Goal: Task Accomplishment & Management: Manage account settings

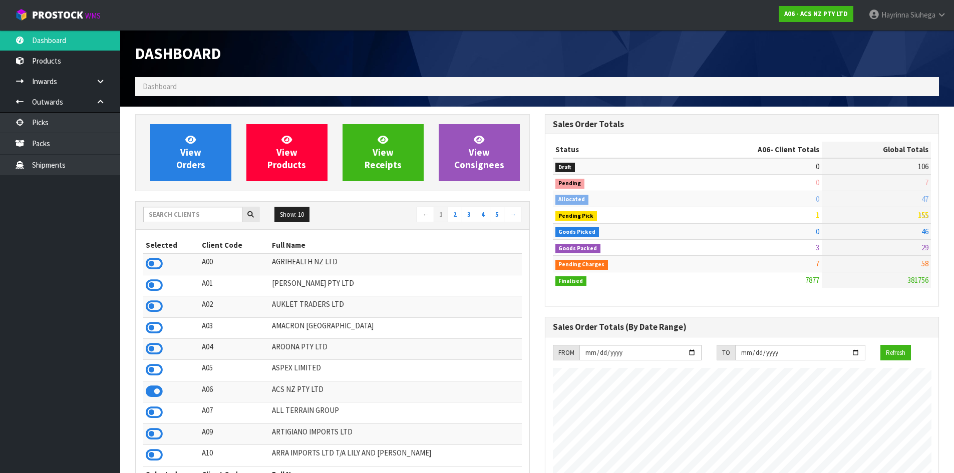
scroll to position [758, 409]
click at [217, 213] on input "text" at bounding box center [192, 215] width 99 height 16
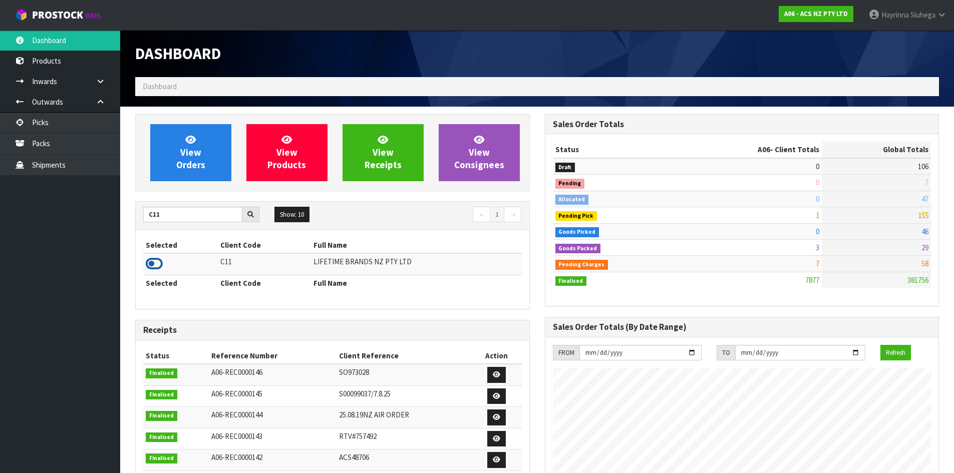
click at [153, 260] on icon at bounding box center [154, 263] width 17 height 15
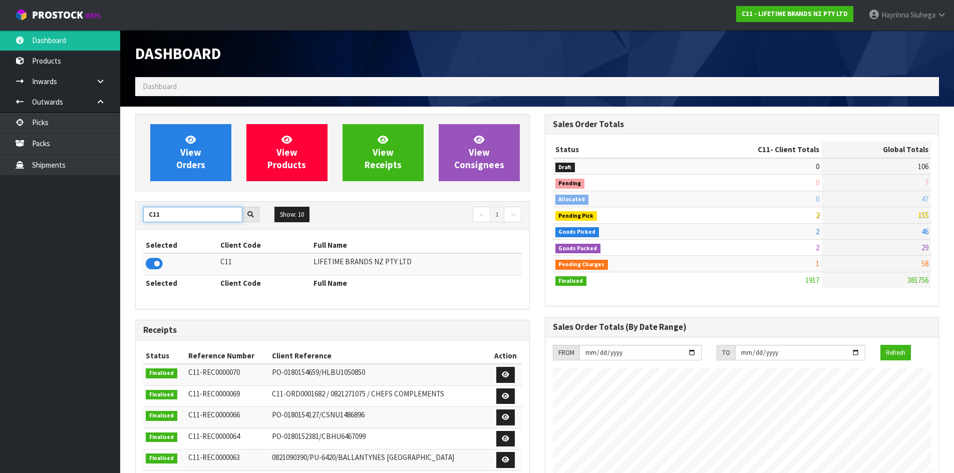
drag, startPoint x: 169, startPoint y: 216, endPoint x: 16, endPoint y: 229, distance: 153.7
click at [0, 236] on body "Toggle navigation ProStock WMS C11 - LIFETIME BRANDS NZ PTY LTD Hayrinna Siuheg…" at bounding box center [477, 236] width 954 height 473
type input "N03"
click at [158, 263] on icon at bounding box center [154, 263] width 17 height 15
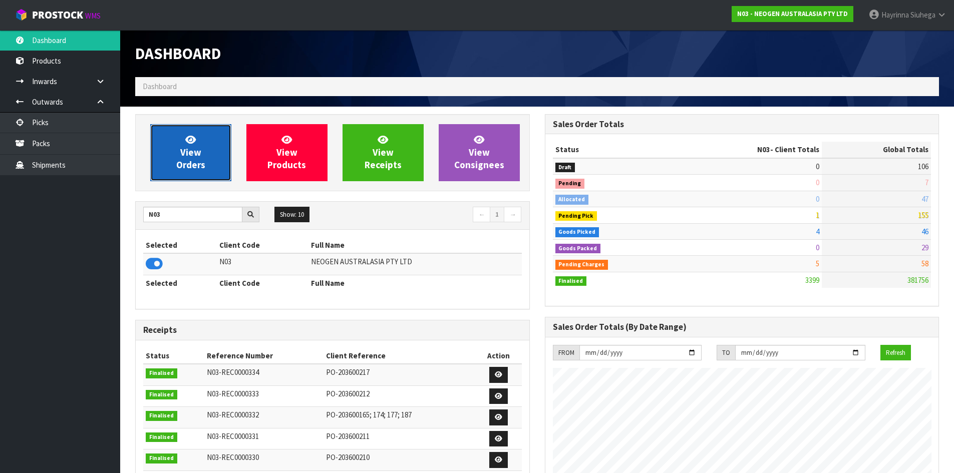
click at [205, 133] on link "View Orders" at bounding box center [190, 152] width 81 height 57
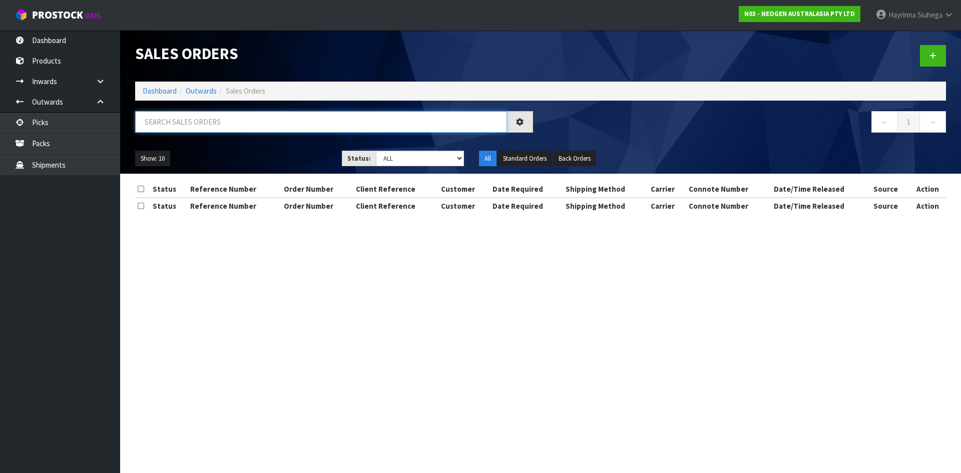
click at [207, 123] on input "text" at bounding box center [321, 122] width 372 height 22
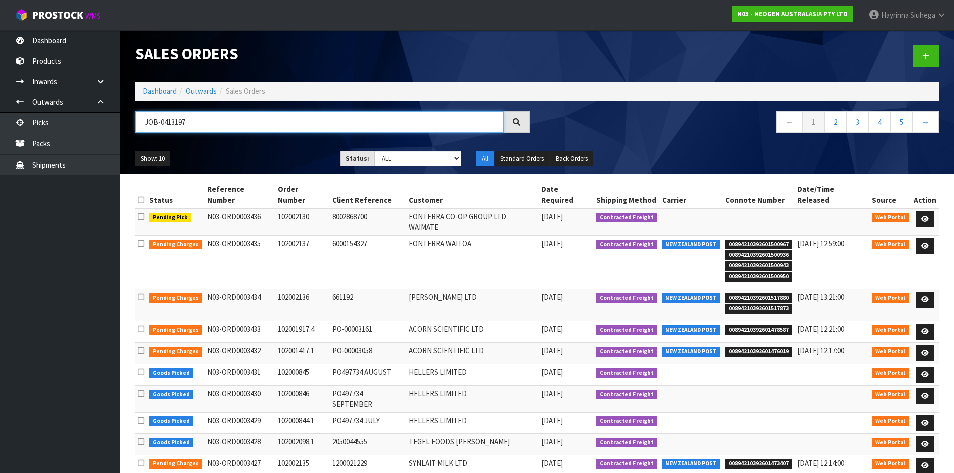
type input "JOB-0413197"
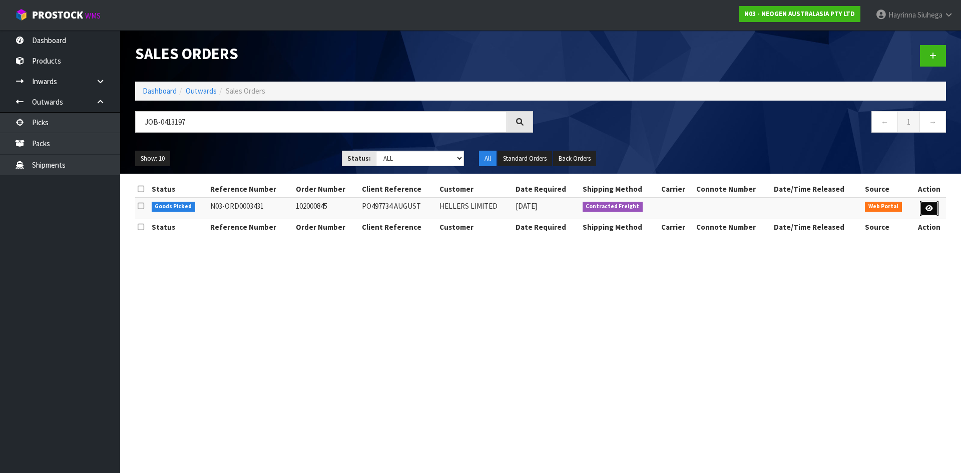
click at [934, 206] on link at bounding box center [929, 209] width 19 height 16
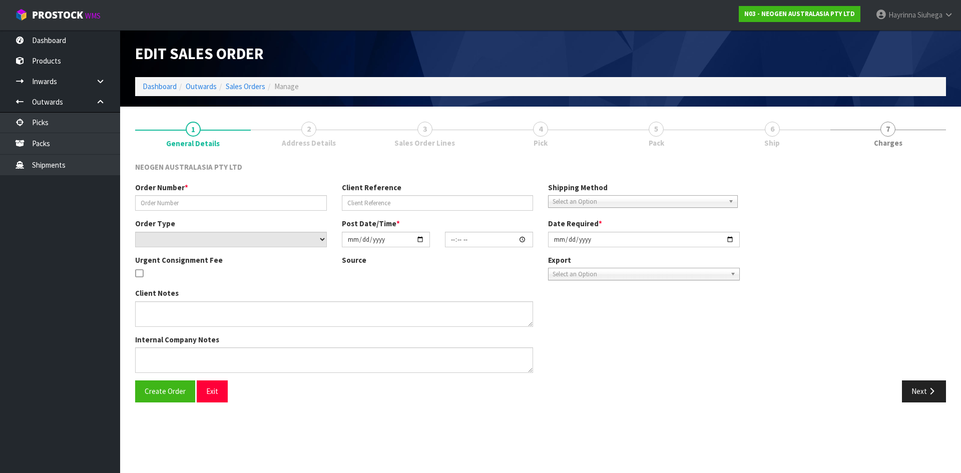
type input "102000845"
type input "PO497734 AUGUST"
select select "number:0"
type input "[DATE]"
type input "10:04:00.000"
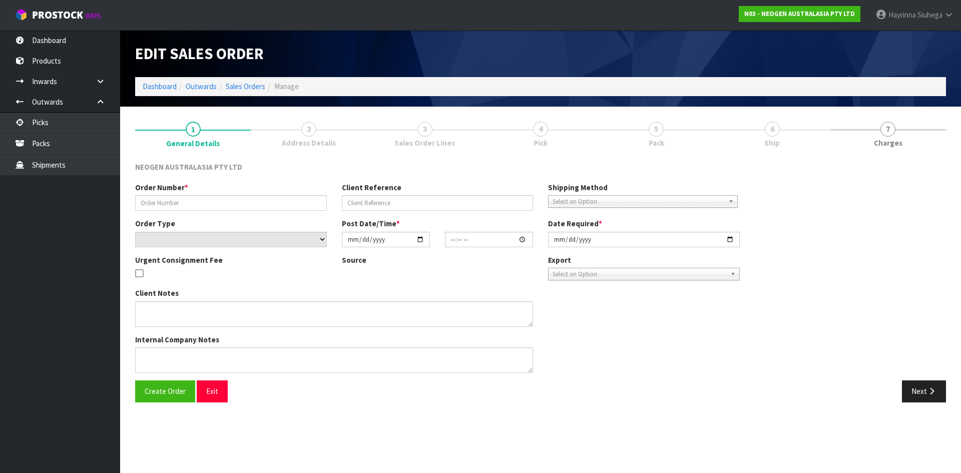
type input "[DATE]"
type textarea "ATTN: SUE INWOOD"
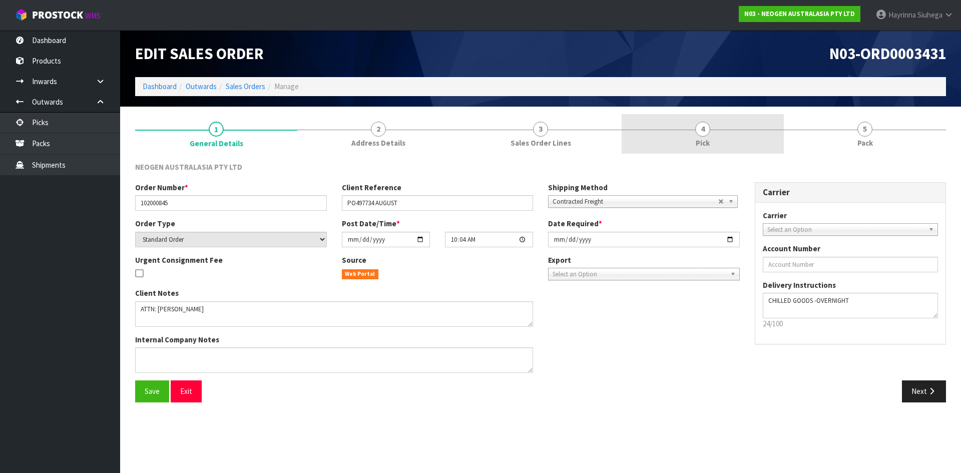
click at [730, 125] on link "4 Pick" at bounding box center [703, 134] width 162 height 40
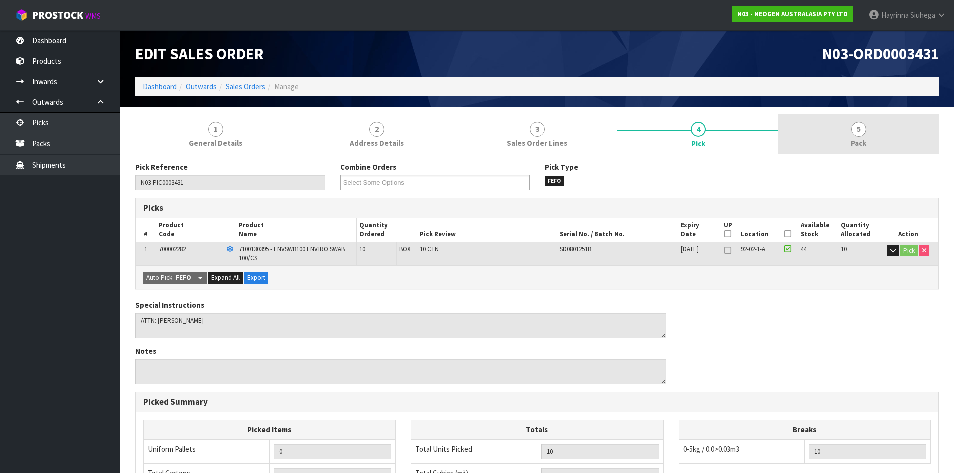
click at [870, 133] on link "5 Pack" at bounding box center [858, 134] width 161 height 40
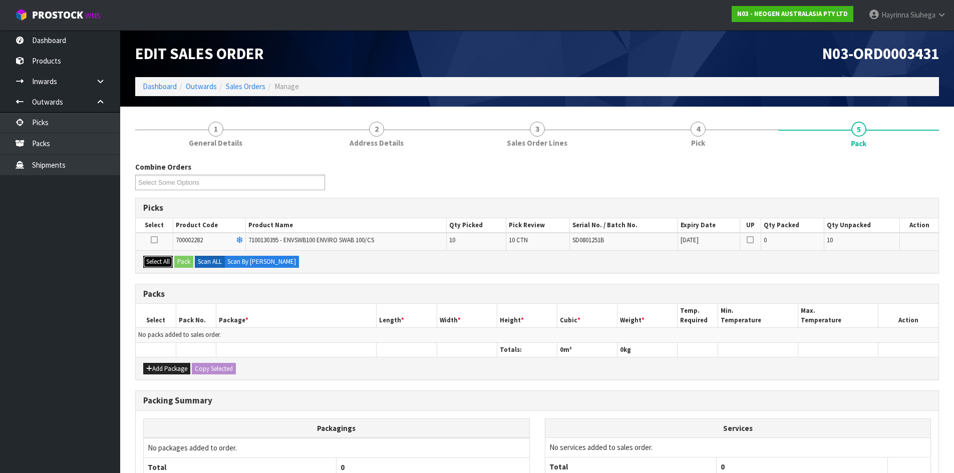
click at [160, 264] on button "Select All" at bounding box center [158, 262] width 30 height 12
click at [160, 369] on button "Add Package" at bounding box center [166, 369] width 47 height 12
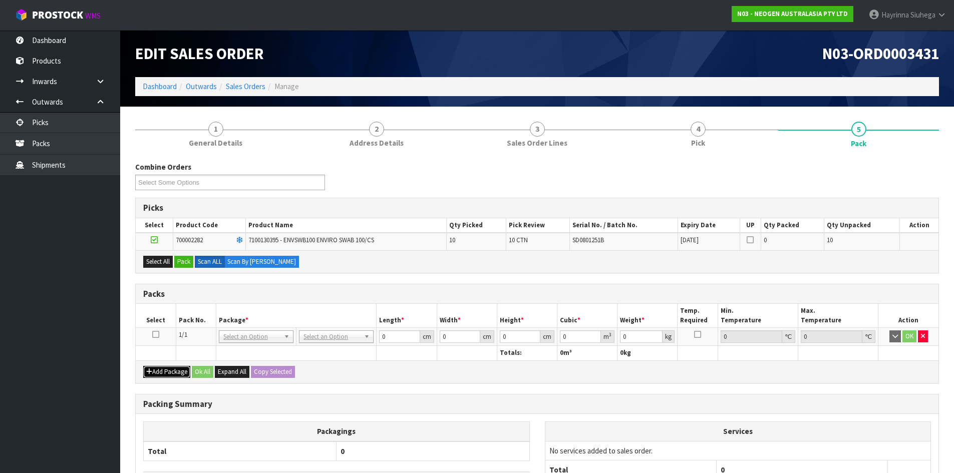
click at [158, 374] on button "Add Package" at bounding box center [166, 372] width 47 height 12
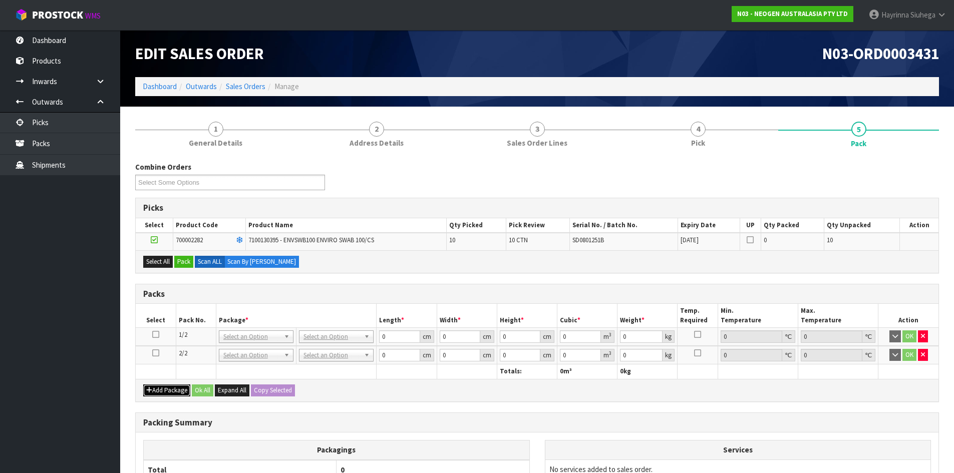
click at [167, 390] on button "Add Package" at bounding box center [166, 390] width 47 height 12
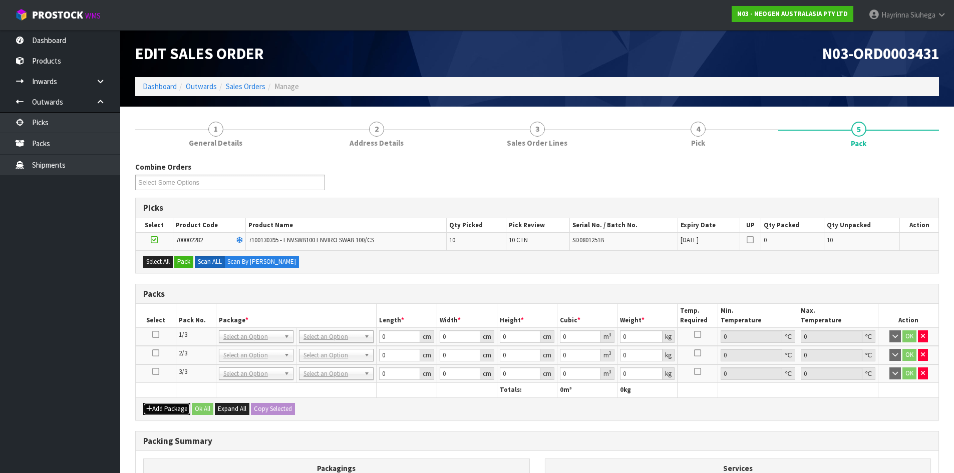
click at [167, 405] on button "Add Package" at bounding box center [166, 409] width 47 height 12
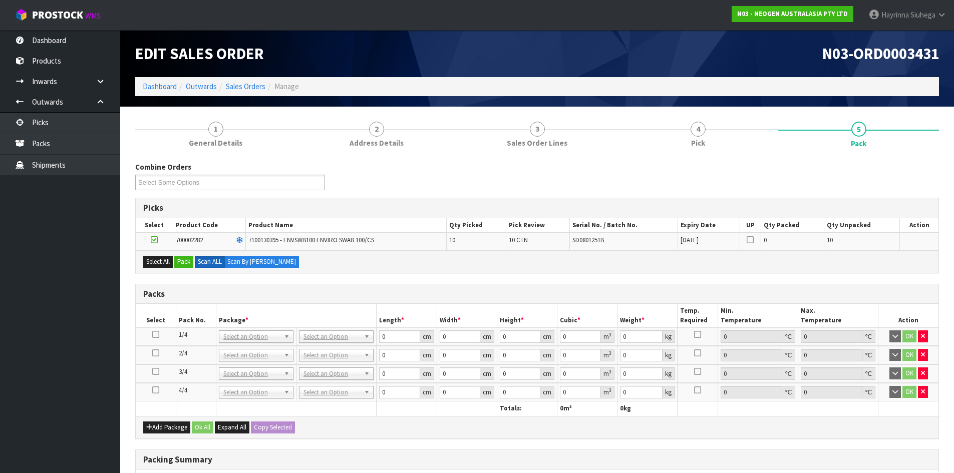
click at [153, 335] on icon at bounding box center [155, 334] width 7 height 1
click at [190, 264] on button "Pack" at bounding box center [183, 262] width 19 height 12
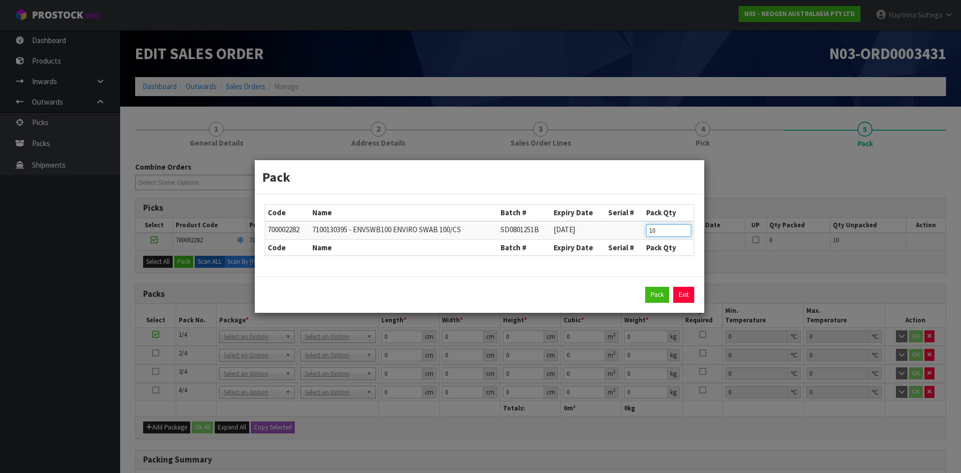
drag, startPoint x: 666, startPoint y: 236, endPoint x: 478, endPoint y: 235, distance: 188.2
click at [493, 236] on tr "700002282 7100130395 - ENVSWB100 ENVIRO SWAB 100/CS SD0801251B 01/02/2027 10" at bounding box center [479, 230] width 428 height 19
type input "4"
click at [655, 295] on button "Pack" at bounding box center [657, 295] width 24 height 16
type input "0.000"
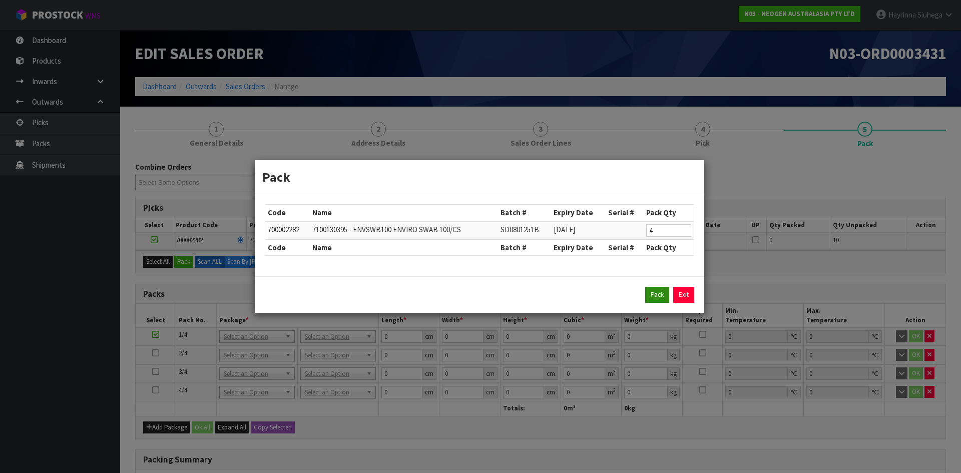
type input "0.000"
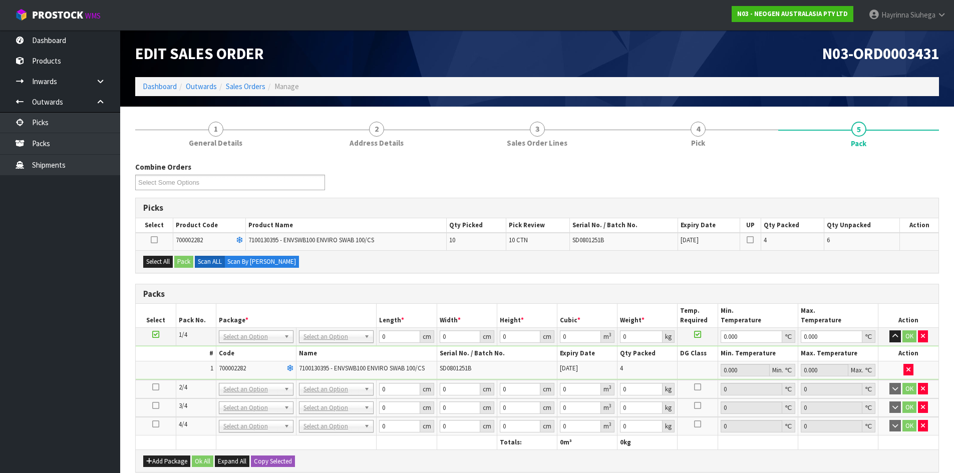
click at [153, 387] on icon at bounding box center [155, 387] width 7 height 1
click at [161, 262] on button "Select All" at bounding box center [158, 262] width 30 height 12
click at [186, 260] on button "Pack" at bounding box center [183, 262] width 19 height 12
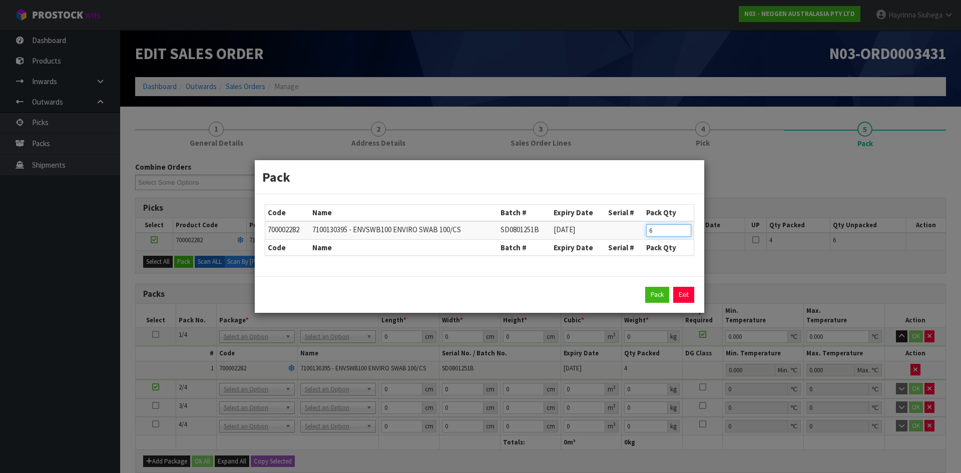
drag, startPoint x: 667, startPoint y: 235, endPoint x: 558, endPoint y: 250, distance: 110.2
click at [560, 249] on table "Code Name Batch # Expiry Date Serial # Pack Qty 700002282 7100130395 - ENVSWB10…" at bounding box center [479, 230] width 428 height 51
type input "5"
type input "4"
click button "Pack" at bounding box center [657, 295] width 24 height 16
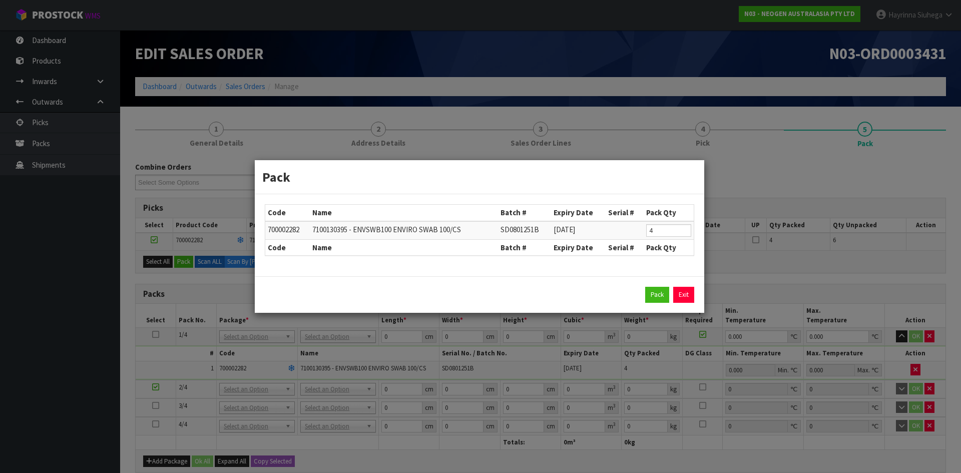
type input "0.000"
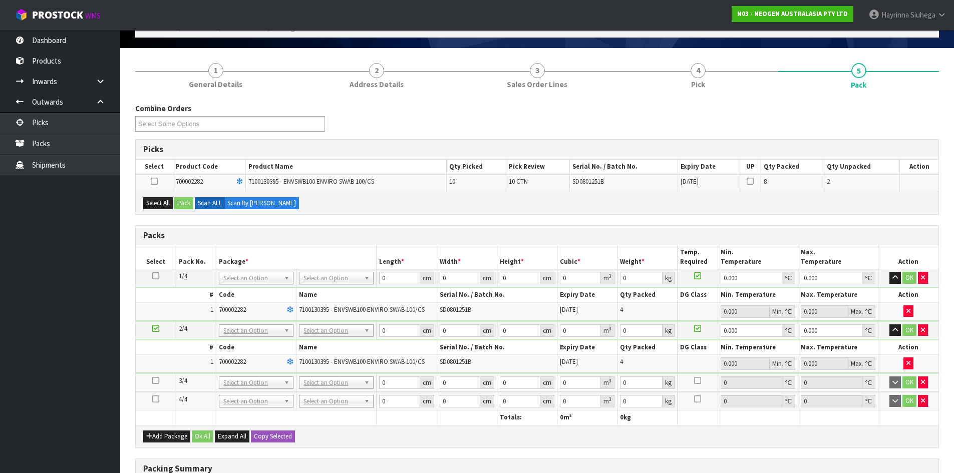
scroll to position [100, 0]
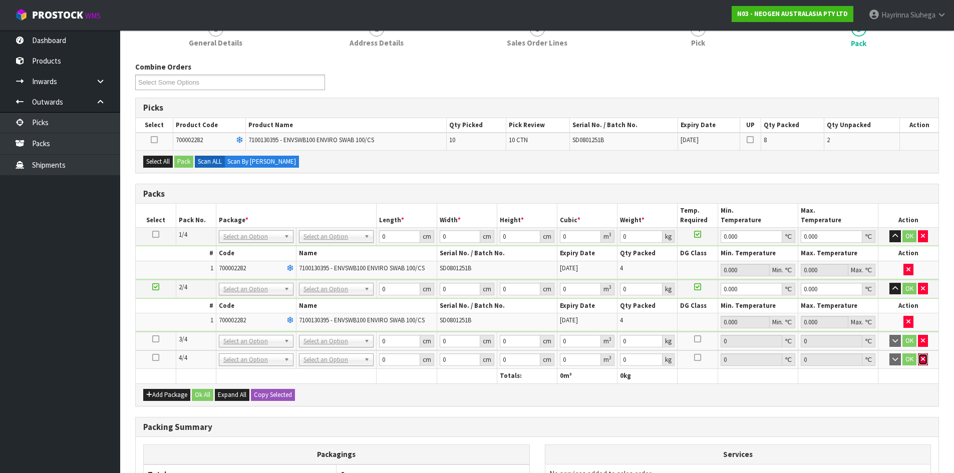
click at [927, 363] on button "button" at bounding box center [923, 359] width 10 height 12
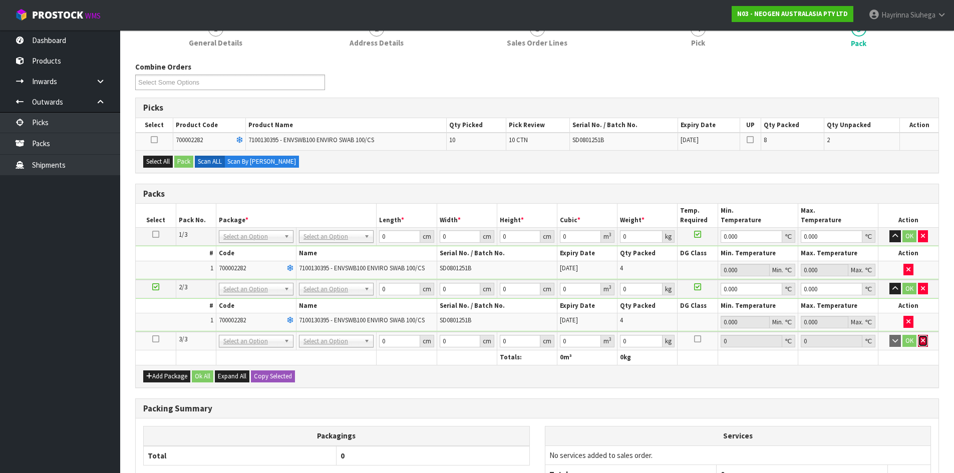
click at [926, 342] on button "button" at bounding box center [923, 341] width 10 height 12
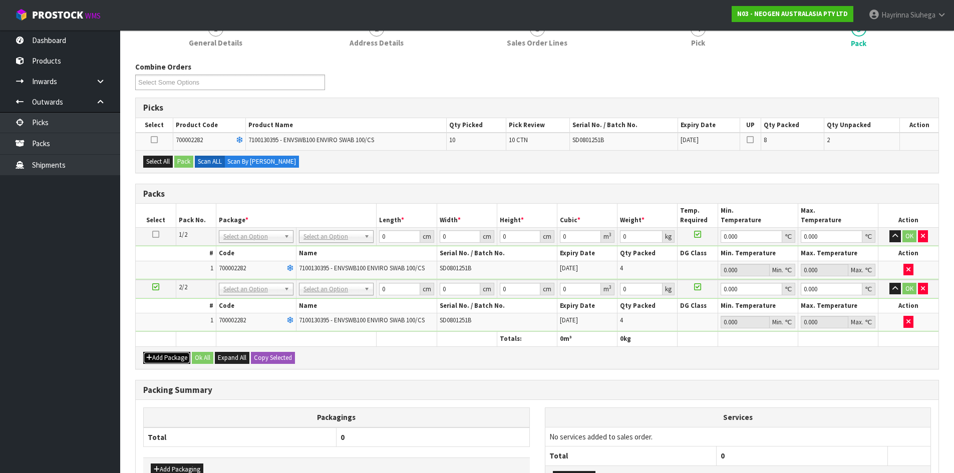
click at [159, 357] on button "Add Package" at bounding box center [166, 358] width 47 height 12
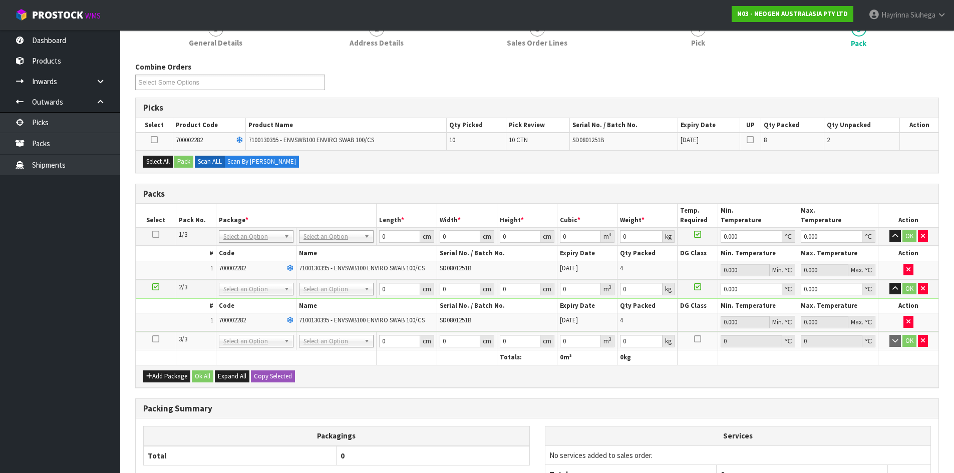
click at [154, 339] on icon at bounding box center [155, 339] width 7 height 1
click at [162, 158] on button "Select All" at bounding box center [158, 162] width 30 height 12
click at [185, 168] on div "Select All Pack Scan ALL Scan By Quantity" at bounding box center [537, 161] width 802 height 23
click at [185, 164] on button "Pack" at bounding box center [183, 162] width 19 height 12
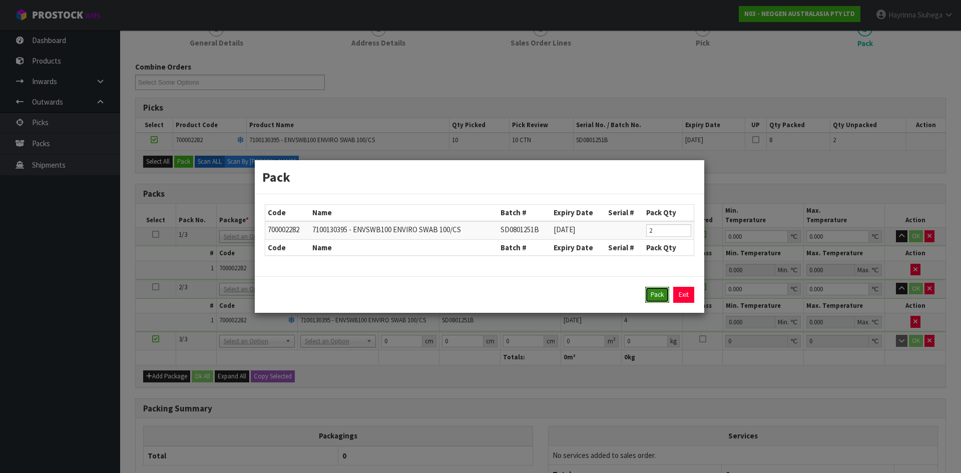
click at [657, 294] on button "Pack" at bounding box center [657, 295] width 24 height 16
type input "0.000"
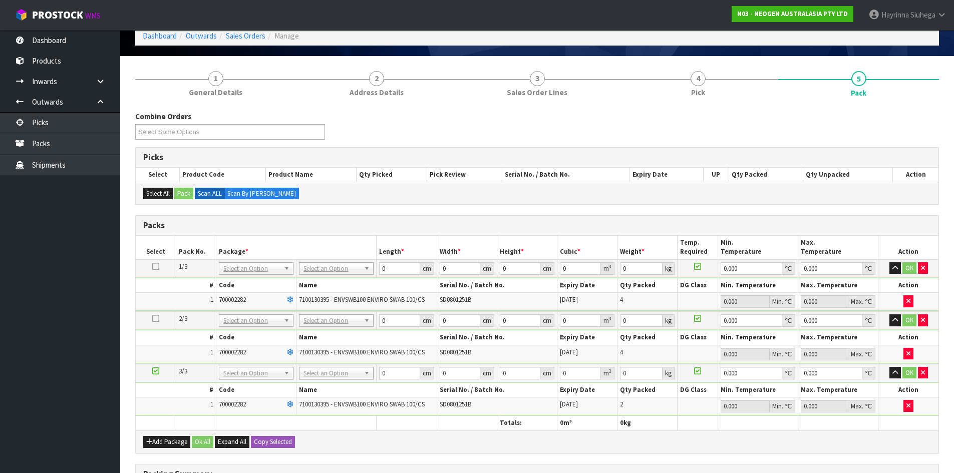
scroll to position [50, 0]
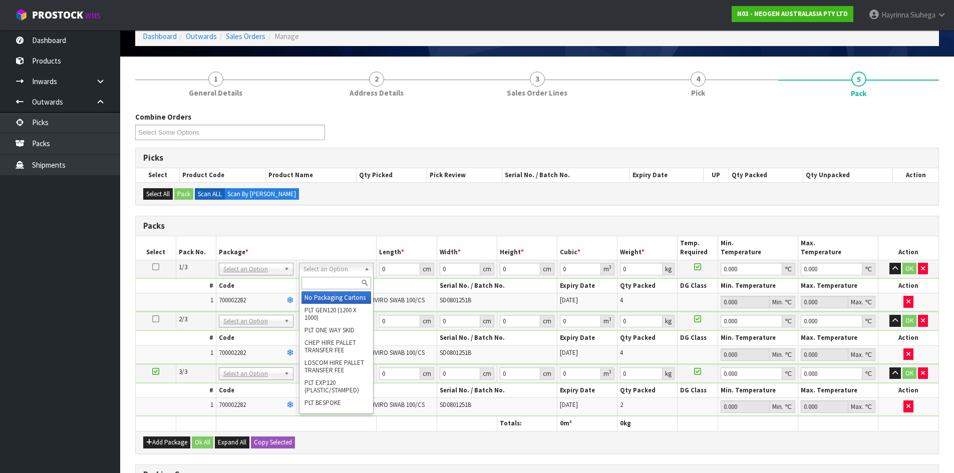
click at [337, 283] on input "text" at bounding box center [336, 283] width 70 height 13
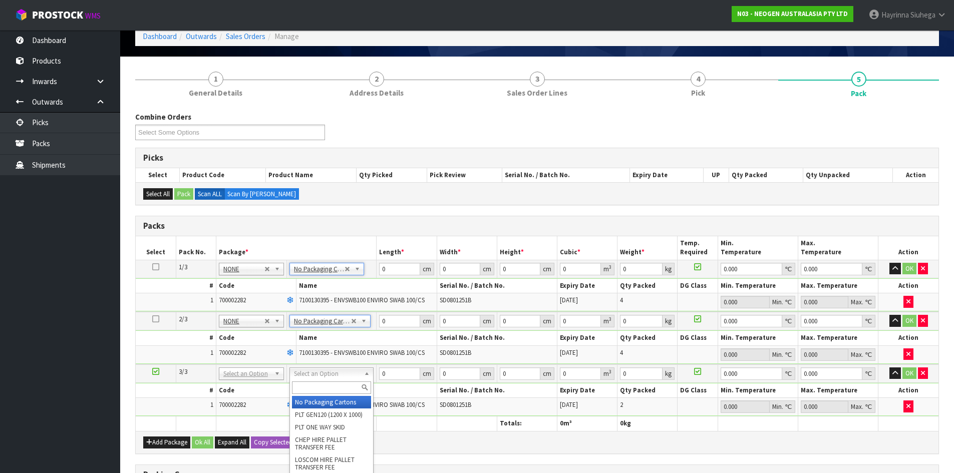
type input "3"
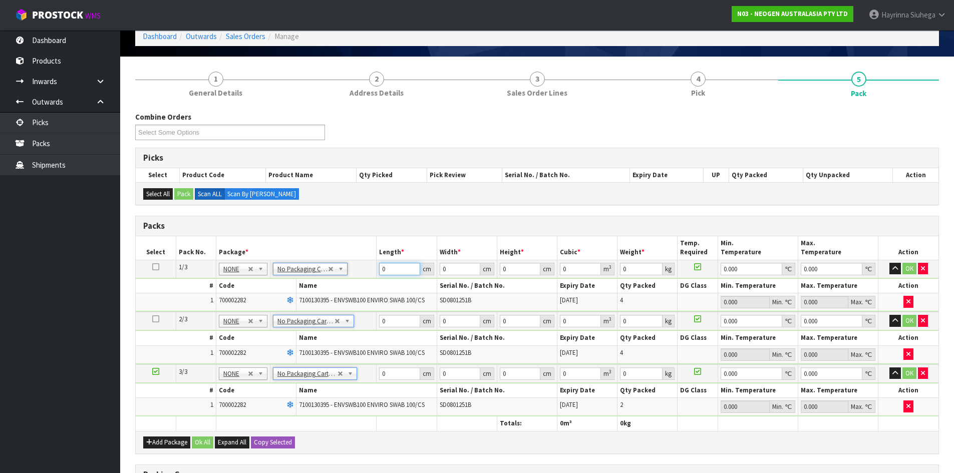
click at [380, 271] on input "0" at bounding box center [399, 269] width 41 height 13
type input "47"
type input "4"
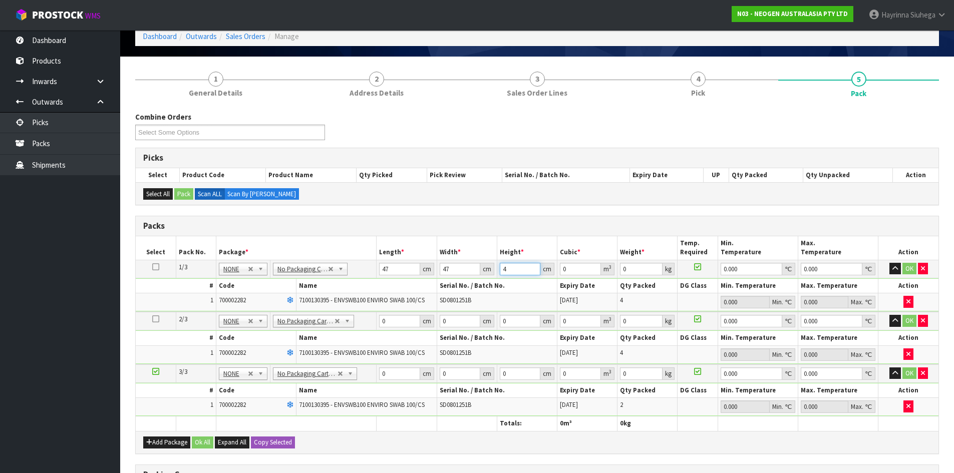
type input "0.008836"
type input "47"
type input "0.103823"
type input "4"
type input "0.008836"
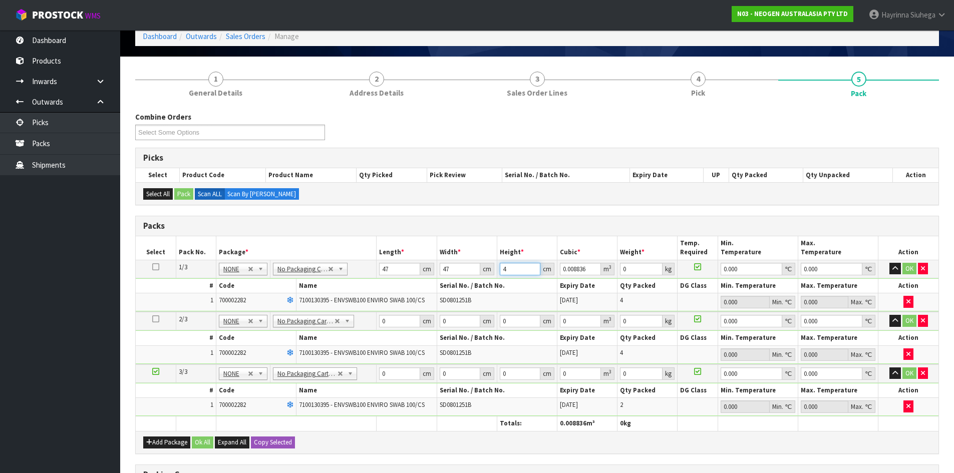
type input "0"
type input "3"
type input "0.006627"
type input "37"
type input "0.081733"
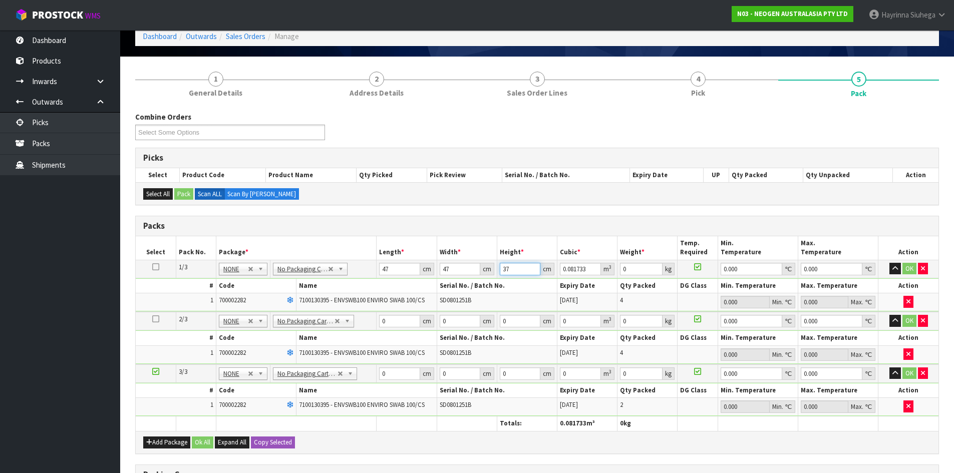
type input "37"
type input "1"
type input "0"
click at [156, 267] on icon at bounding box center [155, 267] width 7 height 1
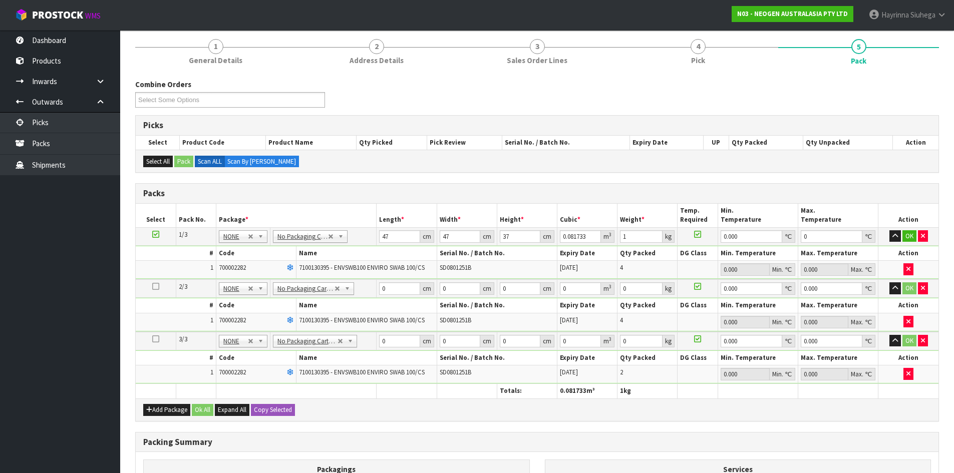
scroll to position [100, 0]
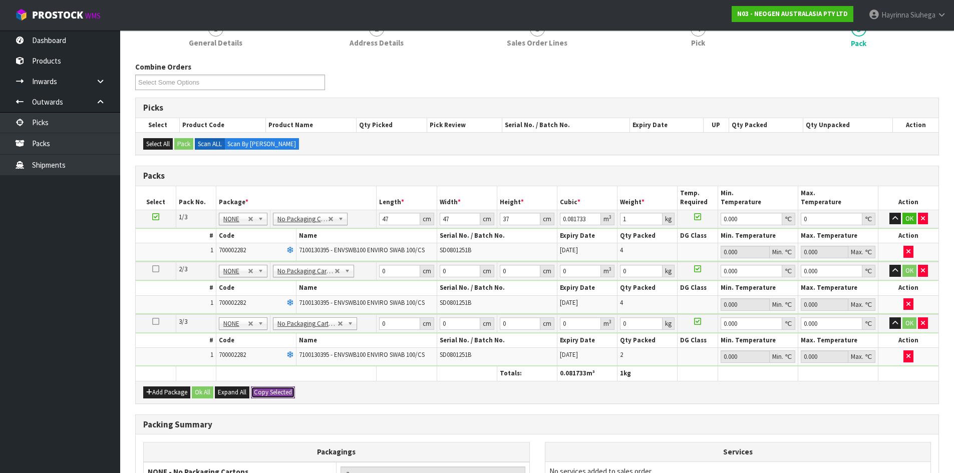
click at [287, 394] on button "Copy Selected" at bounding box center [273, 392] width 44 height 12
type input "47"
type input "37"
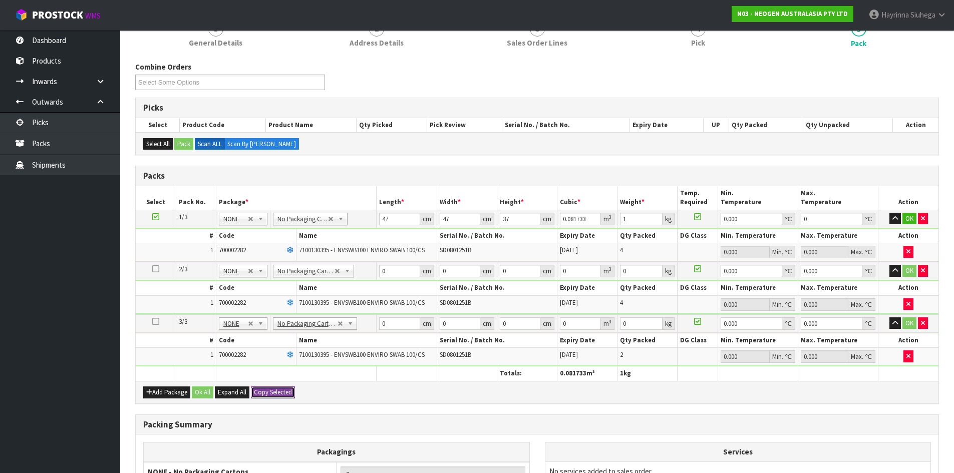
type input "0.081733"
type input "1"
type input "0"
type input "47"
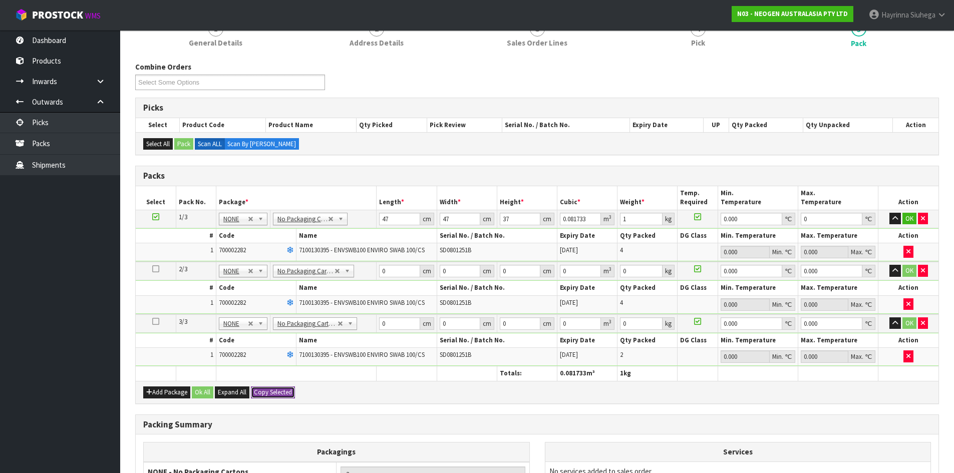
type input "37"
type input "0.081733"
type input "1"
type input "0"
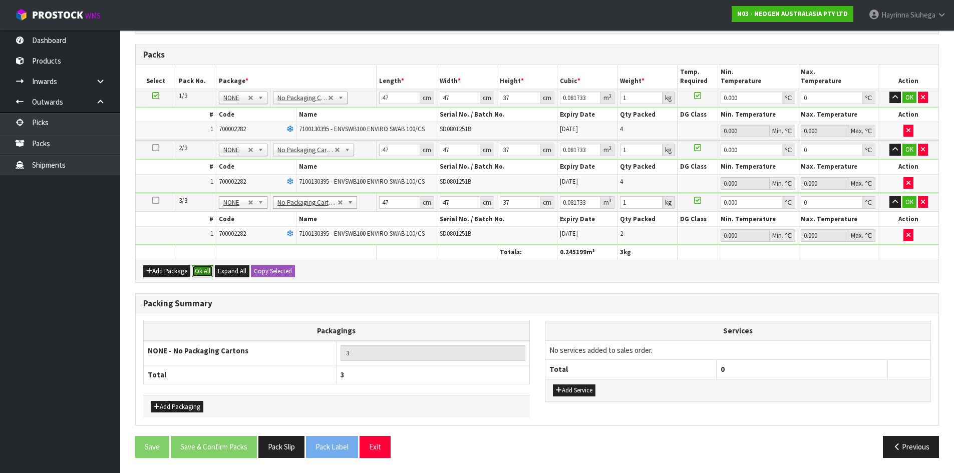
click at [204, 270] on button "Ok All" at bounding box center [203, 271] width 22 height 12
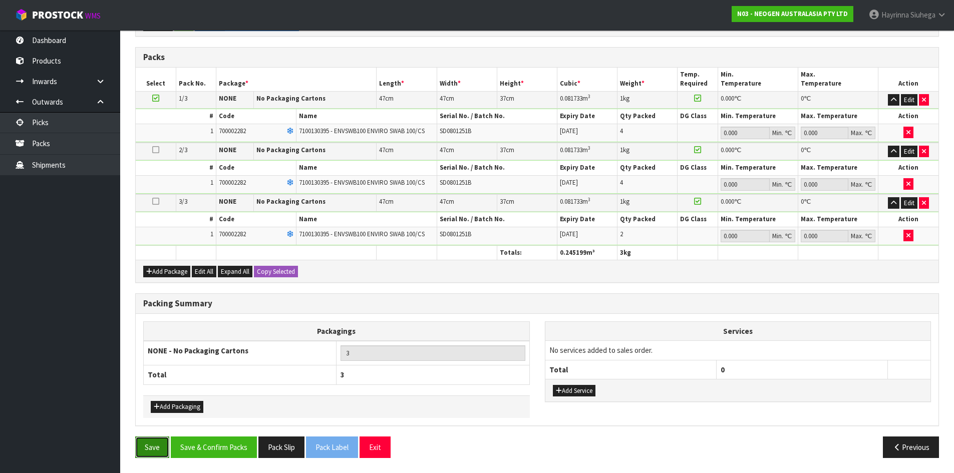
click at [158, 452] on button "Save" at bounding box center [152, 447] width 34 height 22
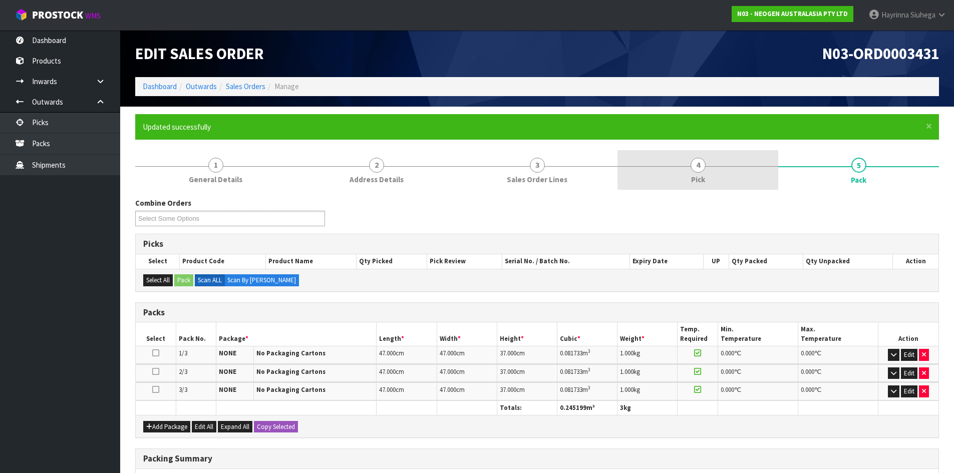
click at [717, 164] on link "4 Pick" at bounding box center [697, 170] width 161 height 40
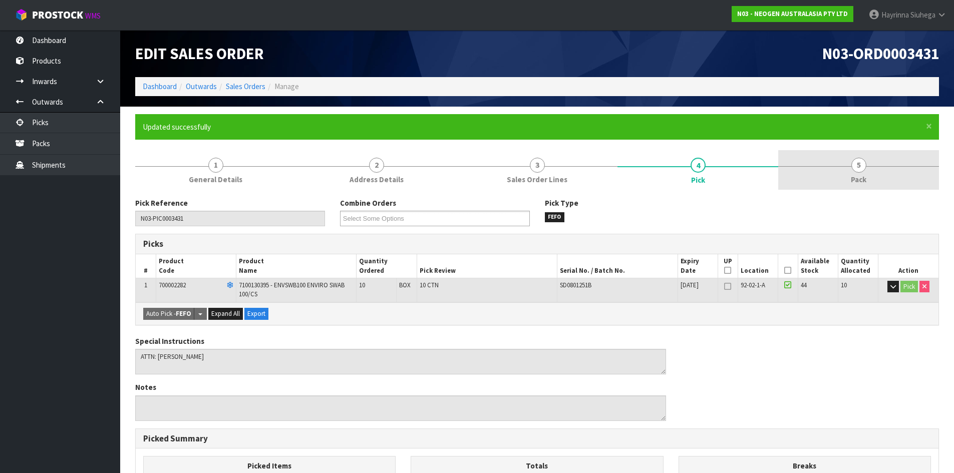
click at [831, 168] on link "5 Pack" at bounding box center [858, 170] width 161 height 40
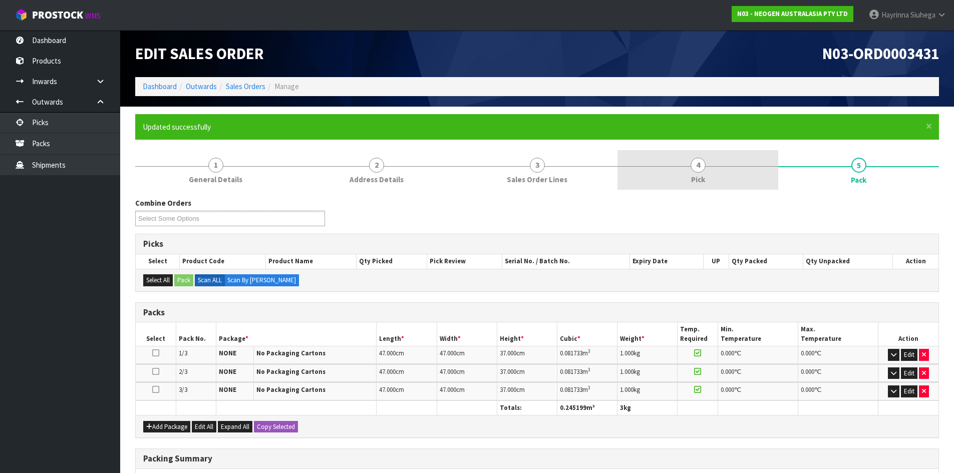
click at [736, 181] on link "4 Pick" at bounding box center [697, 170] width 161 height 40
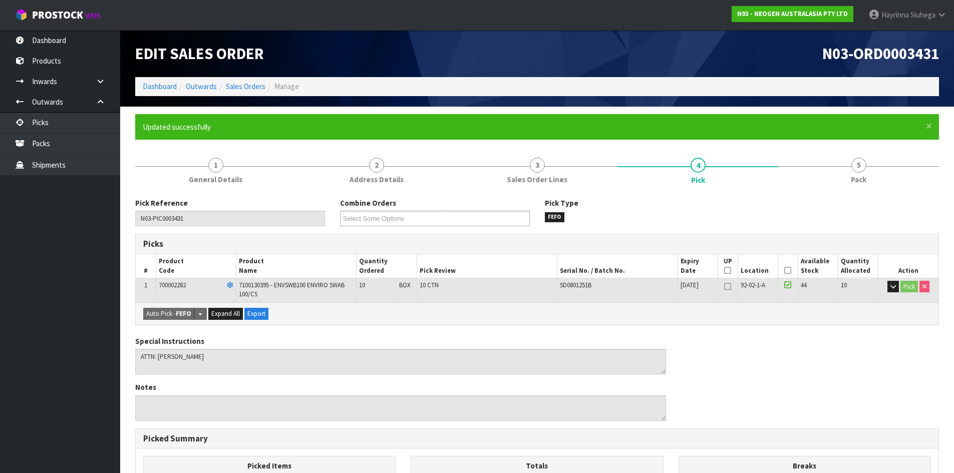
click at [813, 149] on form "× Close Updated successfully 1 General Details 2 Address Details 3 Sales Order …" at bounding box center [536, 405] width 803 height 583
click at [153, 87] on link "Dashboard" at bounding box center [160, 87] width 34 height 10
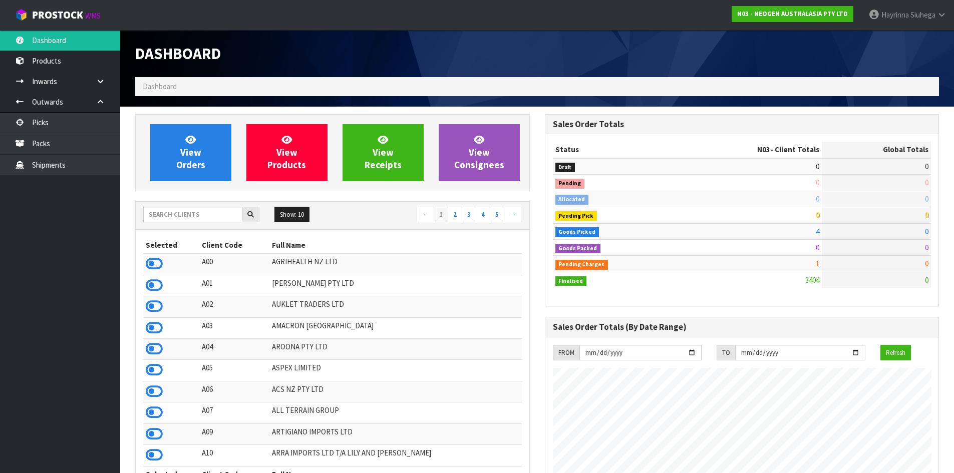
scroll to position [758, 409]
click at [182, 134] on link "View Orders" at bounding box center [190, 152] width 81 height 57
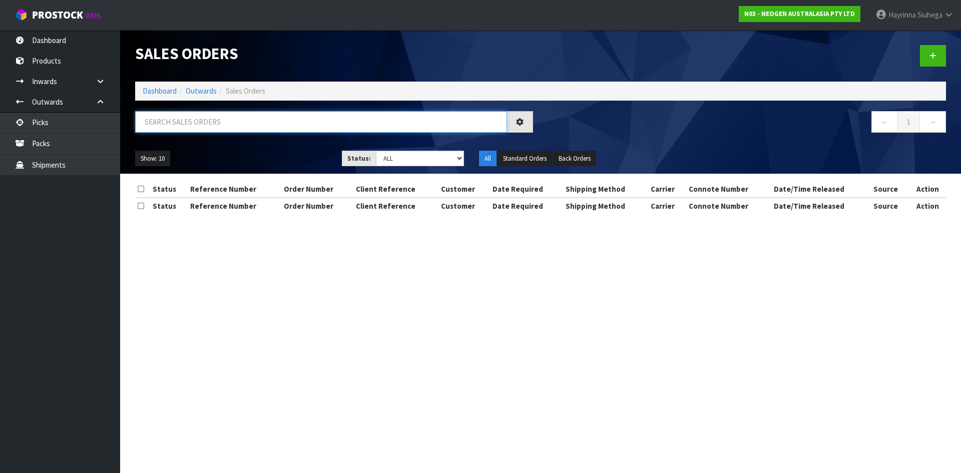
click at [189, 119] on input "text" at bounding box center [321, 122] width 372 height 22
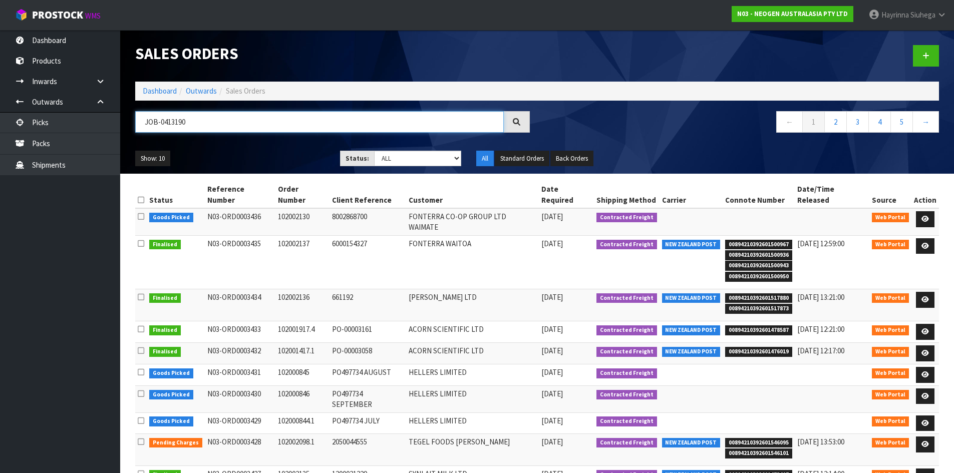
type input "JOB-0413190"
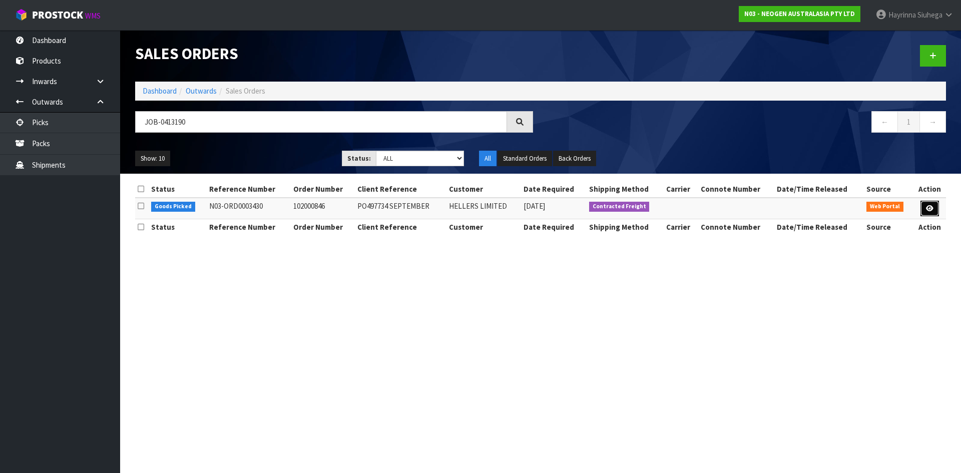
click at [937, 209] on link at bounding box center [930, 209] width 19 height 16
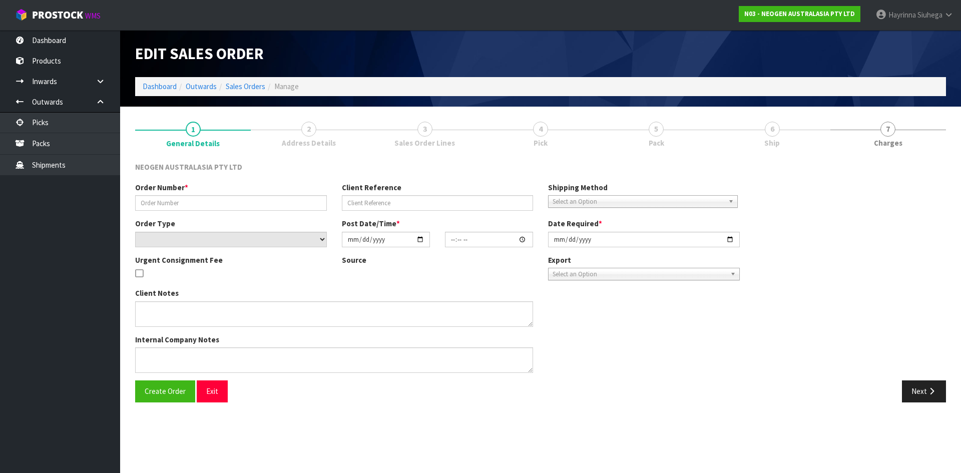
type input "102000846"
type input "PO497734 SEPTEMBER"
select select "number:0"
type input "[DATE]"
type input "10:01:00.000"
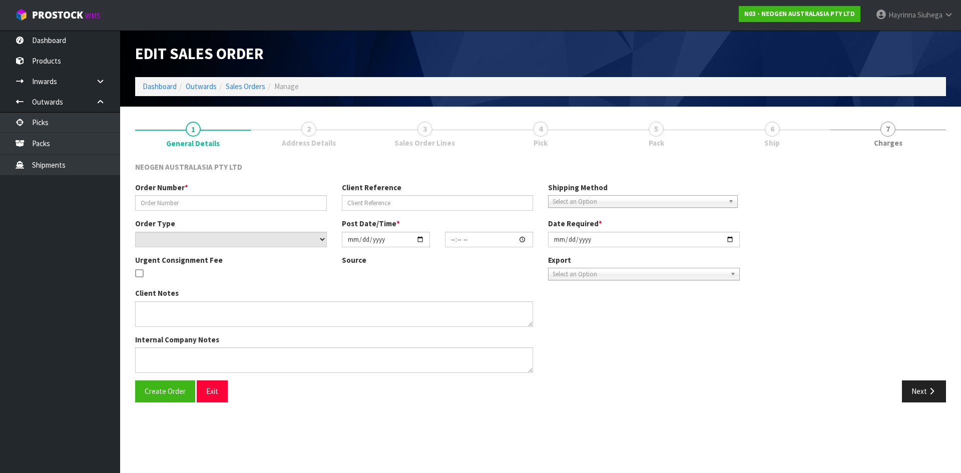
type input "[DATE]"
type textarea "ATTN: SUE INWOOD"
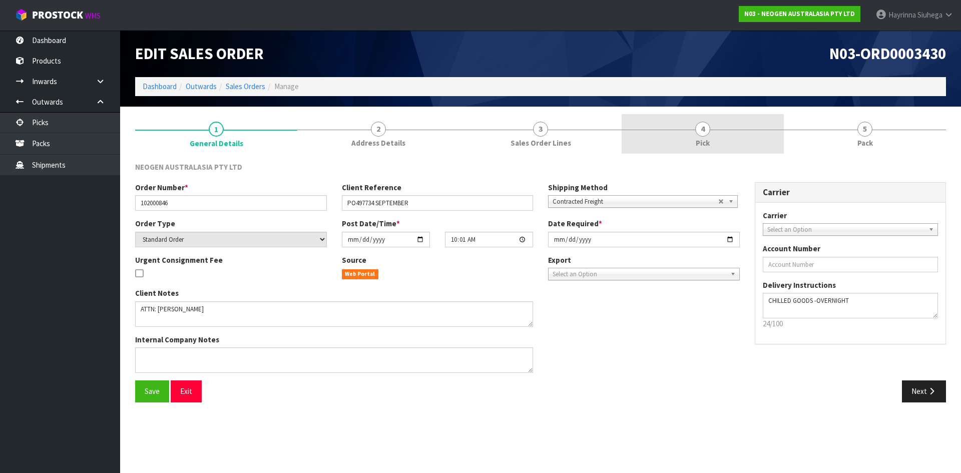
click at [743, 143] on link "4 Pick" at bounding box center [703, 134] width 162 height 40
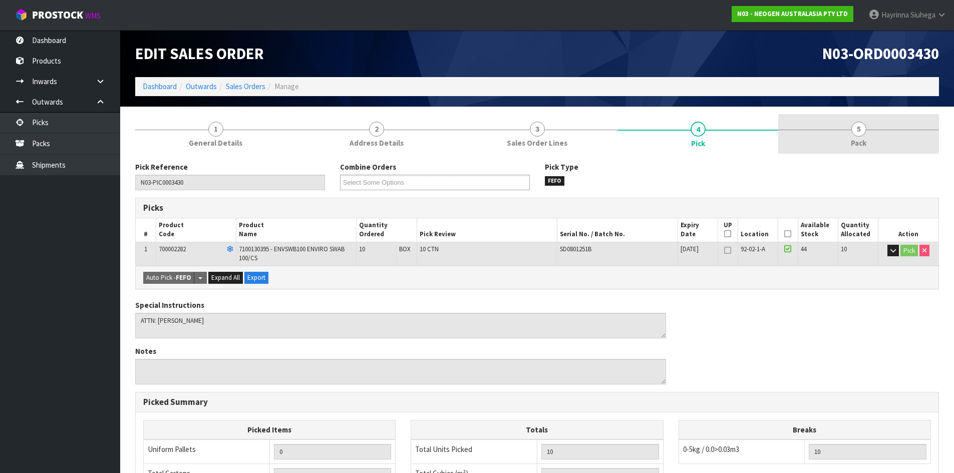
click at [861, 142] on span "Pack" at bounding box center [858, 143] width 16 height 11
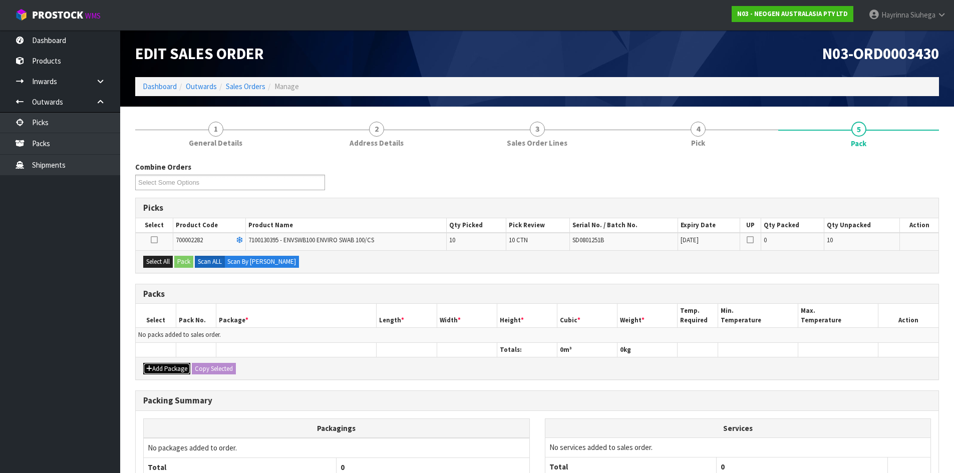
click at [157, 366] on button "Add Package" at bounding box center [166, 369] width 47 height 12
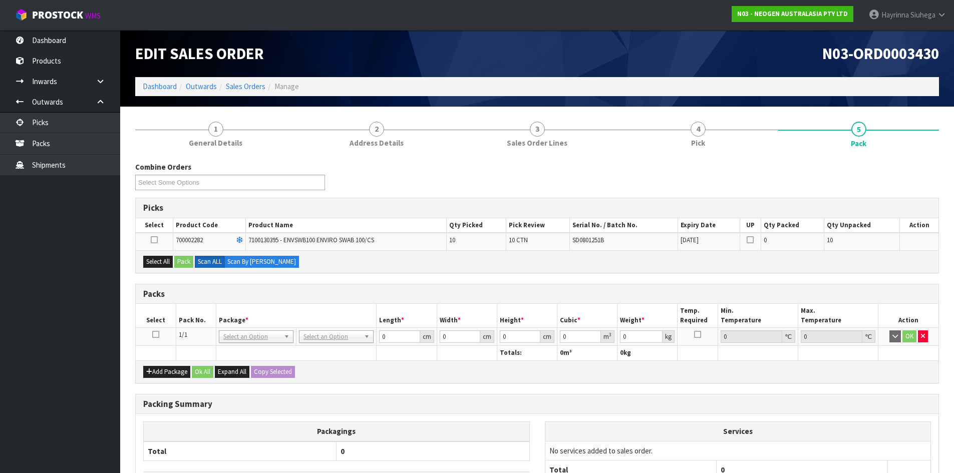
click at [156, 334] on icon at bounding box center [155, 334] width 7 height 1
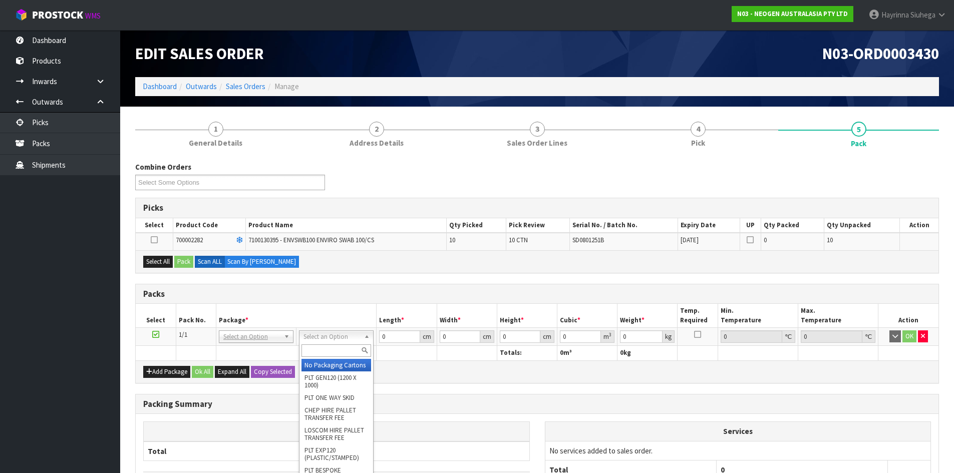
click at [341, 276] on div "Combine Orders N03-ORD0003429 N03-ORD0003430 N03-ORD0003431 N03-ORD0003436 Sele…" at bounding box center [536, 361] width 803 height 399
click at [155, 258] on button "Select All" at bounding box center [158, 262] width 30 height 12
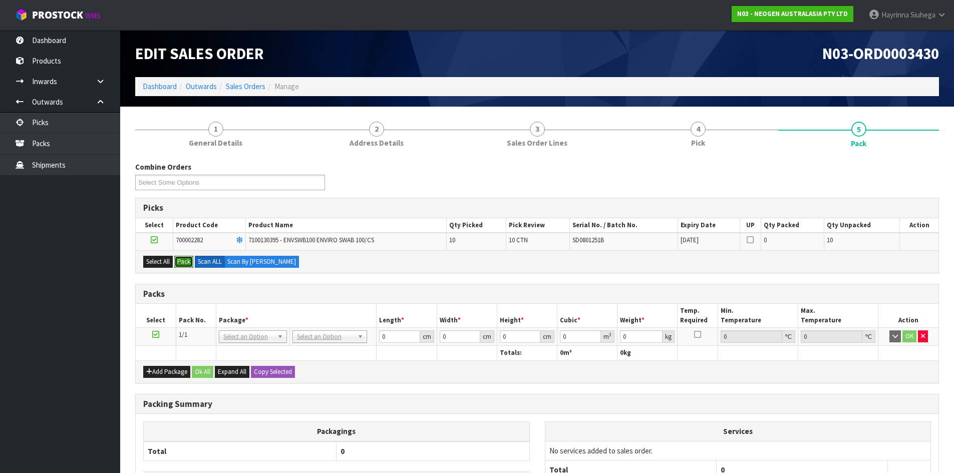
click at [176, 261] on button "Pack" at bounding box center [183, 262] width 19 height 12
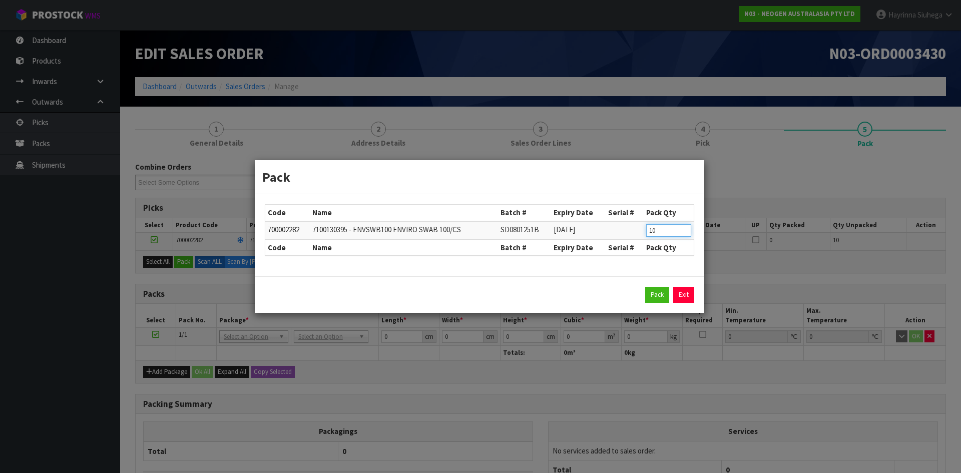
drag, startPoint x: 658, startPoint y: 225, endPoint x: 636, endPoint y: 231, distance: 22.8
click at [641, 231] on tr "700002282 7100130395 - ENVSWB100 ENVIRO SWAB 100/CS SD0801251B 01/02/2027 10" at bounding box center [479, 230] width 428 height 19
type input "2"
click at [645, 287] on button "Pack" at bounding box center [657, 295] width 24 height 16
type input "0.000"
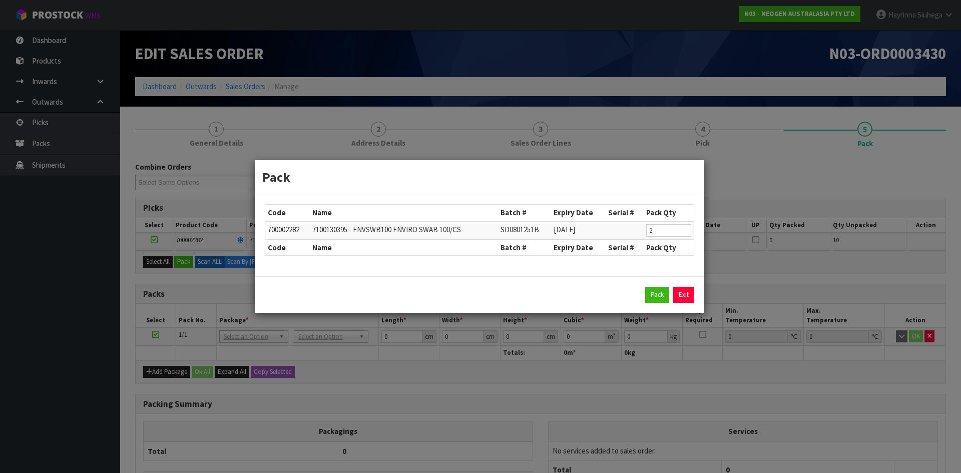
type input "0.000"
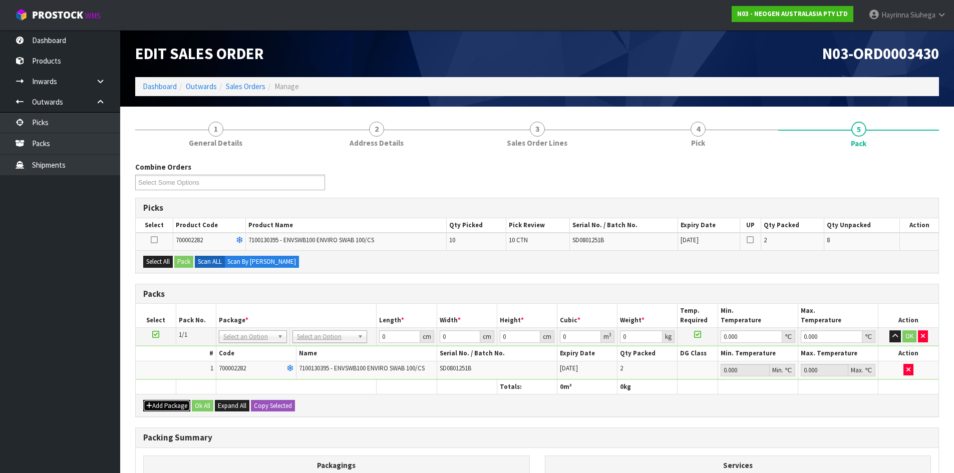
click at [160, 410] on button "Add Package" at bounding box center [166, 406] width 47 height 12
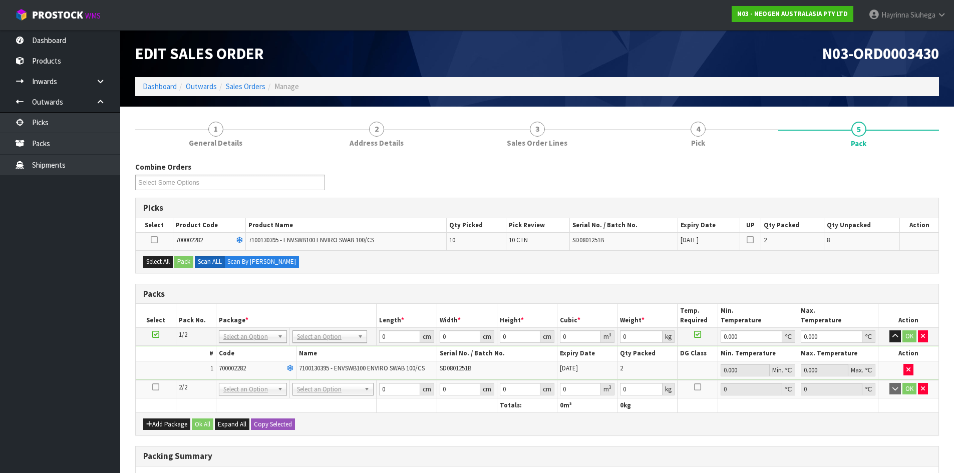
click at [157, 387] on icon at bounding box center [155, 387] width 7 height 1
click at [167, 262] on button "Select All" at bounding box center [158, 262] width 30 height 12
click at [184, 262] on button "Pack" at bounding box center [183, 262] width 19 height 12
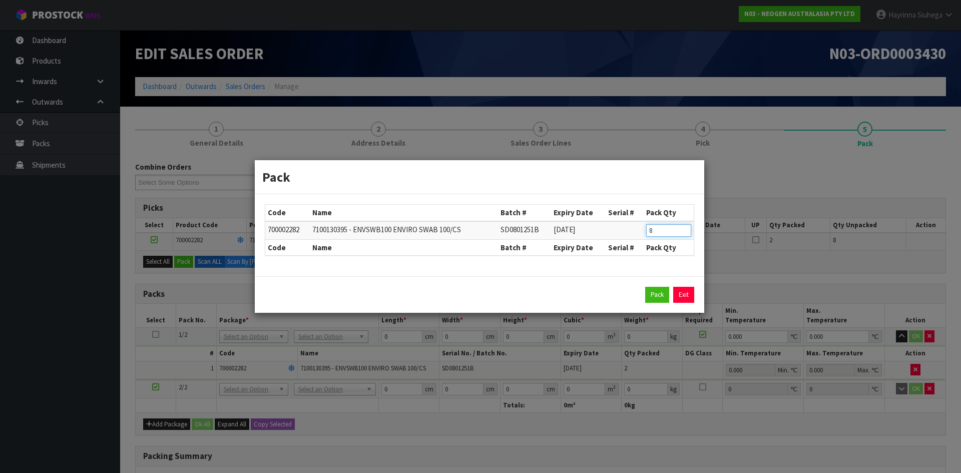
drag, startPoint x: 657, startPoint y: 229, endPoint x: 554, endPoint y: 224, distance: 103.7
click at [555, 225] on tr "700002282 7100130395 - ENVSWB100 ENVIRO SWAB 100/CS SD0801251B 01/02/2027 8" at bounding box center [479, 230] width 428 height 19
type input "4"
click button "Pack" at bounding box center [657, 295] width 24 height 16
type input "0.000"
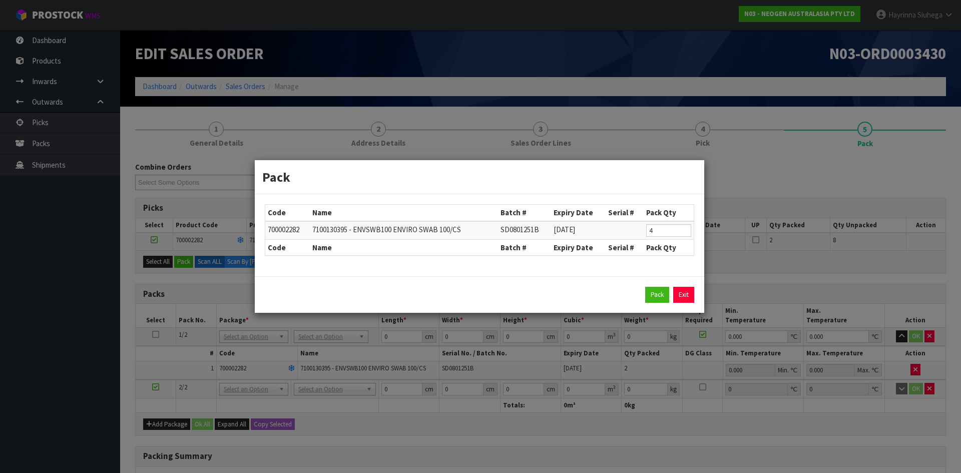
type input "0.000"
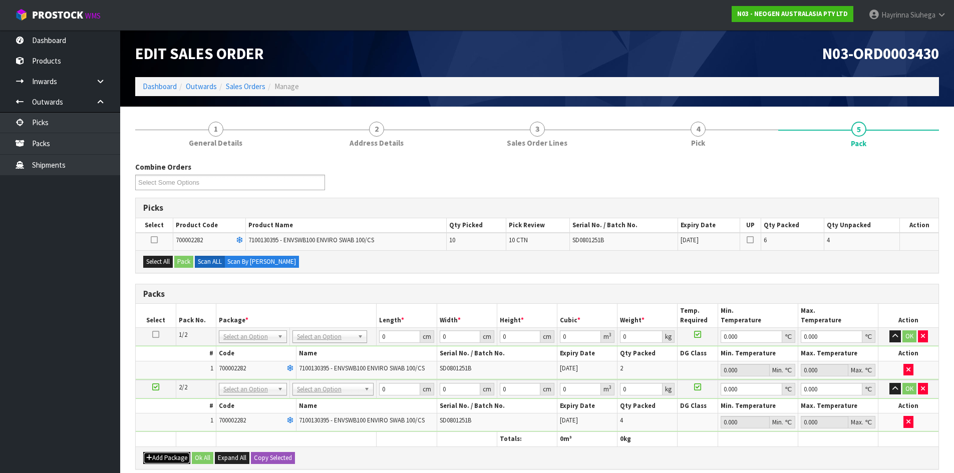
click at [164, 462] on button "Add Package" at bounding box center [166, 458] width 47 height 12
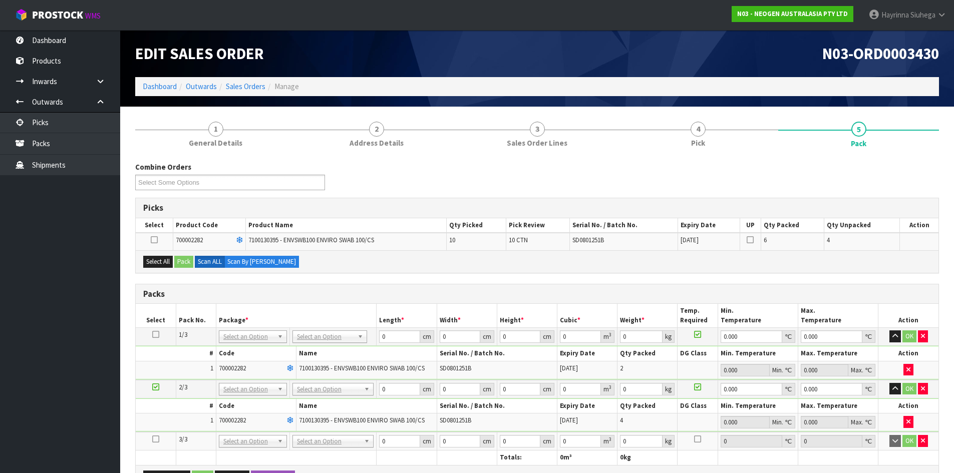
click at [154, 439] on icon at bounding box center [155, 439] width 7 height 1
click at [164, 264] on button "Select All" at bounding box center [158, 262] width 30 height 12
click at [186, 260] on button "Pack" at bounding box center [183, 262] width 19 height 12
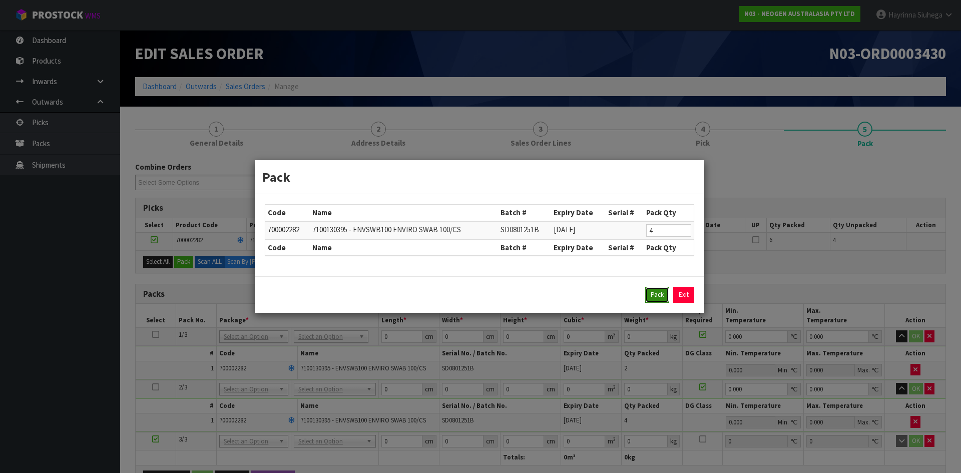
click at [656, 289] on button "Pack" at bounding box center [657, 295] width 24 height 16
type input "0.000"
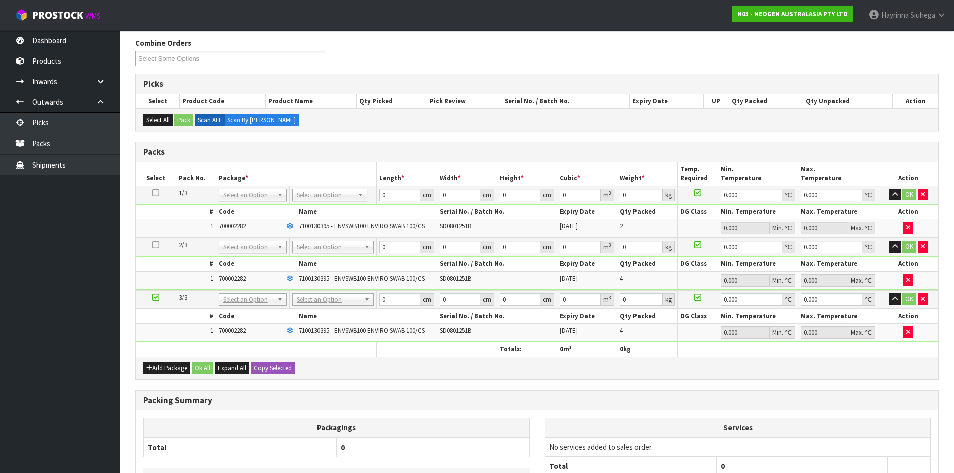
scroll to position [216, 0]
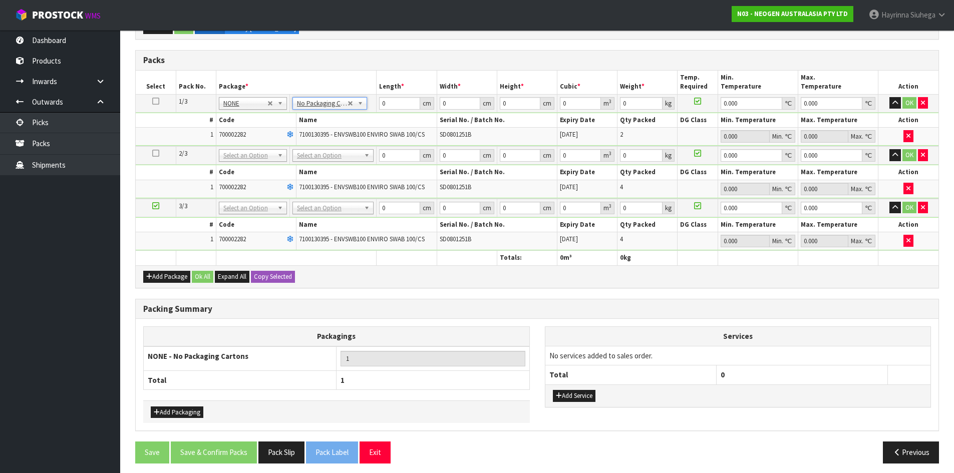
click at [151, 100] on td at bounding box center [156, 103] width 40 height 18
click at [154, 101] on icon at bounding box center [155, 101] width 7 height 1
click at [267, 275] on button "Copy Selected" at bounding box center [273, 277] width 44 height 12
click at [267, 275] on span "Confirm" at bounding box center [265, 276] width 22 height 9
type input "3"
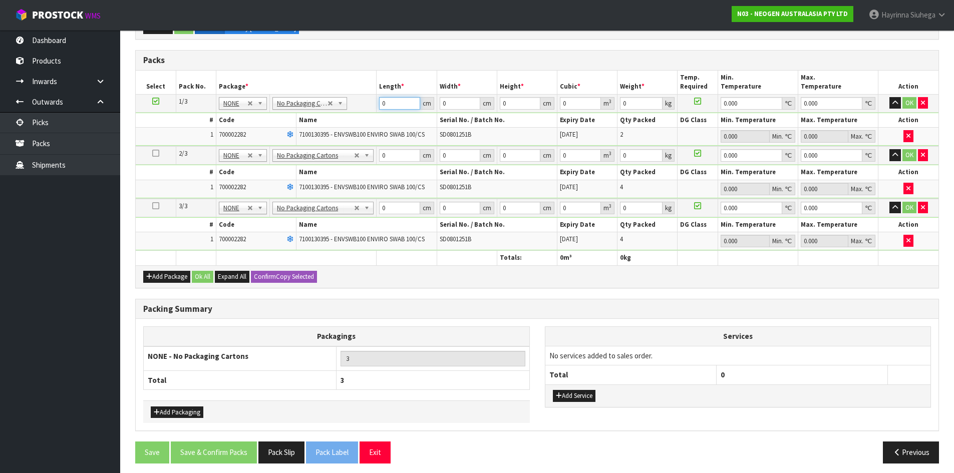
click at [382, 106] on input "0" at bounding box center [399, 103] width 41 height 13
type input "47"
type input "3"
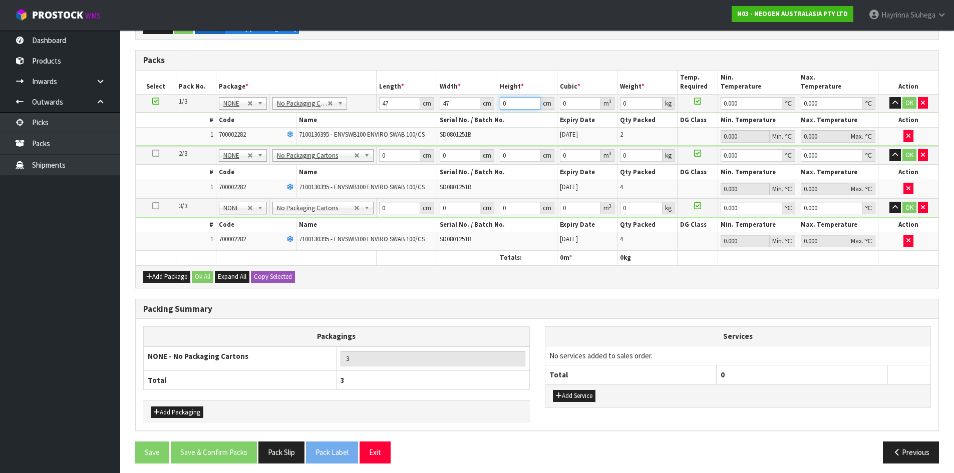
type input "0.006627"
type input "37"
type input "0.081733"
type input "37"
type input "1"
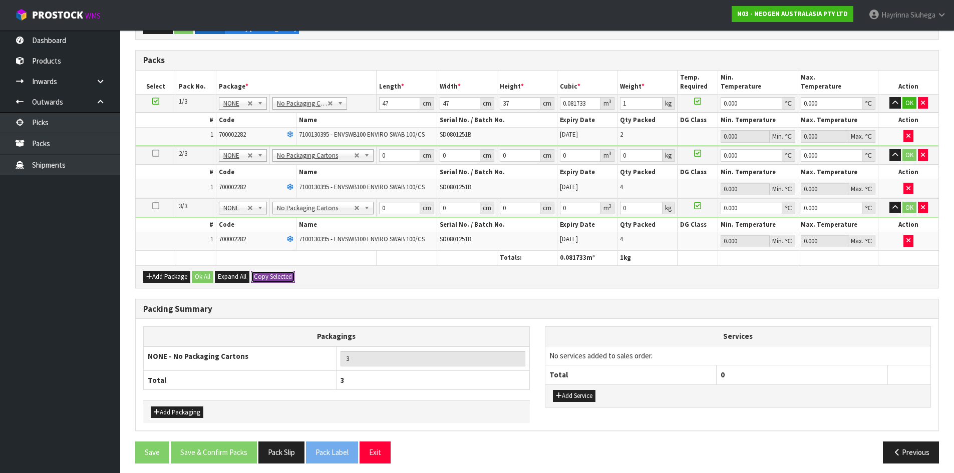
click at [279, 274] on button "Copy Selected" at bounding box center [273, 277] width 44 height 12
click at [279, 274] on button "Confirm Copy Selected" at bounding box center [284, 277] width 66 height 12
type input "47"
type input "37"
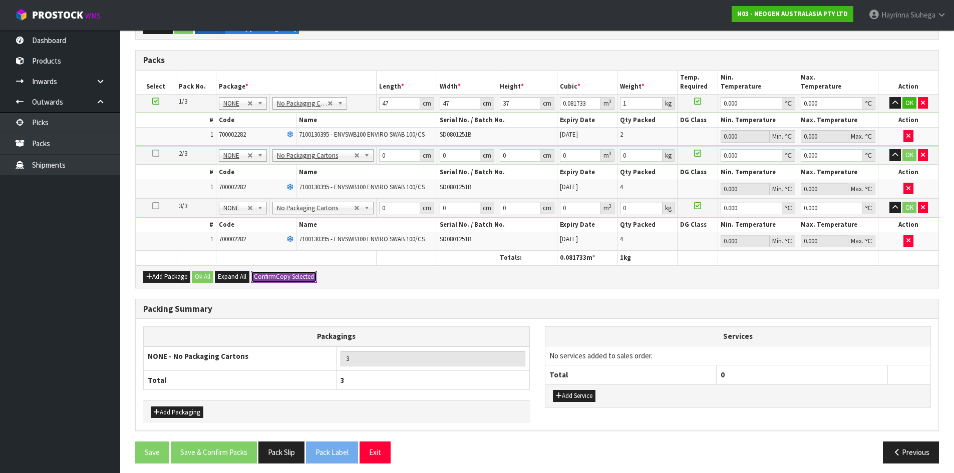
type input "0.081733"
type input "1"
type input "47"
type input "37"
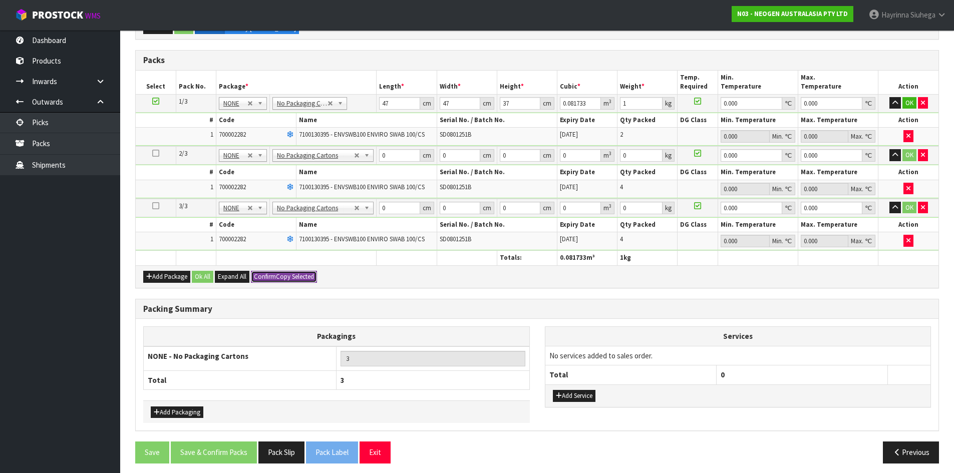
type input "0.081733"
type input "1"
click at [202, 278] on button "Ok All" at bounding box center [203, 277] width 22 height 12
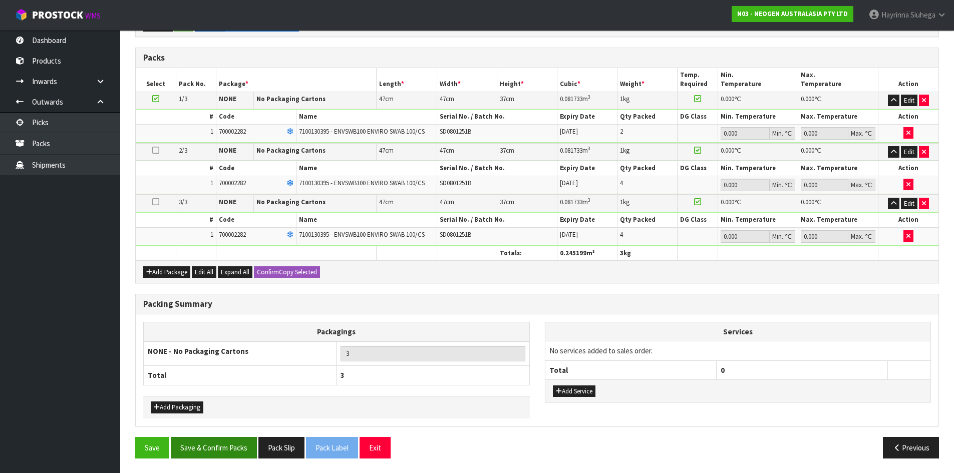
scroll to position [219, 0]
click at [143, 442] on button "Save" at bounding box center [152, 447] width 34 height 22
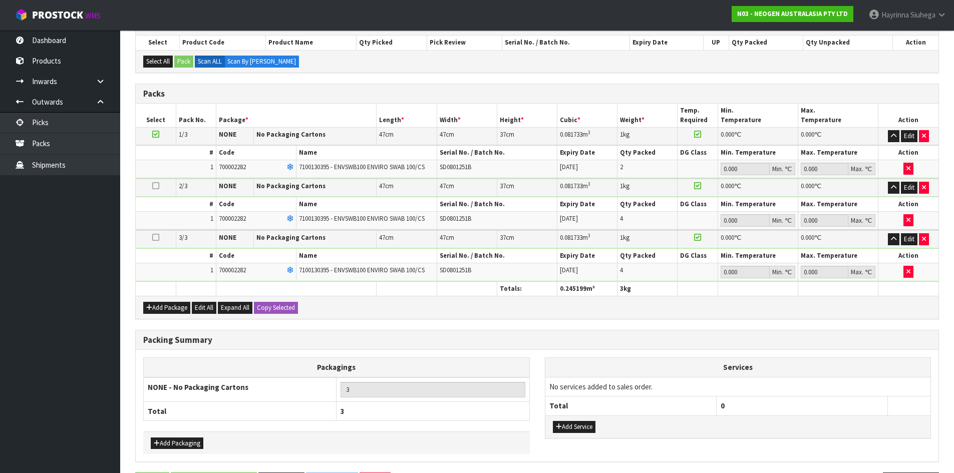
scroll to position [0, 0]
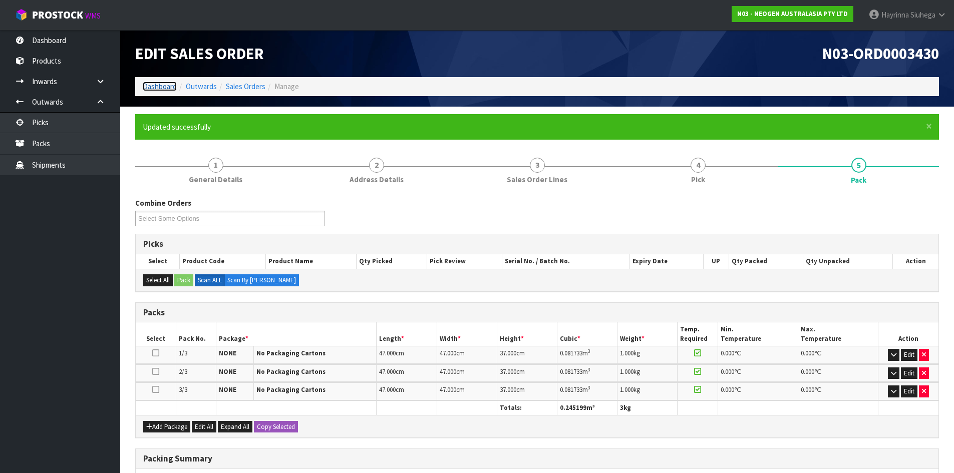
click at [156, 82] on link "Dashboard" at bounding box center [160, 87] width 34 height 10
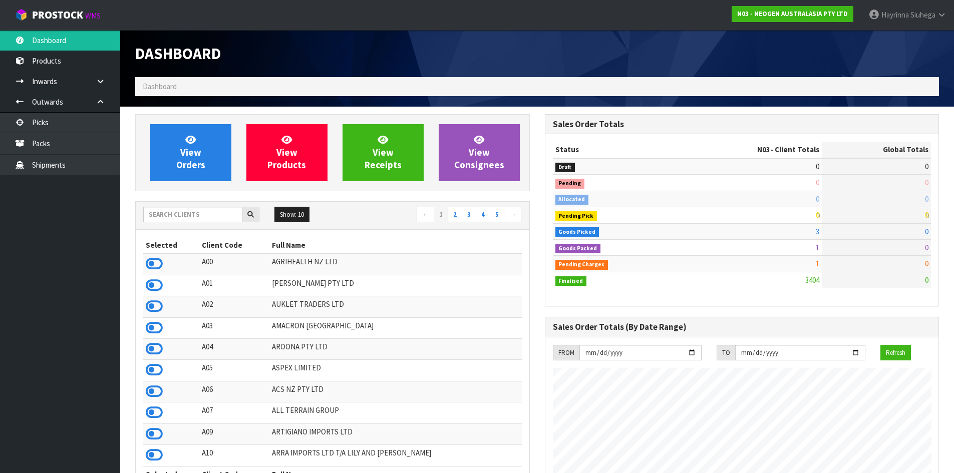
scroll to position [758, 409]
click at [187, 136] on icon at bounding box center [190, 140] width 11 height 10
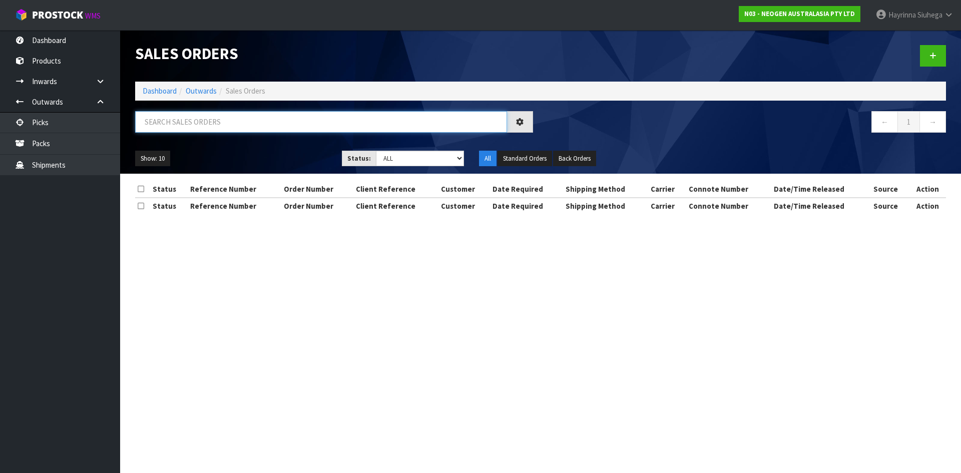
click at [188, 122] on input "text" at bounding box center [321, 122] width 372 height 22
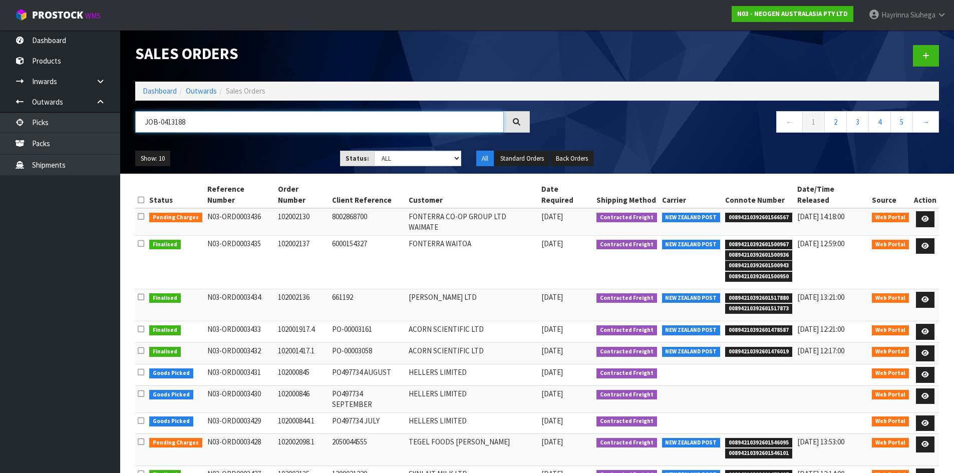
type input "JOB-0413188"
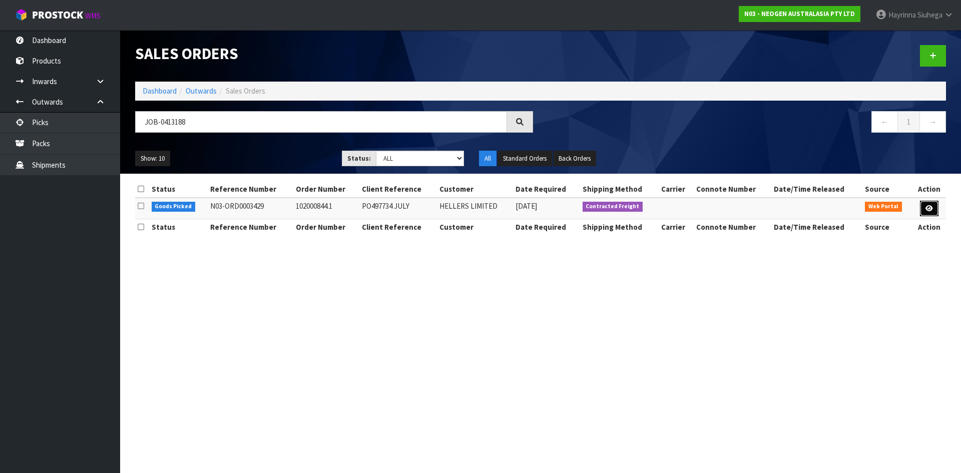
click at [933, 208] on icon at bounding box center [930, 208] width 8 height 7
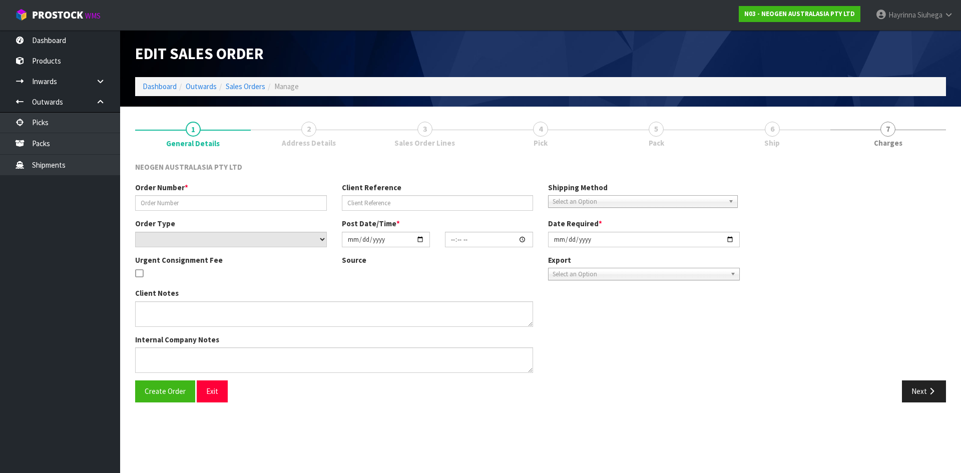
type input "102000844.1"
type input "PO497734 JULY"
select select "number:0"
type input "[DATE]"
type input "09:57:00.000"
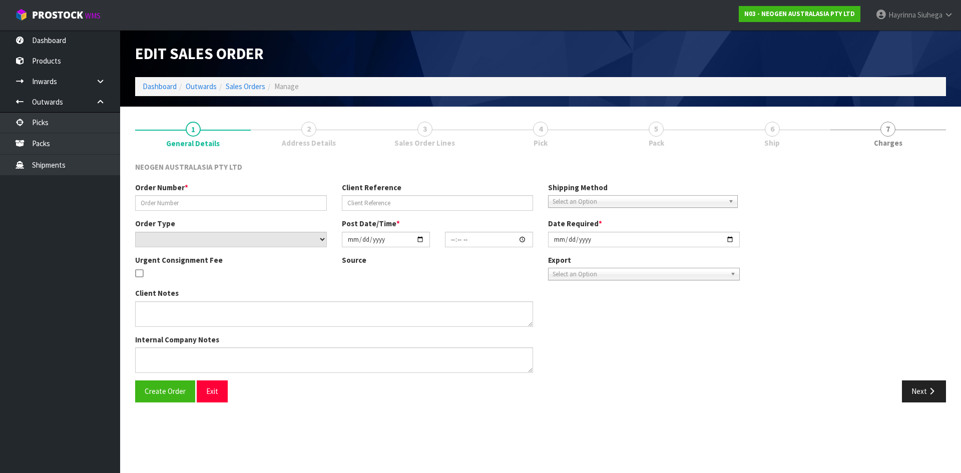
type input "[DATE]"
type textarea "ATTN: SUE INWOOD"
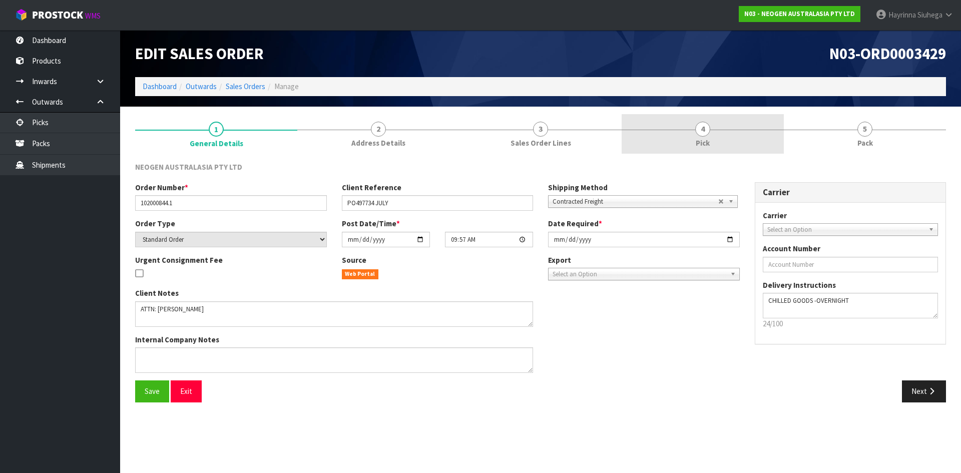
click at [731, 129] on link "4 Pick" at bounding box center [703, 134] width 162 height 40
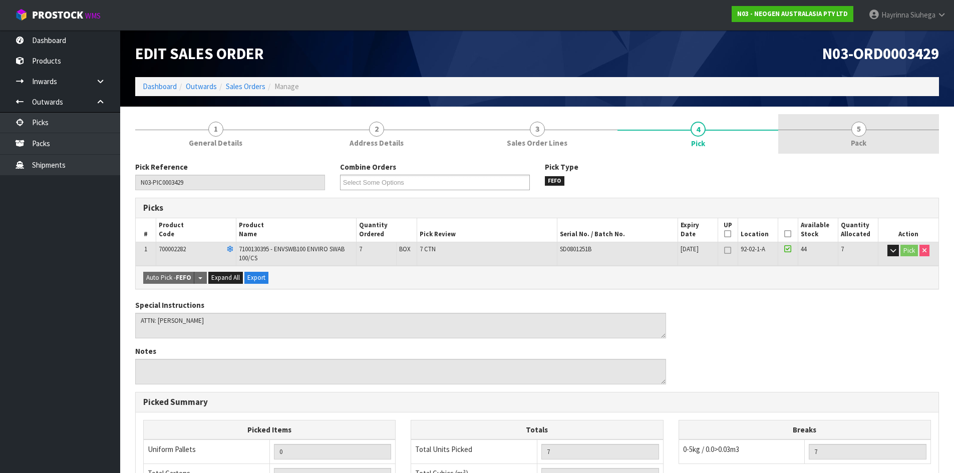
click at [818, 129] on link "5 Pack" at bounding box center [858, 134] width 161 height 40
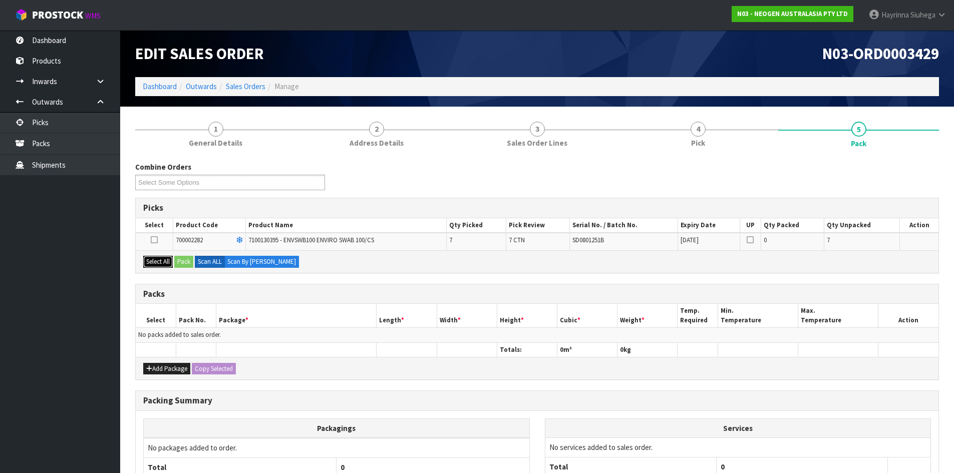
drag, startPoint x: 158, startPoint y: 263, endPoint x: 181, endPoint y: 265, distance: 23.1
click at [159, 264] on button "Select All" at bounding box center [158, 262] width 30 height 12
click at [187, 260] on button "Pack" at bounding box center [183, 262] width 19 height 12
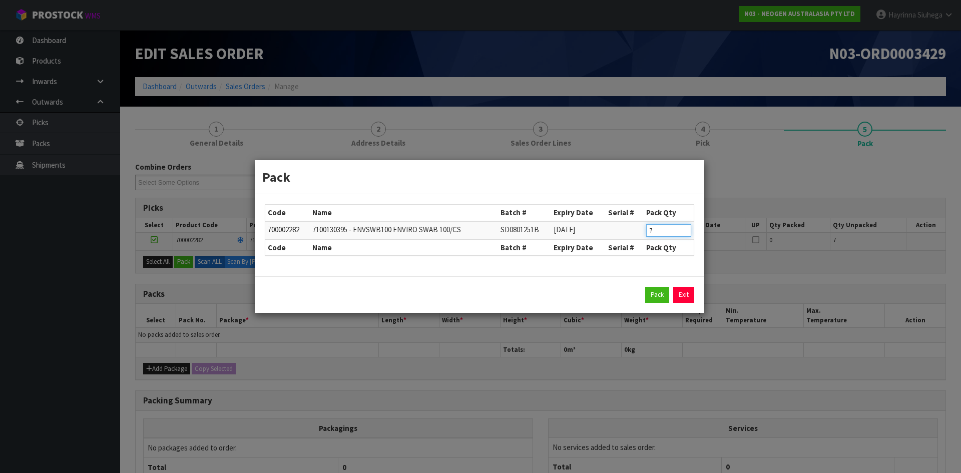
drag, startPoint x: 673, startPoint y: 228, endPoint x: 388, endPoint y: 230, distance: 285.3
click at [388, 230] on tr "700002282 7100130395 - ENVSWB100 ENVIRO SWAB 100/CS SD0801251B 01/02/2027 7" at bounding box center [479, 230] width 428 height 19
type input "4"
click button "Pack" at bounding box center [657, 295] width 24 height 16
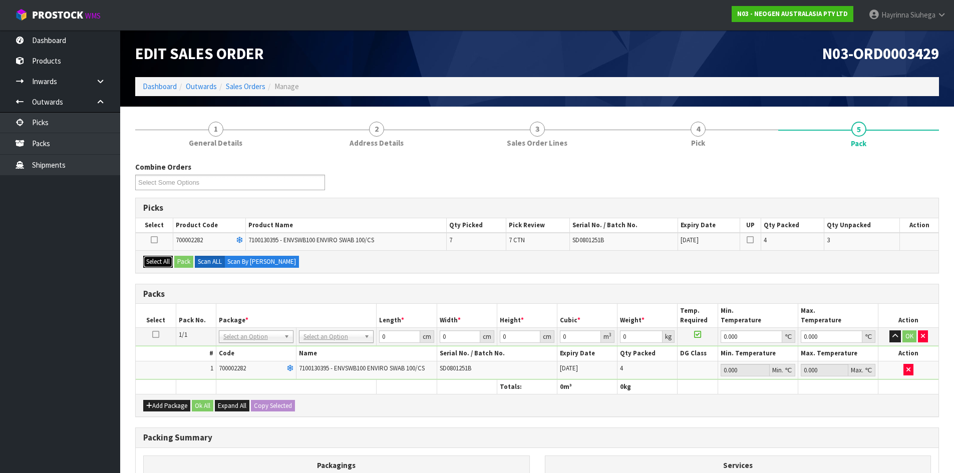
click at [157, 263] on button "Select All" at bounding box center [158, 262] width 30 height 12
click at [182, 260] on button "Pack" at bounding box center [183, 262] width 19 height 12
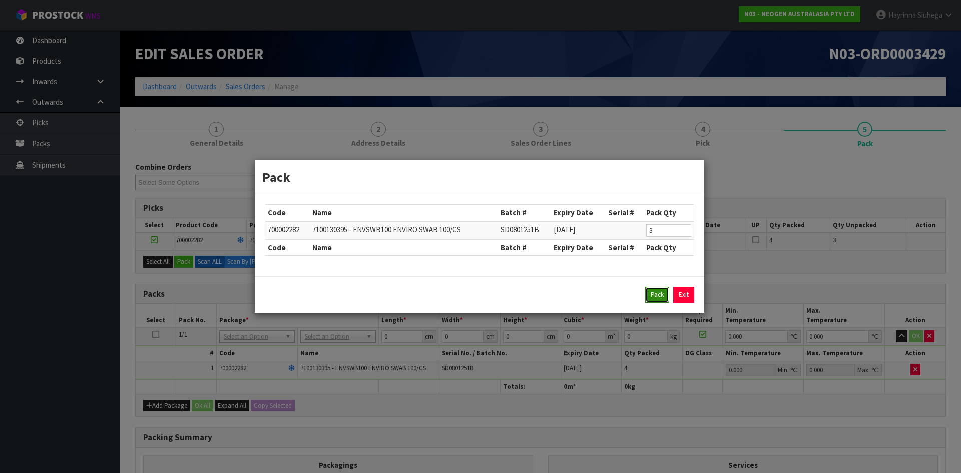
click at [665, 291] on button "Pack" at bounding box center [657, 295] width 24 height 16
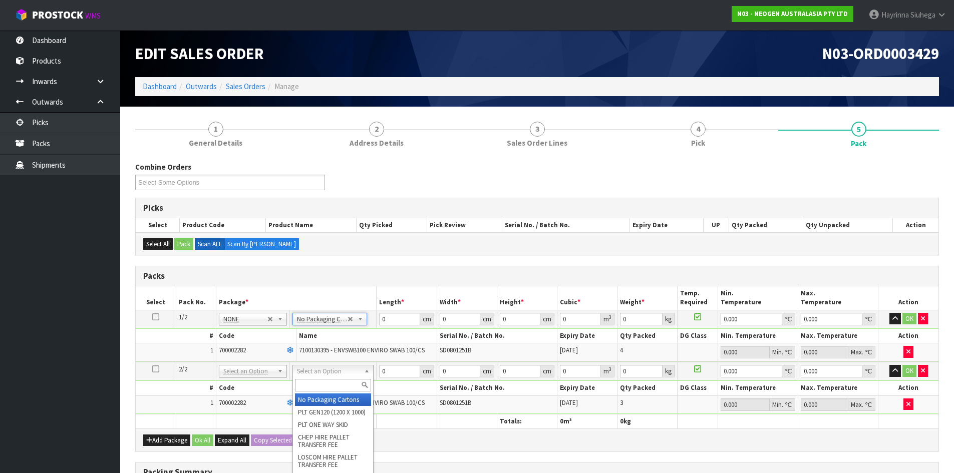
type input "2"
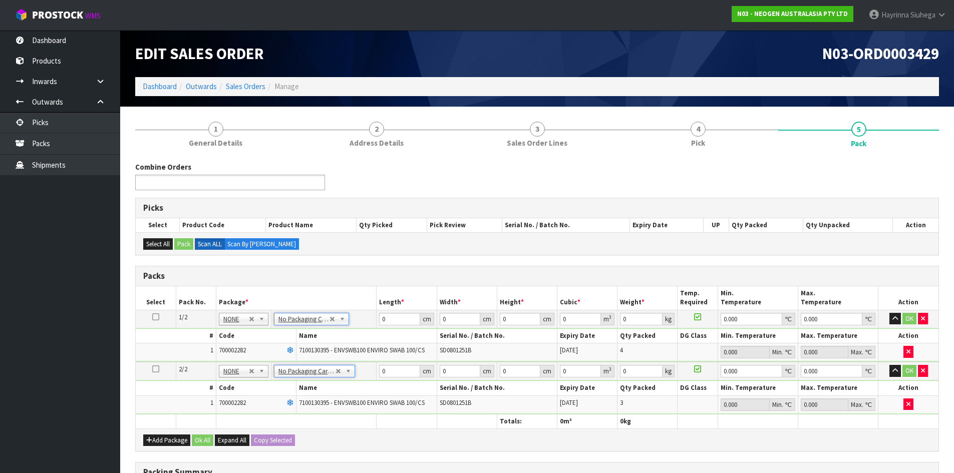
click at [231, 184] on ul at bounding box center [230, 183] width 190 height 16
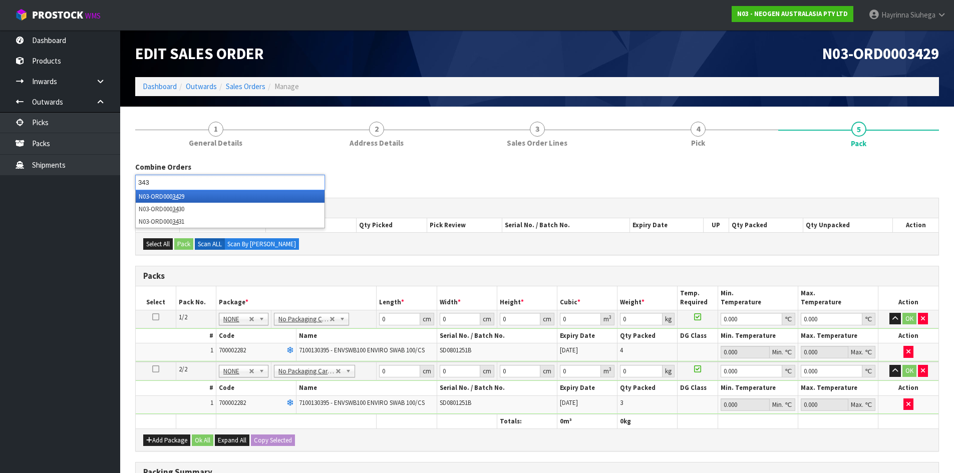
type input "3430"
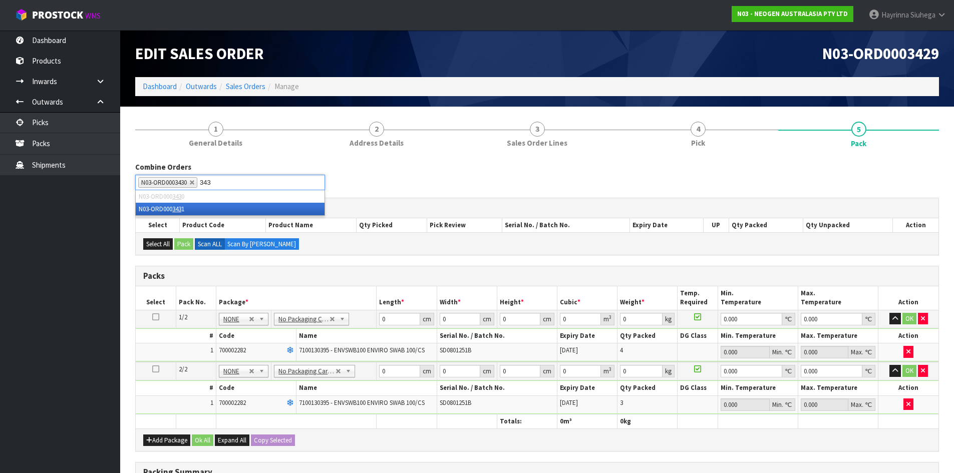
type input "3431"
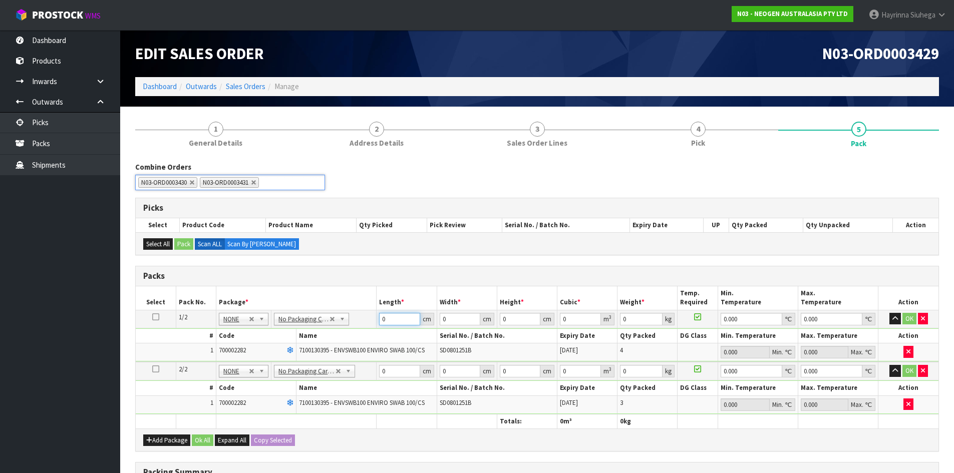
click at [383, 318] on input "0" at bounding box center [399, 319] width 41 height 13
type input "47"
type input "4"
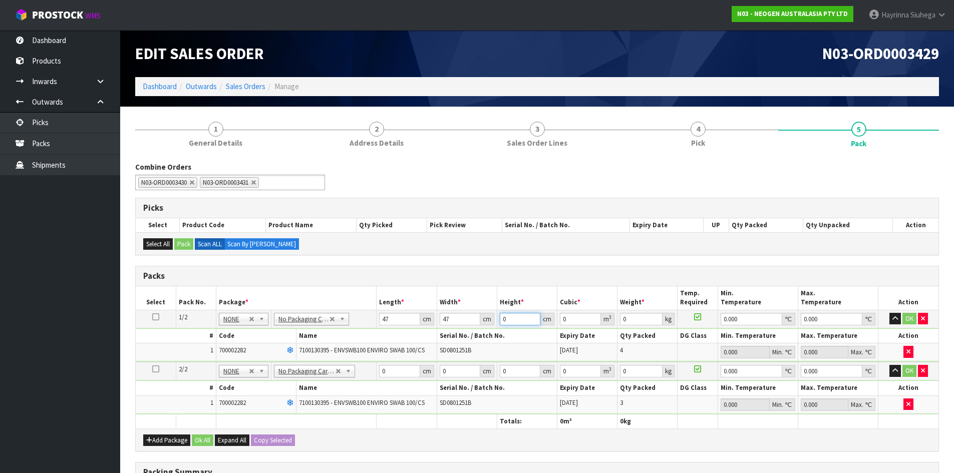
type input "0.008836"
type input "0"
type input "3"
type input "0.006627"
type input "37"
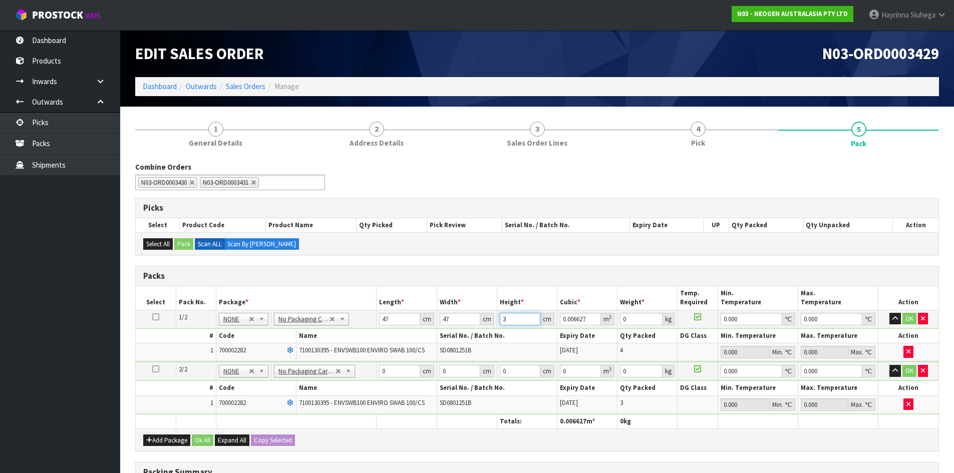
type input "0.081733"
type input "37"
type input "1"
click at [152, 317] on icon at bounding box center [155, 317] width 7 height 1
click at [265, 438] on button "Copy Selected" at bounding box center [273, 440] width 44 height 12
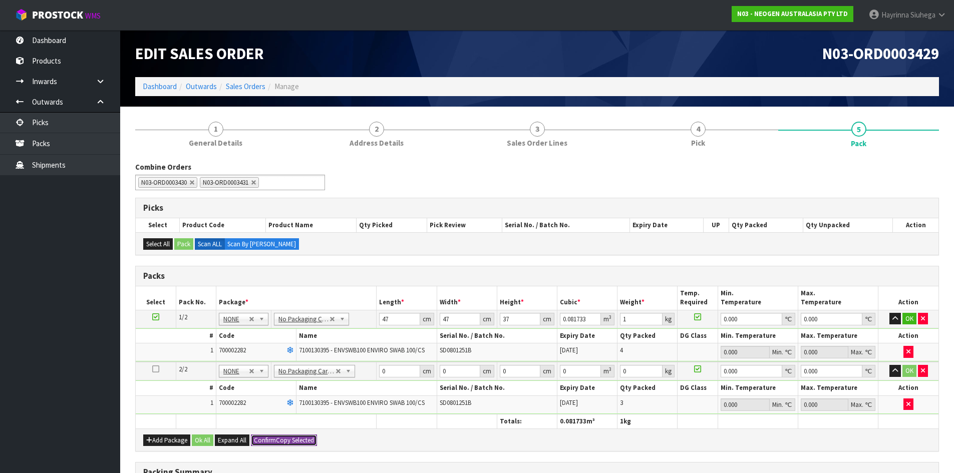
click at [265, 438] on span "Confirm" at bounding box center [265, 440] width 22 height 9
type input "47"
type input "37"
type input "0.081733"
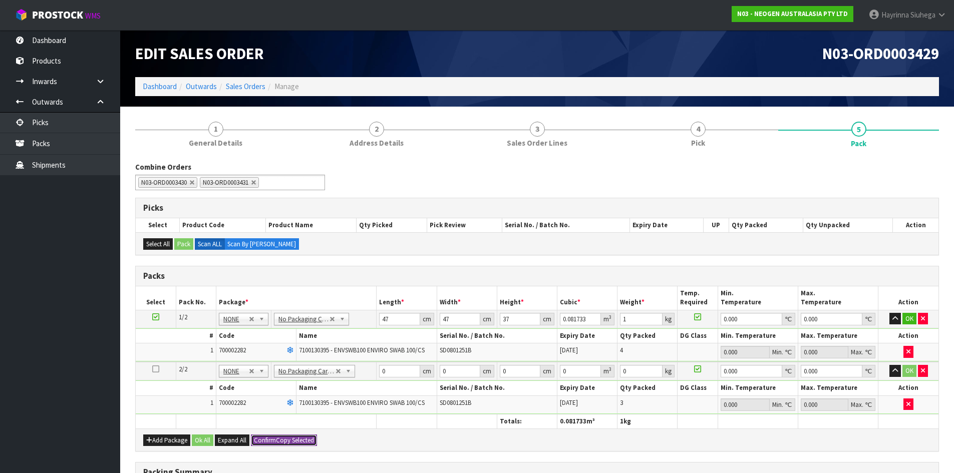
type input "1"
click at [199, 440] on button "Ok All" at bounding box center [203, 440] width 22 height 12
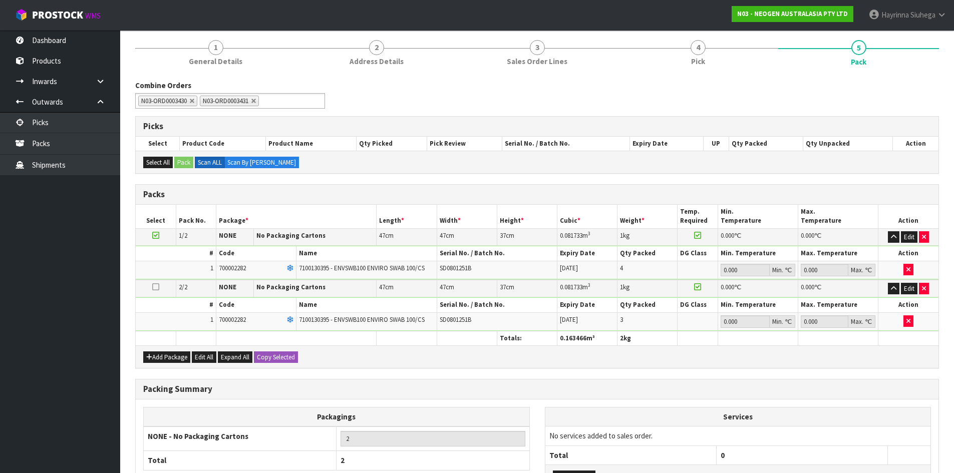
scroll to position [167, 0]
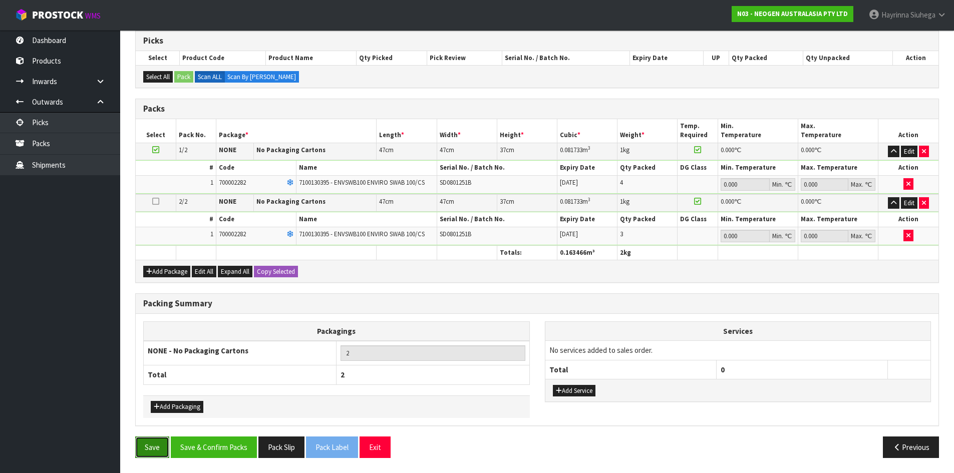
click at [147, 450] on button "Save" at bounding box center [152, 447] width 34 height 22
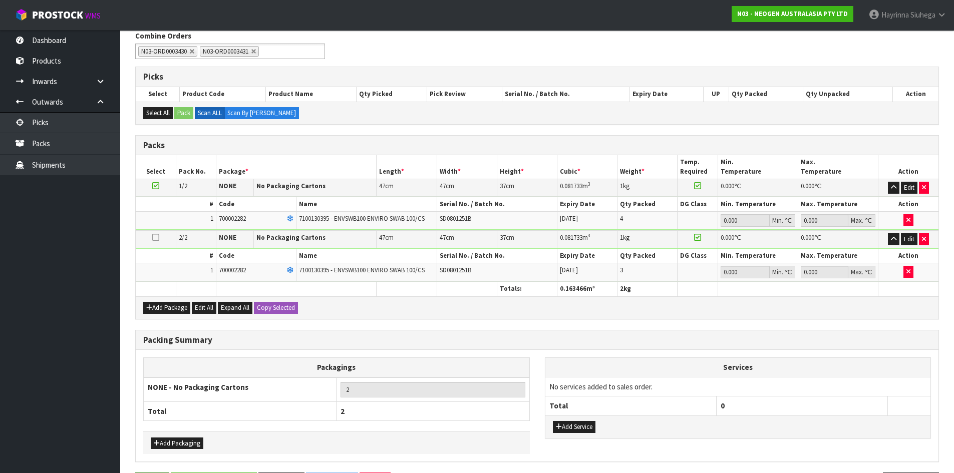
scroll to position [0, 0]
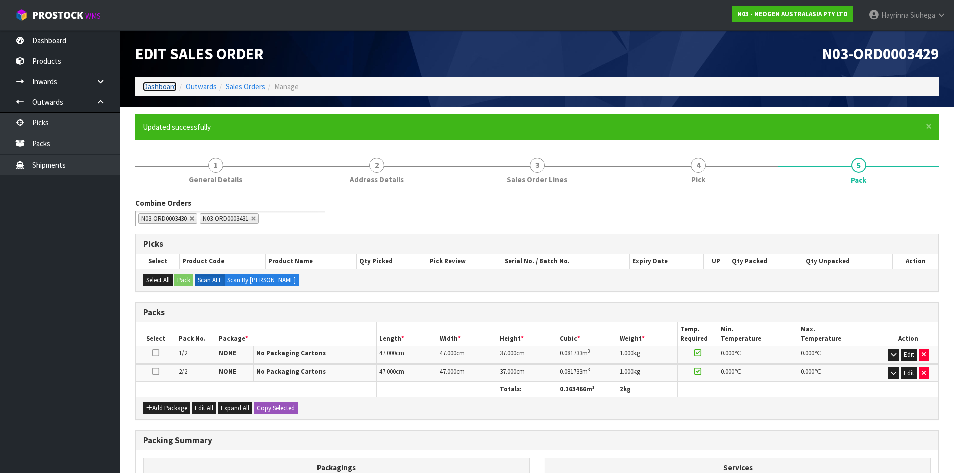
click at [162, 88] on link "Dashboard" at bounding box center [160, 87] width 34 height 10
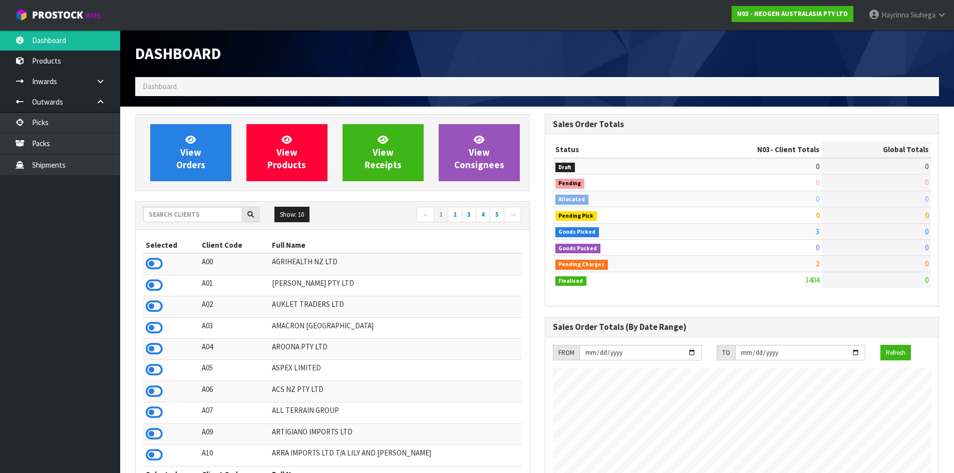
scroll to position [758, 409]
click at [183, 150] on span "View Orders" at bounding box center [190, 153] width 29 height 38
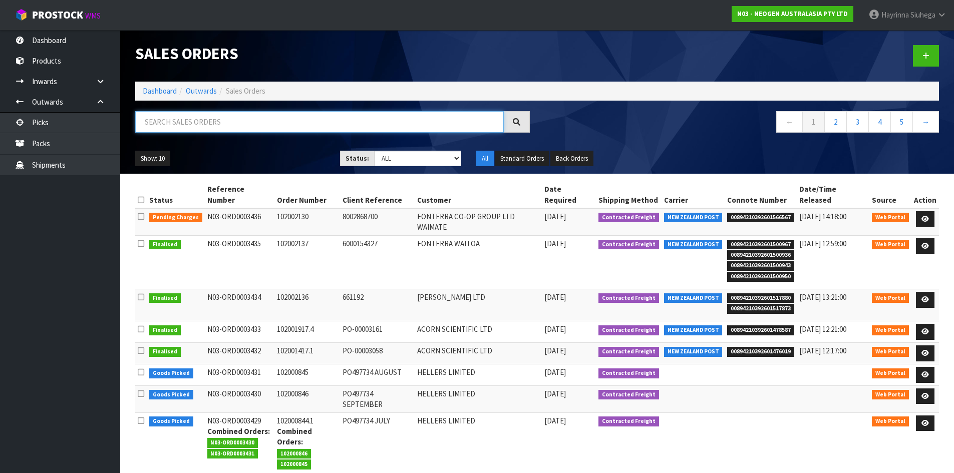
click at [263, 126] on input "text" at bounding box center [319, 122] width 368 height 22
type input "3429"
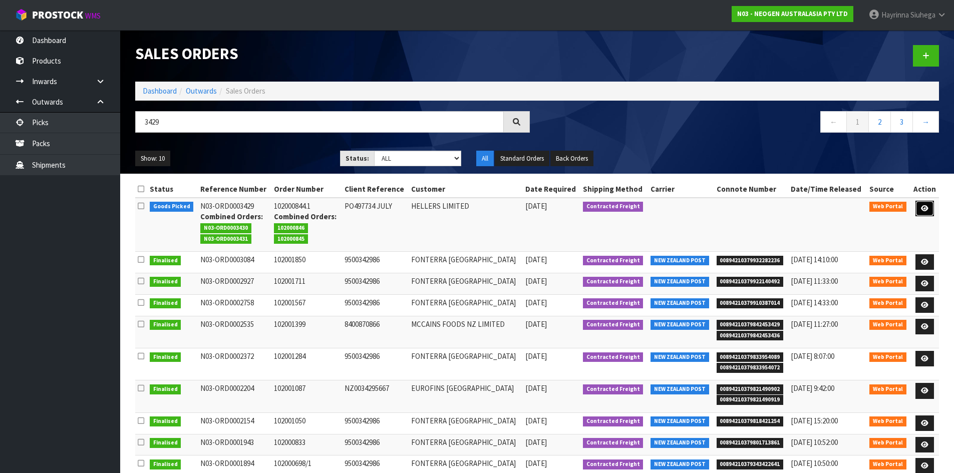
click at [926, 206] on icon at bounding box center [925, 208] width 8 height 7
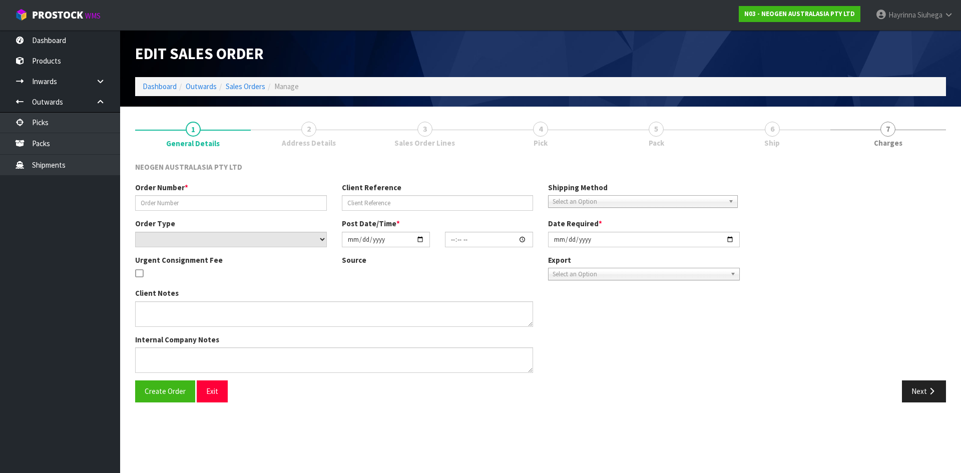
type input "102000844.1"
type input "PO497734 JULY"
select select "number:0"
type input "[DATE]"
type input "09:57:00.000"
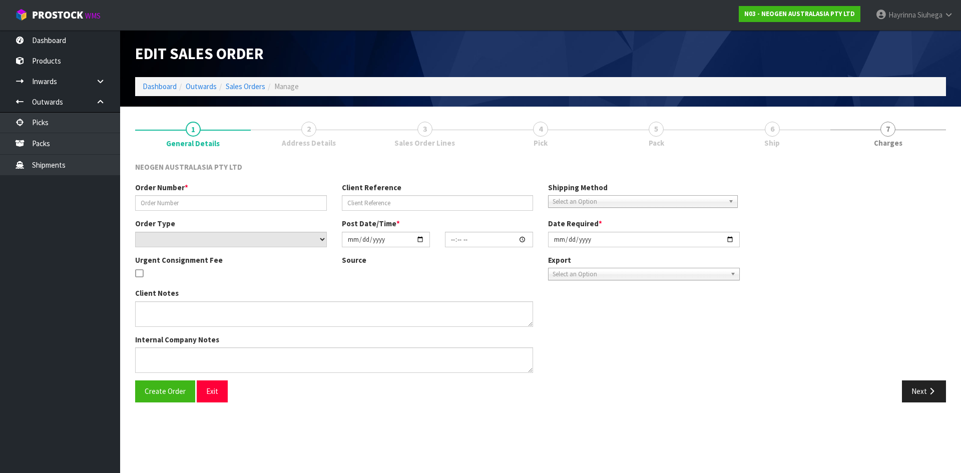
type input "[DATE]"
type textarea "ATTN: SUE INWOOD"
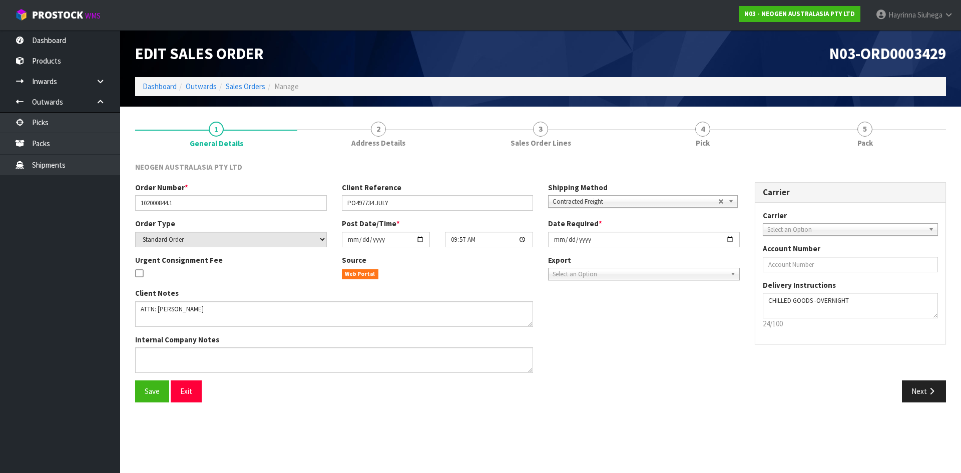
click at [719, 136] on link "4 Pick" at bounding box center [703, 134] width 162 height 40
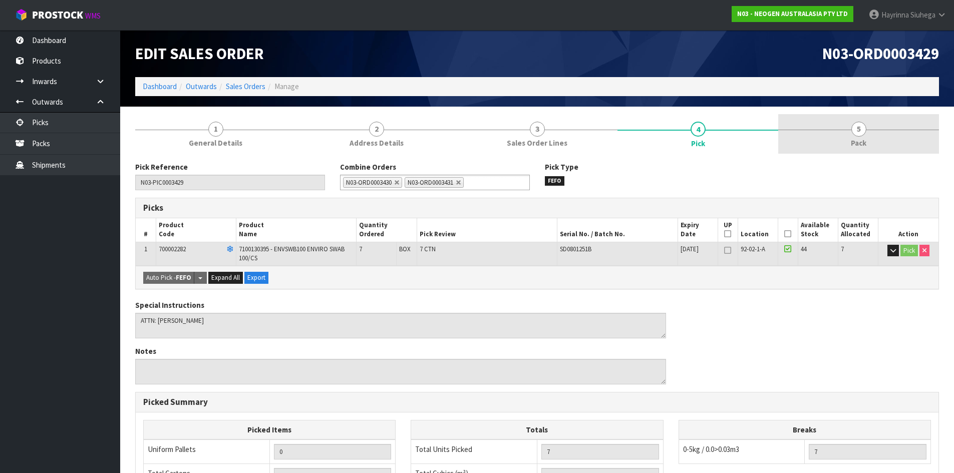
click at [840, 139] on link "5 Pack" at bounding box center [858, 134] width 161 height 40
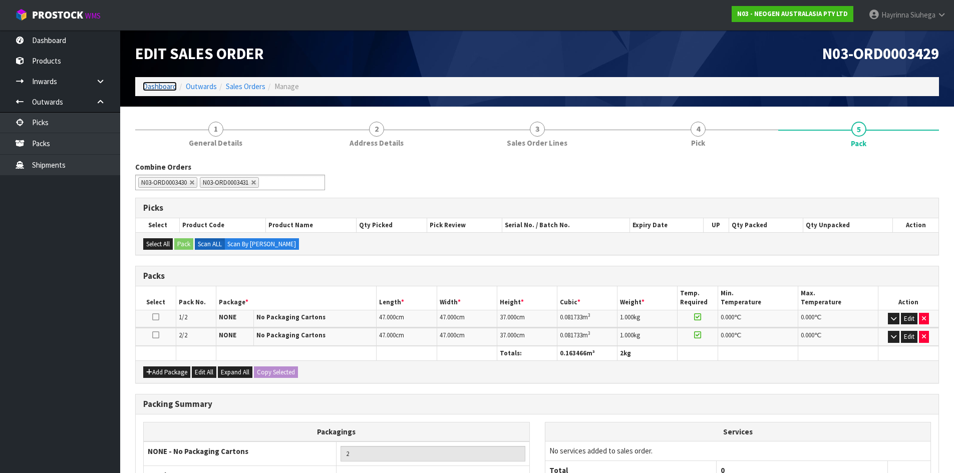
click at [167, 86] on link "Dashboard" at bounding box center [160, 87] width 34 height 10
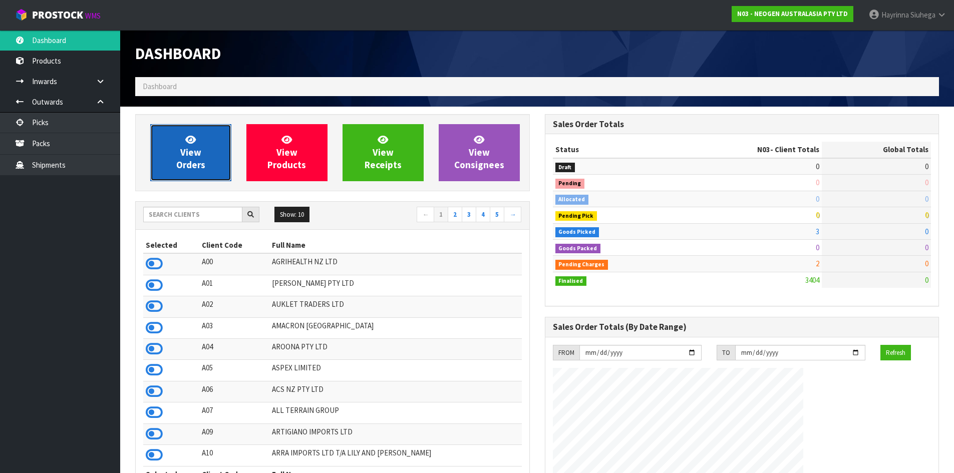
click at [179, 144] on link "View Orders" at bounding box center [190, 152] width 81 height 57
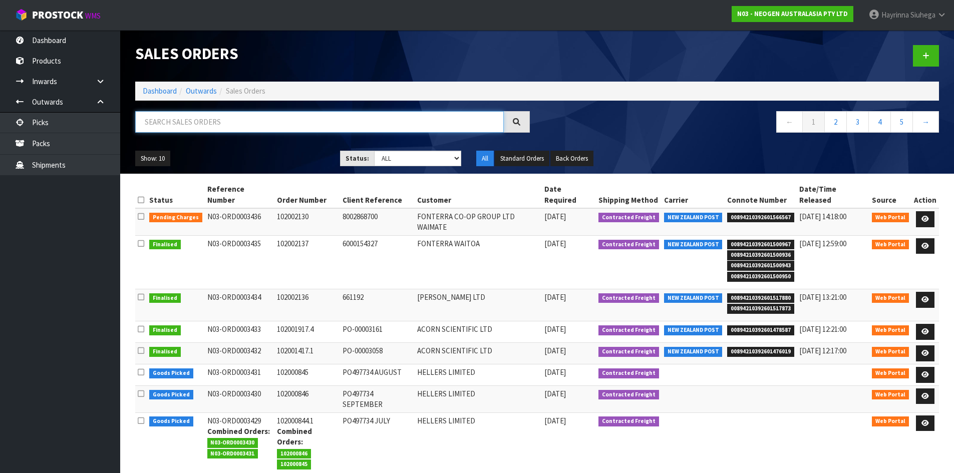
click at [199, 127] on input "text" at bounding box center [319, 122] width 368 height 22
type input "3430"
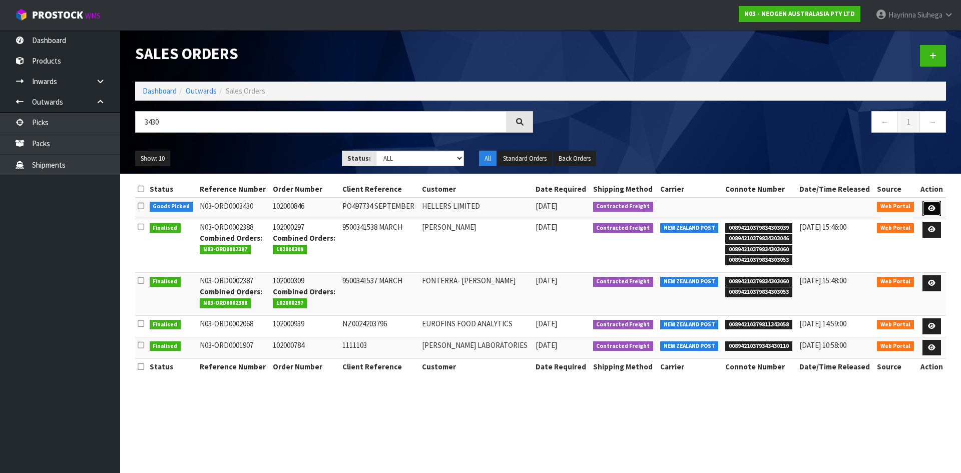
click at [934, 205] on icon at bounding box center [932, 208] width 8 height 7
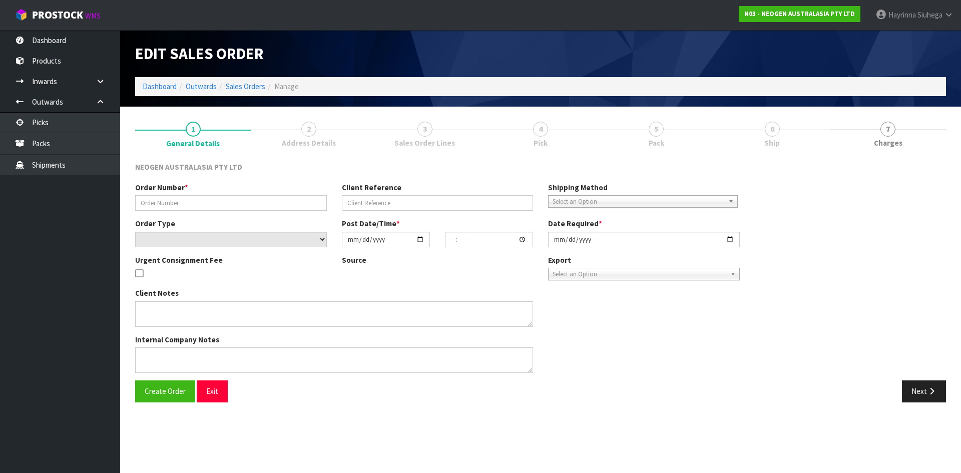
type input "102000846"
type input "PO497734 SEPTEMBER"
select select "number:0"
type input "[DATE]"
type input "10:01:00.000"
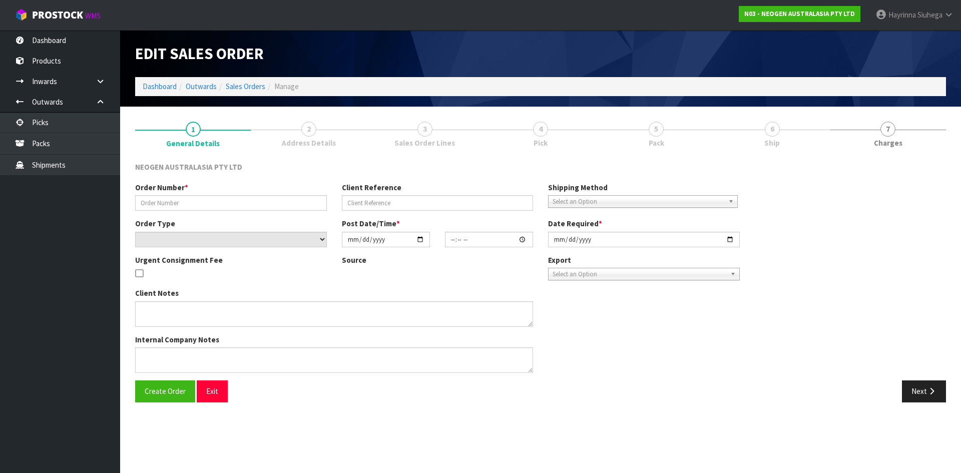
type input "[DATE]"
type textarea "ATTN: SUE INWOOD"
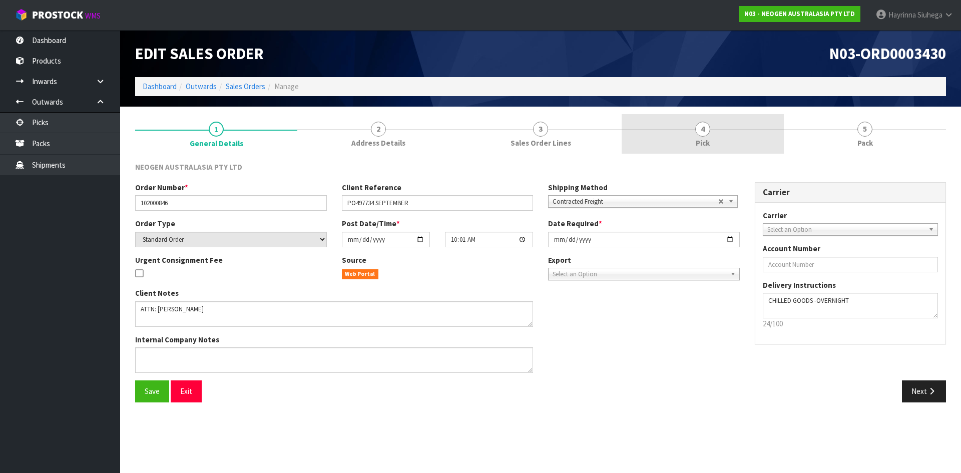
drag, startPoint x: 742, startPoint y: 138, endPoint x: 838, endPoint y: 121, distance: 97.6
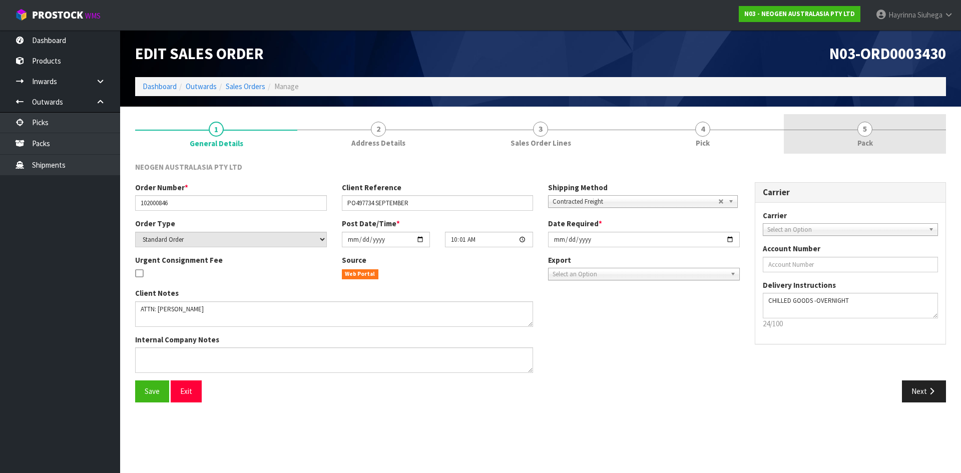
click at [742, 138] on link "4 Pick" at bounding box center [703, 134] width 162 height 40
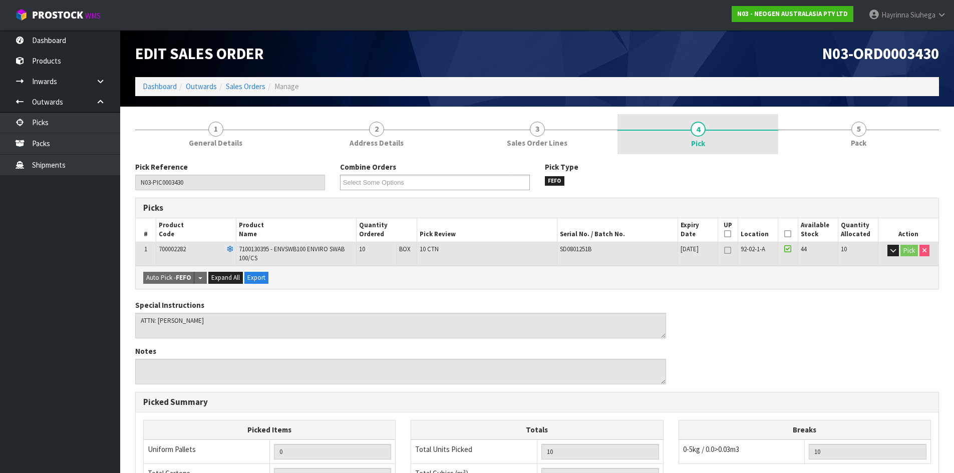
drag, startPoint x: 852, startPoint y: 120, endPoint x: 747, endPoint y: 153, distance: 110.0
click at [853, 120] on link "5 Pack" at bounding box center [858, 134] width 161 height 40
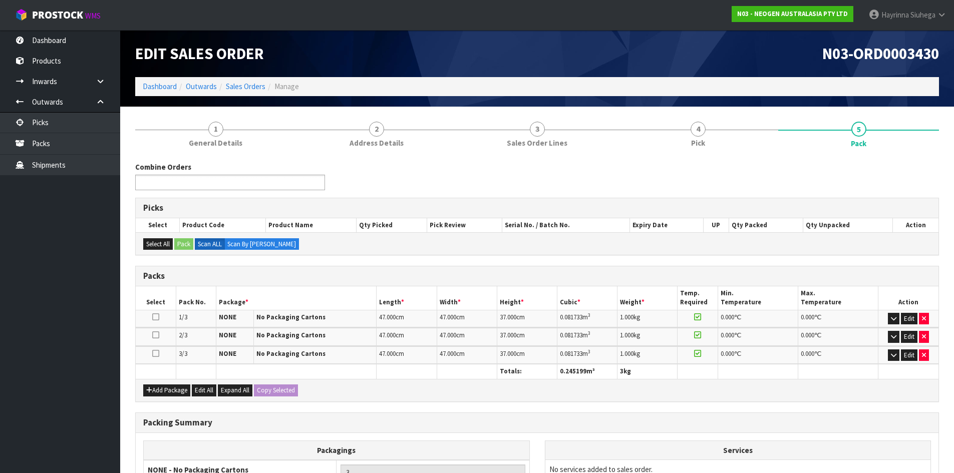
click at [298, 187] on ul at bounding box center [230, 183] width 190 height 16
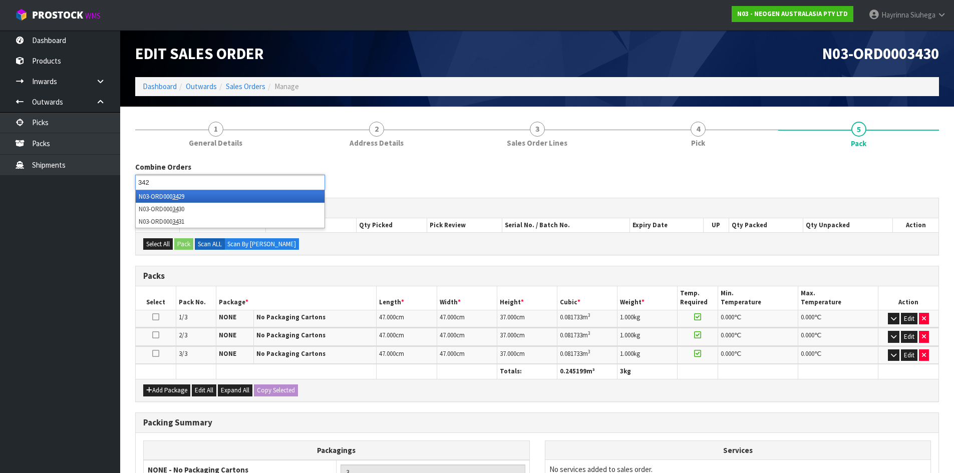
type input "3429"
type input "3431"
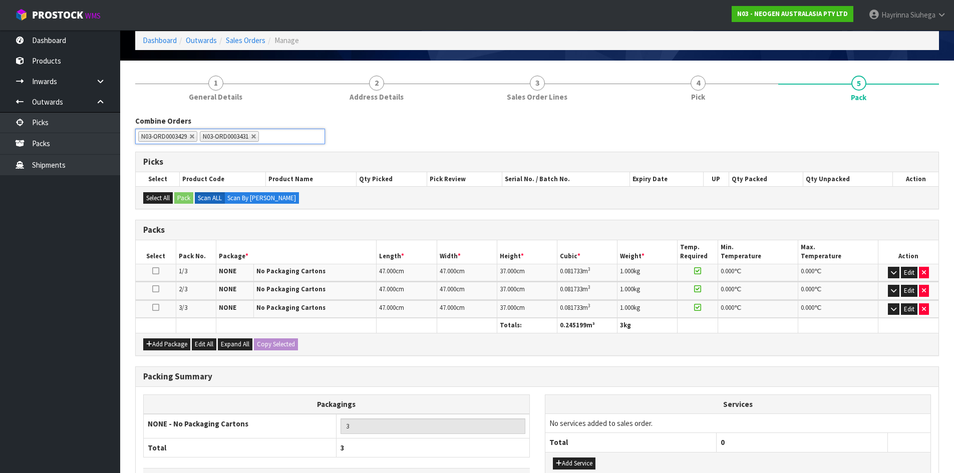
scroll to position [119, 0]
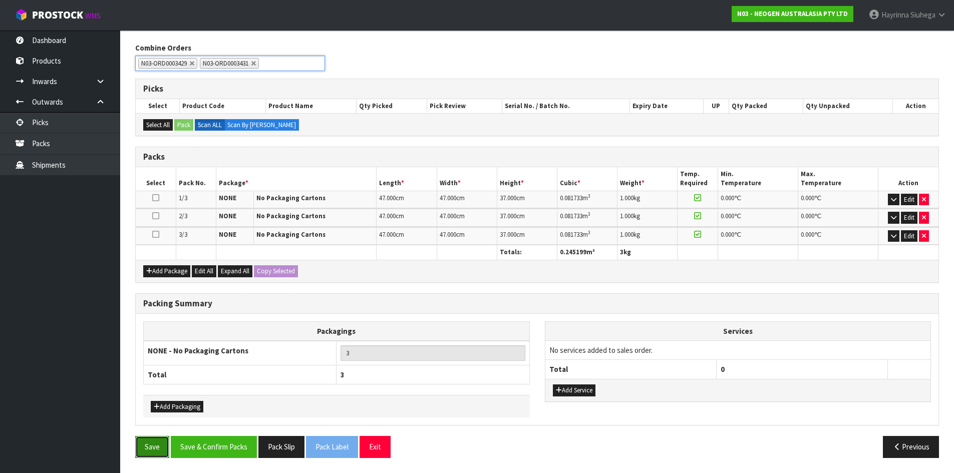
click at [149, 457] on button "Save" at bounding box center [152, 447] width 34 height 22
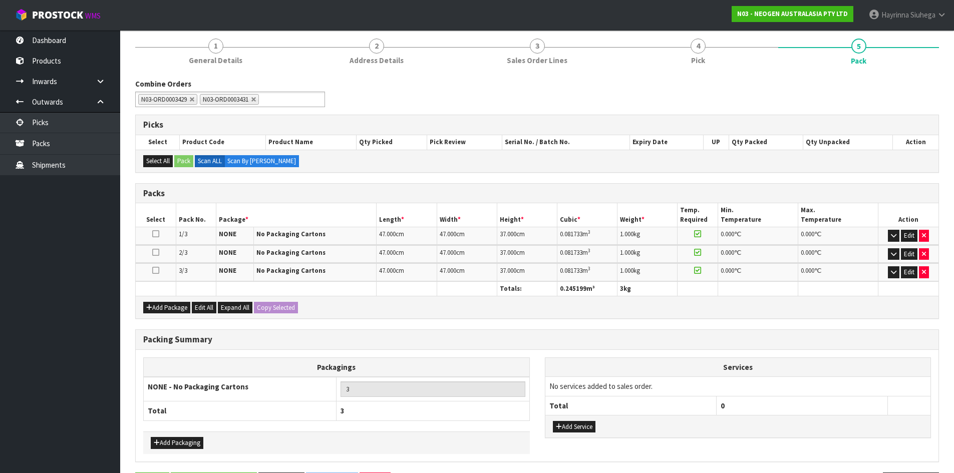
scroll to position [0, 0]
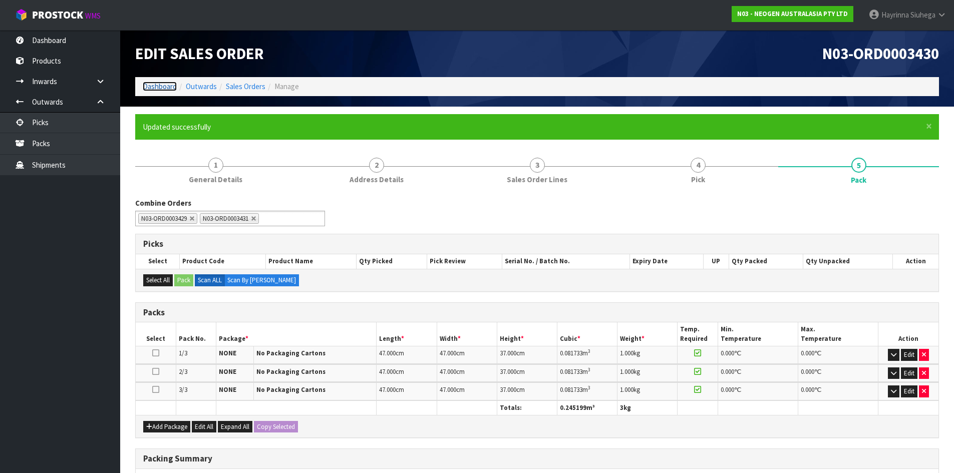
click at [168, 86] on link "Dashboard" at bounding box center [160, 87] width 34 height 10
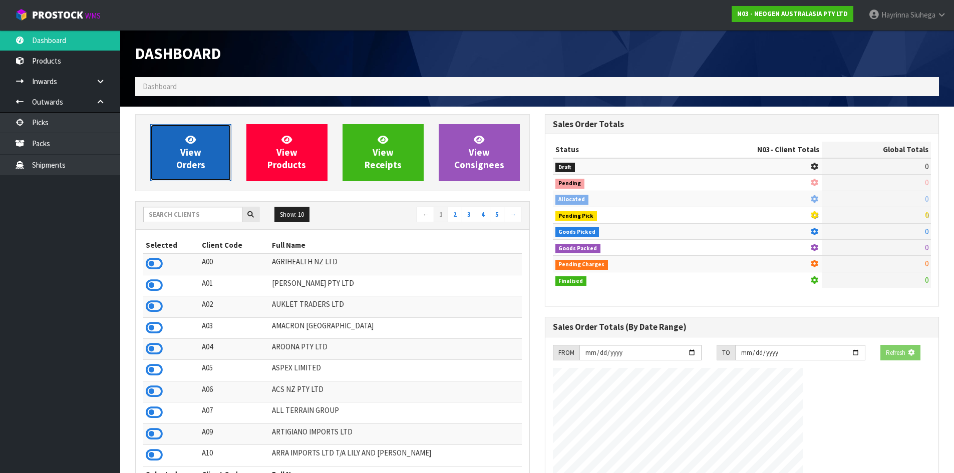
click at [198, 145] on link "View Orders" at bounding box center [190, 152] width 81 height 57
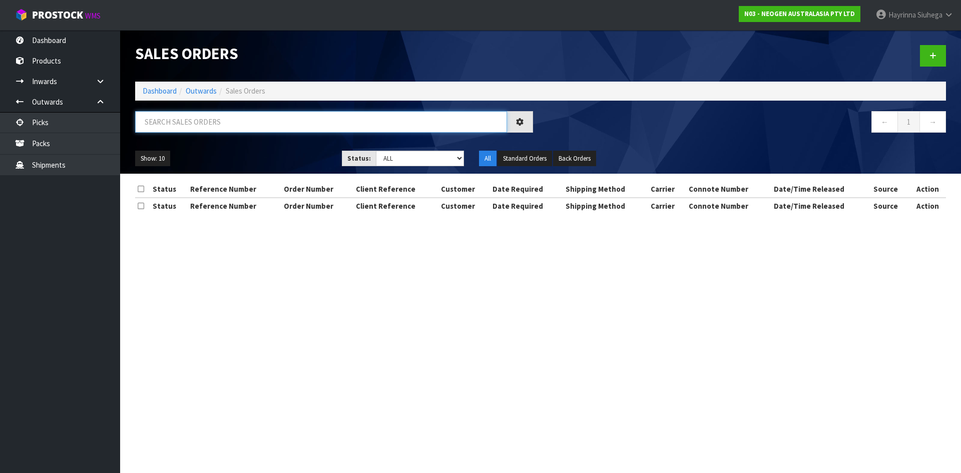
click at [212, 118] on input "text" at bounding box center [321, 122] width 372 height 22
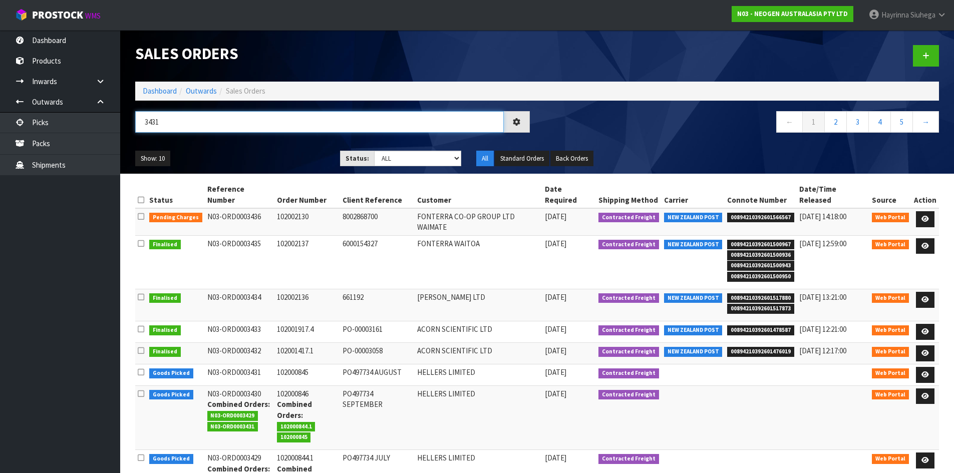
type input "3431"
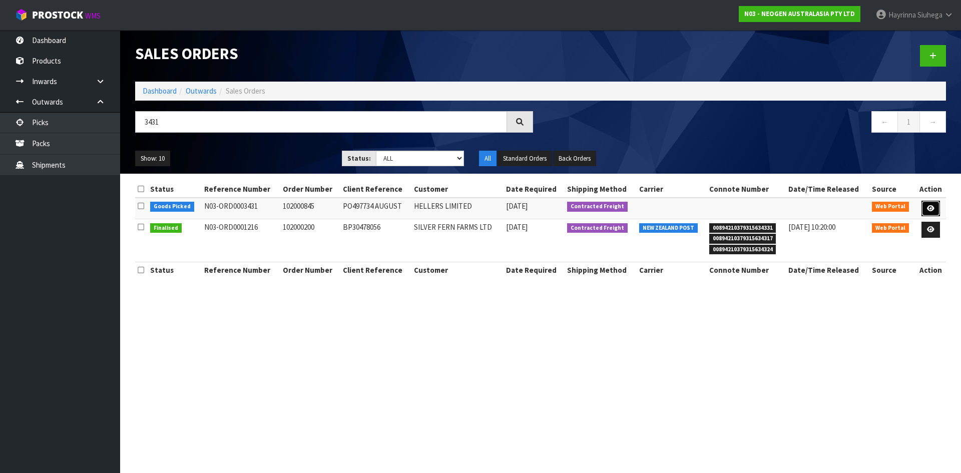
click at [933, 208] on icon at bounding box center [931, 208] width 8 height 7
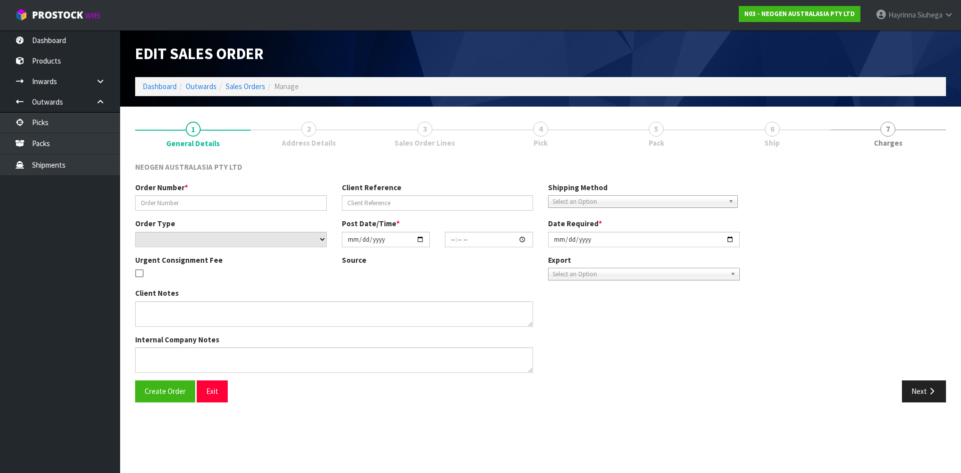
type input "102000845"
type input "PO497734 AUGUST"
select select "number:0"
type input "[DATE]"
type input "10:04:00.000"
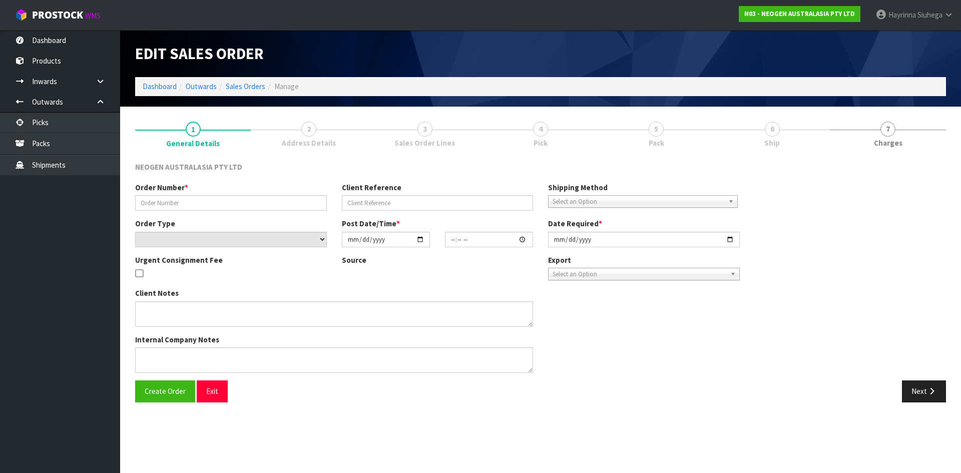
type input "[DATE]"
type textarea "ATTN: SUE INWOOD"
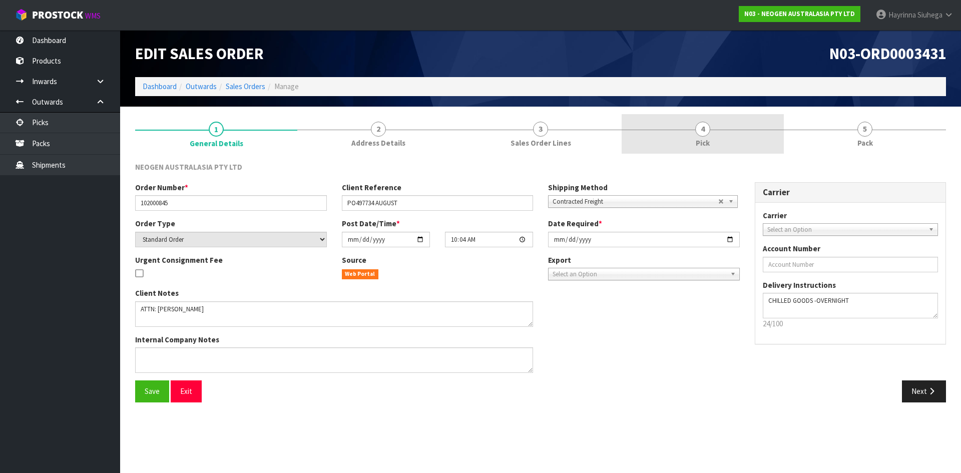
click at [735, 150] on link "4 Pick" at bounding box center [703, 134] width 162 height 40
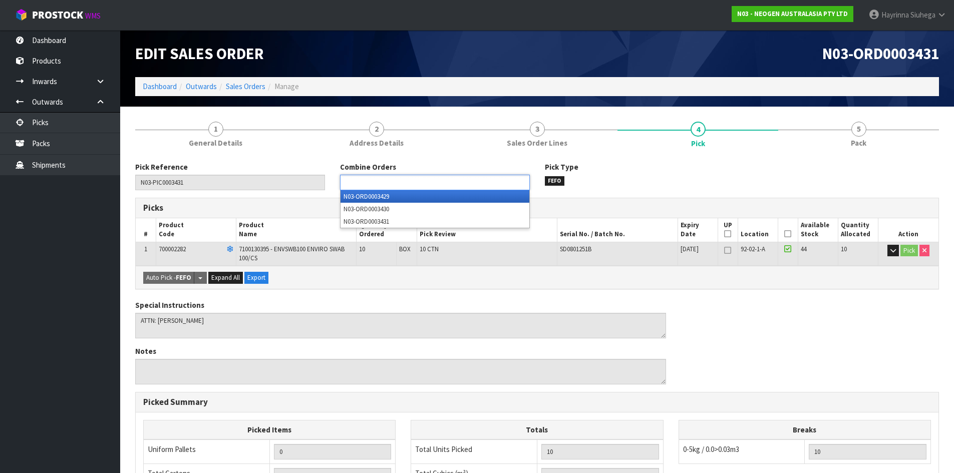
click at [453, 187] on ul at bounding box center [435, 183] width 190 height 16
type input "3"
type input "3429"
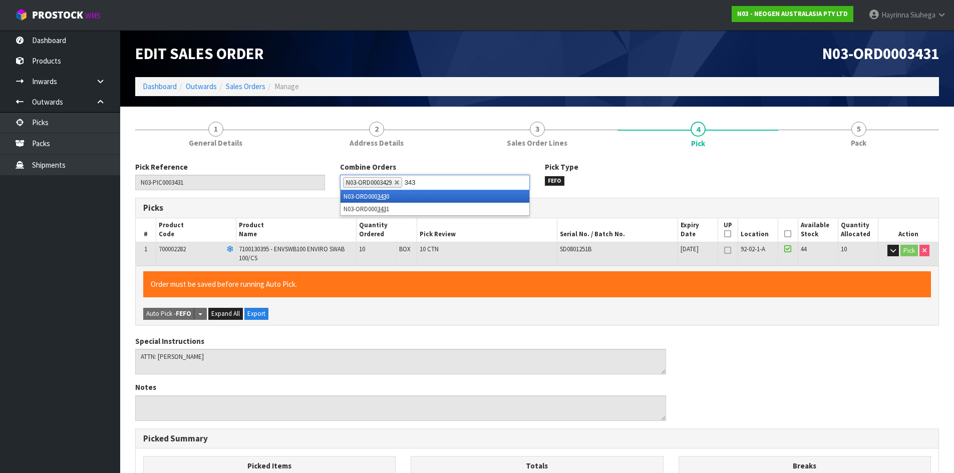
type input "3430"
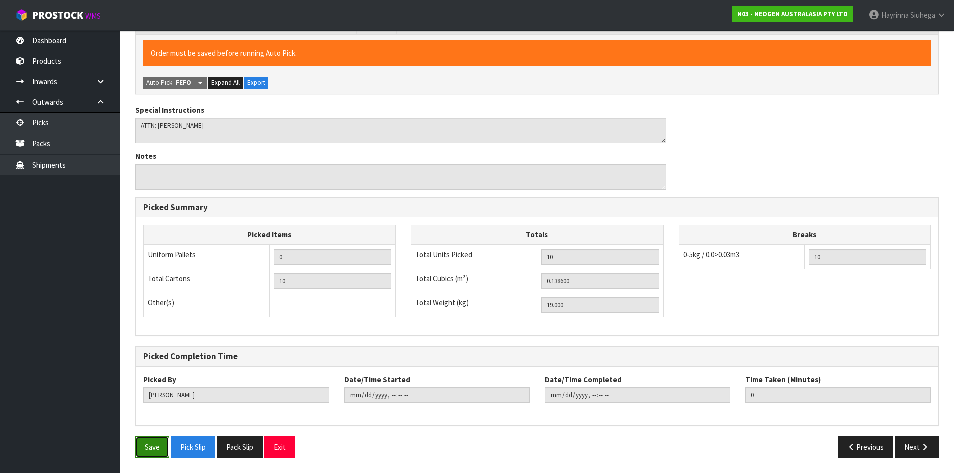
click at [152, 447] on button "Save" at bounding box center [152, 447] width 34 height 22
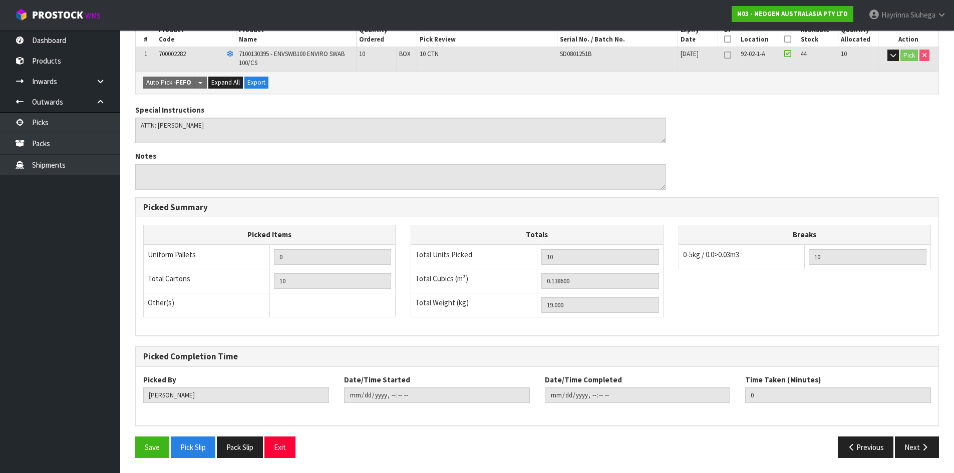
scroll to position [0, 0]
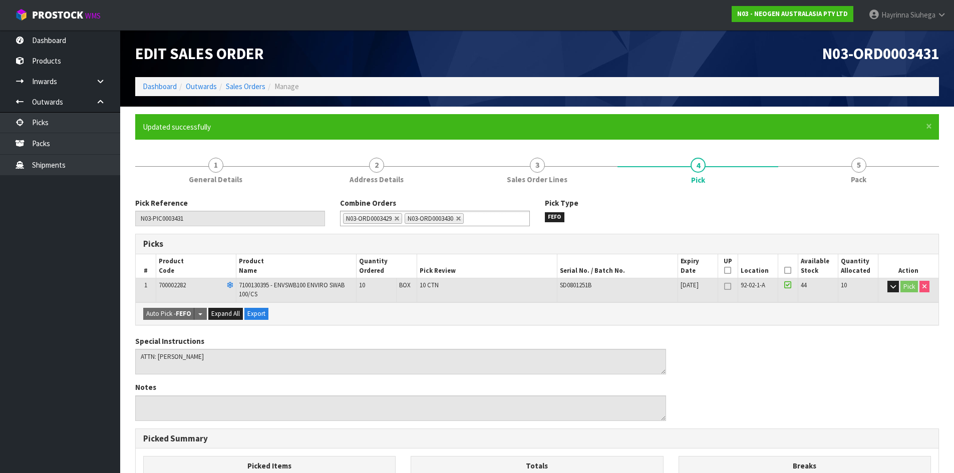
type input "2025-09-18T14:30:56"
drag, startPoint x: 882, startPoint y: 183, endPoint x: 870, endPoint y: 182, distance: 12.0
click at [882, 183] on link "5 Pack" at bounding box center [858, 170] width 161 height 40
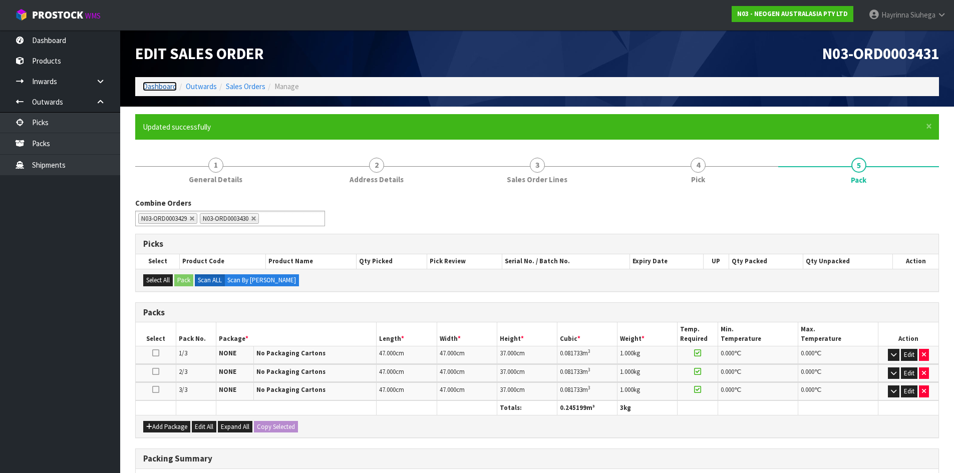
click at [160, 84] on link "Dashboard" at bounding box center [160, 87] width 34 height 10
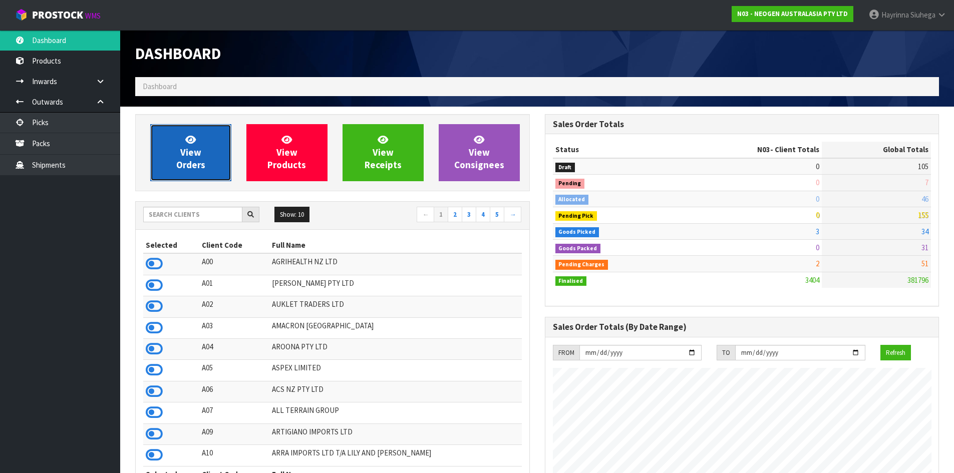
click at [207, 152] on link "View Orders" at bounding box center [190, 152] width 81 height 57
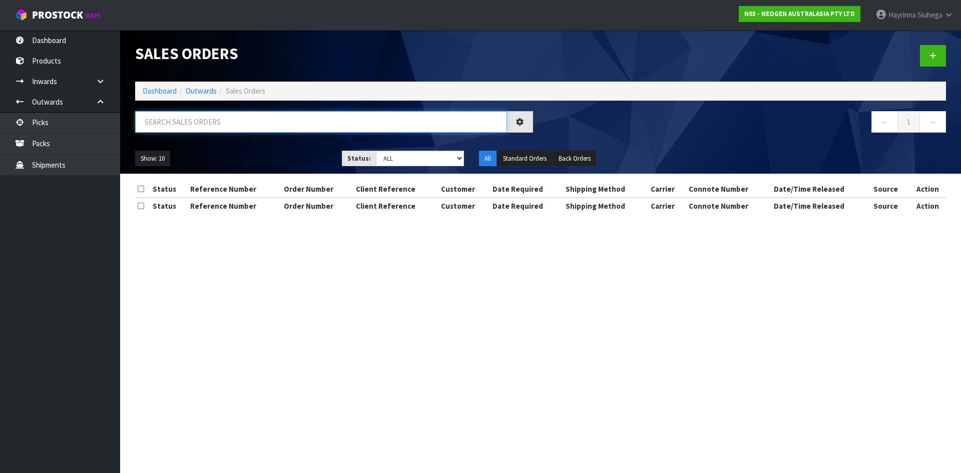
click at [222, 116] on input "text" at bounding box center [321, 122] width 372 height 22
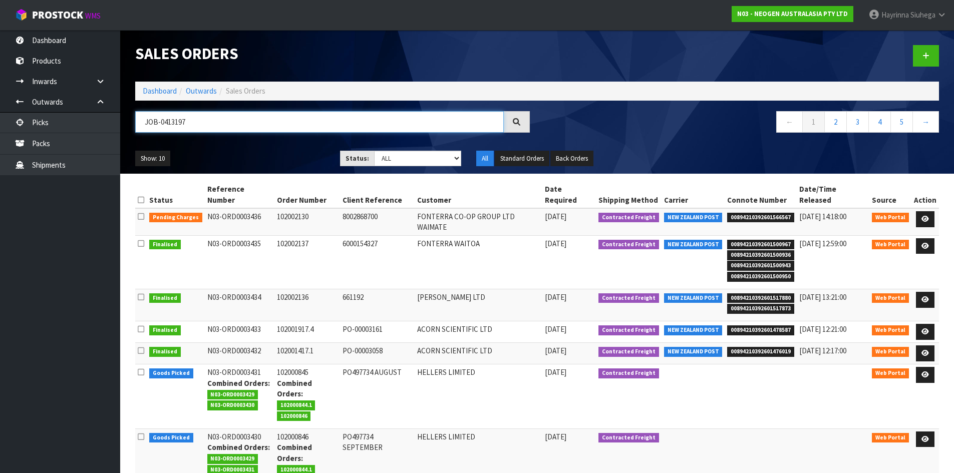
type input "JOB-0413197"
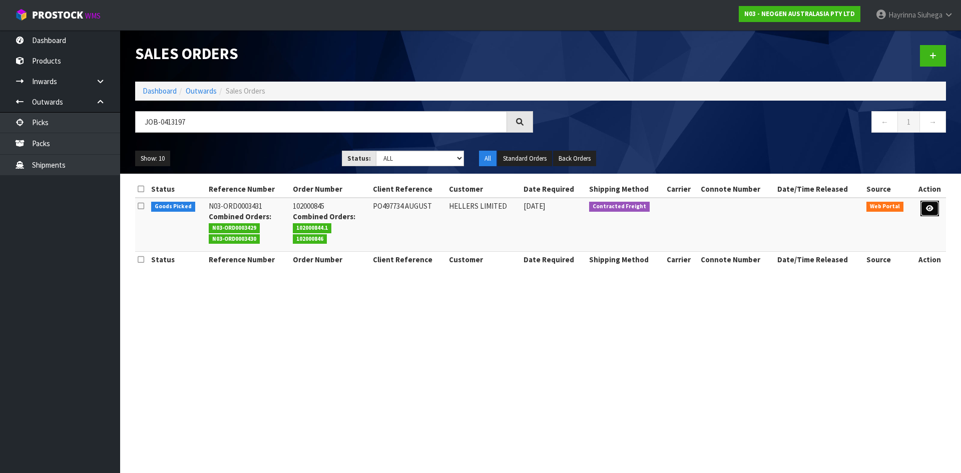
click at [935, 212] on link at bounding box center [930, 209] width 19 height 16
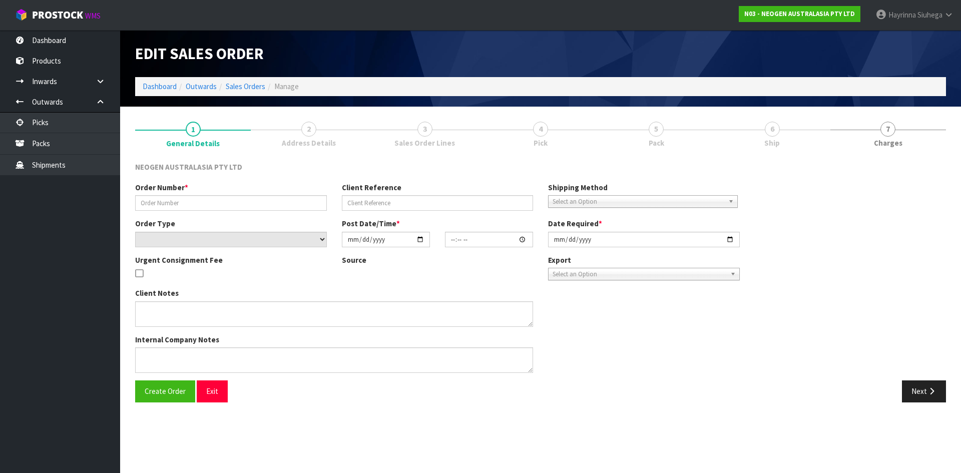
type input "102000845"
type input "PO497734 AUGUST"
select select "number:0"
type input "[DATE]"
type input "10:04:00.000"
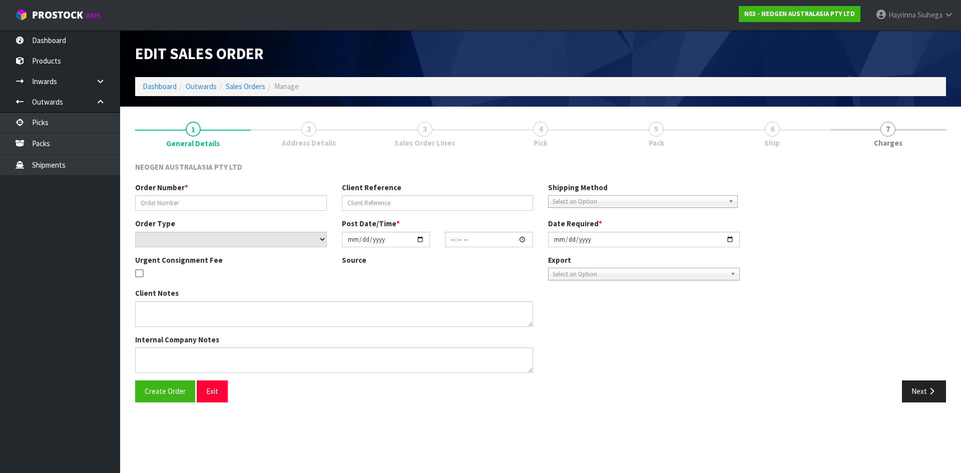
type input "[DATE]"
type textarea "ATTN: SUE INWOOD"
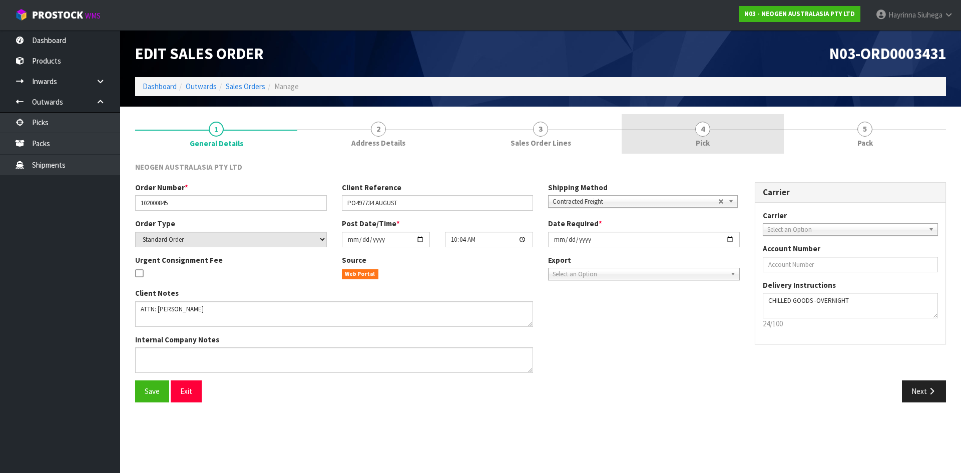
drag, startPoint x: 707, startPoint y: 126, endPoint x: 769, endPoint y: 127, distance: 62.1
click at [708, 125] on span "4" at bounding box center [702, 129] width 15 height 15
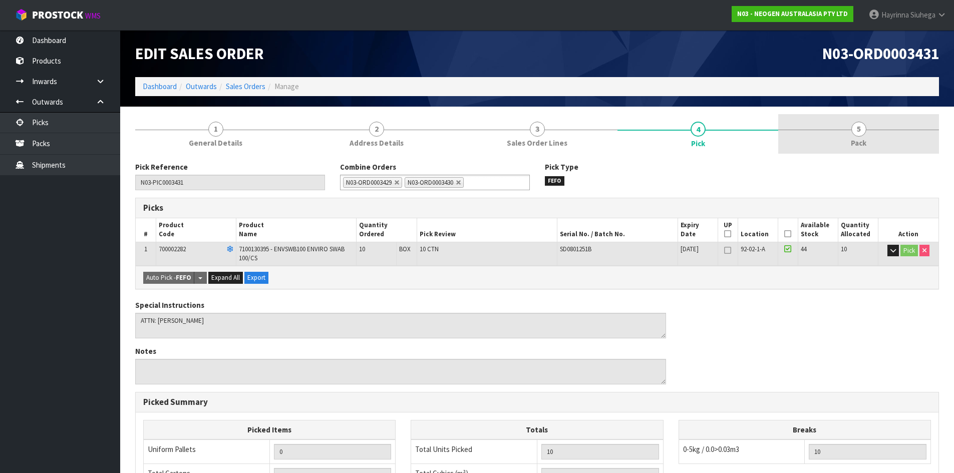
click at [860, 135] on span "5" at bounding box center [858, 129] width 15 height 15
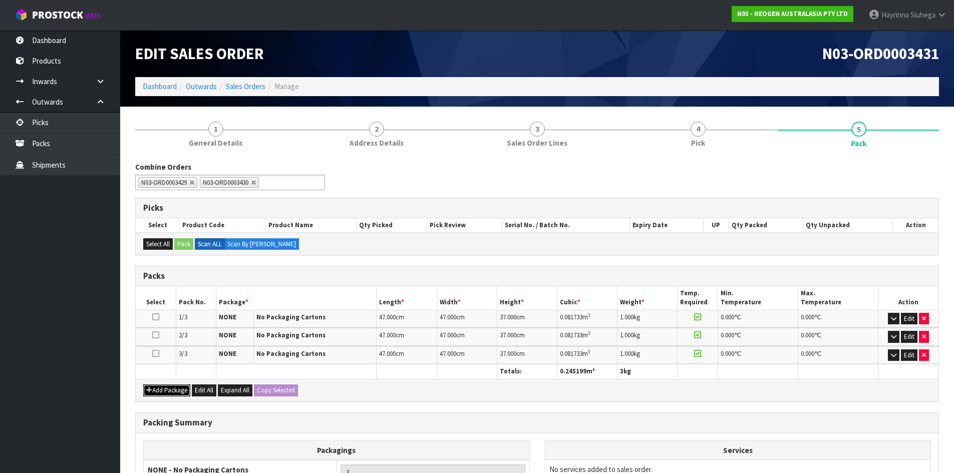
click at [161, 389] on button "Add Package" at bounding box center [166, 390] width 47 height 12
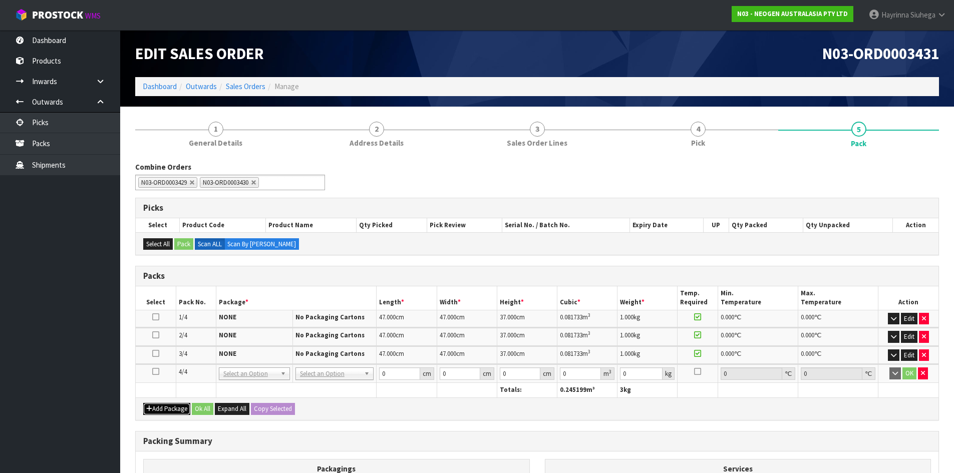
scroll to position [50, 0]
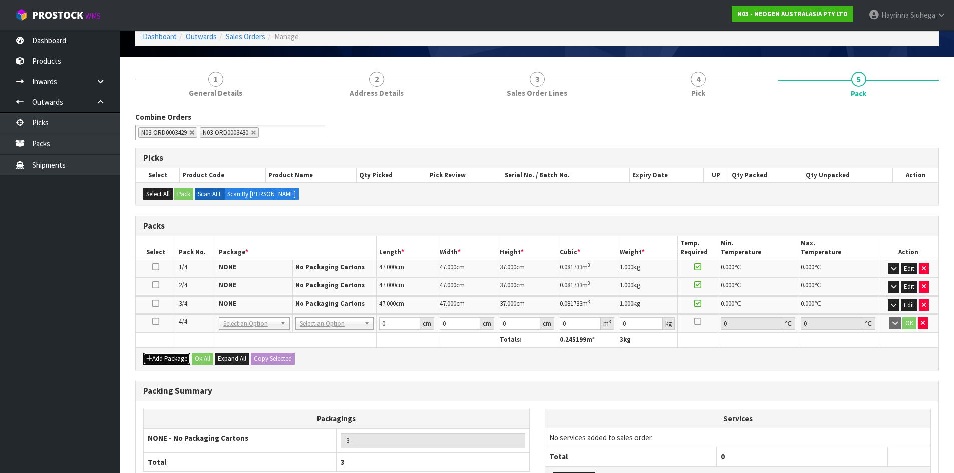
click at [166, 360] on button "Add Package" at bounding box center [166, 359] width 47 height 12
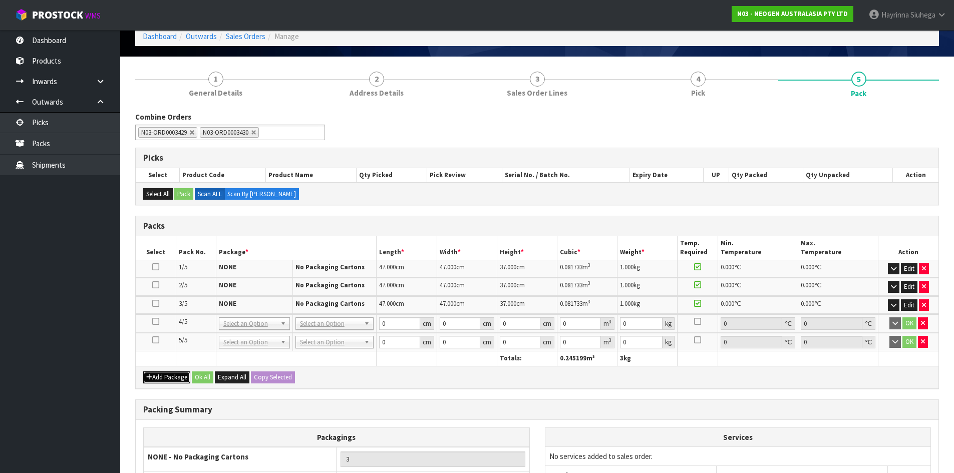
click at [166, 378] on button "Add Package" at bounding box center [166, 377] width 47 height 12
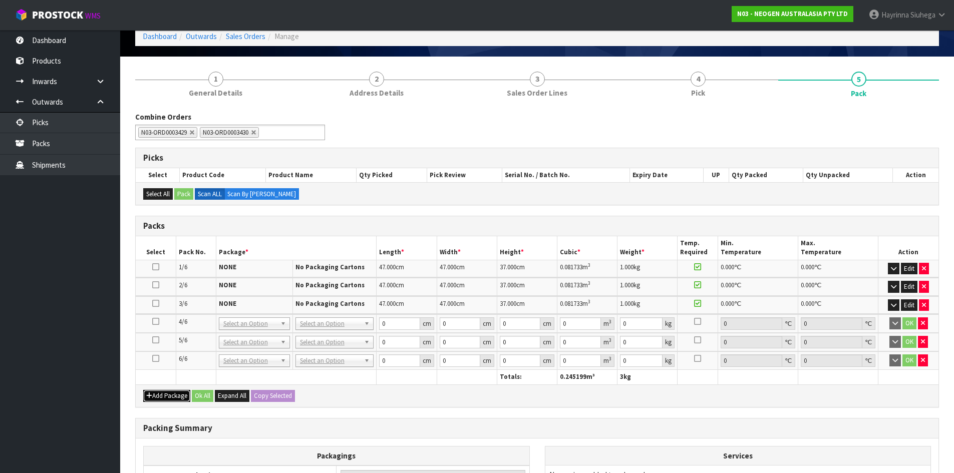
click at [163, 391] on button "Add Package" at bounding box center [166, 396] width 47 height 12
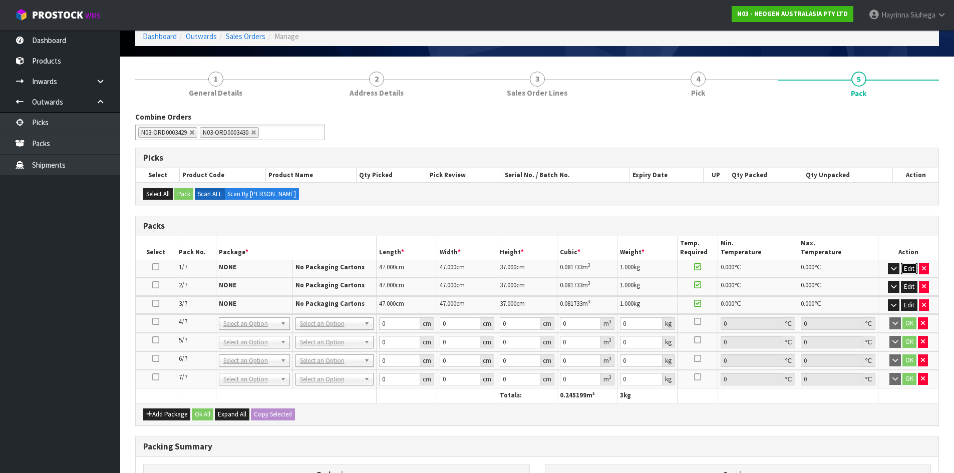
click at [910, 266] on button "Edit" at bounding box center [908, 269] width 17 height 12
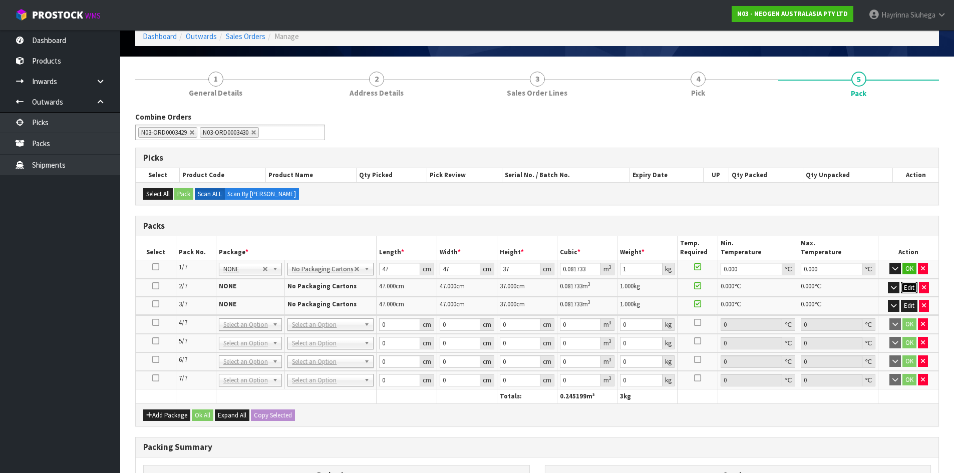
click at [907, 287] on button "Edit" at bounding box center [908, 288] width 17 height 12
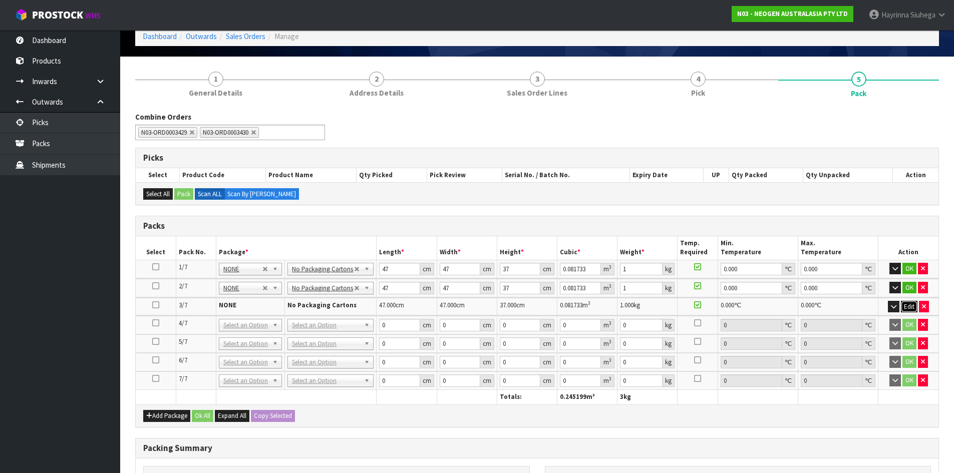
click at [901, 307] on button "Edit" at bounding box center [908, 307] width 17 height 12
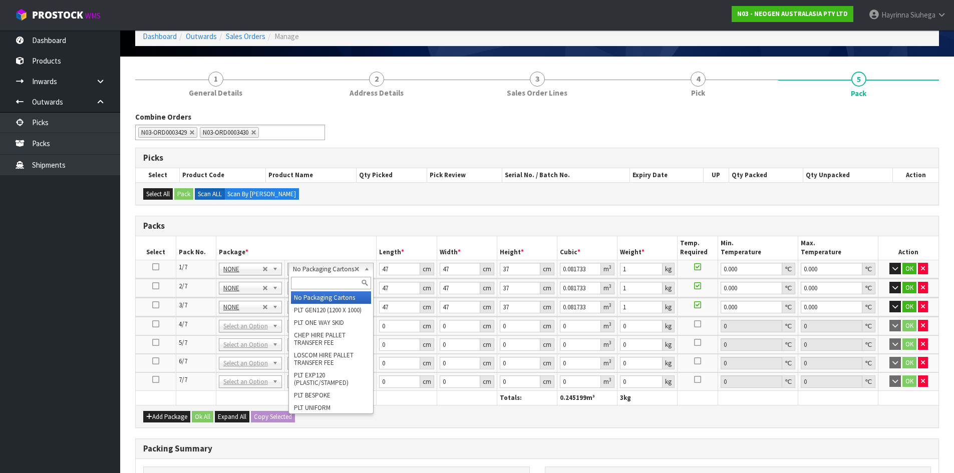
click at [321, 276] on div at bounding box center [331, 283] width 84 height 17
click at [316, 282] on input "text" at bounding box center [331, 283] width 80 height 13
type input "CTN7"
type input "1"
type input "45.5"
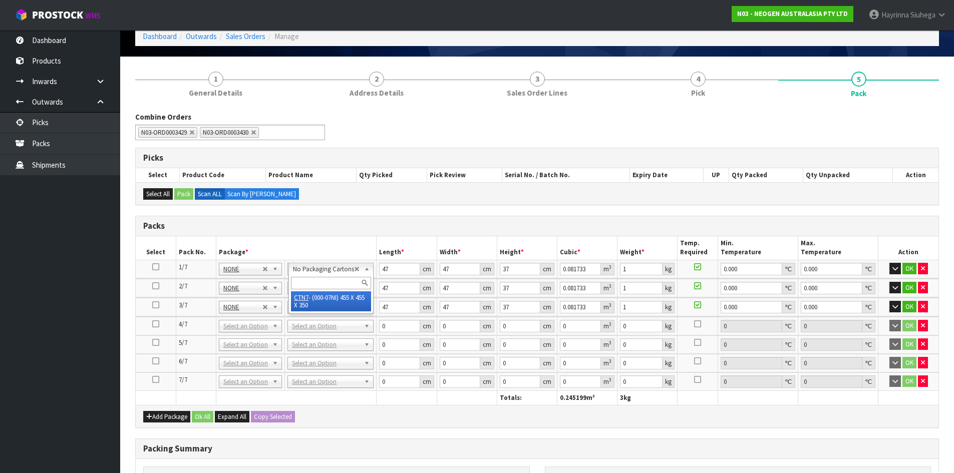
type input "45.5"
type input "35"
type input "0.072459"
type input "7.8"
click at [154, 267] on icon at bounding box center [155, 267] width 7 height 1
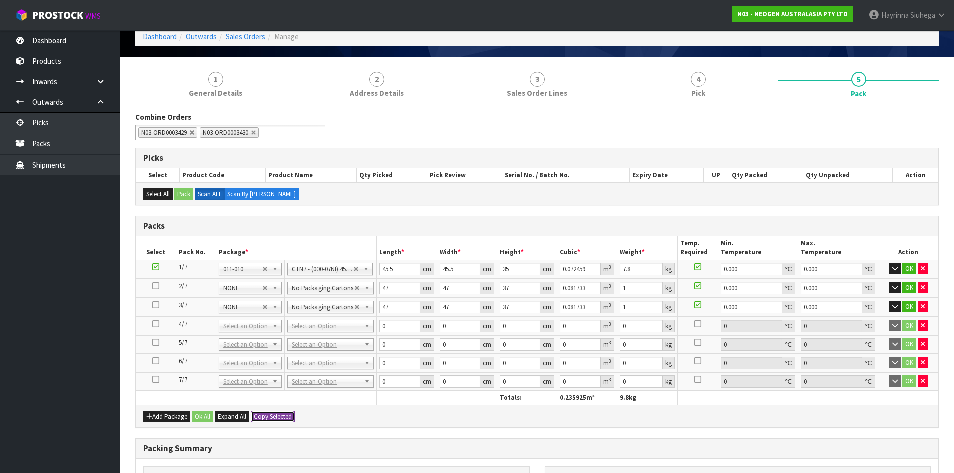
click at [281, 418] on button "Copy Selected" at bounding box center [273, 417] width 44 height 12
click at [281, 418] on button "Confirm Copy Selected" at bounding box center [284, 417] width 66 height 12
type input "7"
type input "45.5"
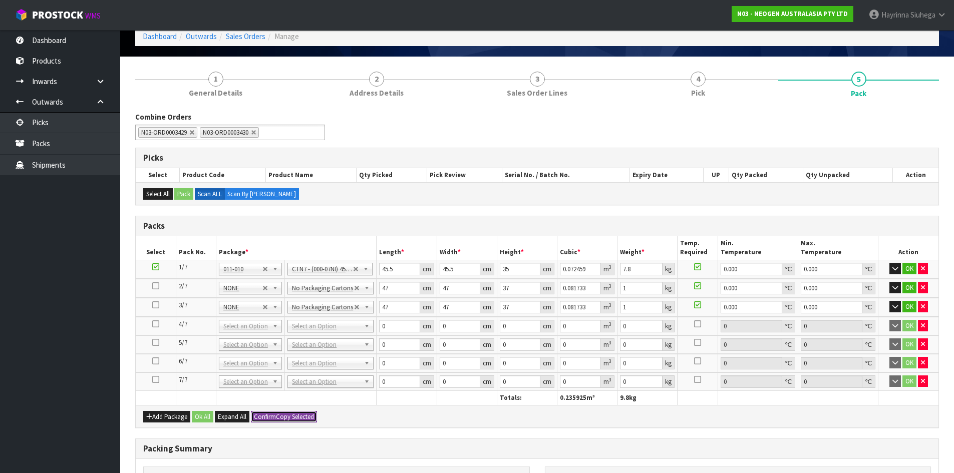
type input "35"
type input "0.072459"
type input "7.8"
type input "0.000"
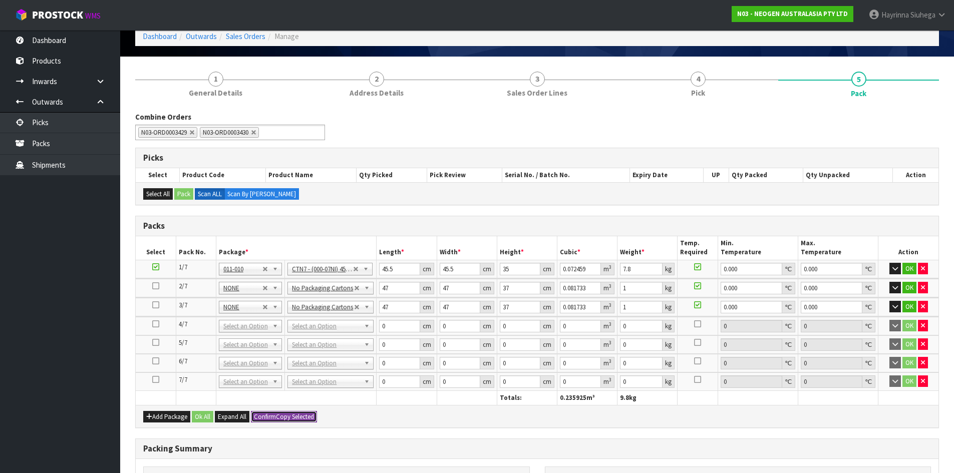
type input "45.5"
type input "35"
type input "0.072459"
type input "7.8"
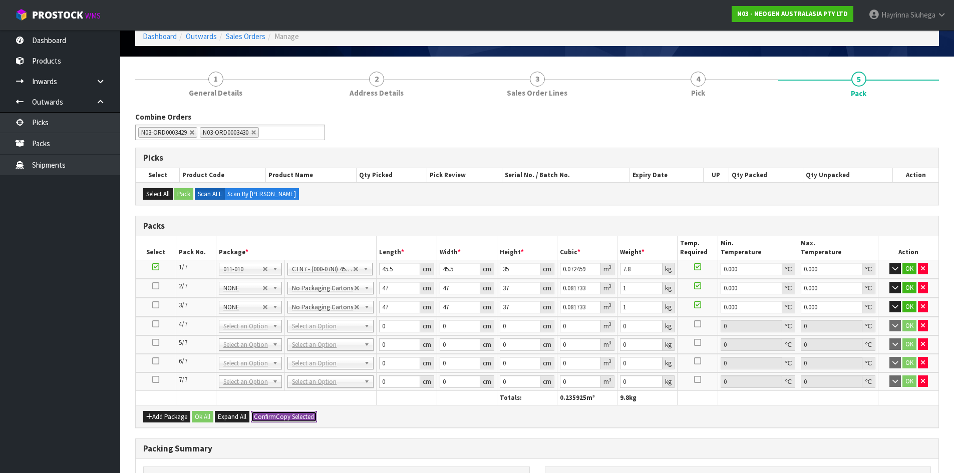
type input "0.000"
type input "45.5"
type input "35"
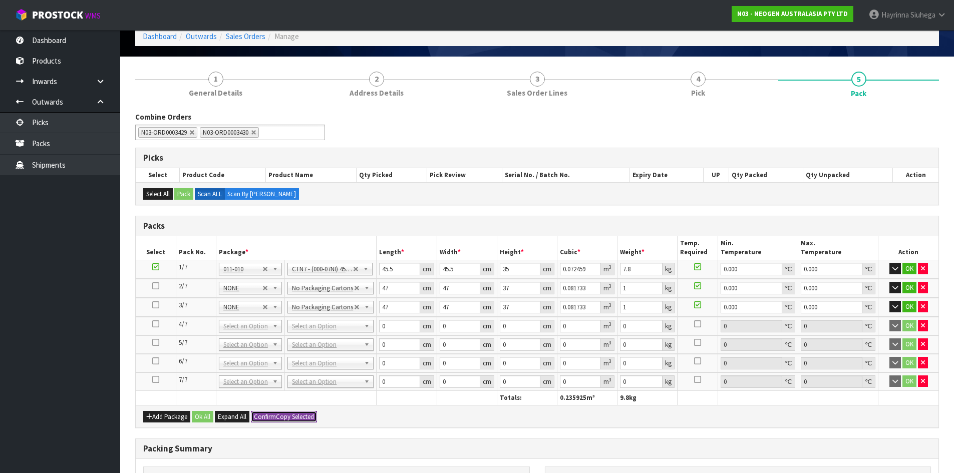
type input "0.072459"
type input "7.8"
type input "0.000"
type input "45.5"
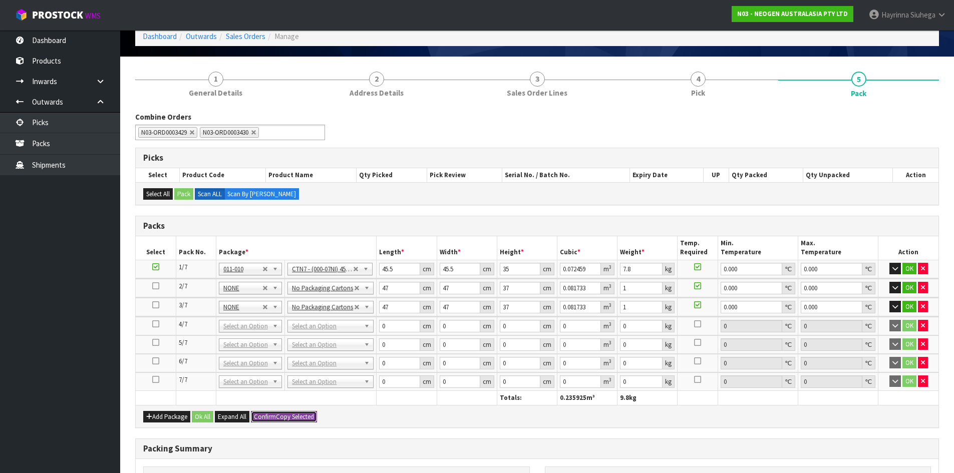
type input "45.5"
type input "35"
type input "0.072459"
type input "7.8"
type input "0.000"
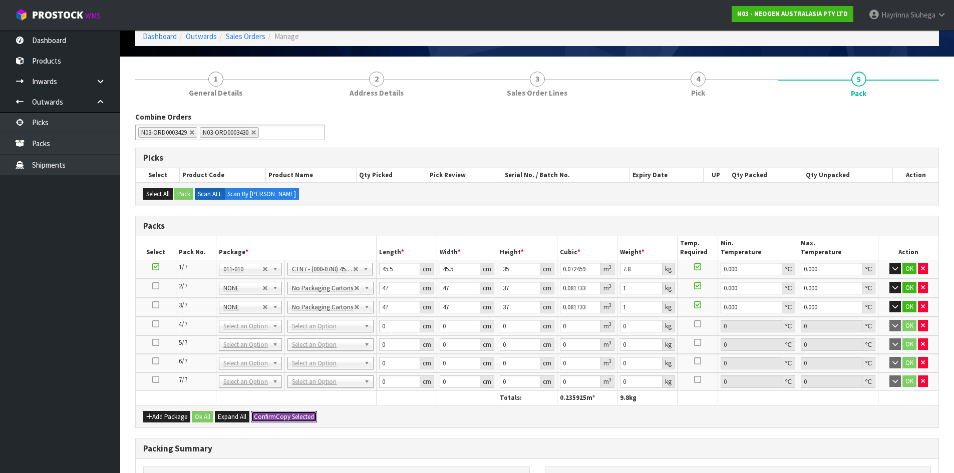
type input "0.000"
type input "45.5"
type input "35"
type input "0.072459"
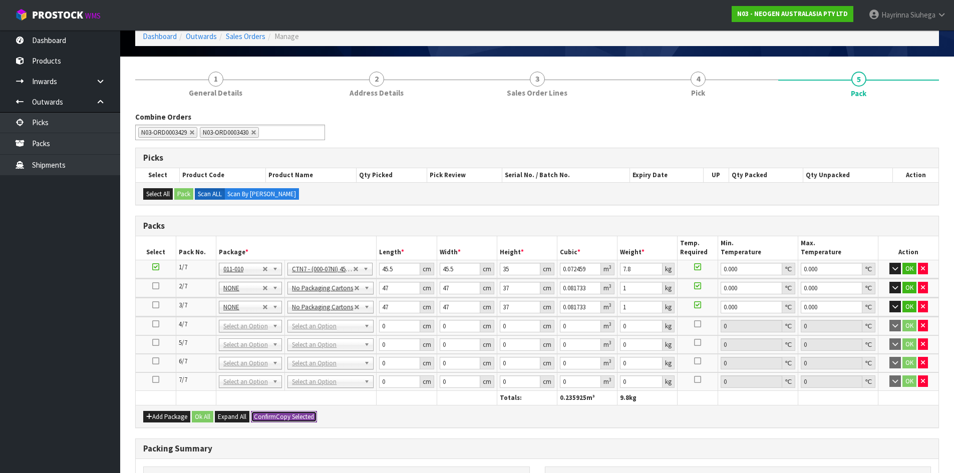
type input "7.8"
type input "45.5"
type input "35"
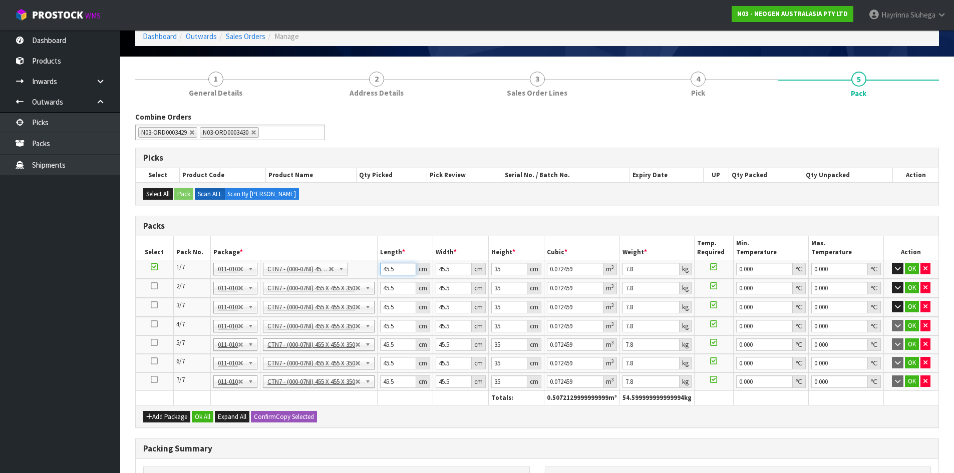
click at [389, 273] on input "45.5" at bounding box center [398, 269] width 36 height 13
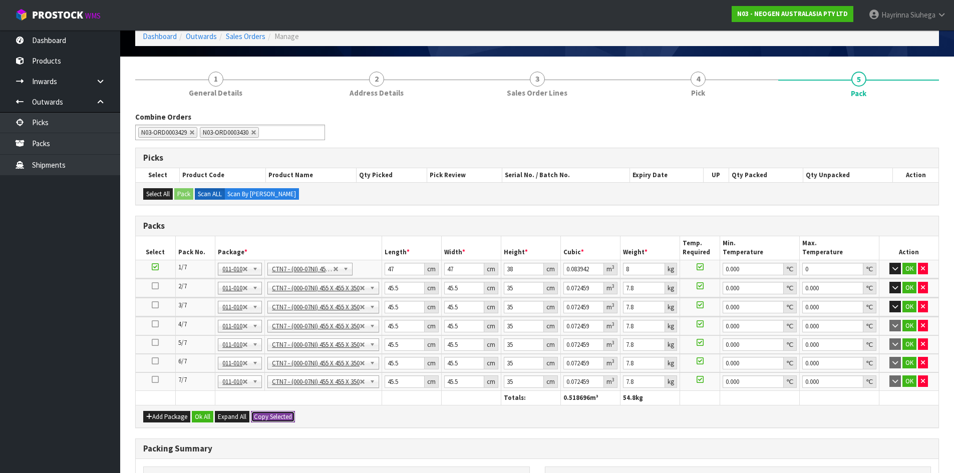
click at [286, 420] on button "Copy Selected" at bounding box center [273, 417] width 44 height 12
click at [285, 419] on button "Copy Selected" at bounding box center [273, 417] width 44 height 12
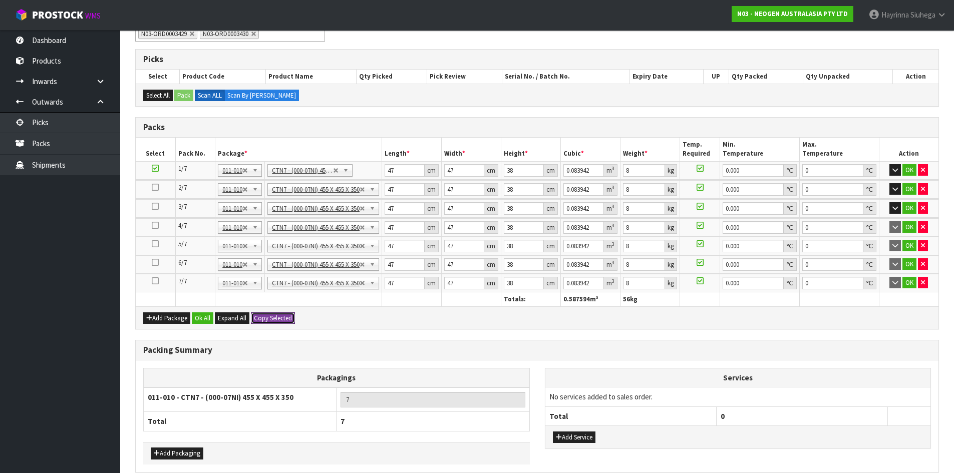
scroll to position [195, 0]
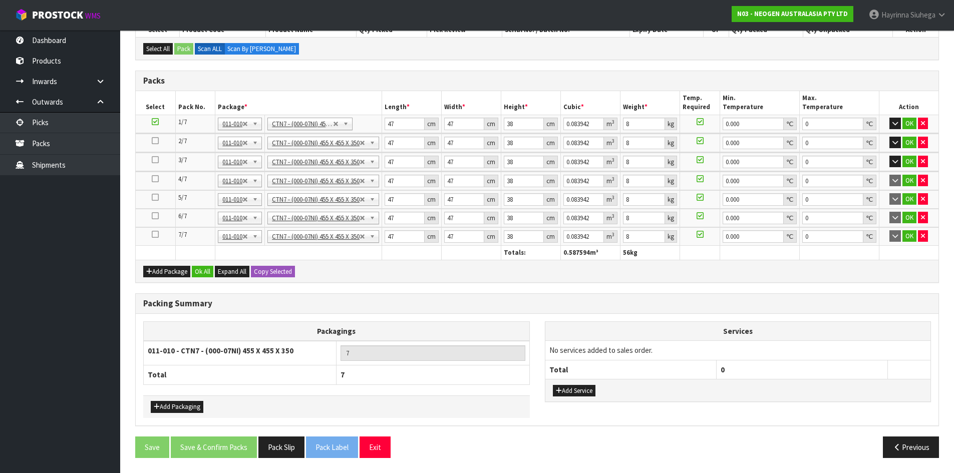
click at [204, 279] on div "Add Package Ok All Expand All Copy Selected" at bounding box center [537, 271] width 802 height 23
click at [206, 275] on button "Ok All" at bounding box center [203, 272] width 22 height 12
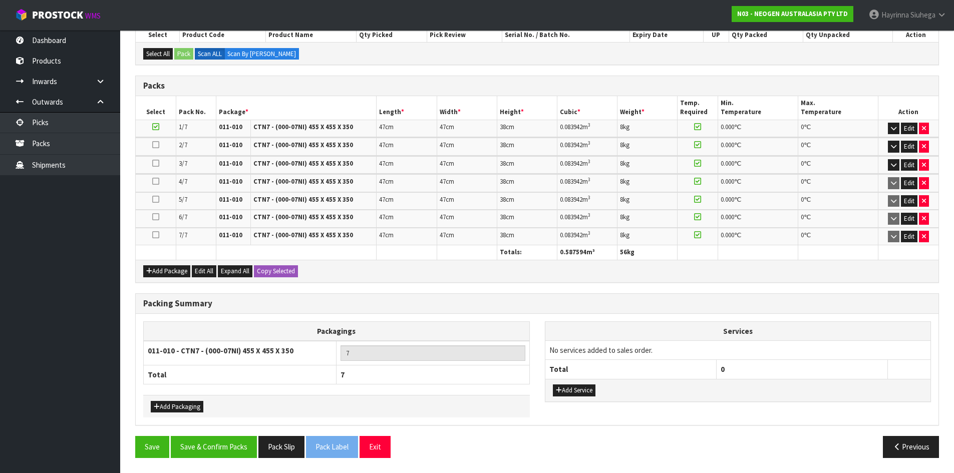
scroll to position [190, 0]
click at [216, 444] on button "Save & Confirm Packs" at bounding box center [214, 447] width 86 height 22
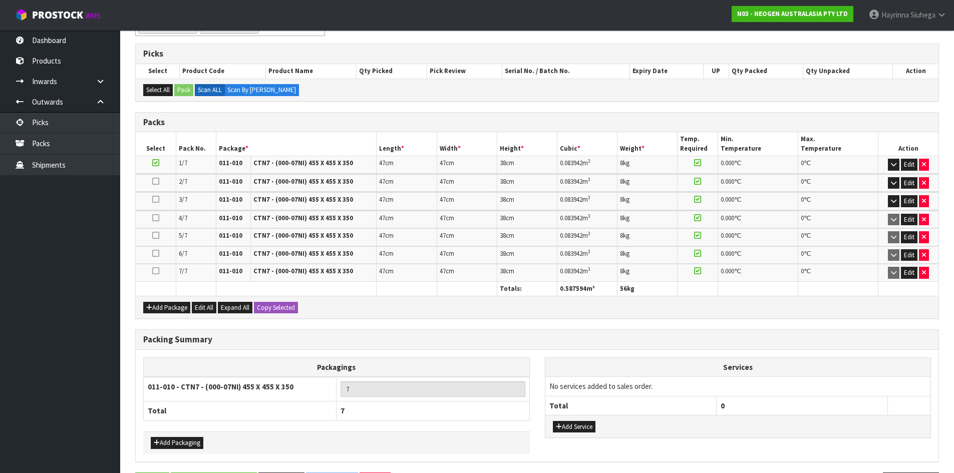
scroll to position [0, 0]
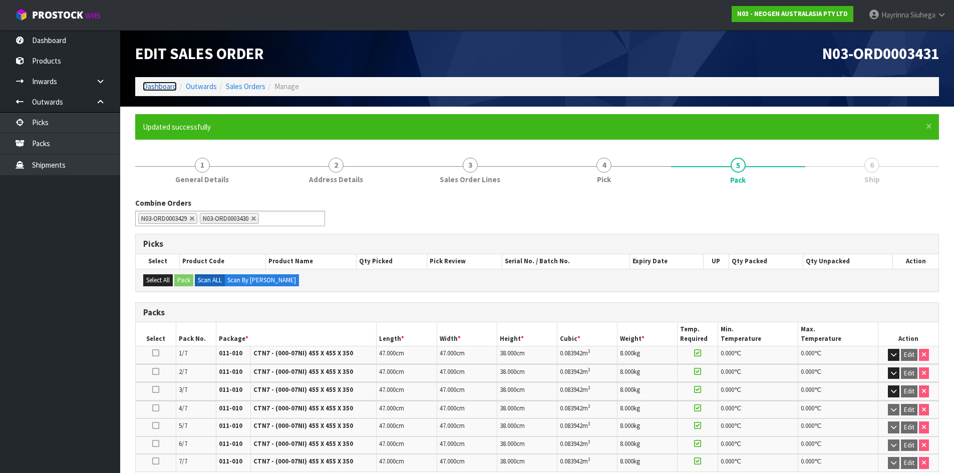
click at [163, 83] on link "Dashboard" at bounding box center [160, 87] width 34 height 10
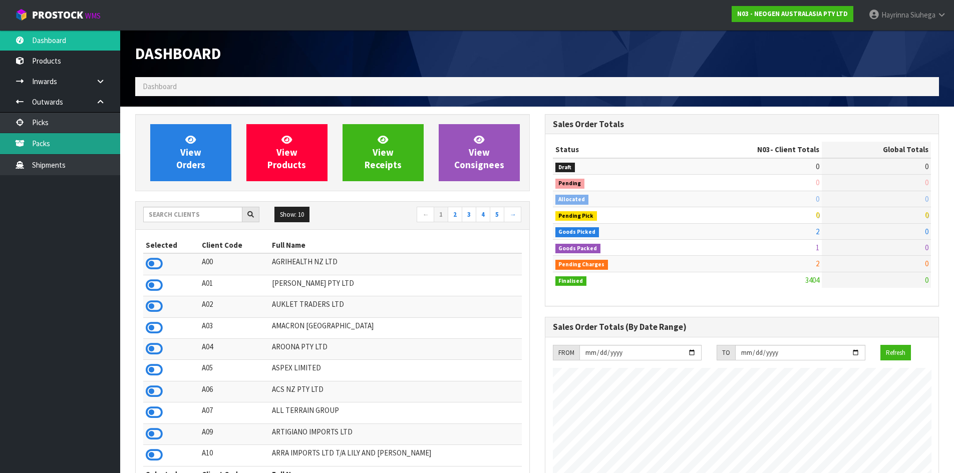
scroll to position [758, 409]
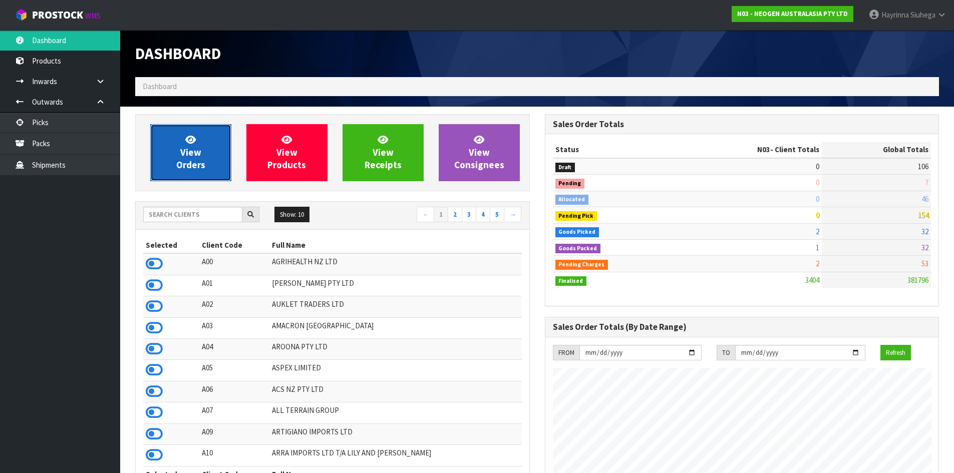
click at [164, 133] on link "View Orders" at bounding box center [190, 152] width 81 height 57
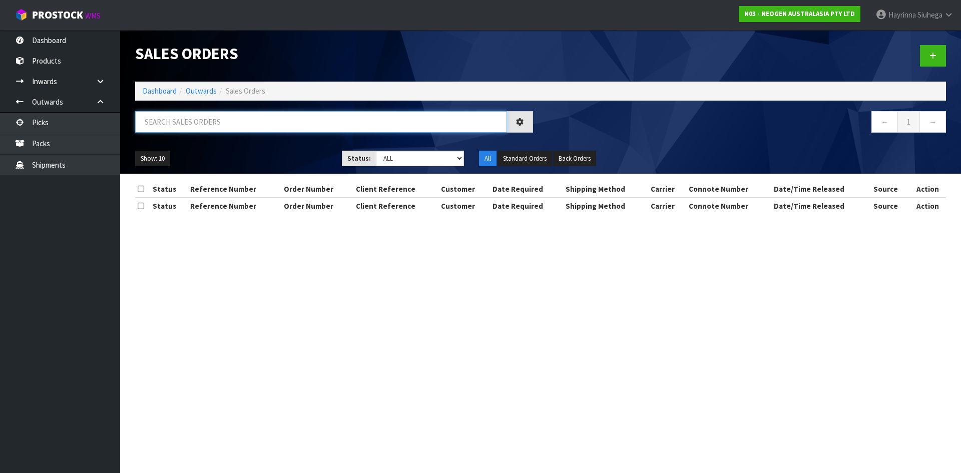
click at [182, 123] on input "text" at bounding box center [321, 122] width 372 height 22
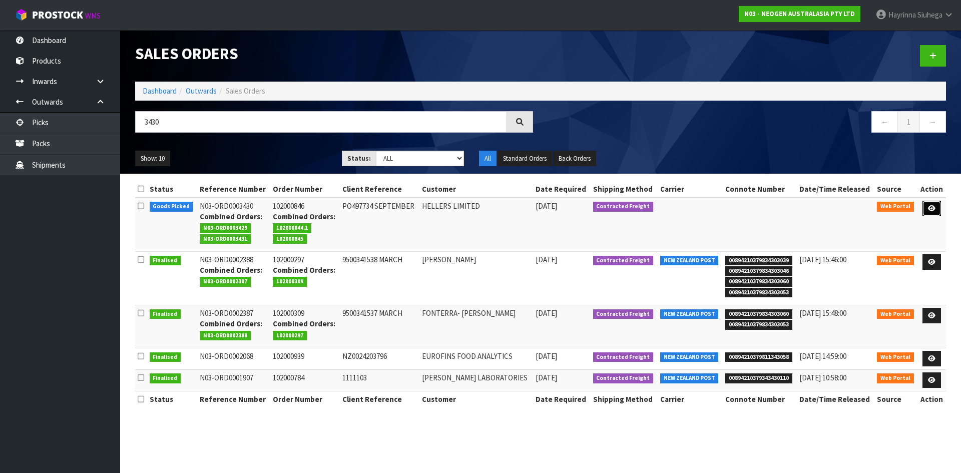
click at [929, 213] on link at bounding box center [932, 209] width 19 height 16
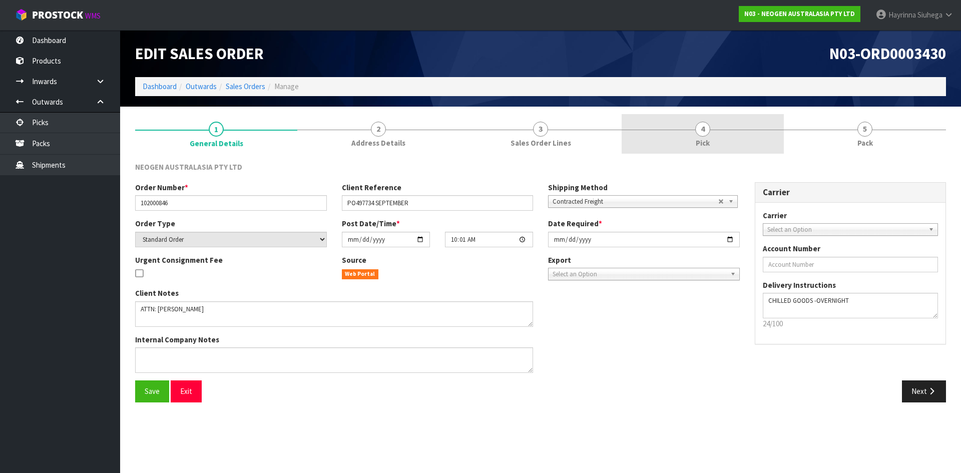
click at [762, 135] on link "4 Pick" at bounding box center [703, 134] width 162 height 40
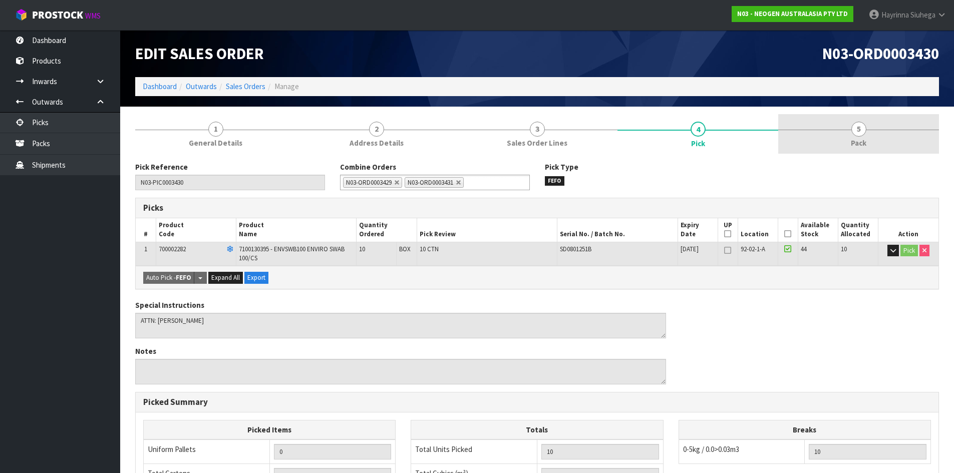
click at [855, 140] on span "Pack" at bounding box center [858, 143] width 16 height 11
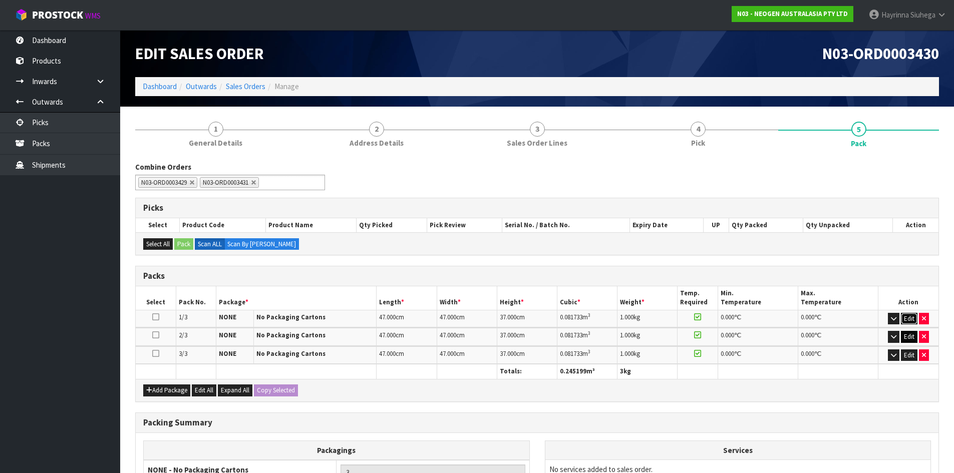
drag, startPoint x: 909, startPoint y: 318, endPoint x: 906, endPoint y: 335, distance: 16.8
click at [909, 319] on button "Edit" at bounding box center [908, 319] width 17 height 12
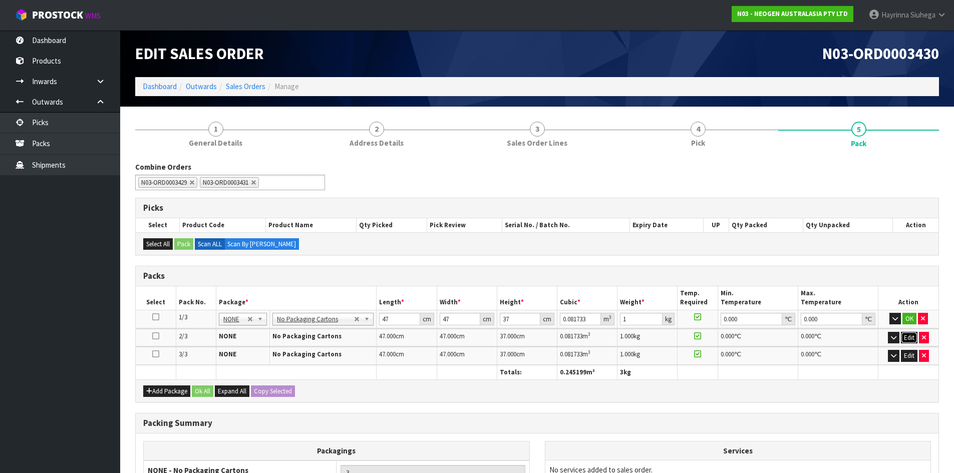
click at [906, 338] on button "Edit" at bounding box center [908, 338] width 17 height 12
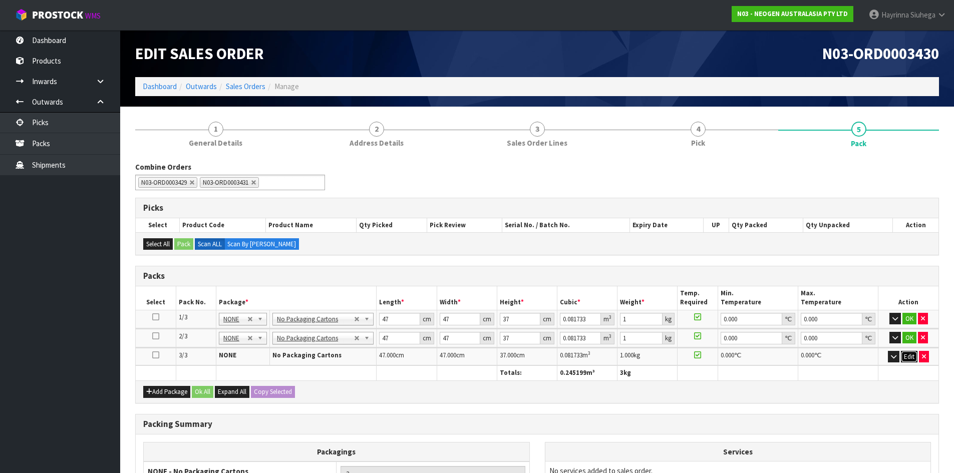
click at [905, 355] on button "Edit" at bounding box center [908, 357] width 17 height 12
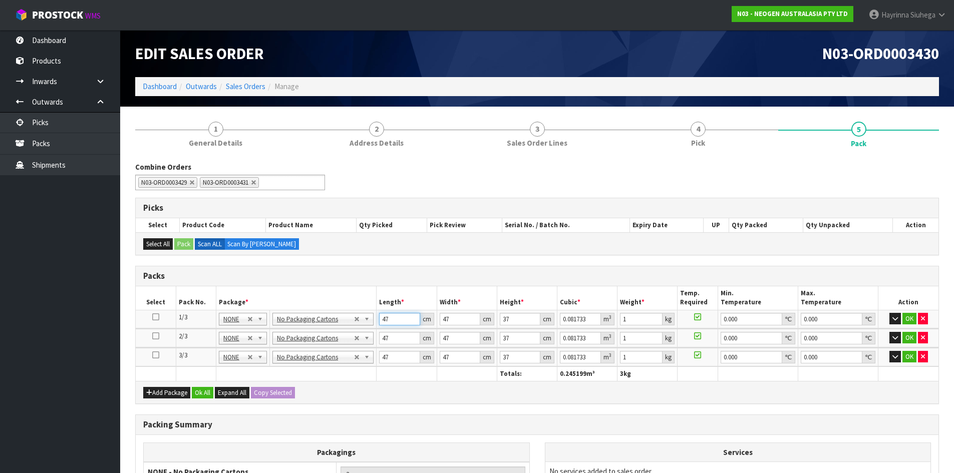
click at [385, 318] on input "47" at bounding box center [399, 319] width 41 height 13
click at [154, 317] on icon at bounding box center [155, 317] width 7 height 1
click at [382, 317] on input "47" at bounding box center [399, 319] width 41 height 13
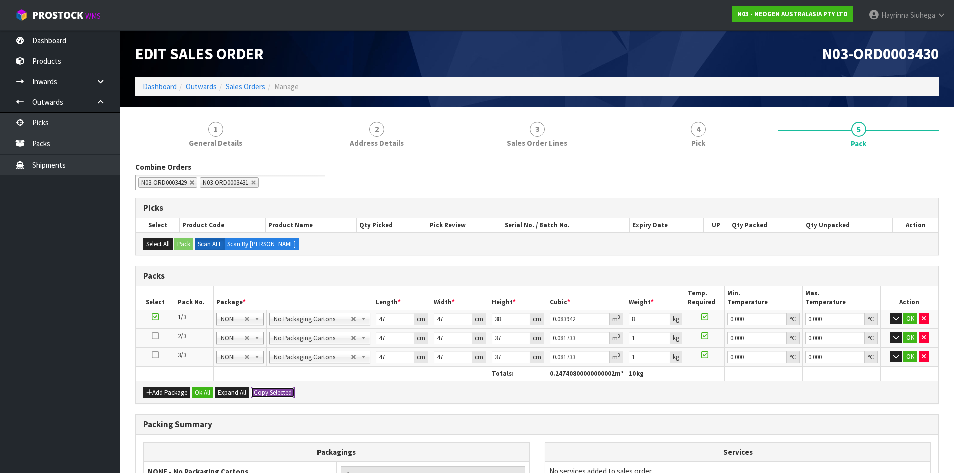
click at [255, 392] on button "Copy Selected" at bounding box center [273, 393] width 44 height 12
click at [255, 392] on span "Confirm" at bounding box center [265, 392] width 22 height 9
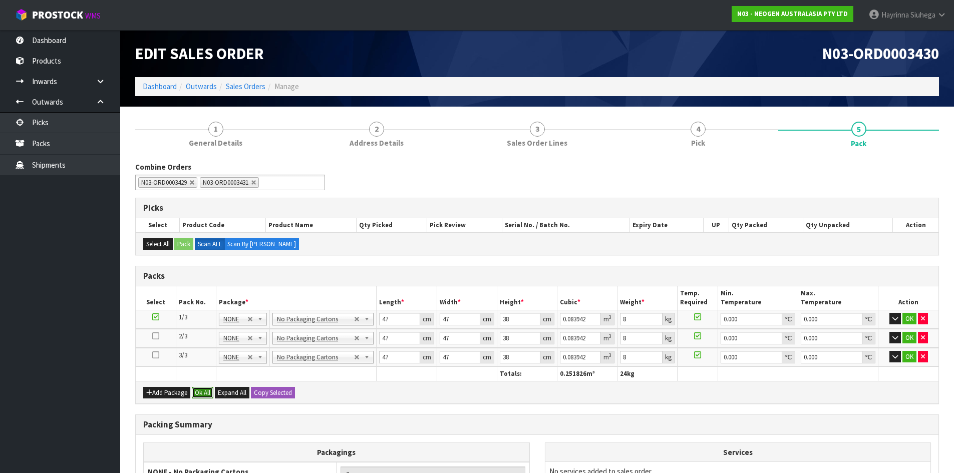
click at [213, 396] on button "Ok All" at bounding box center [203, 393] width 22 height 12
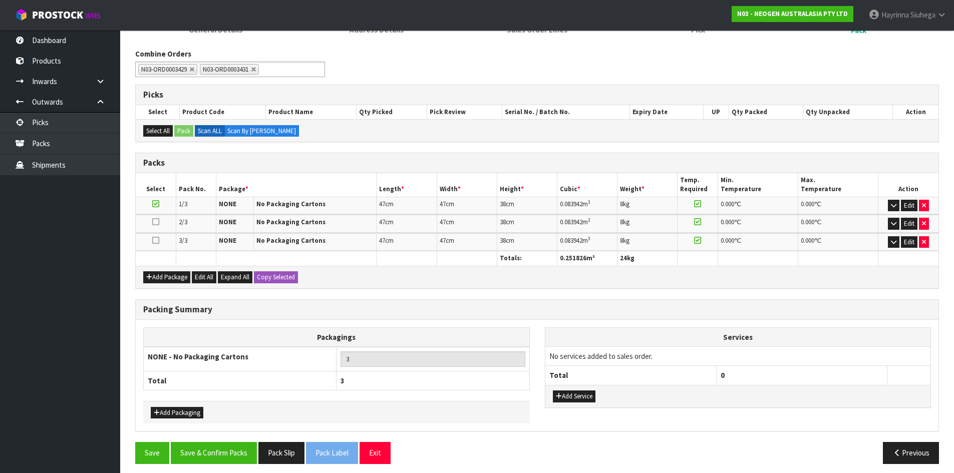
scroll to position [119, 0]
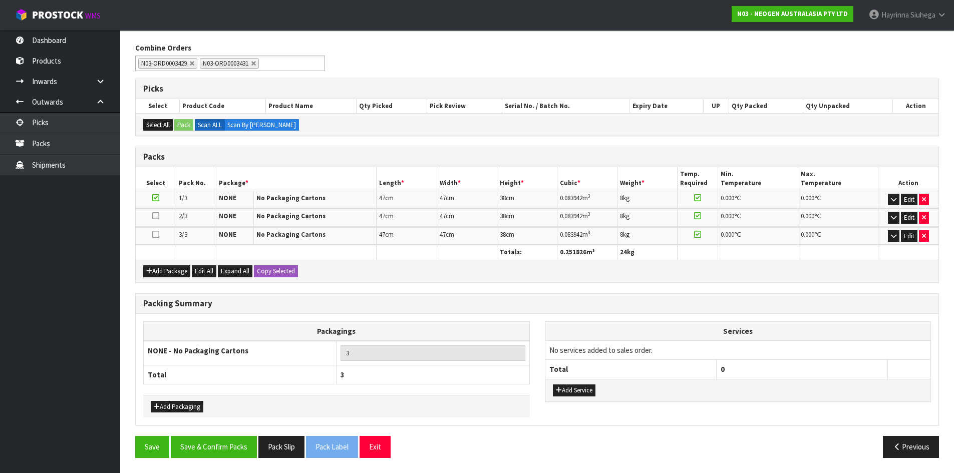
click at [207, 434] on div "Packing Summary Packagings NONE - No Packaging Cartons 3 Total 3 Add Packaging …" at bounding box center [537, 364] width 818 height 143
click at [210, 436] on button "Save & Confirm Packs" at bounding box center [214, 447] width 86 height 22
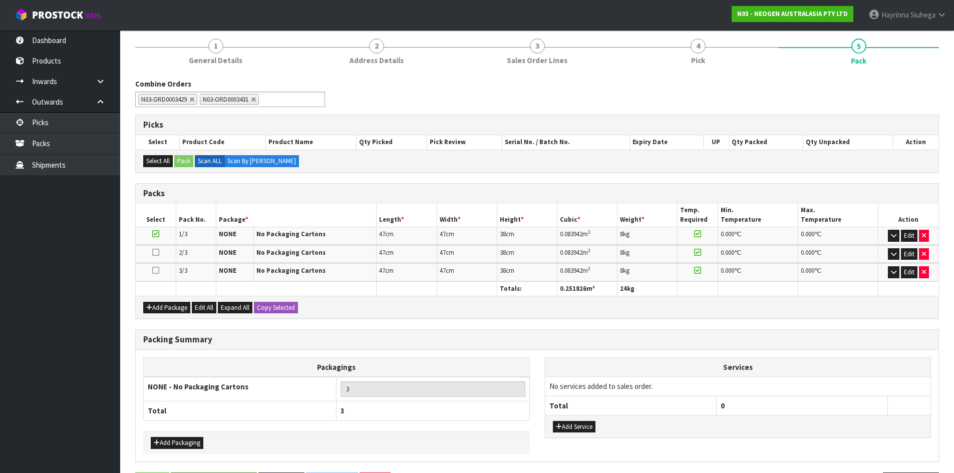
scroll to position [0, 0]
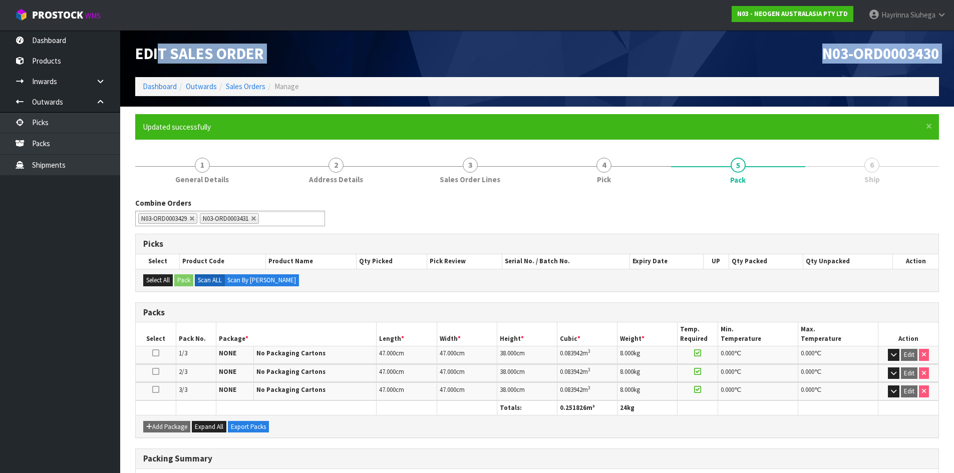
click at [157, 79] on div "Edit Sales Order N03-ORD0003430 Dashboard Outwards Sales Orders Manage" at bounding box center [537, 68] width 818 height 77
click at [154, 86] on link "Dashboard" at bounding box center [160, 87] width 34 height 10
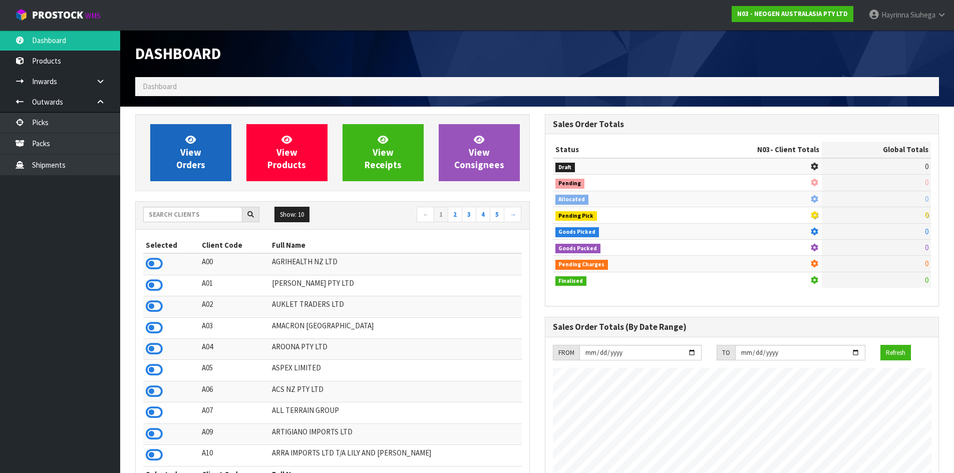
scroll to position [758, 409]
click at [175, 143] on link "View Orders" at bounding box center [190, 152] width 81 height 57
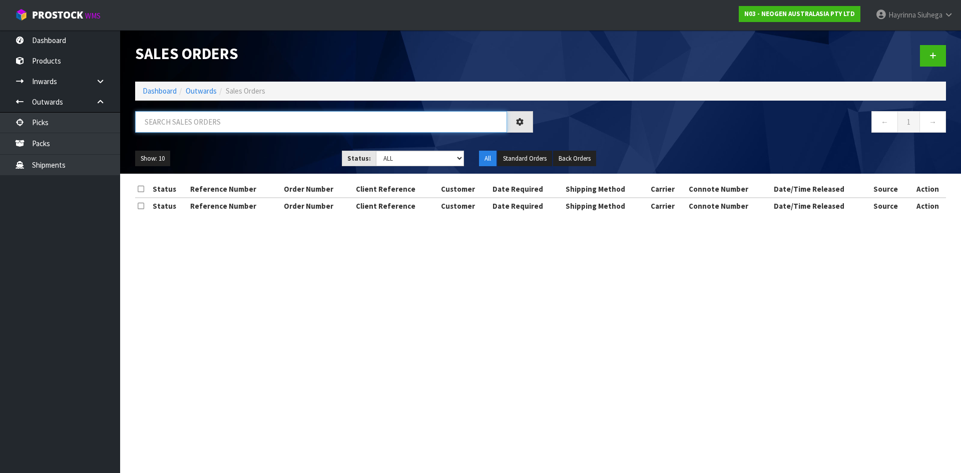
click at [191, 125] on input "text" at bounding box center [321, 122] width 372 height 22
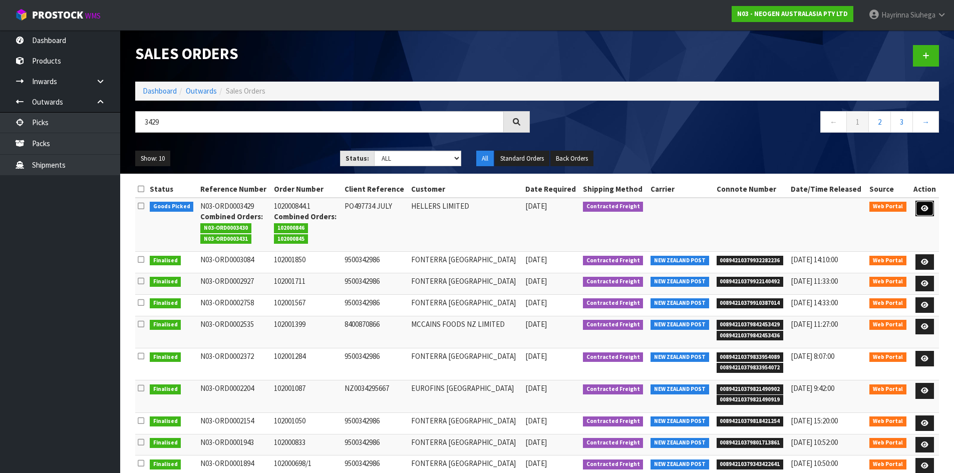
click at [919, 209] on link at bounding box center [924, 209] width 19 height 16
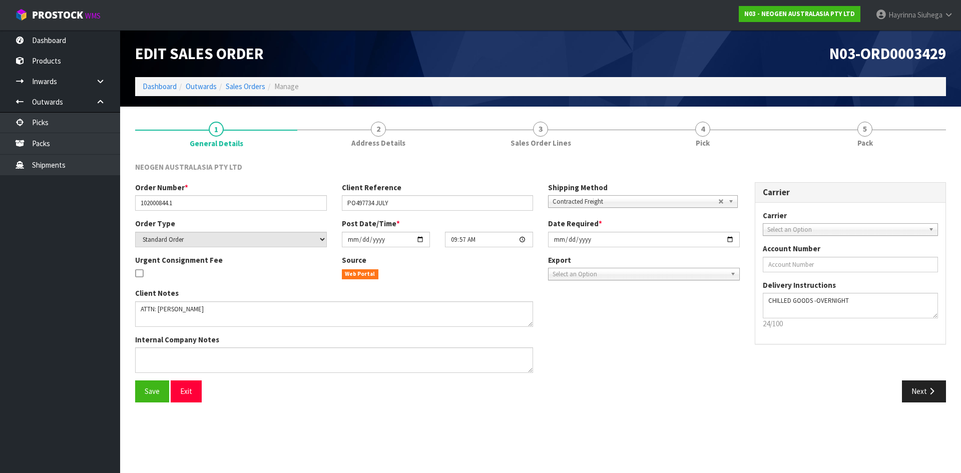
click at [744, 132] on link "4 Pick" at bounding box center [703, 134] width 162 height 40
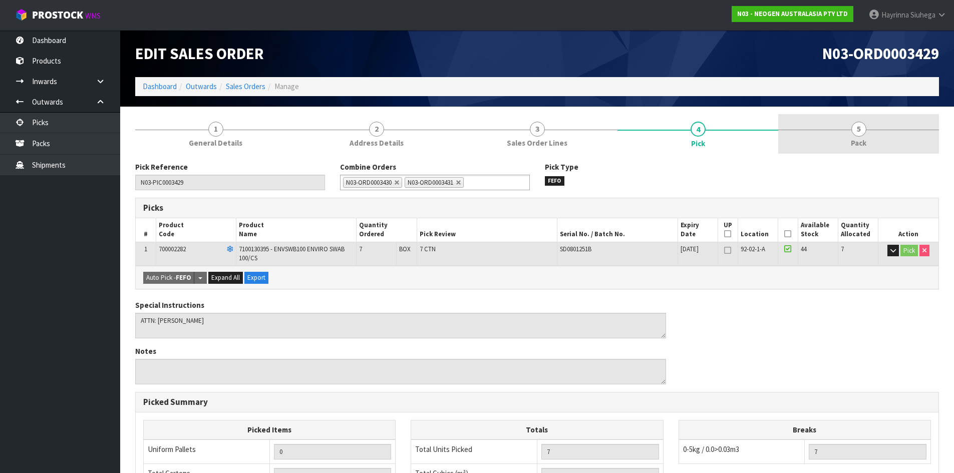
click at [864, 130] on span "5" at bounding box center [858, 129] width 15 height 15
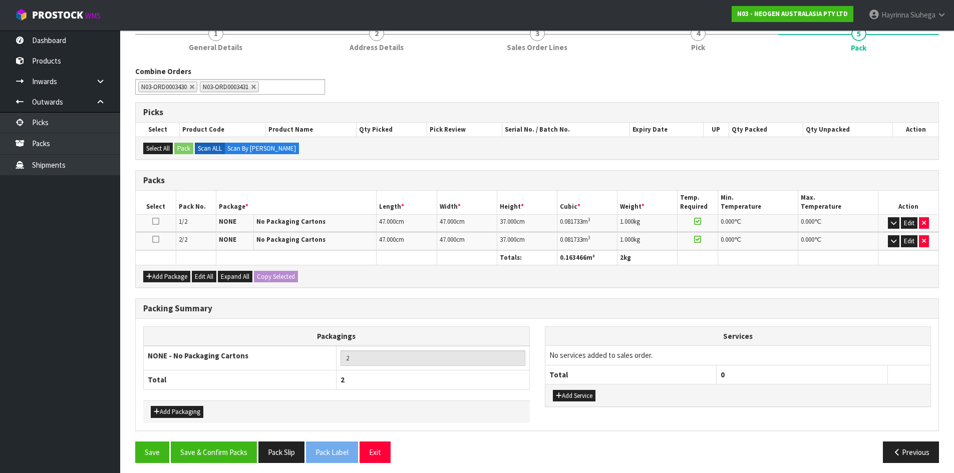
scroll to position [100, 0]
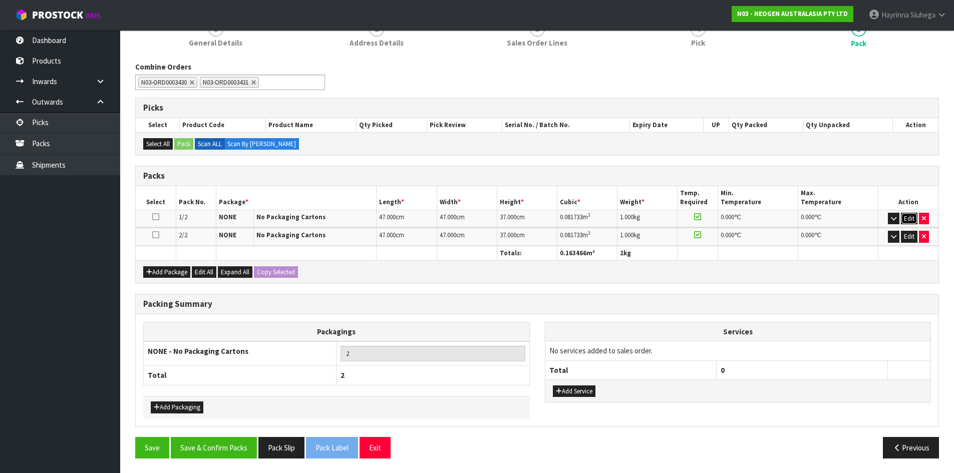
click at [907, 218] on button "Edit" at bounding box center [908, 219] width 17 height 12
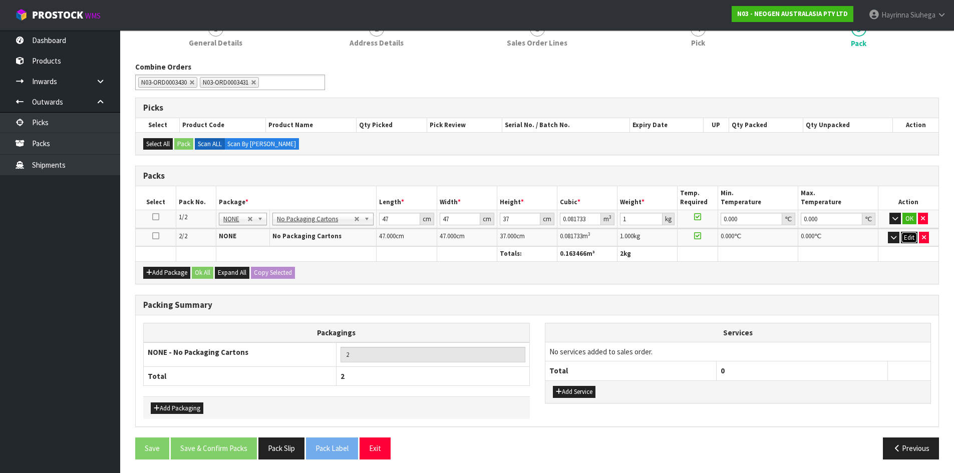
click at [904, 235] on button "Edit" at bounding box center [908, 238] width 17 height 12
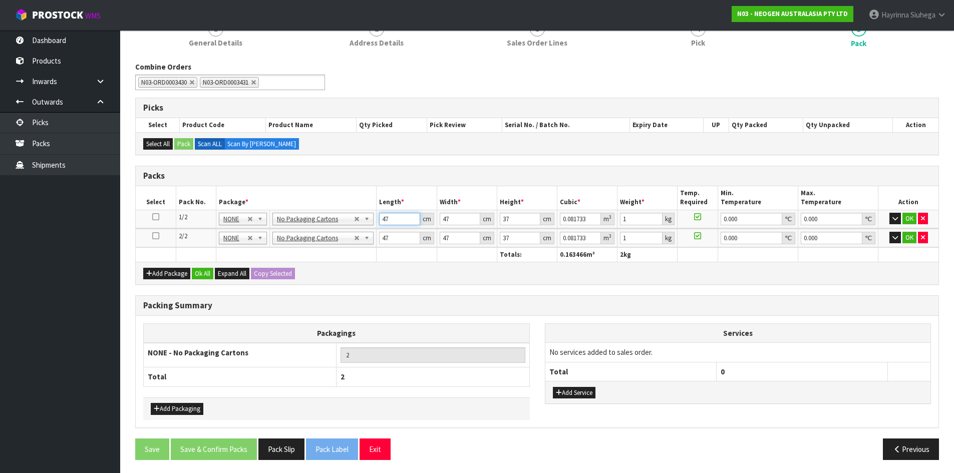
click at [382, 216] on input "47" at bounding box center [399, 219] width 41 height 13
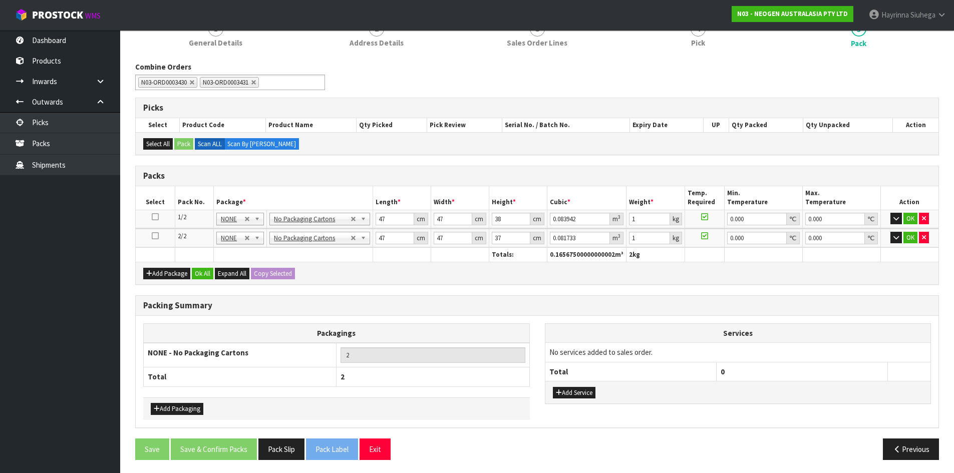
click at [156, 217] on icon at bounding box center [155, 217] width 7 height 1
click at [205, 272] on button "Ok All" at bounding box center [203, 274] width 22 height 12
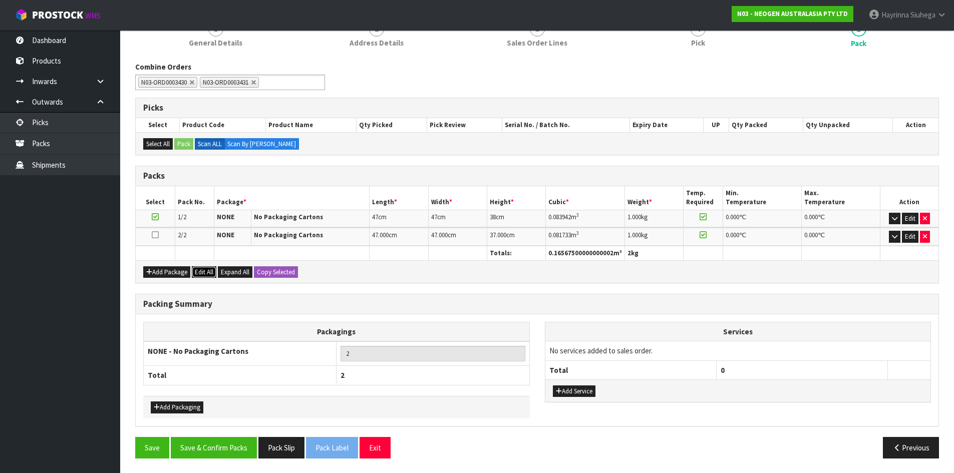
click at [203, 272] on button "Edit All" at bounding box center [204, 272] width 25 height 12
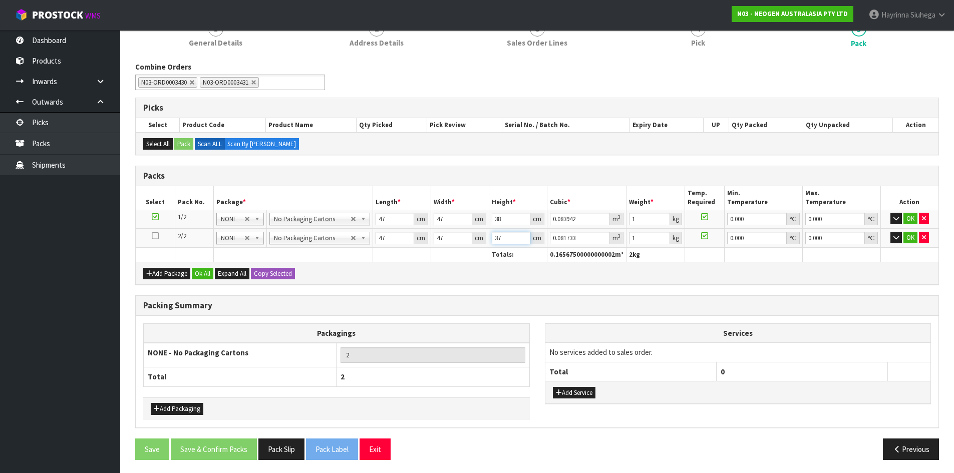
click at [498, 241] on input "37" at bounding box center [511, 238] width 39 height 13
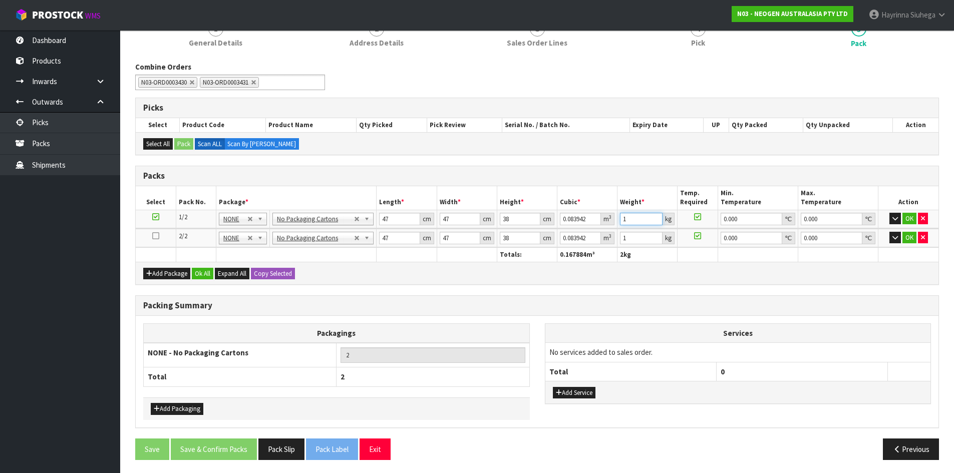
drag, startPoint x: 638, startPoint y: 217, endPoint x: 527, endPoint y: 194, distance: 114.0
click at [542, 197] on table "Select Pack No. Package * Length * Width * Height * Cubic * Weight * Temp. Requ…" at bounding box center [537, 224] width 802 height 76
click button "OK" at bounding box center [909, 219] width 14 height 12
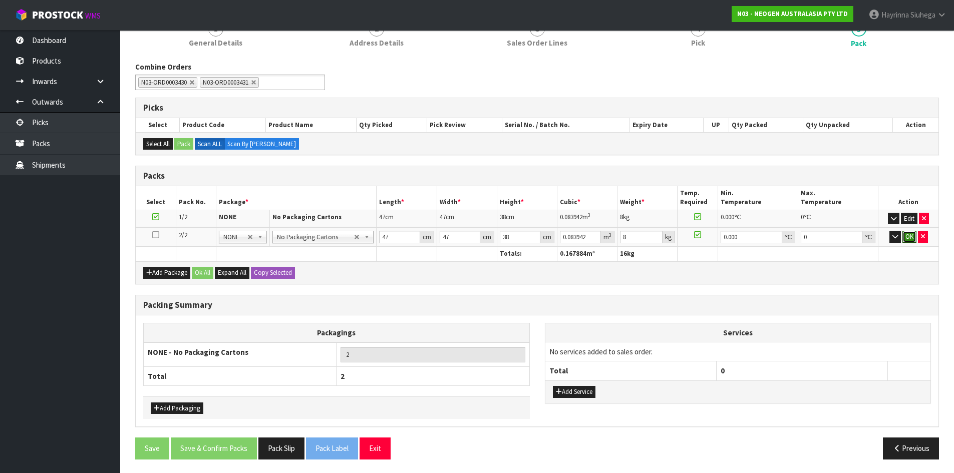
click button "OK" at bounding box center [909, 237] width 14 height 12
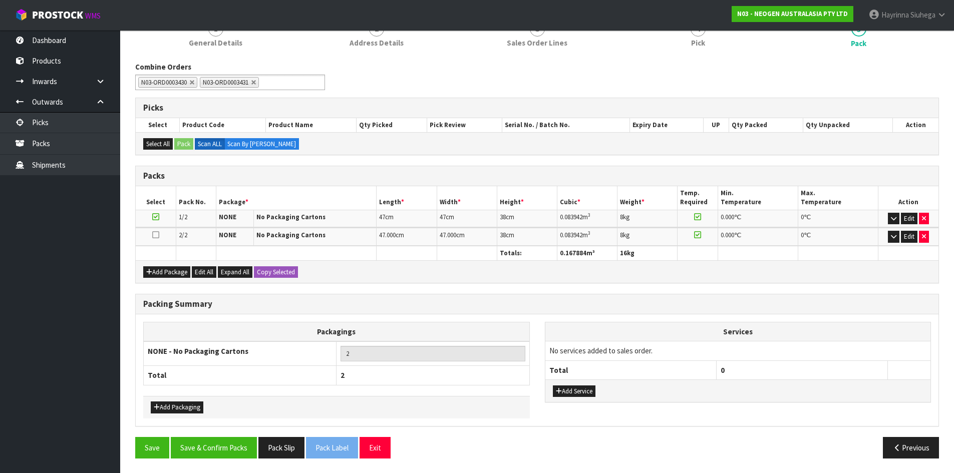
scroll to position [101, 0]
click at [237, 440] on button "Save & Confirm Packs" at bounding box center [214, 447] width 86 height 22
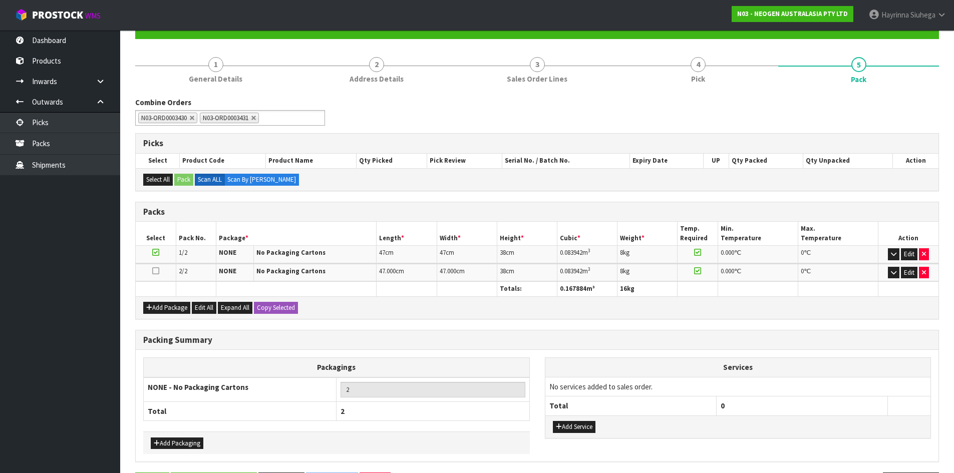
scroll to position [0, 0]
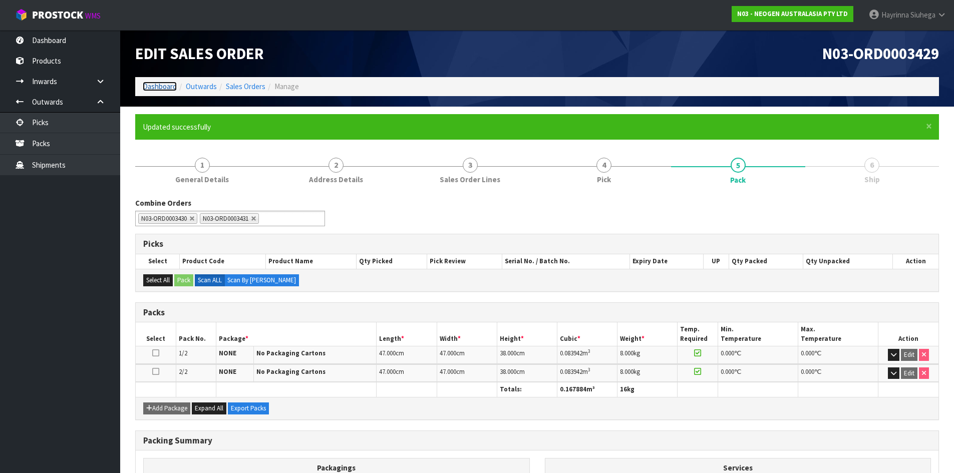
click at [169, 88] on link "Dashboard" at bounding box center [160, 87] width 34 height 10
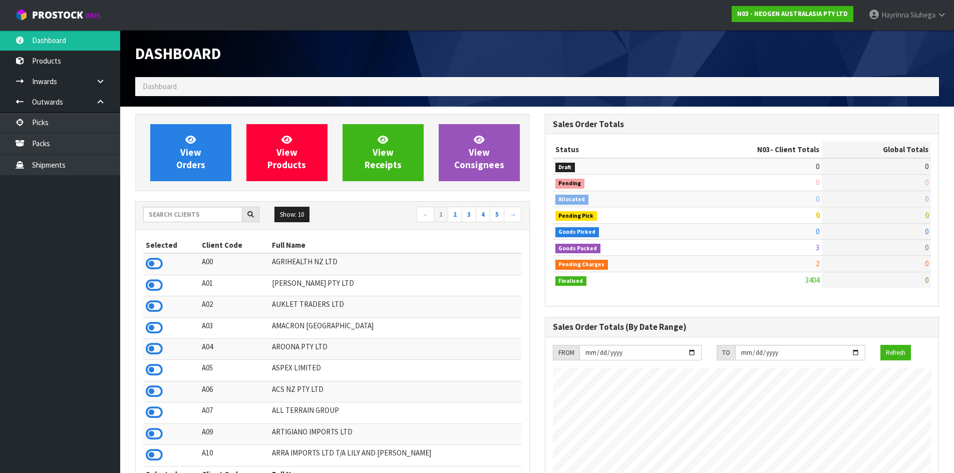
scroll to position [758, 409]
click at [210, 150] on link "View Orders" at bounding box center [190, 152] width 81 height 57
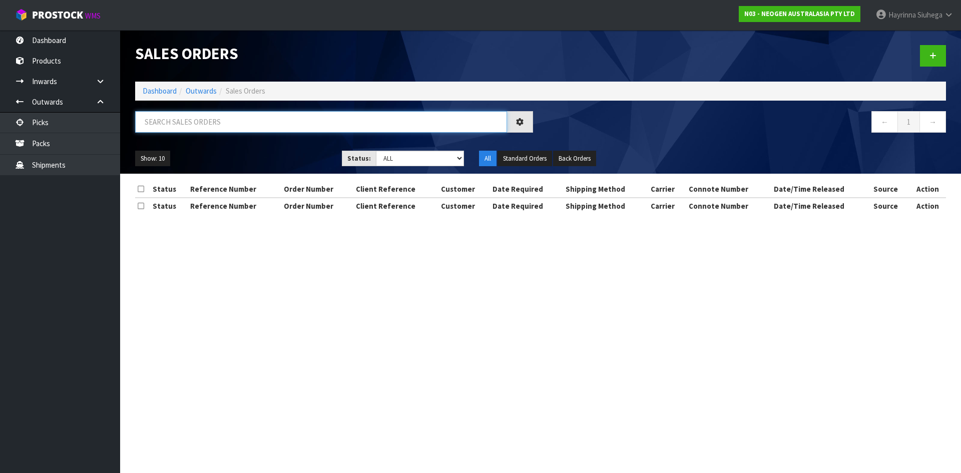
click at [224, 128] on input "text" at bounding box center [321, 122] width 372 height 22
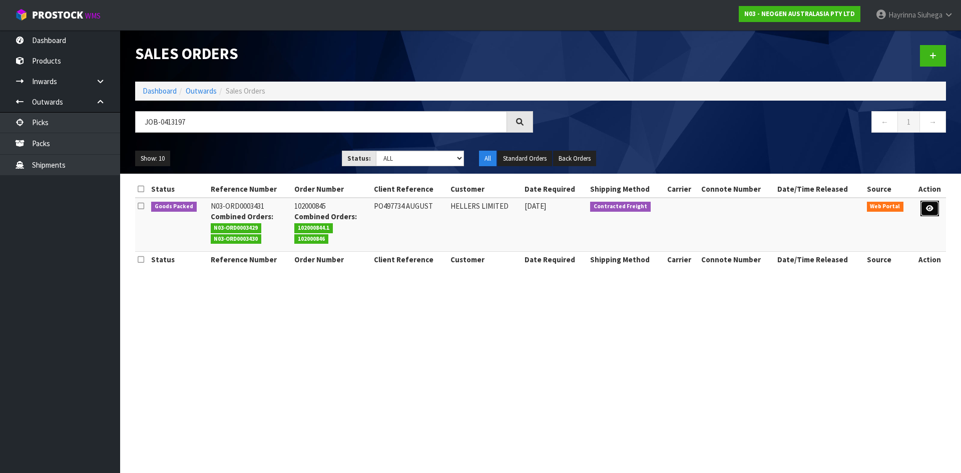
click at [931, 210] on icon at bounding box center [930, 208] width 8 height 7
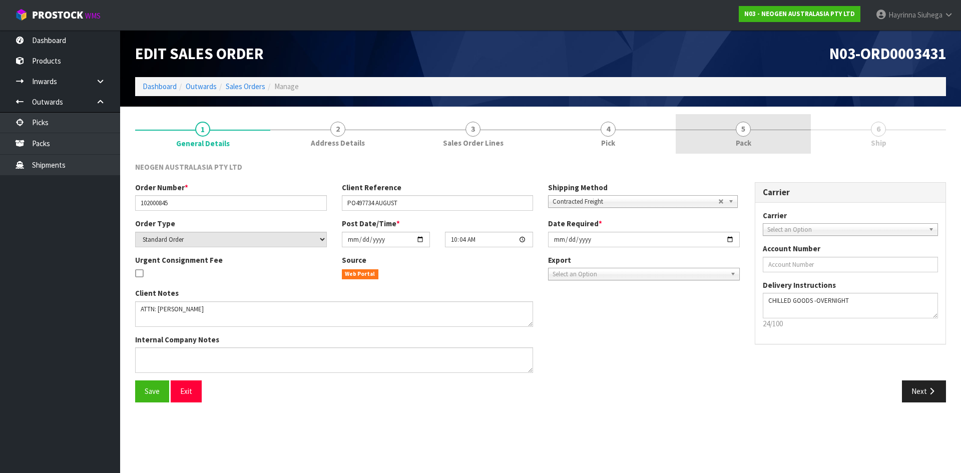
click at [739, 144] on span "Pack" at bounding box center [744, 143] width 16 height 11
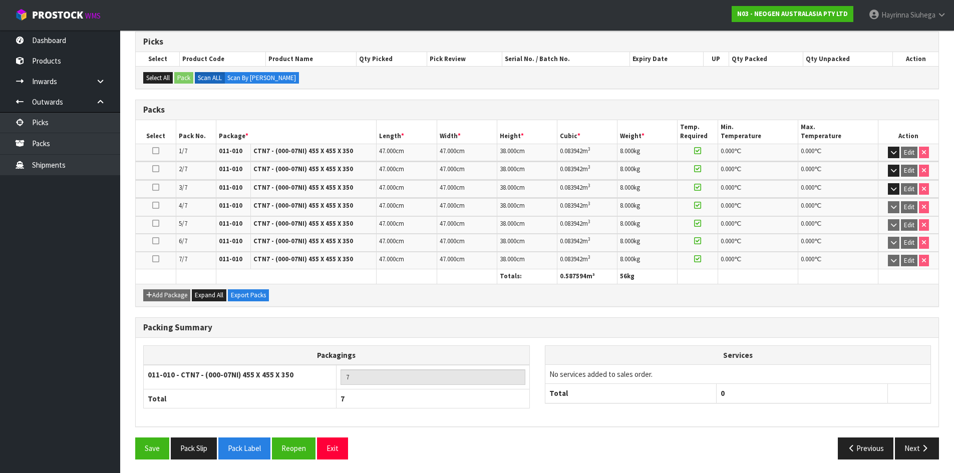
scroll to position [168, 0]
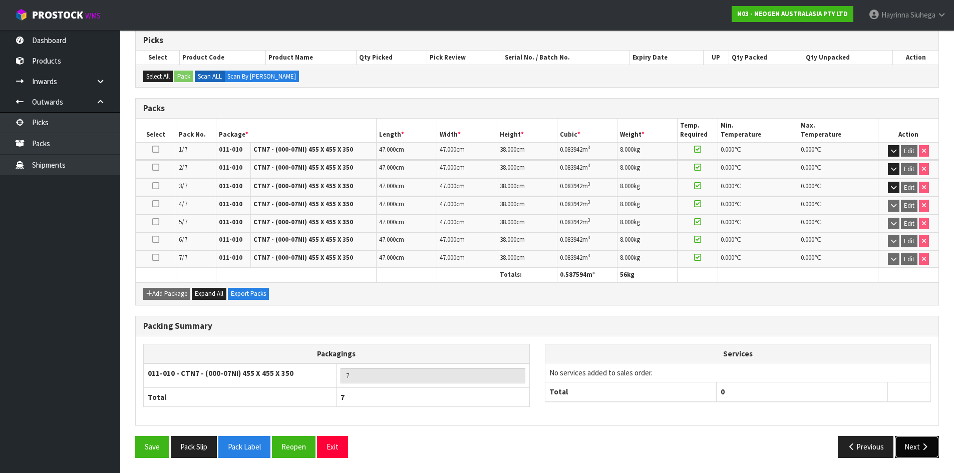
click at [913, 445] on button "Next" at bounding box center [916, 447] width 44 height 22
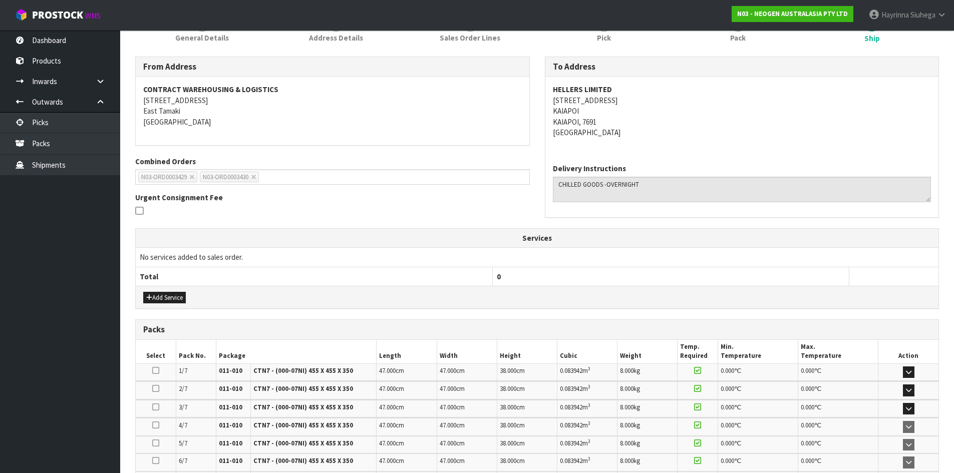
scroll to position [251, 0]
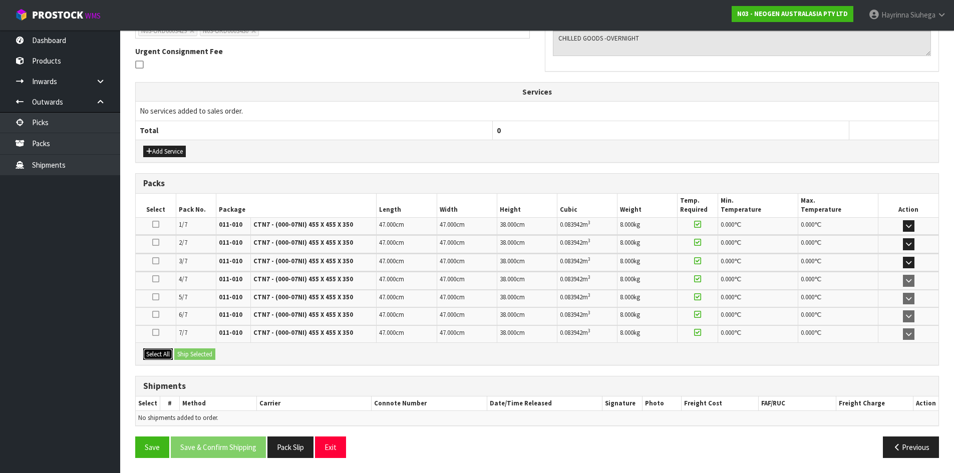
drag, startPoint x: 162, startPoint y: 354, endPoint x: 196, endPoint y: 353, distance: 34.1
click at [162, 353] on button "Select All" at bounding box center [158, 354] width 30 height 12
click at [197, 353] on button "Ship Selected" at bounding box center [194, 354] width 41 height 12
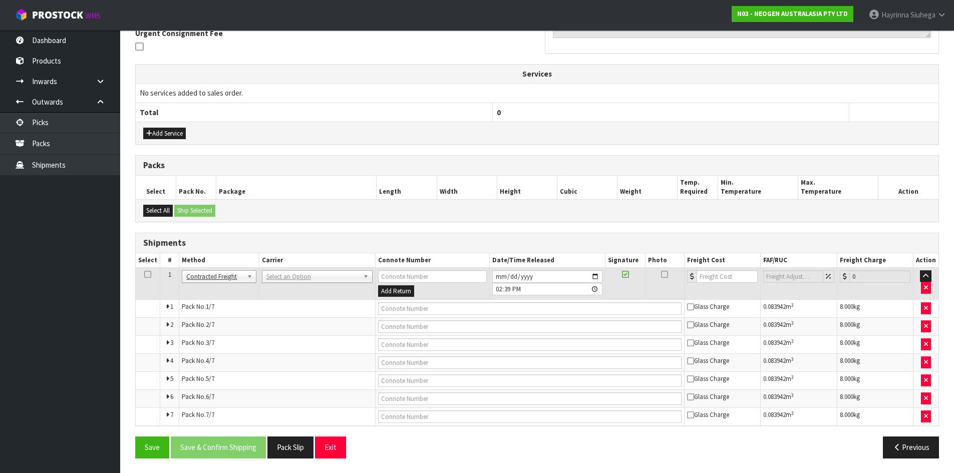
scroll to position [270, 0]
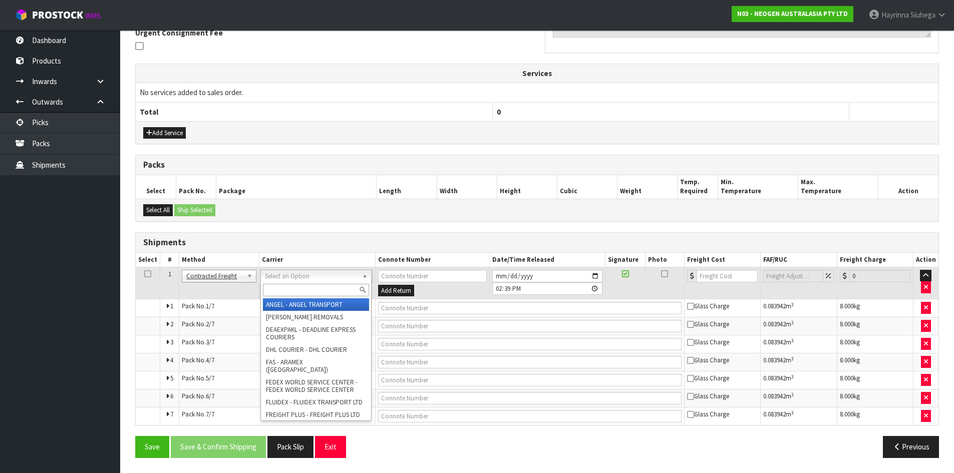
click at [300, 285] on input "text" at bounding box center [316, 290] width 106 height 13
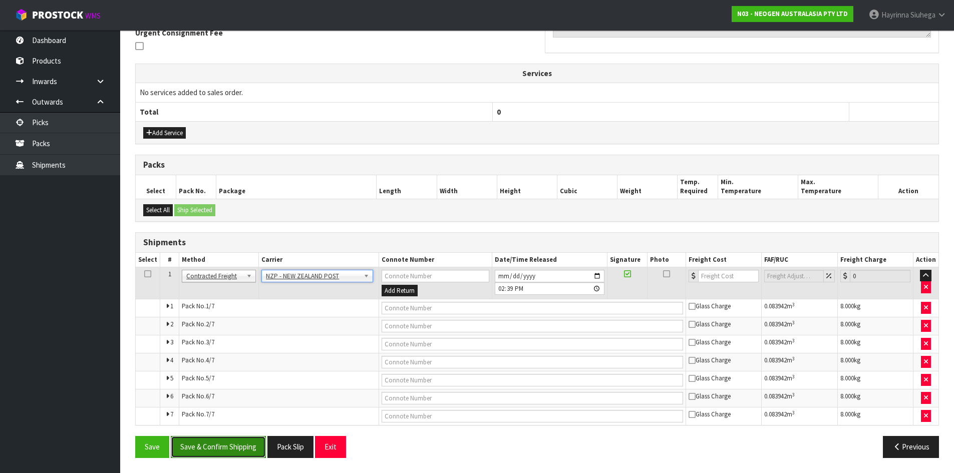
click at [235, 451] on button "Save & Confirm Shipping" at bounding box center [218, 447] width 95 height 22
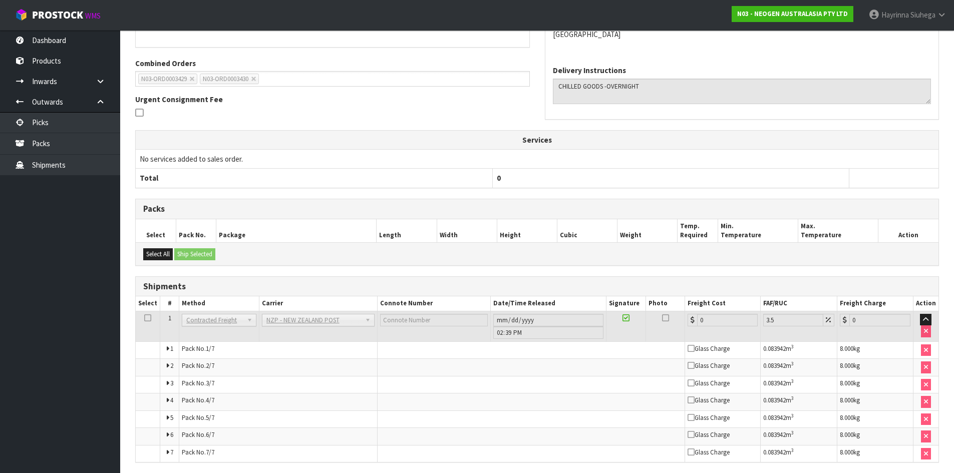
scroll to position [287, 0]
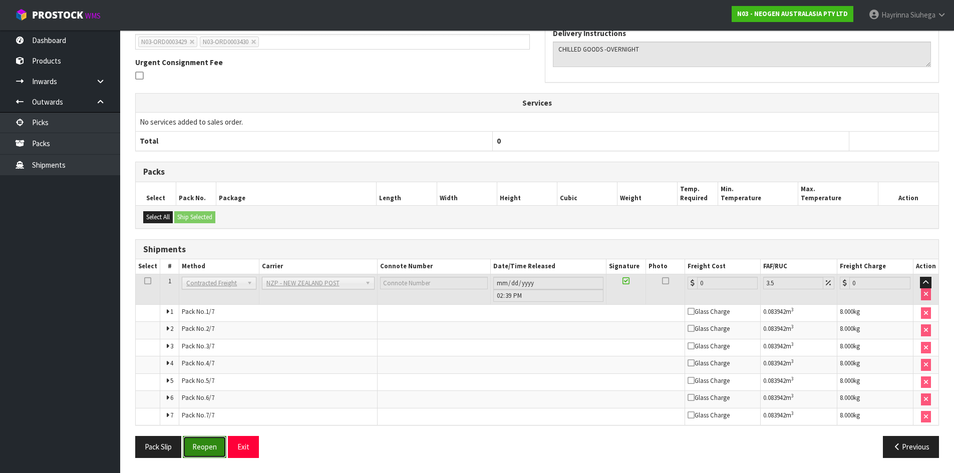
click at [201, 446] on button "Reopen" at bounding box center [205, 447] width 44 height 22
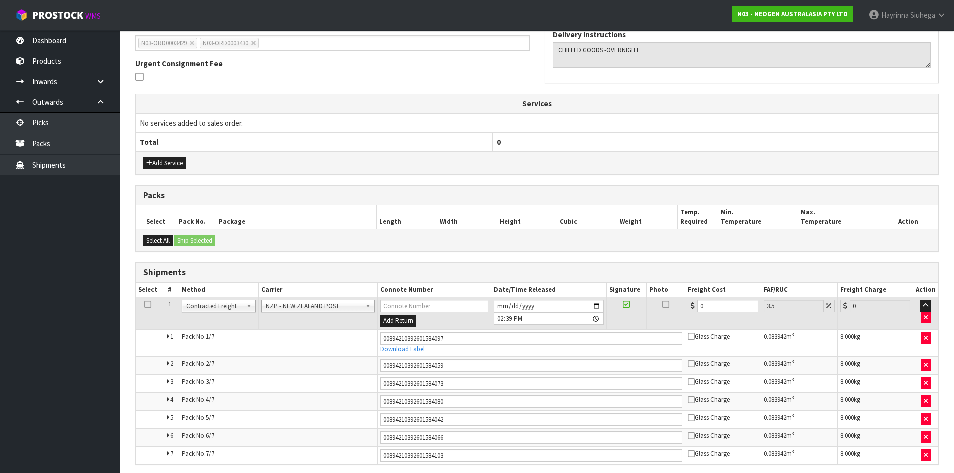
scroll to position [276, 0]
drag, startPoint x: 717, startPoint y: 308, endPoint x: 657, endPoint y: 303, distance: 60.8
click at [659, 303] on tr "1 Client Local Pickup Customer Local Pickup Company Freight Contracted Freight …" at bounding box center [537, 313] width 802 height 33
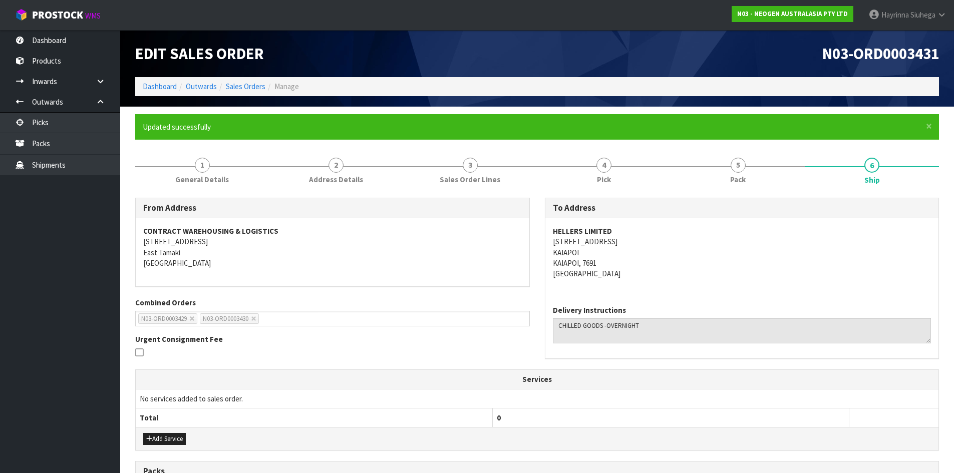
scroll to position [315, 0]
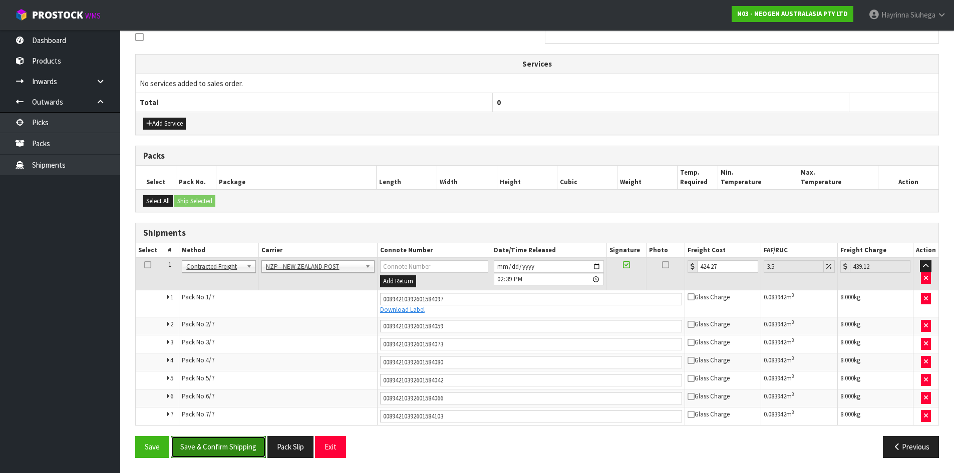
click at [232, 453] on button "Save & Confirm Shipping" at bounding box center [218, 447] width 95 height 22
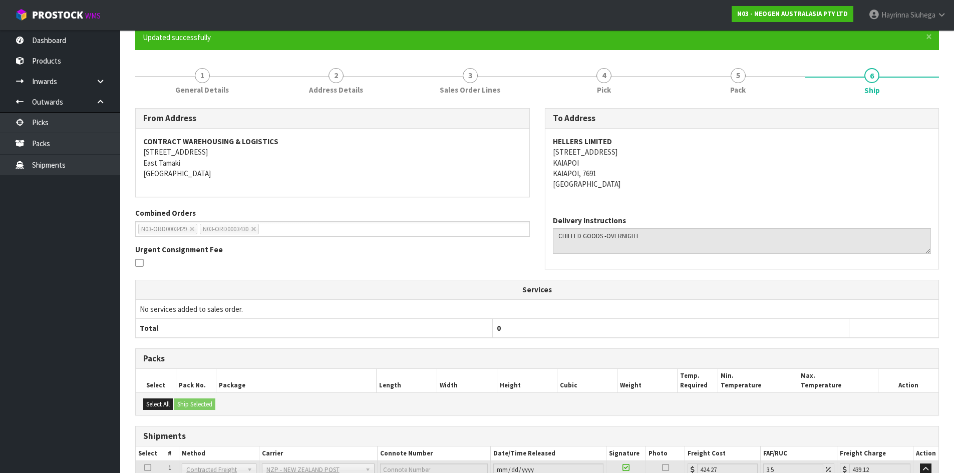
scroll to position [0, 0]
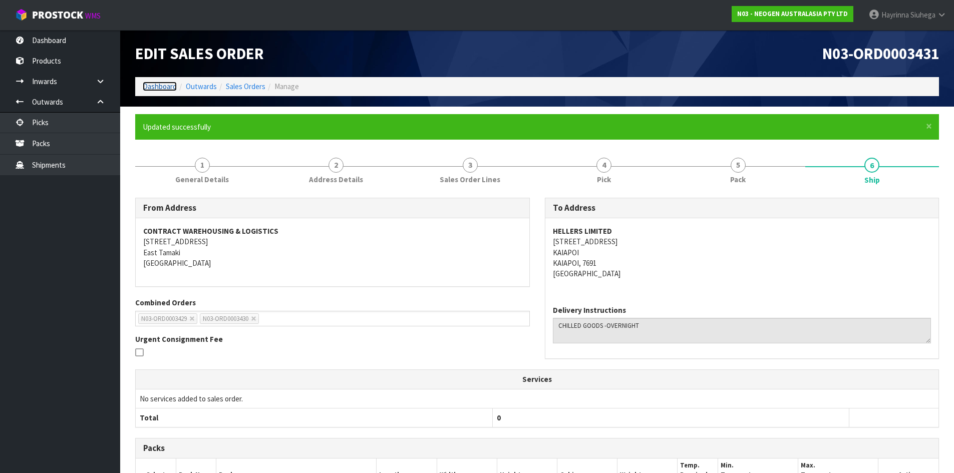
click at [162, 86] on link "Dashboard" at bounding box center [160, 87] width 34 height 10
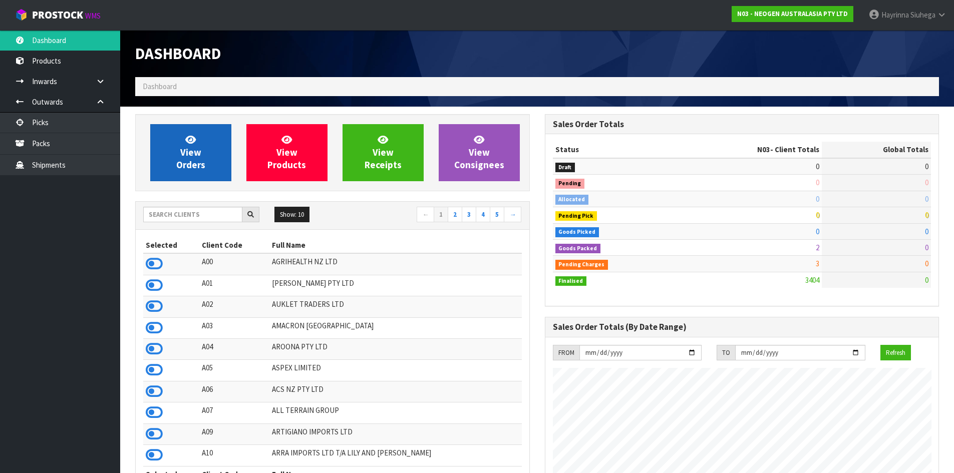
scroll to position [758, 409]
click at [201, 154] on link "View Orders" at bounding box center [190, 152] width 81 height 57
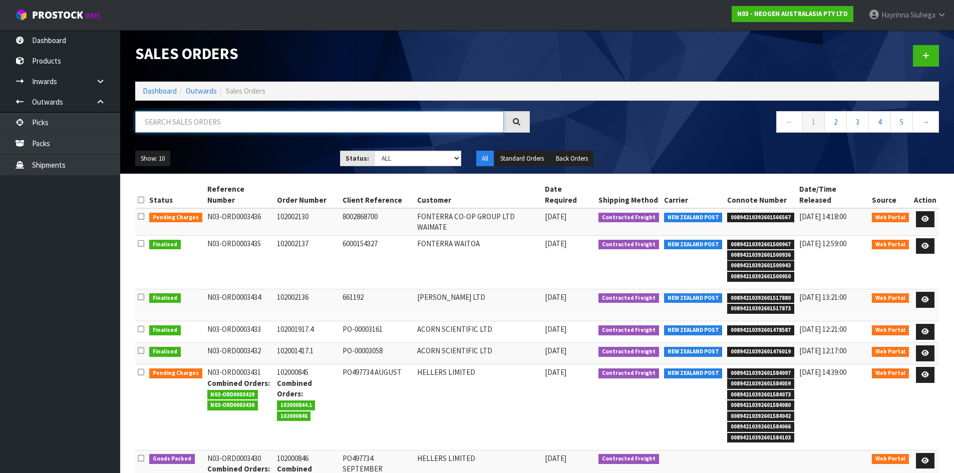
click at [260, 120] on input "text" at bounding box center [319, 122] width 368 height 22
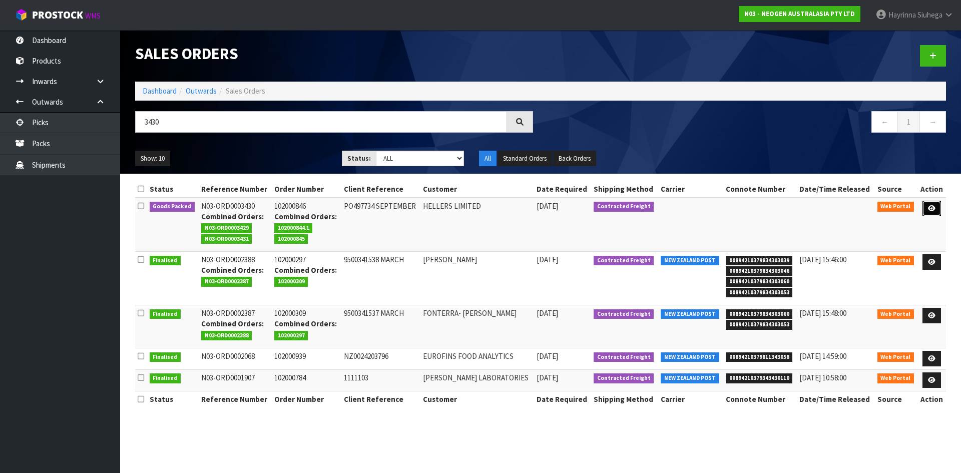
click at [939, 209] on link at bounding box center [932, 209] width 19 height 16
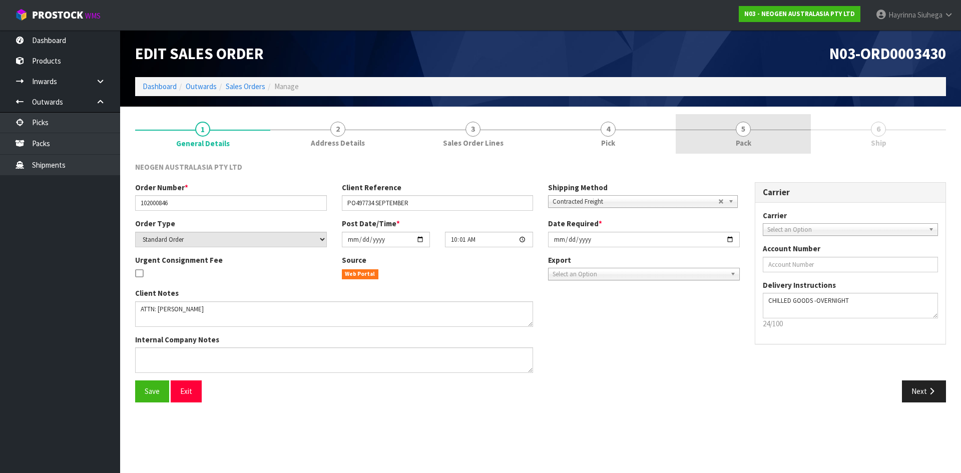
click at [743, 143] on span "Pack" at bounding box center [744, 143] width 16 height 11
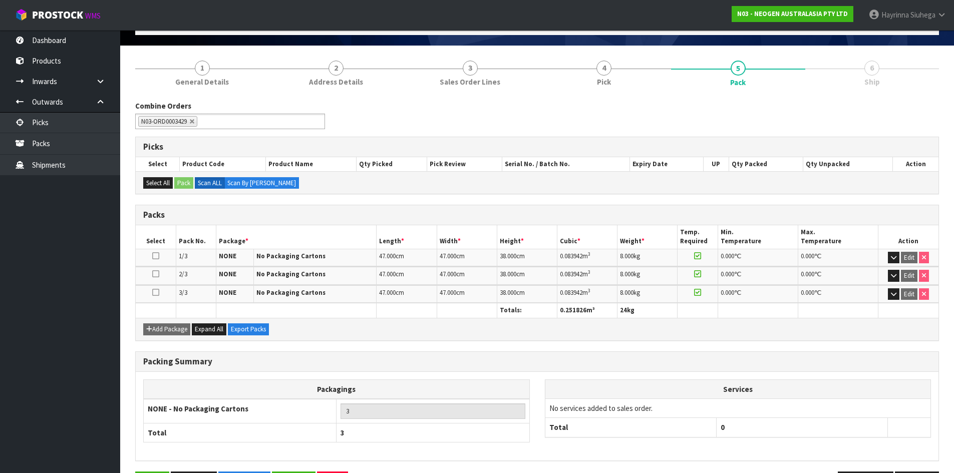
scroll to position [97, 0]
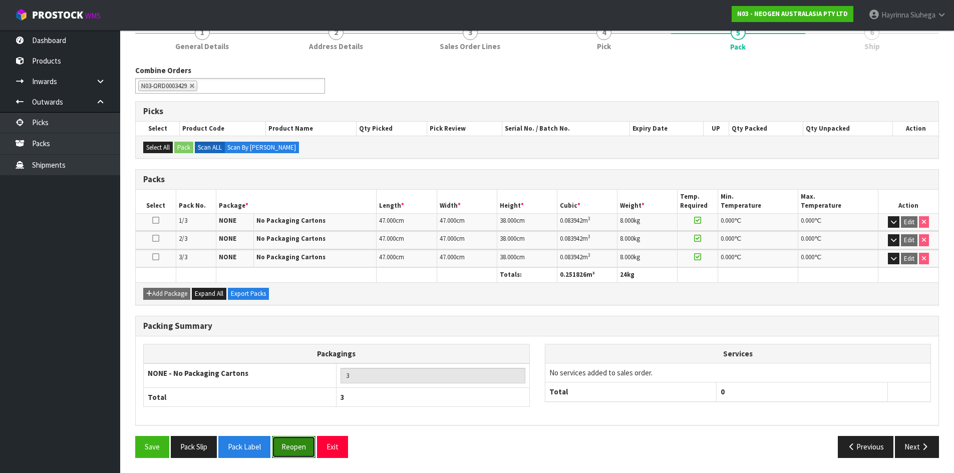
click at [297, 446] on button "Reopen" at bounding box center [294, 447] width 44 height 22
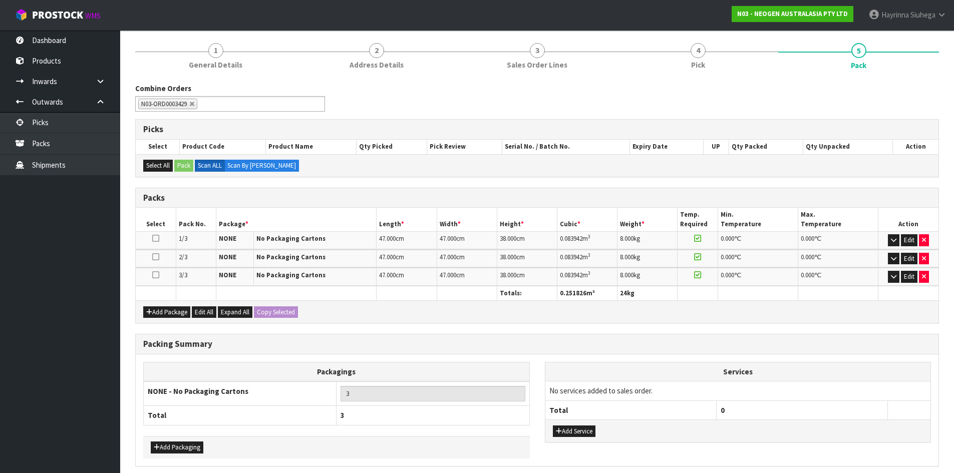
scroll to position [133, 0]
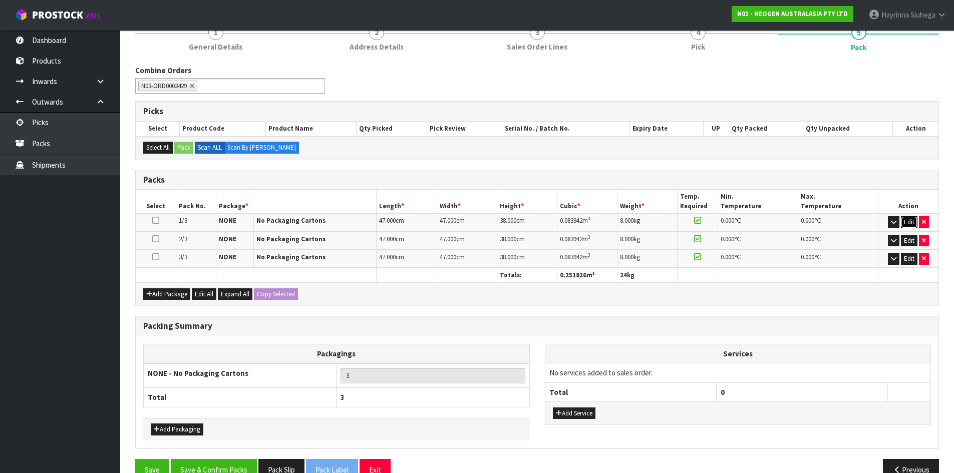
click at [910, 219] on button "Edit" at bounding box center [908, 222] width 17 height 12
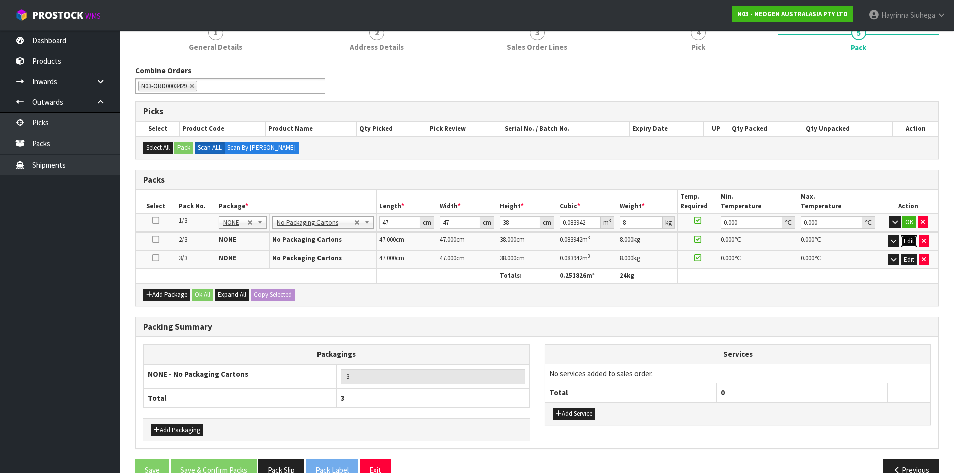
click at [908, 245] on button "Edit" at bounding box center [908, 241] width 17 height 12
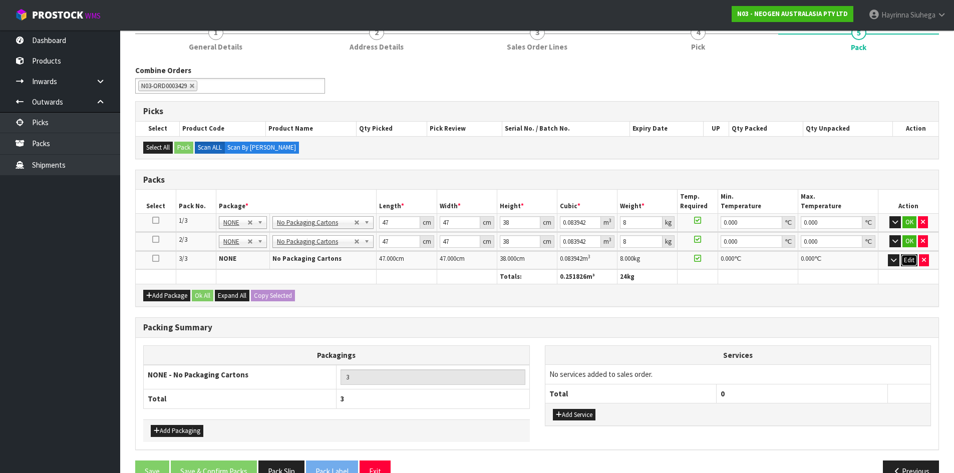
click at [912, 261] on button "Edit" at bounding box center [908, 260] width 17 height 12
click at [906, 221] on button "OK" at bounding box center [909, 222] width 14 height 12
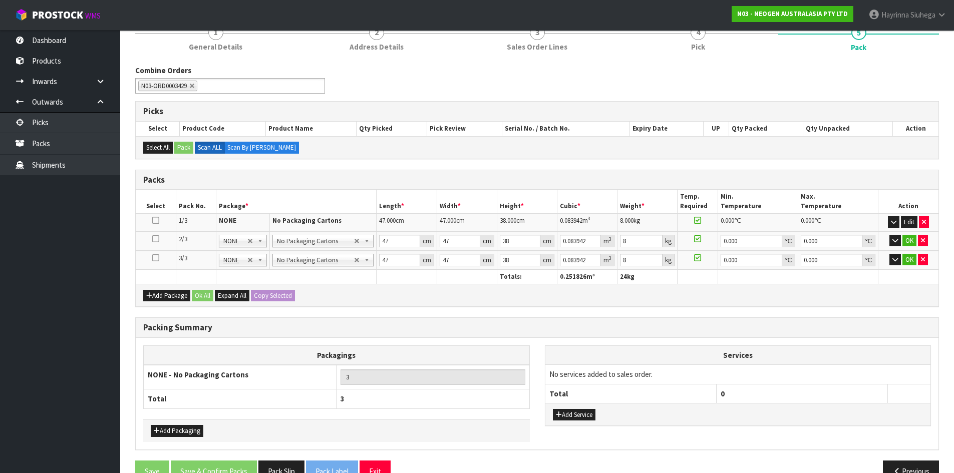
click at [910, 249] on td "OK" at bounding box center [908, 241] width 60 height 19
click at [899, 237] on button "button" at bounding box center [895, 241] width 12 height 12
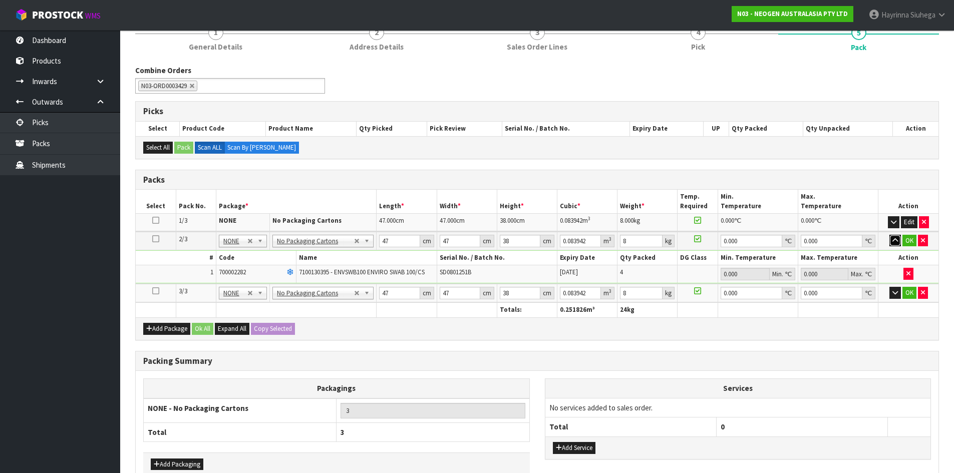
click at [892, 239] on icon "button" at bounding box center [895, 240] width 6 height 7
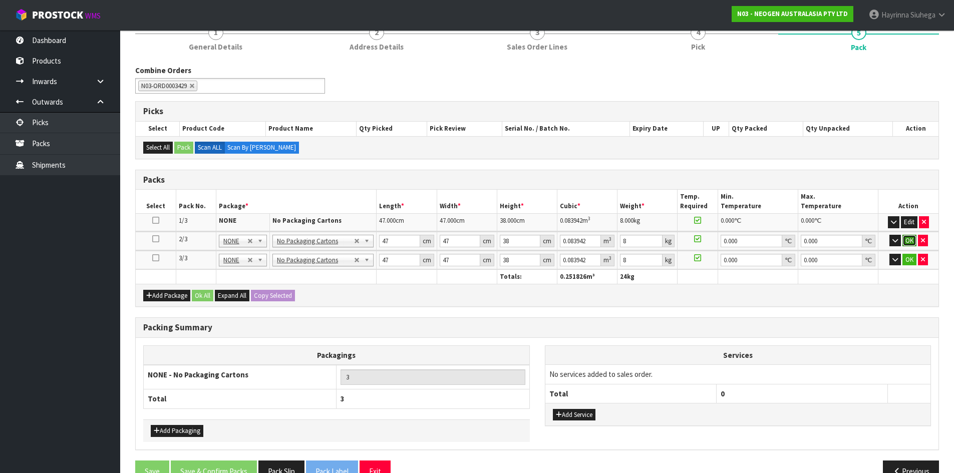
click at [910, 238] on button "OK" at bounding box center [909, 241] width 14 height 12
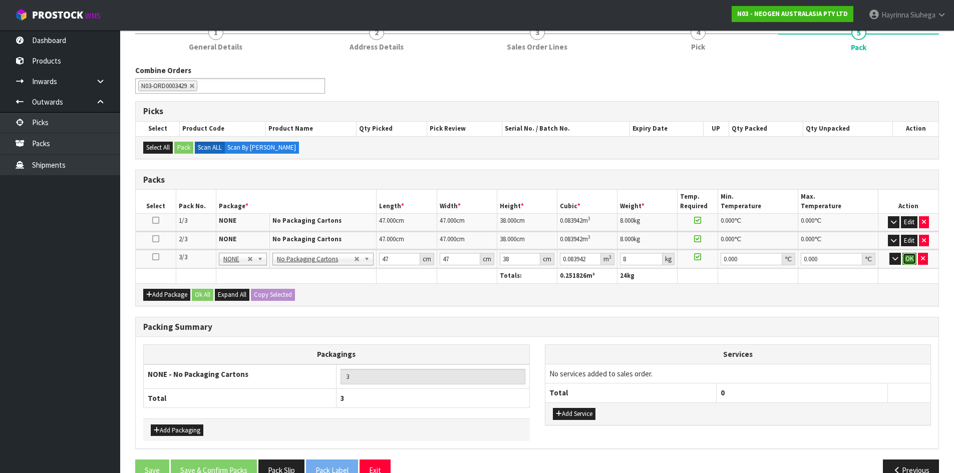
click at [908, 263] on button "OK" at bounding box center [909, 259] width 14 height 12
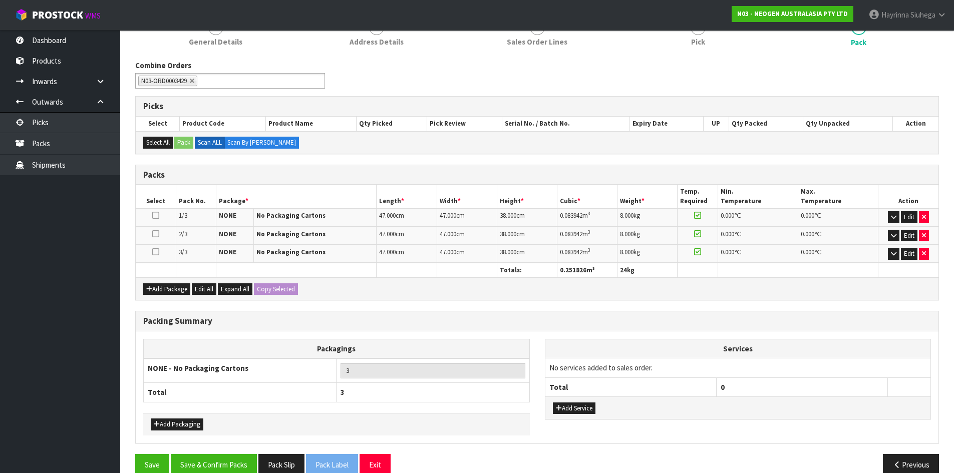
scroll to position [155, 0]
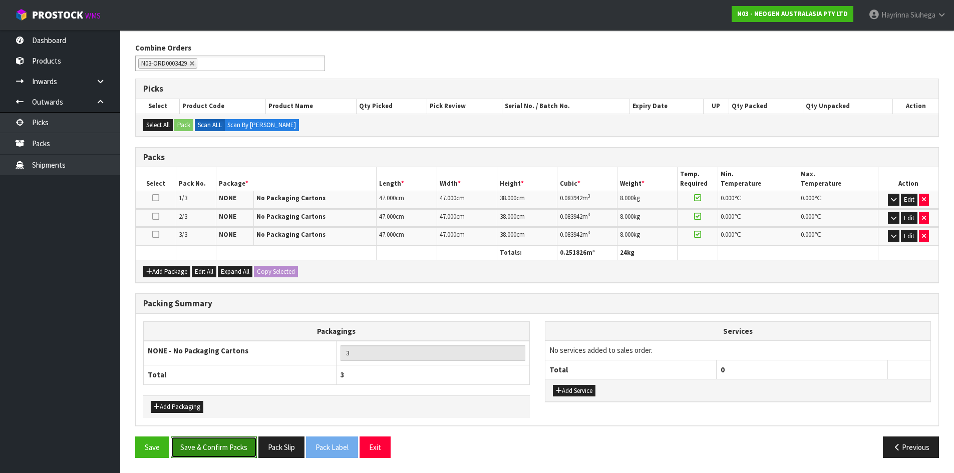
click at [216, 447] on button "Save & Confirm Packs" at bounding box center [214, 447] width 86 height 22
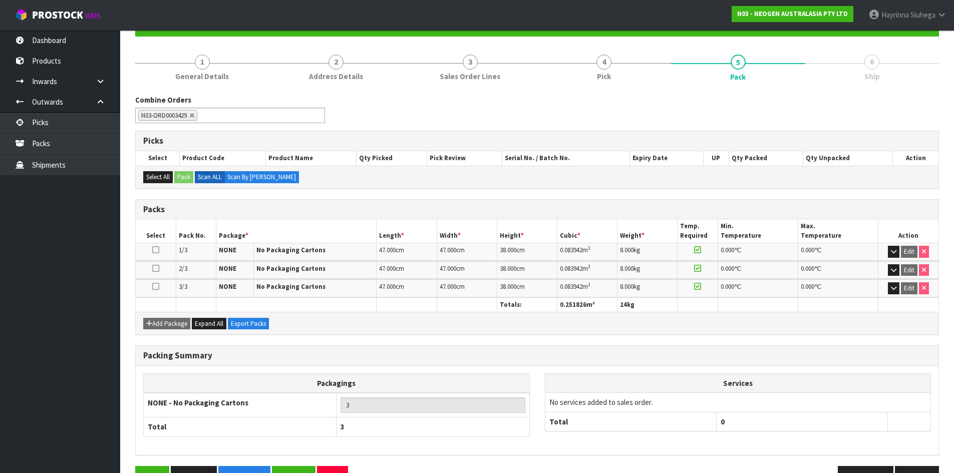
scroll to position [133, 0]
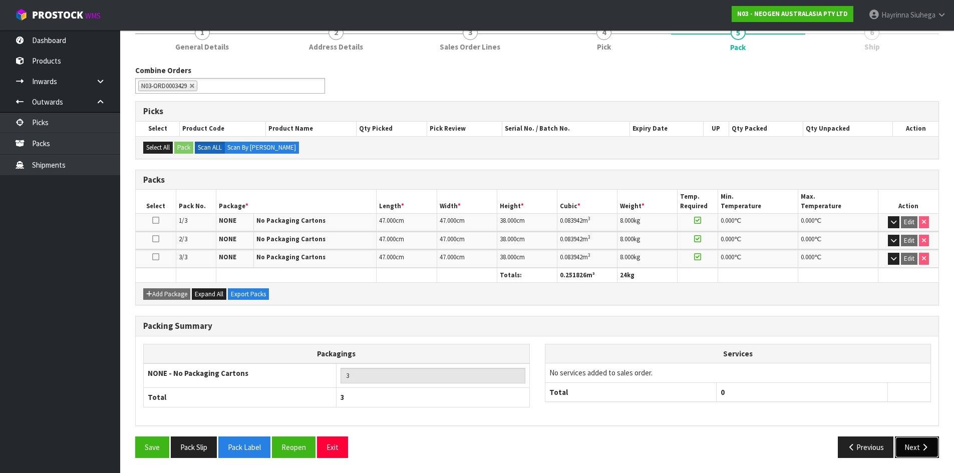
click at [919, 445] on button "Next" at bounding box center [916, 447] width 44 height 22
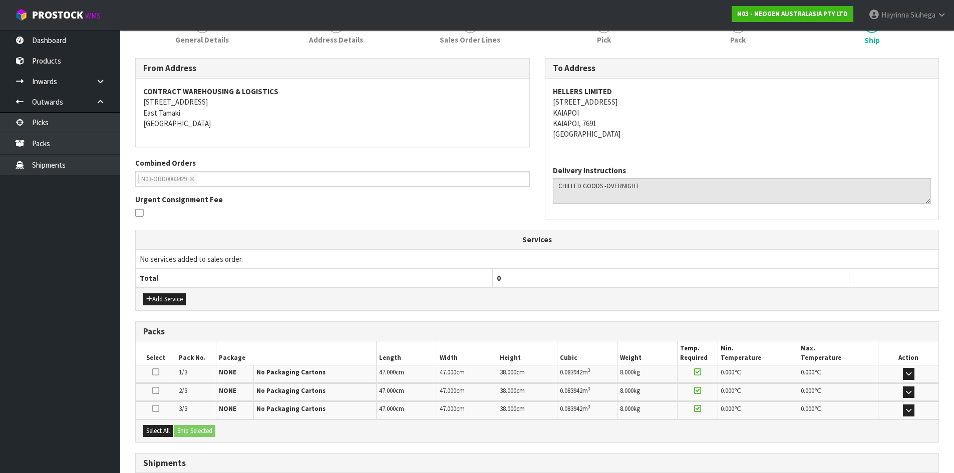
scroll to position [217, 0]
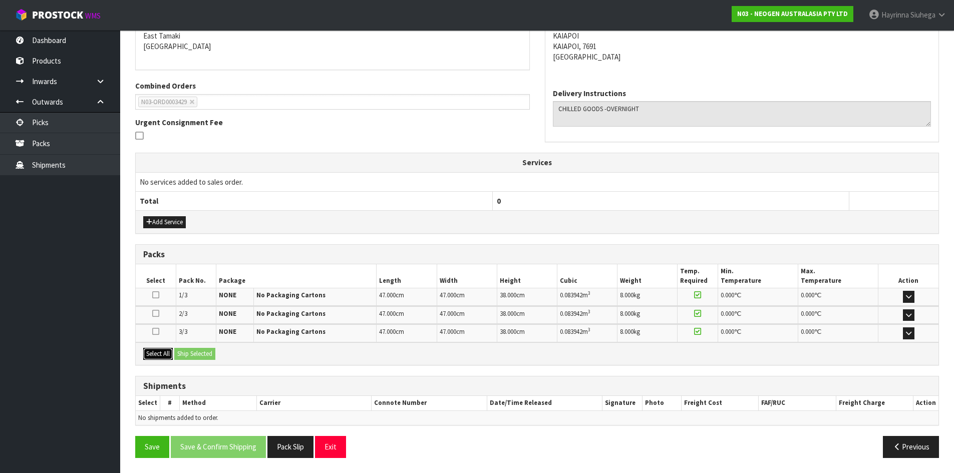
click at [159, 352] on button "Select All" at bounding box center [158, 354] width 30 height 12
click at [186, 350] on button "Ship Selected" at bounding box center [194, 354] width 41 height 12
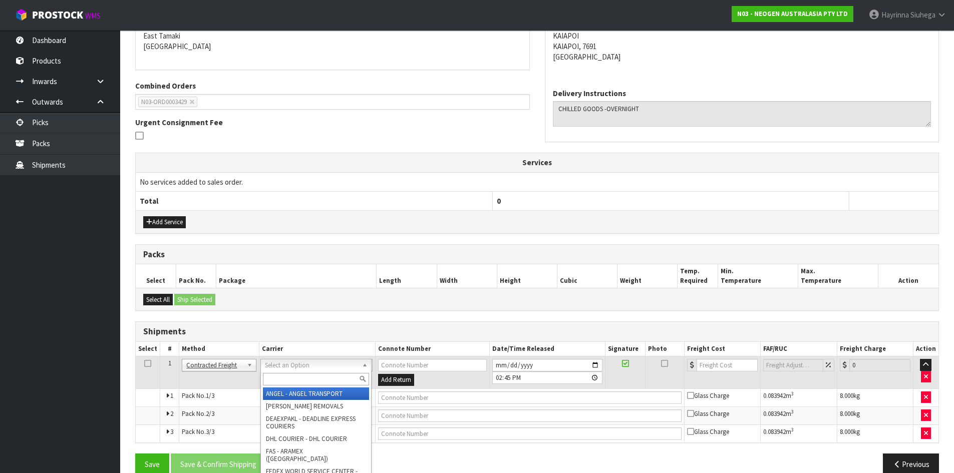
drag, startPoint x: 286, startPoint y: 362, endPoint x: 291, endPoint y: 374, distance: 12.6
click at [292, 375] on input "text" at bounding box center [316, 379] width 106 height 13
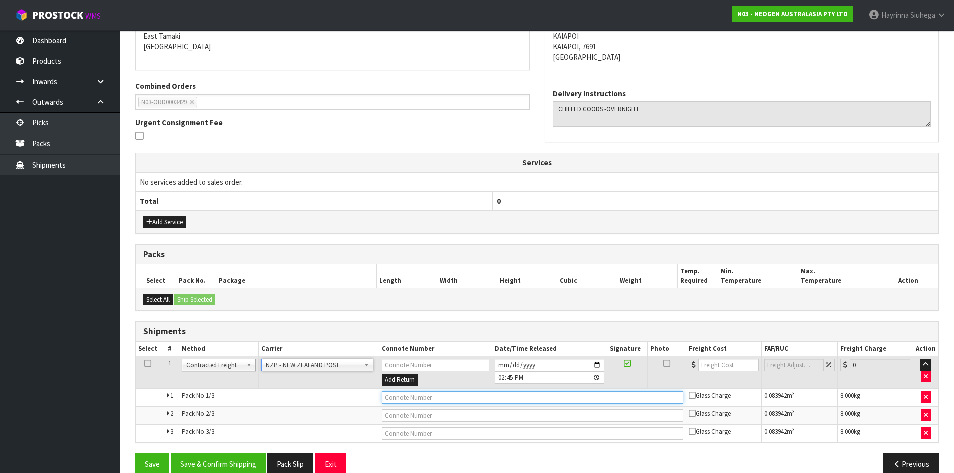
click at [415, 400] on input "text" at bounding box center [531, 397] width 301 height 13
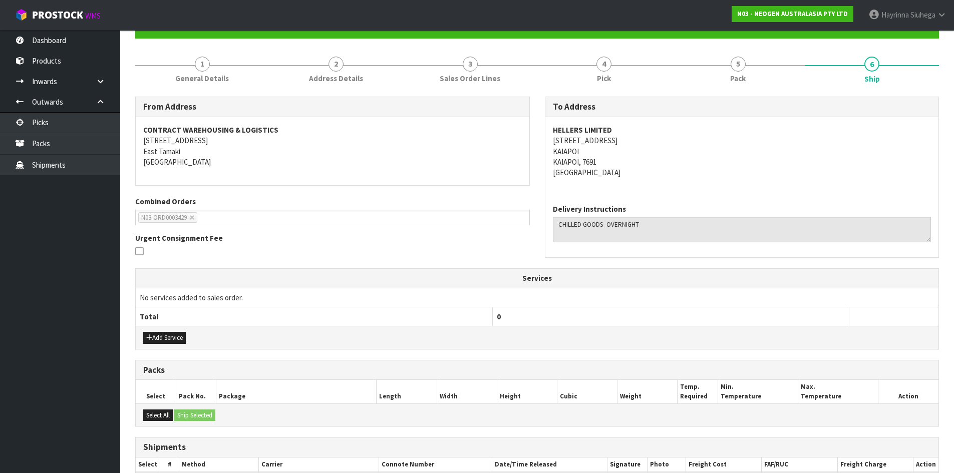
scroll to position [234, 0]
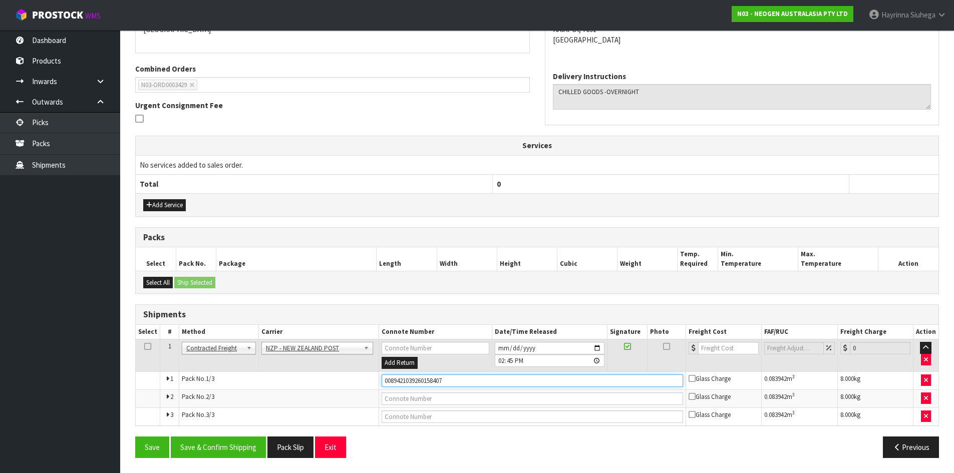
click at [135, 436] on button "Save" at bounding box center [152, 447] width 34 height 22
click at [460, 381] on tbody "1 Client Local Pickup Customer Local Pickup Company Freight Contracted Freight …" at bounding box center [537, 382] width 802 height 86
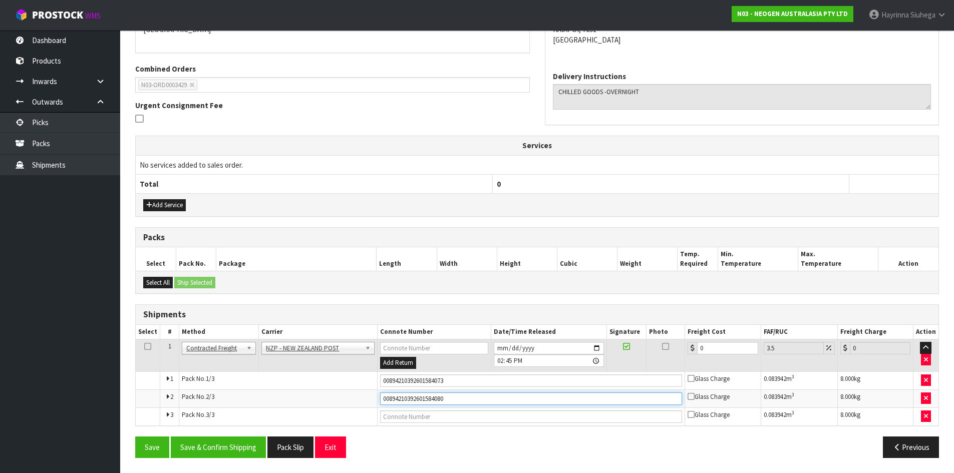
click at [135, 436] on button "Save" at bounding box center [152, 447] width 34 height 22
click at [413, 419] on input "text" at bounding box center [531, 416] width 302 height 13
click at [135, 436] on button "Save" at bounding box center [152, 447] width 34 height 22
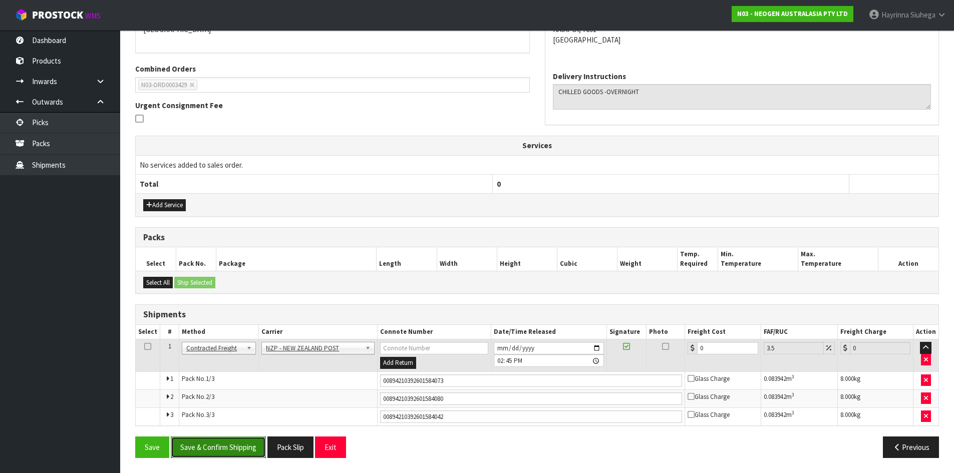
click at [231, 448] on button "Save & Confirm Shipping" at bounding box center [218, 447] width 95 height 22
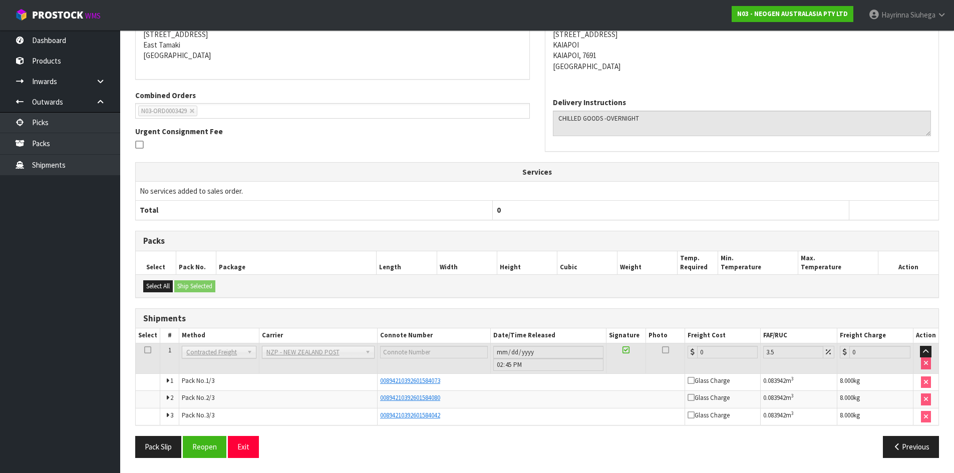
scroll to position [0, 0]
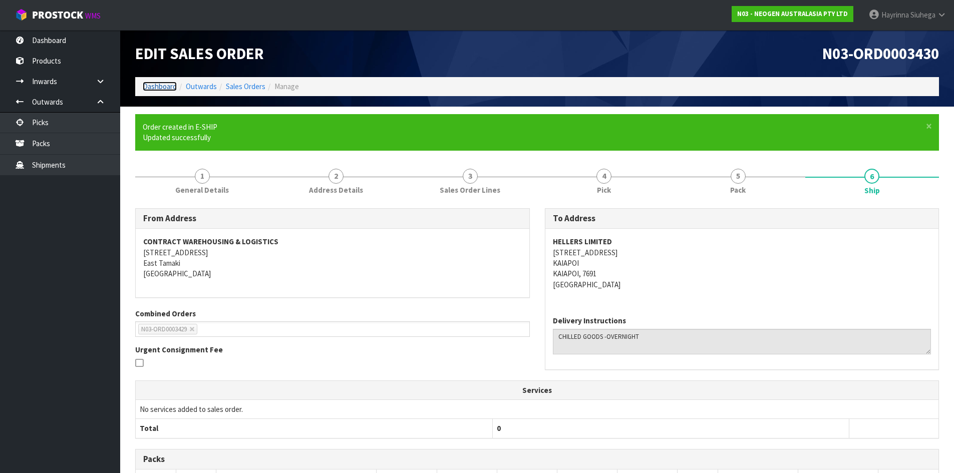
click at [161, 90] on link "Dashboard" at bounding box center [160, 87] width 34 height 10
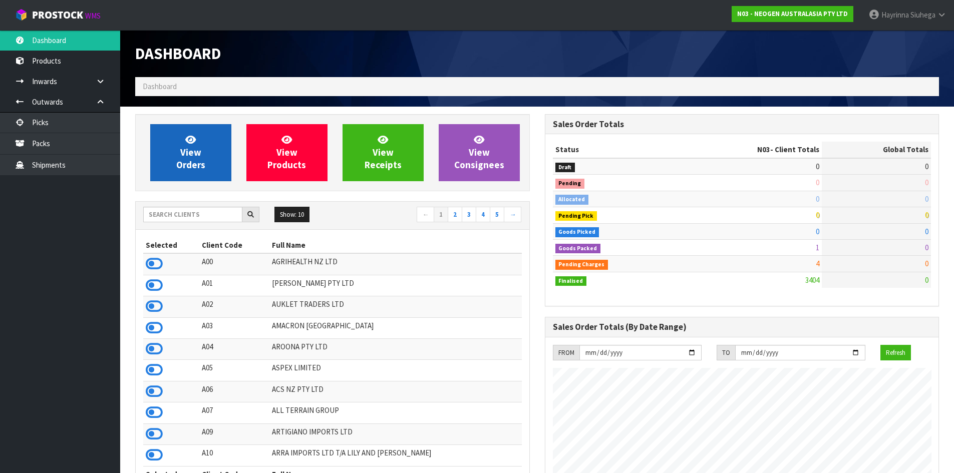
scroll to position [758, 409]
click at [203, 151] on link "View Orders" at bounding box center [190, 152] width 81 height 57
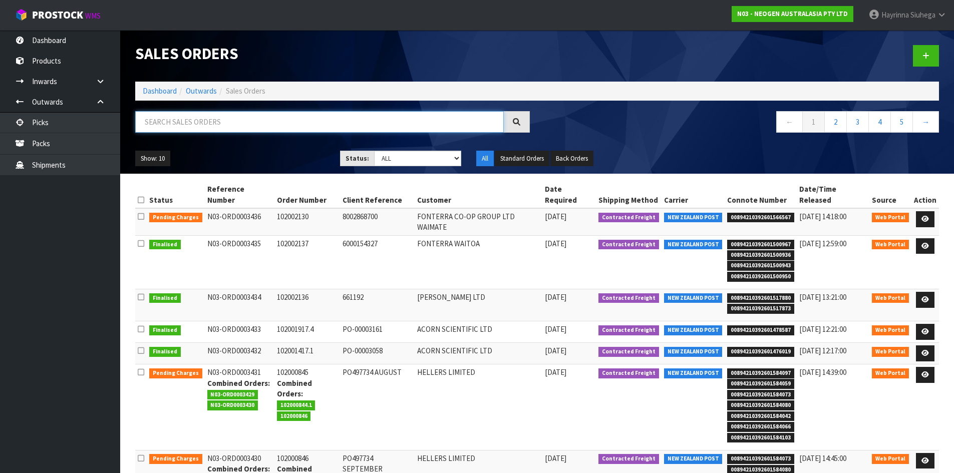
click at [277, 128] on input "text" at bounding box center [319, 122] width 368 height 22
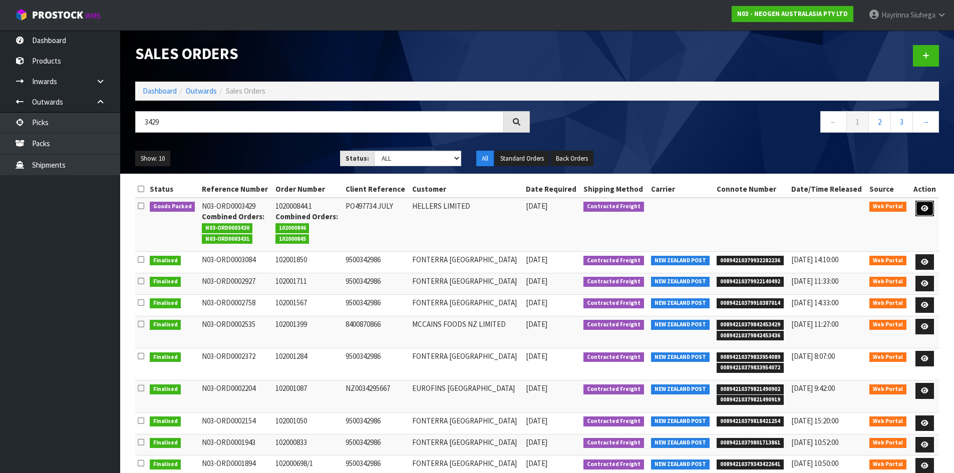
click at [926, 209] on icon at bounding box center [925, 208] width 8 height 7
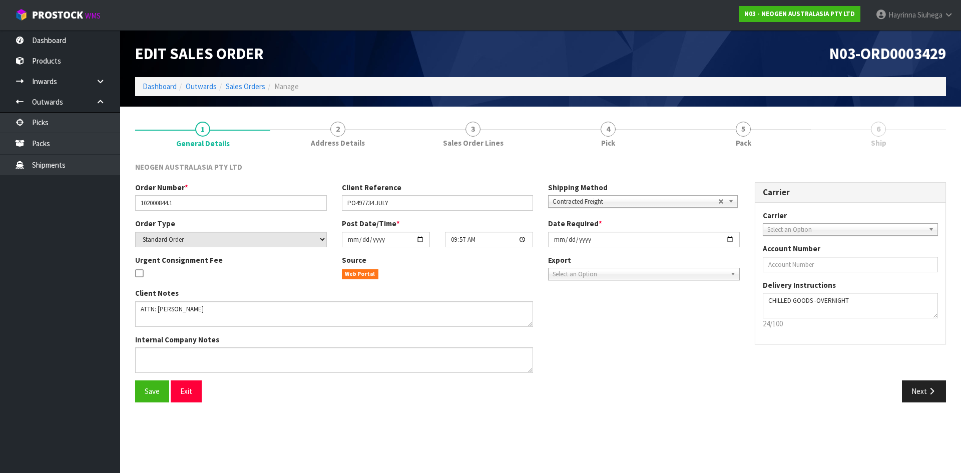
click at [751, 126] on link "5 Pack" at bounding box center [743, 134] width 135 height 40
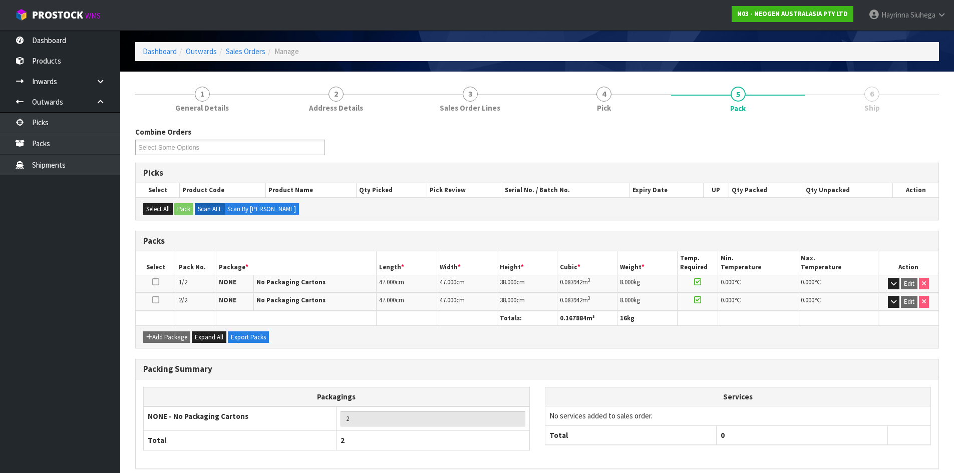
scroll to position [78, 0]
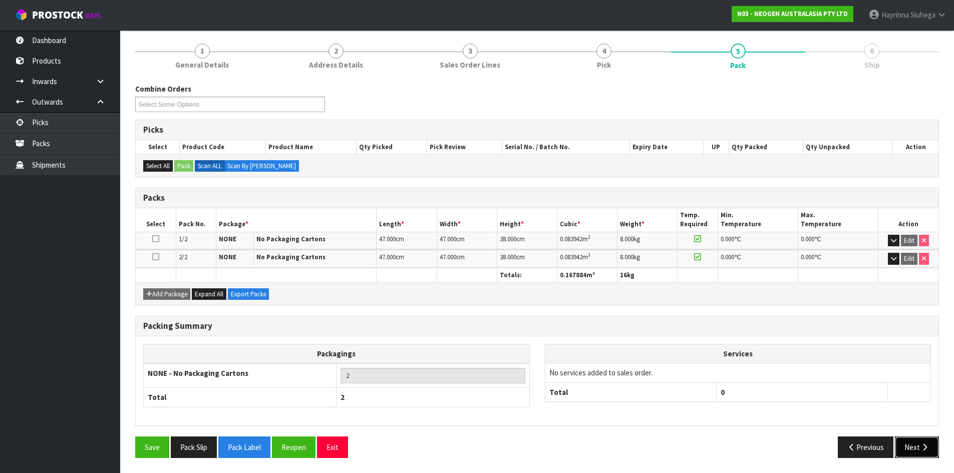
click at [932, 450] on button "Next" at bounding box center [916, 447] width 44 height 22
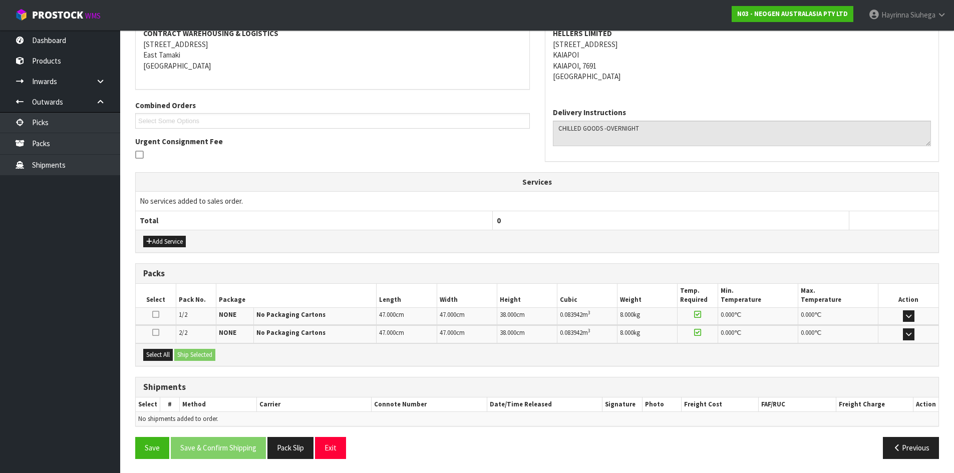
scroll to position [162, 0]
click at [156, 350] on button "Select All" at bounding box center [158, 354] width 30 height 12
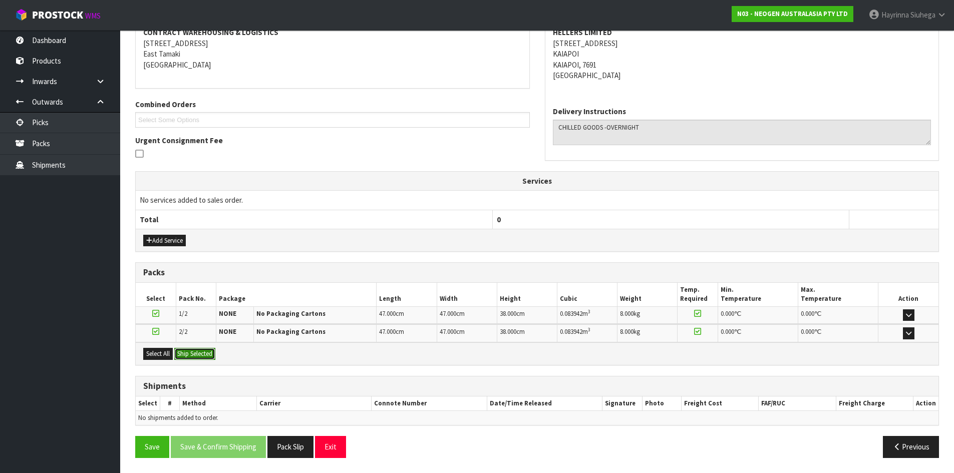
click at [195, 351] on button "Ship Selected" at bounding box center [194, 354] width 41 height 12
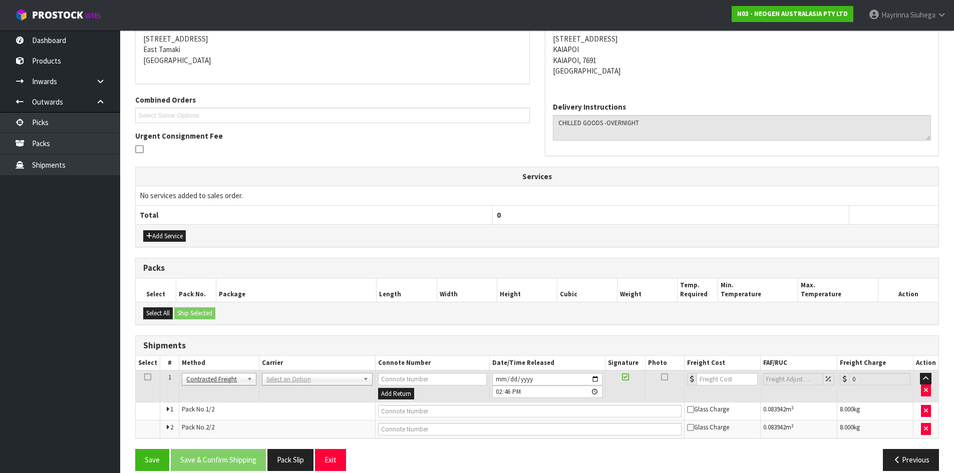
scroll to position [180, 0]
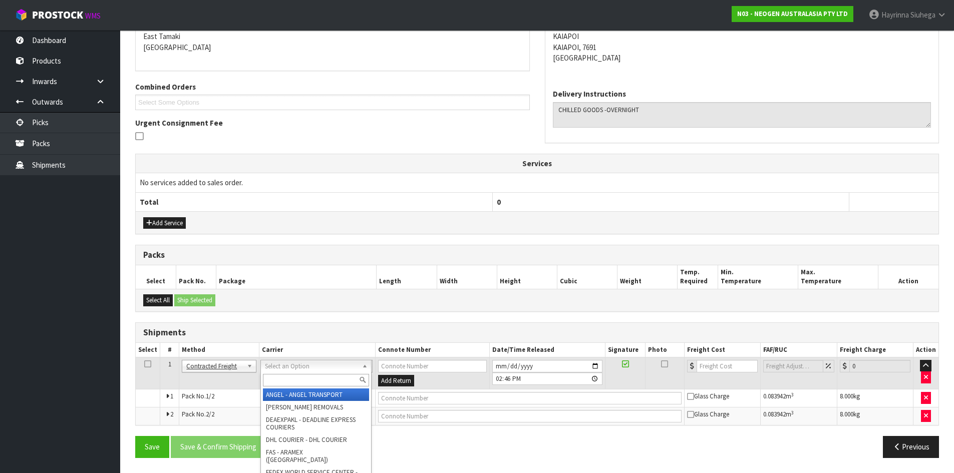
drag, startPoint x: 342, startPoint y: 372, endPoint x: 340, endPoint y: 387, distance: 15.1
click at [342, 373] on div at bounding box center [316, 380] width 110 height 17
click at [340, 379] on input "text" at bounding box center [316, 380] width 106 height 13
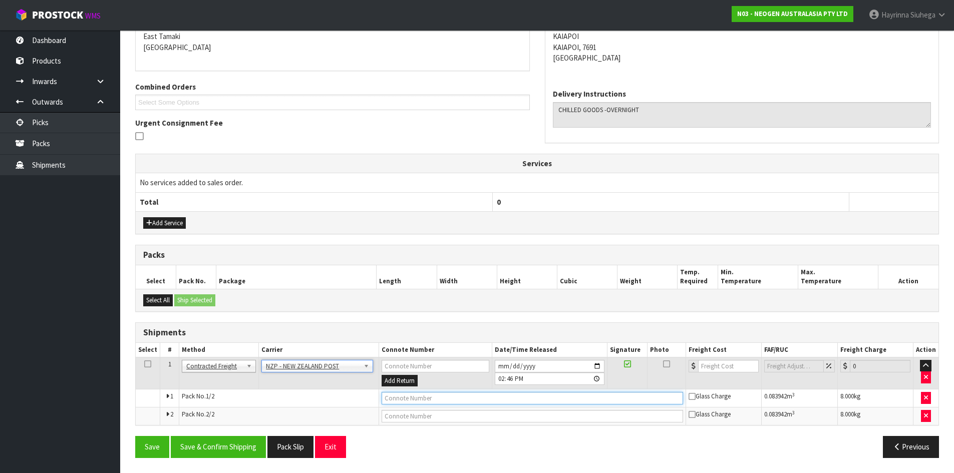
click at [408, 401] on input "text" at bounding box center [531, 398] width 301 height 13
click at [135, 436] on button "Save" at bounding box center [152, 447] width 34 height 22
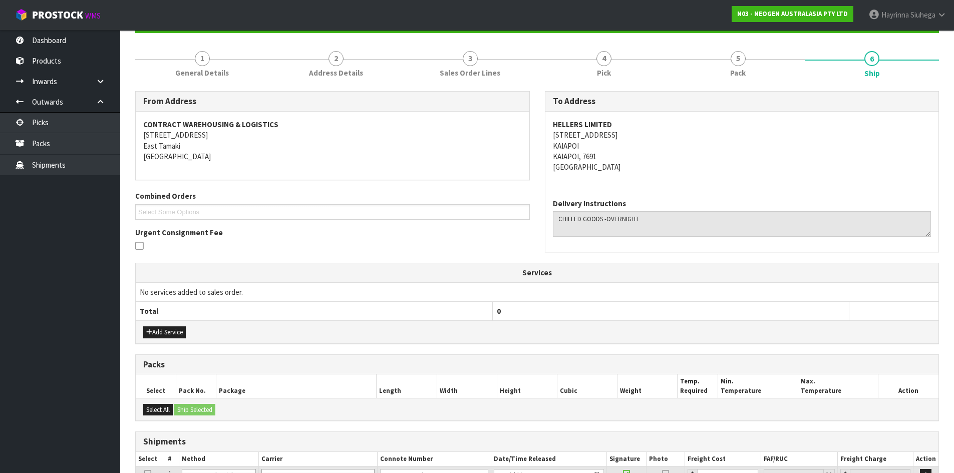
scroll to position [216, 0]
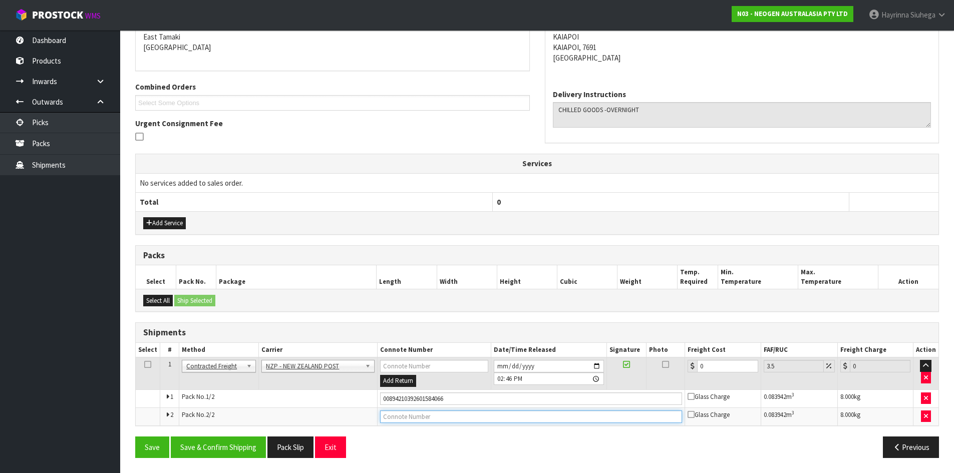
click at [424, 418] on input "text" at bounding box center [531, 416] width 302 height 13
click at [135, 436] on button "Save" at bounding box center [152, 447] width 34 height 22
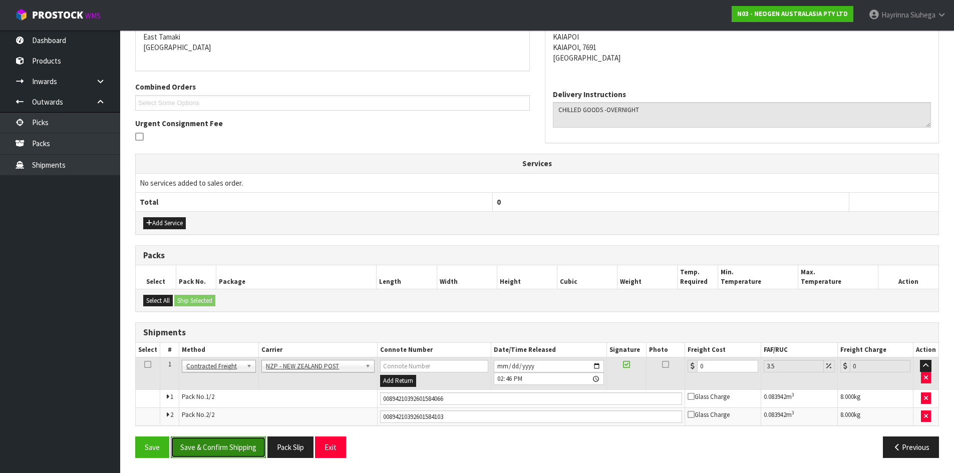
click at [224, 446] on button "Save & Confirm Shipping" at bounding box center [218, 447] width 95 height 22
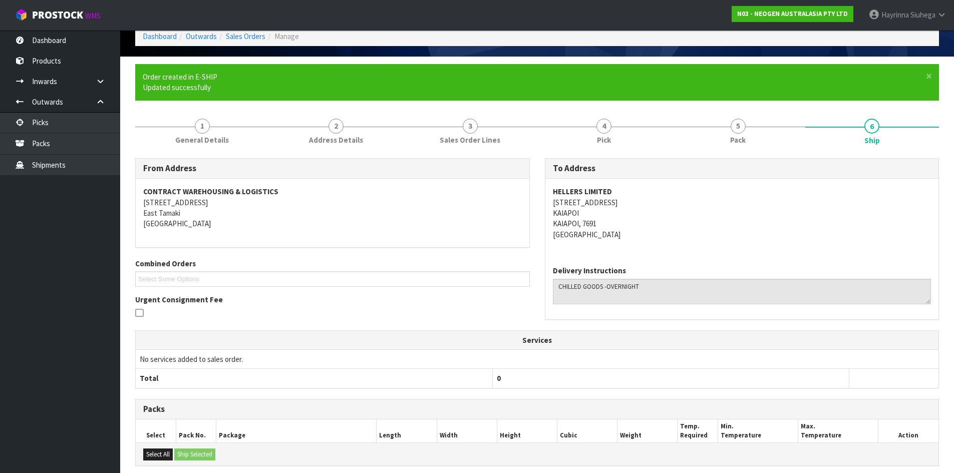
scroll to position [0, 0]
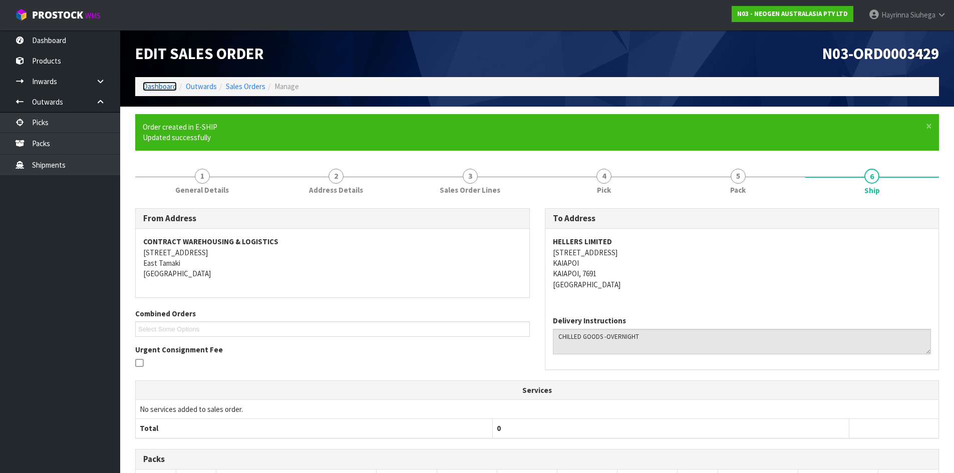
click at [165, 84] on link "Dashboard" at bounding box center [160, 87] width 34 height 10
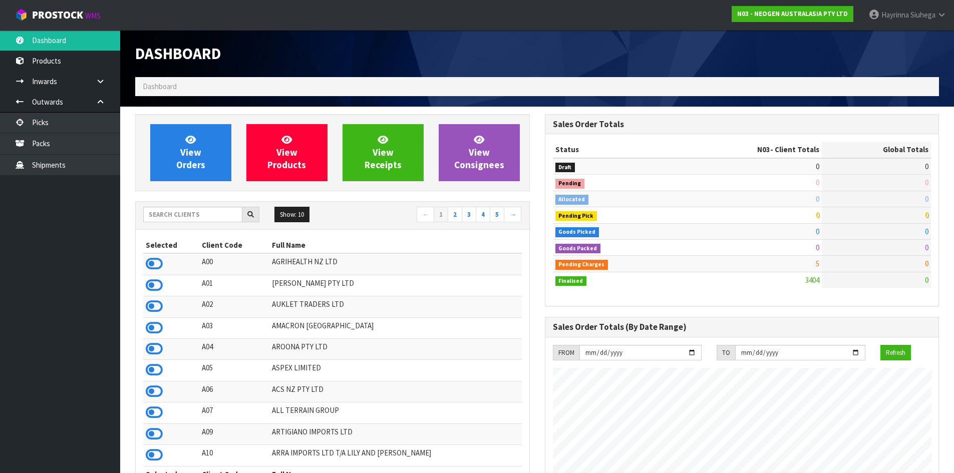
scroll to position [758, 409]
click at [184, 205] on div "Show: 10 5 10 25 50 ← 1 2 3 4 5 →" at bounding box center [332, 216] width 393 height 28
click at [183, 208] on input "text" at bounding box center [192, 215] width 99 height 16
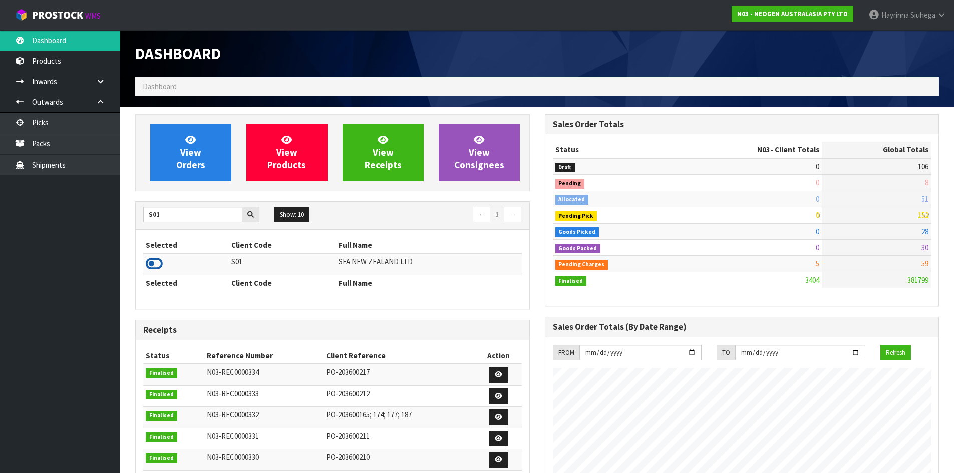
click at [152, 262] on icon at bounding box center [154, 263] width 17 height 15
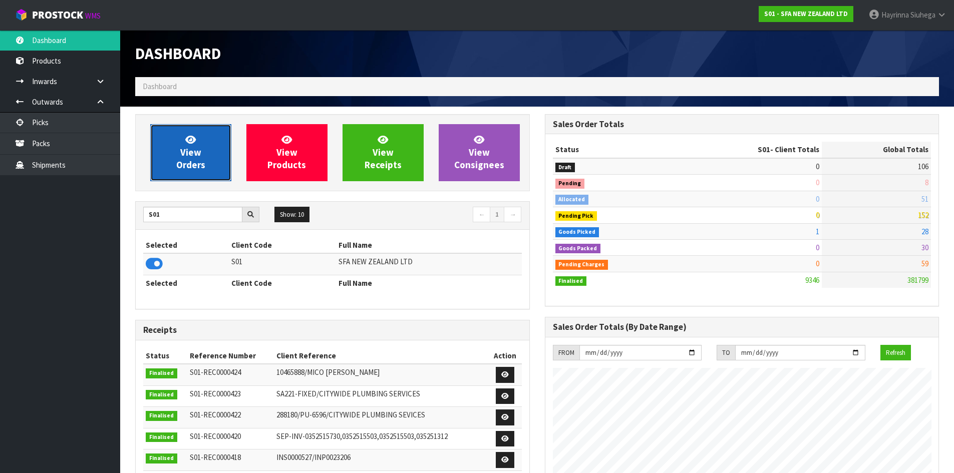
click at [196, 176] on link "View Orders" at bounding box center [190, 152] width 81 height 57
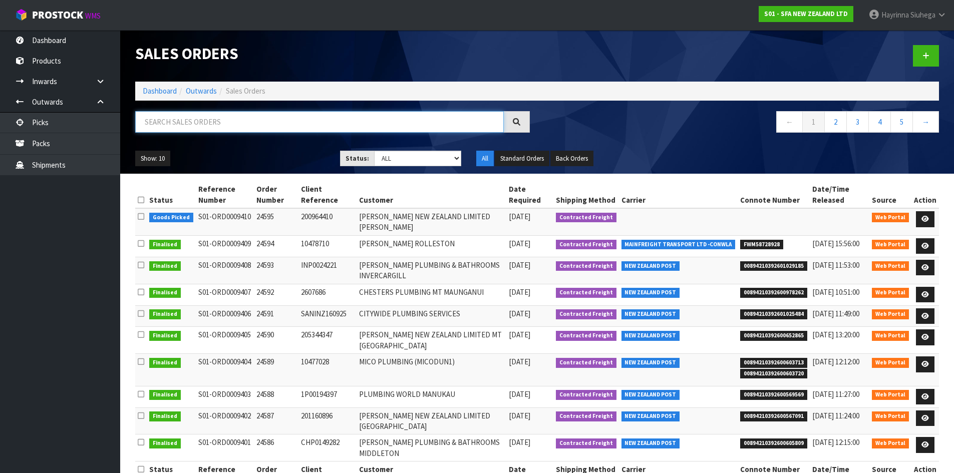
click at [221, 121] on input "text" at bounding box center [319, 122] width 368 height 22
click at [270, 130] on input "text" at bounding box center [319, 122] width 368 height 22
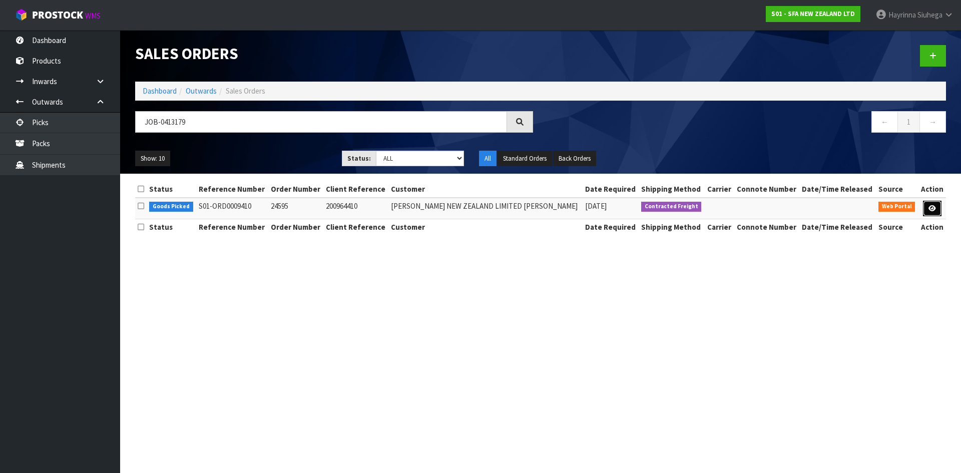
click at [924, 209] on link at bounding box center [932, 209] width 19 height 16
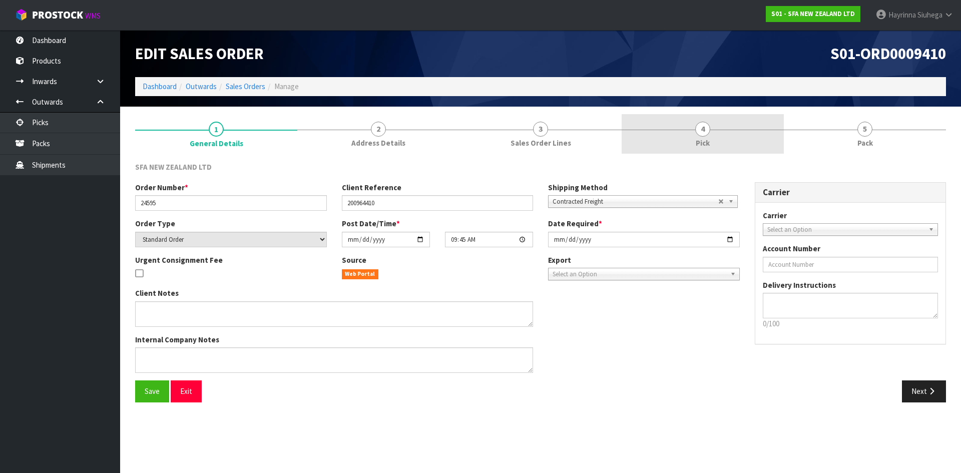
click at [726, 146] on link "4 Pick" at bounding box center [703, 134] width 162 height 40
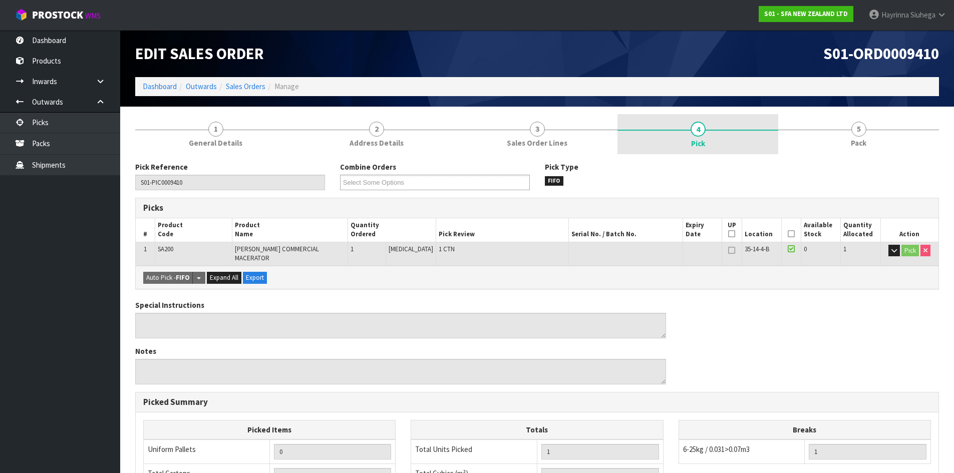
click at [757, 140] on link "4 Pick" at bounding box center [697, 134] width 161 height 40
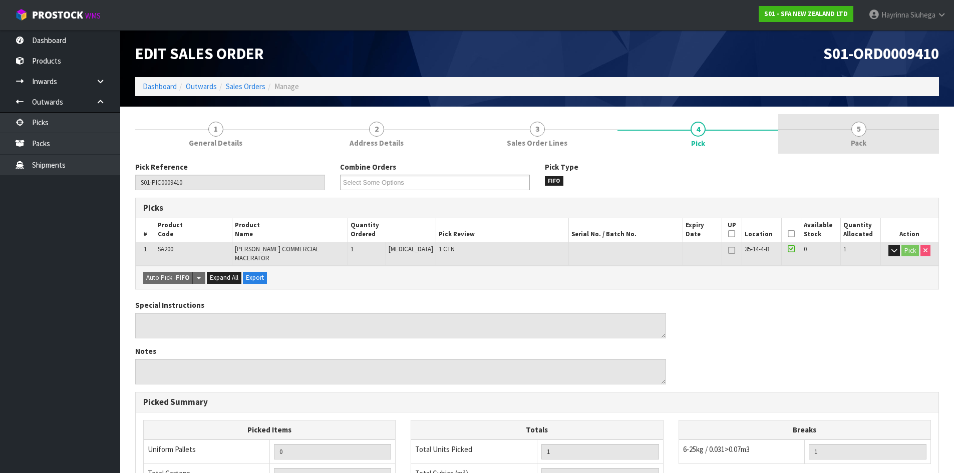
click at [799, 143] on link "5 Pack" at bounding box center [858, 134] width 161 height 40
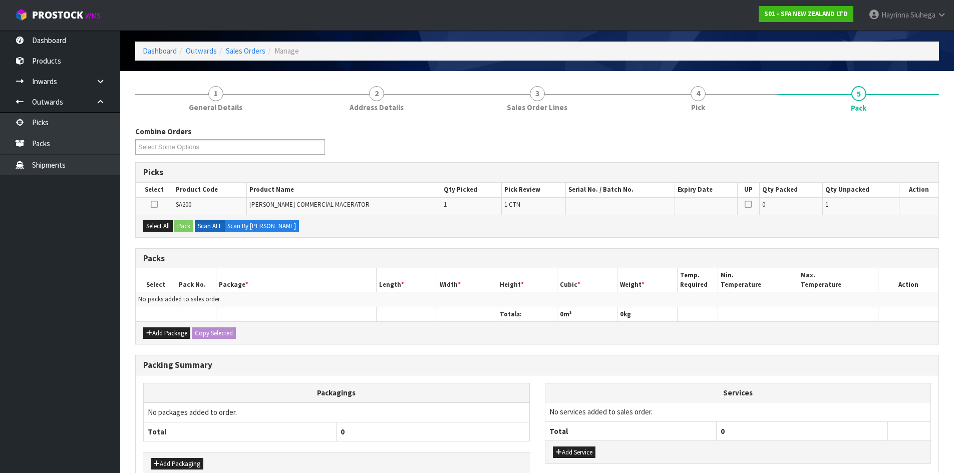
scroll to position [93, 0]
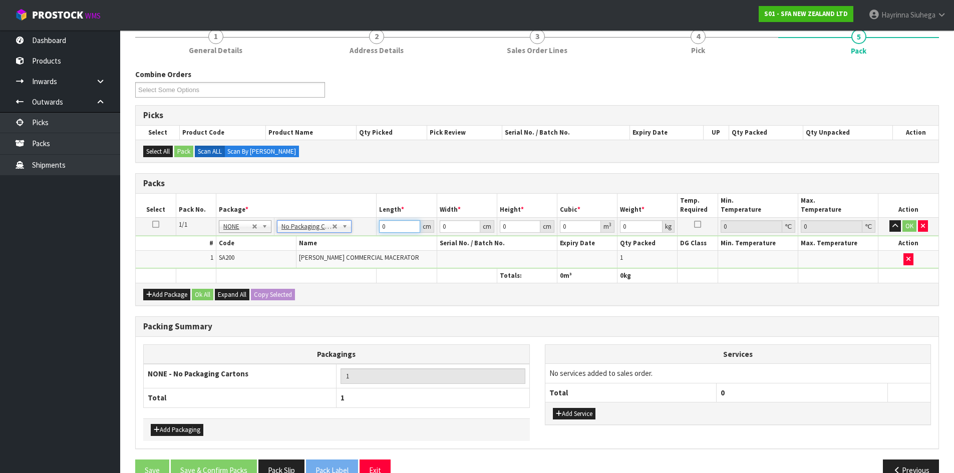
click at [384, 226] on input "0" at bounding box center [399, 226] width 41 height 13
click at [382, 226] on input "0" at bounding box center [399, 226] width 41 height 13
drag, startPoint x: 382, startPoint y: 226, endPoint x: 597, endPoint y: 220, distance: 215.3
click at [418, 221] on input "0" at bounding box center [399, 226] width 41 height 13
click button "OK" at bounding box center [909, 226] width 14 height 12
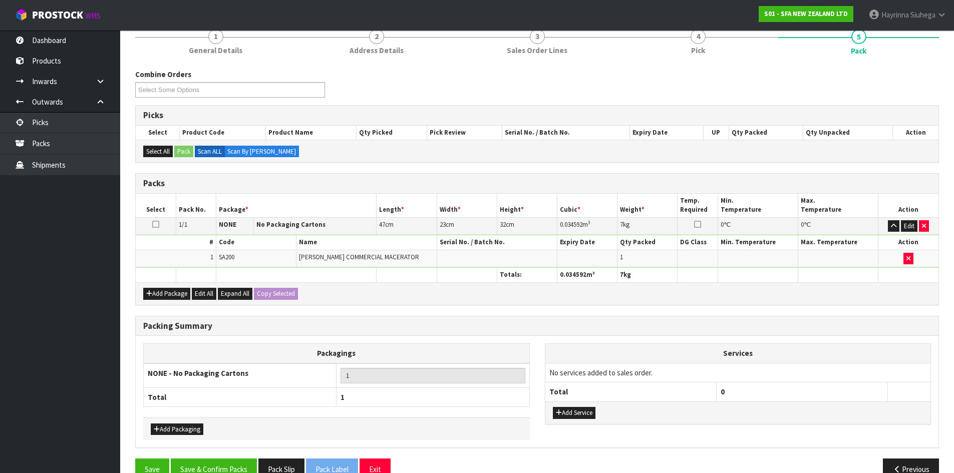
click at [687, 63] on div "Combine Orders S01-ORD0009410 Select Some Options Picks Select Product Code Pro…" at bounding box center [536, 275] width 803 height 426
click at [687, 62] on div "Combine Orders S01-ORD0009410 Select Some Options Picks Select Product Code Pro…" at bounding box center [536, 275] width 803 height 426
click at [695, 46] on span "Pick" at bounding box center [698, 50] width 14 height 11
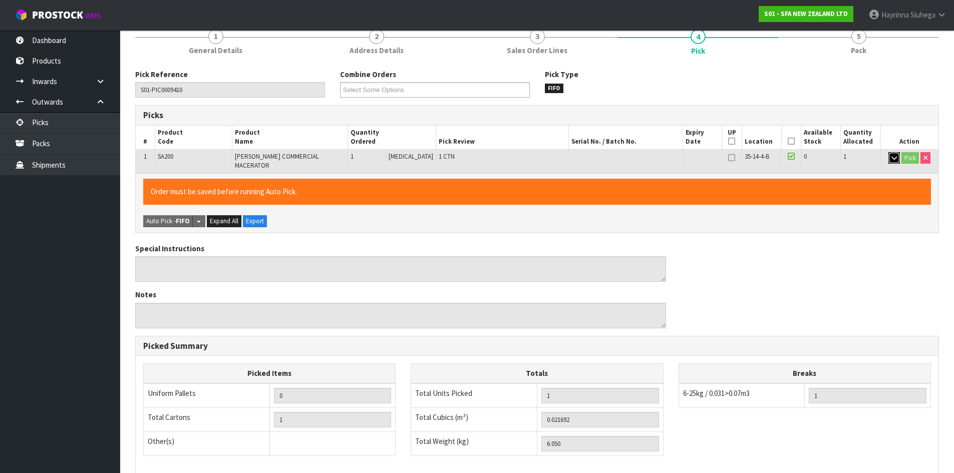
click at [891, 159] on icon "button" at bounding box center [894, 158] width 6 height 7
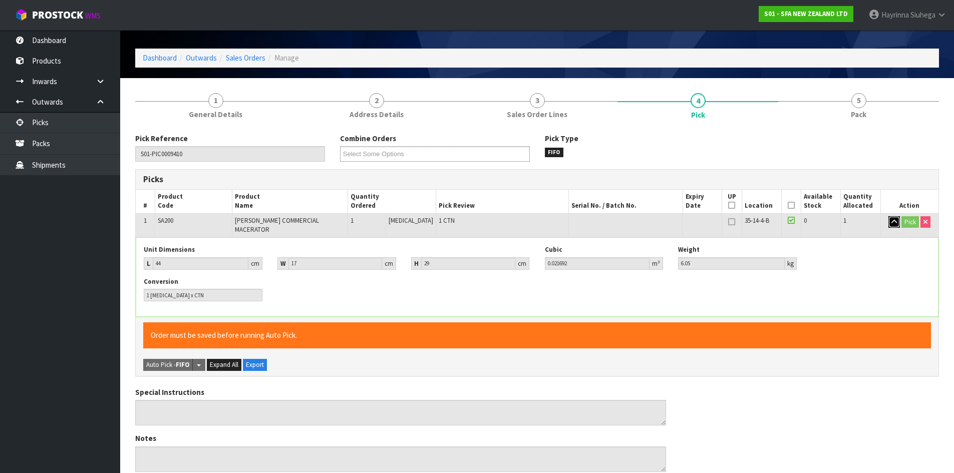
scroll to position [0, 0]
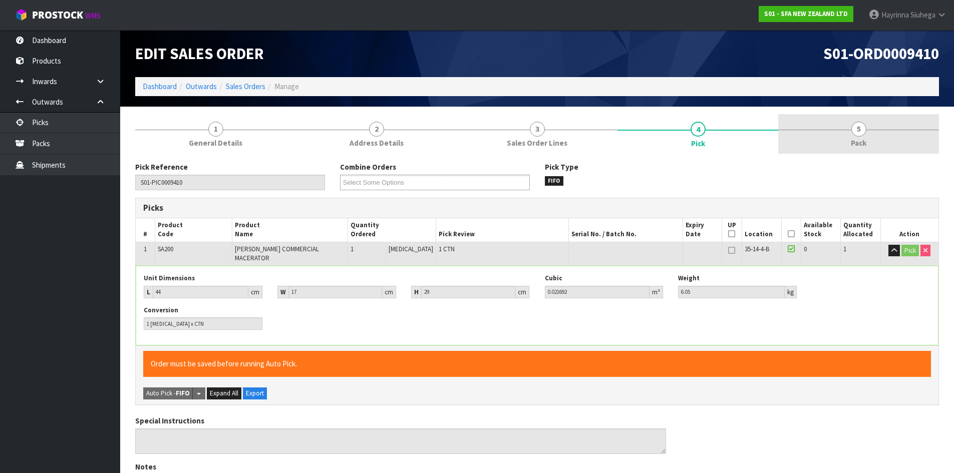
click at [858, 124] on span "5" at bounding box center [858, 129] width 15 height 15
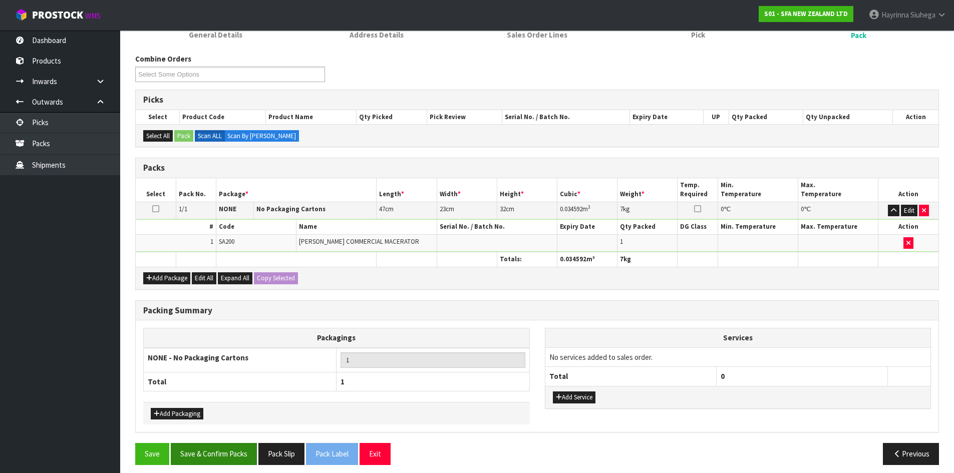
scroll to position [115, 0]
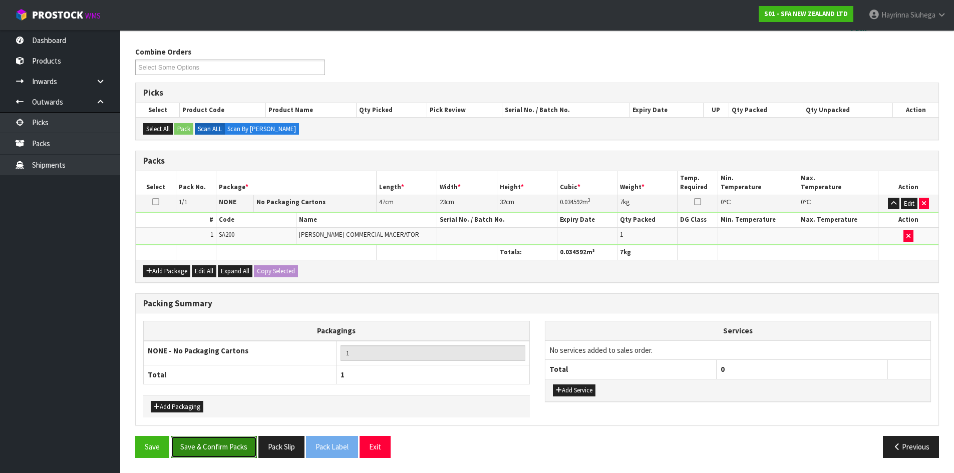
click at [236, 453] on button "Save & Confirm Packs" at bounding box center [214, 447] width 86 height 22
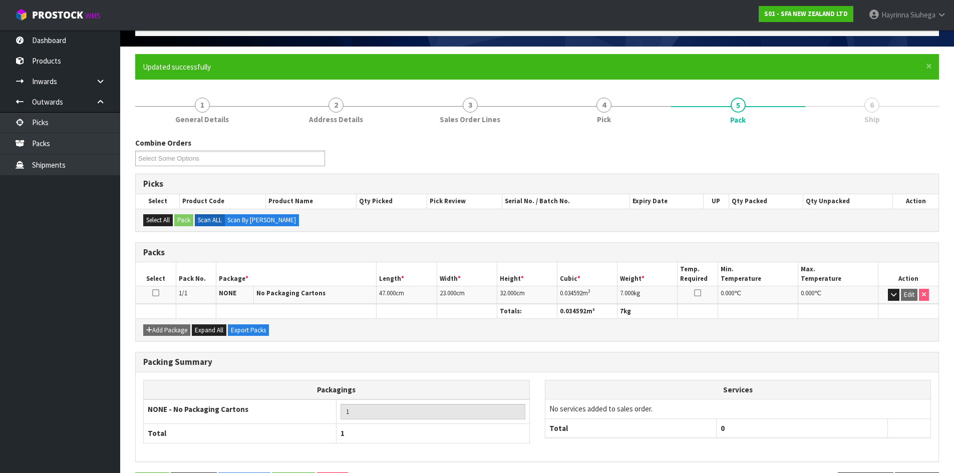
scroll to position [96, 0]
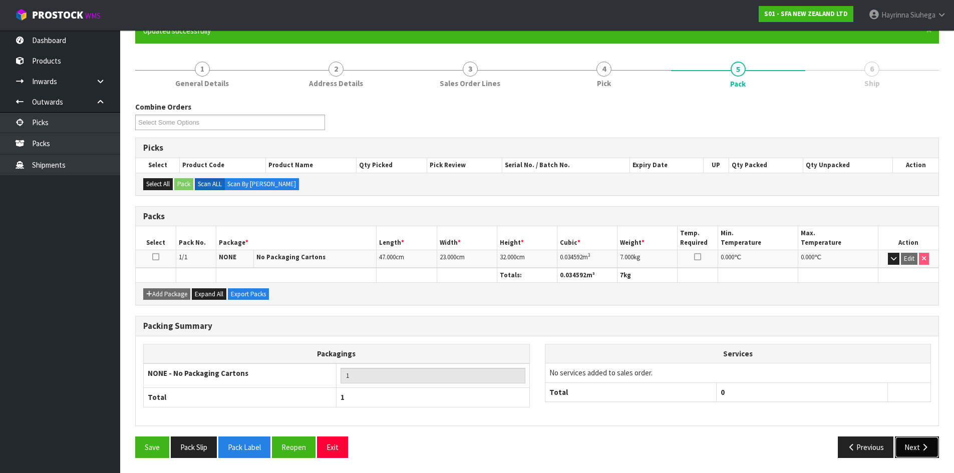
click at [921, 448] on icon "button" at bounding box center [925, 447] width 10 height 8
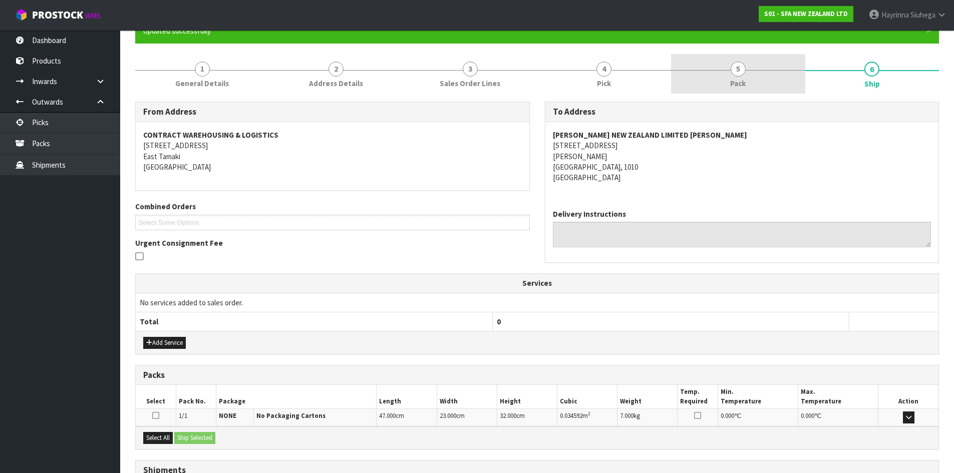
click at [778, 82] on link "5 Pack" at bounding box center [738, 74] width 134 height 40
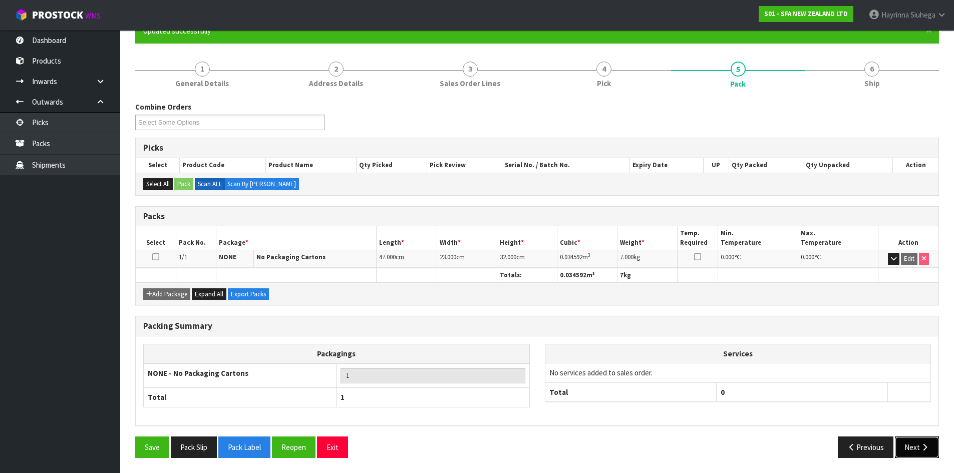
click at [925, 444] on icon "button" at bounding box center [925, 447] width 10 height 8
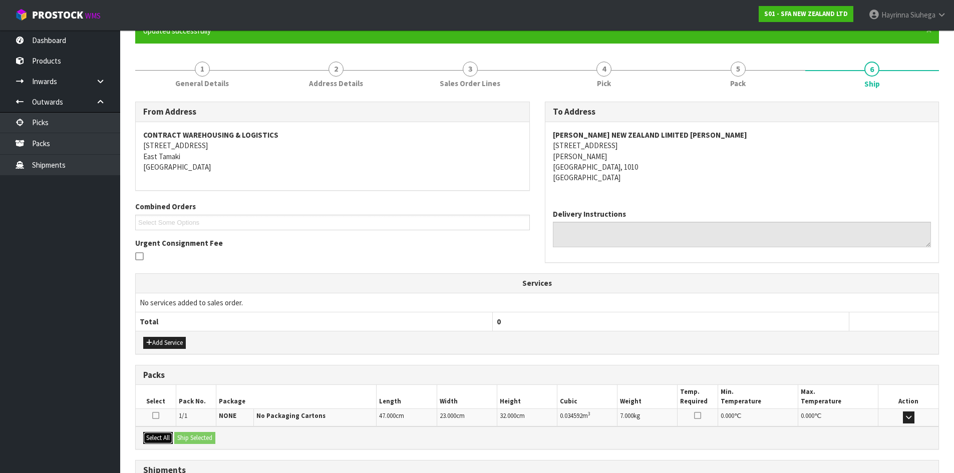
click at [159, 438] on button "Select All" at bounding box center [158, 438] width 30 height 12
click at [191, 434] on button "Ship Selected" at bounding box center [194, 438] width 41 height 12
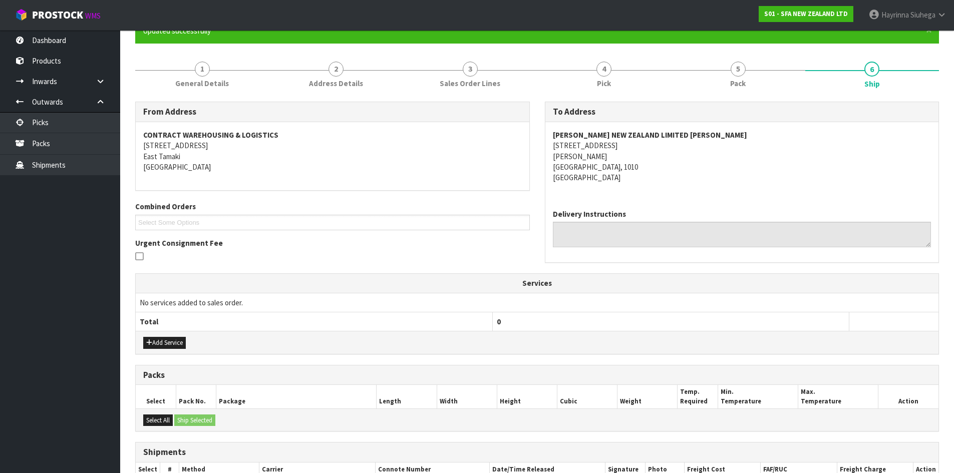
scroll to position [198, 0]
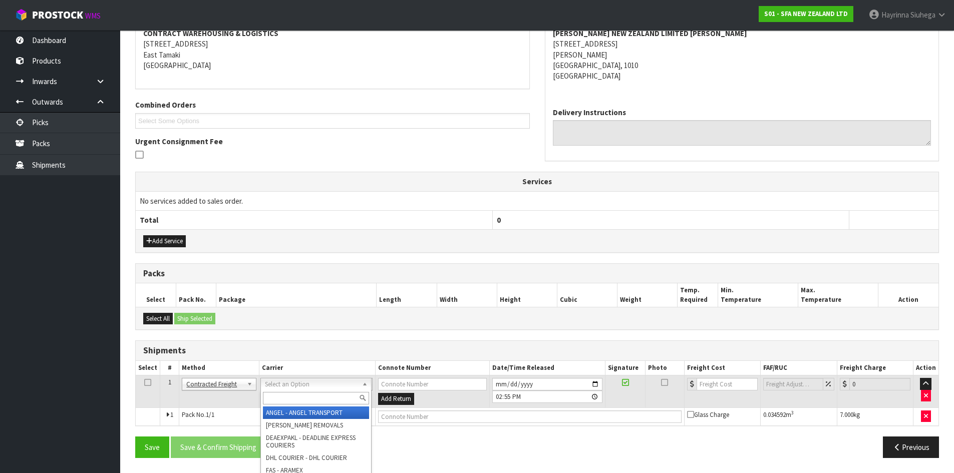
click at [278, 395] on input "text" at bounding box center [316, 398] width 106 height 13
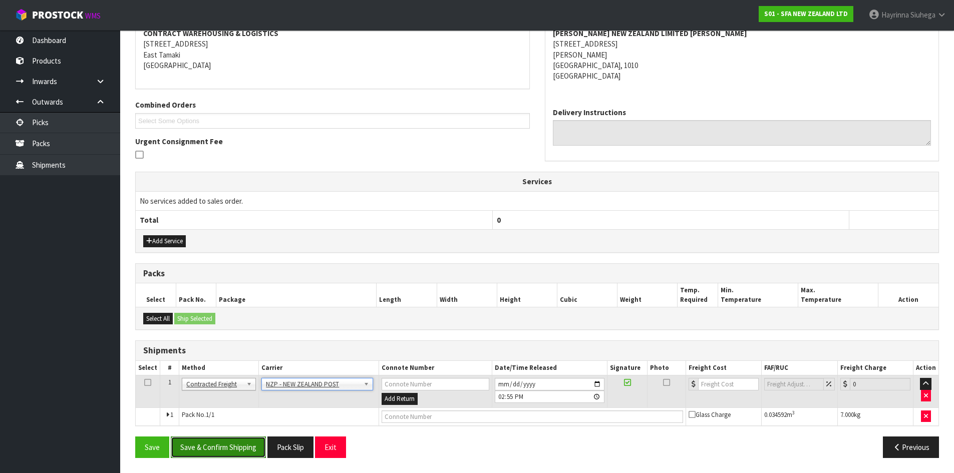
click at [233, 448] on button "Save & Confirm Shipping" at bounding box center [218, 447] width 95 height 22
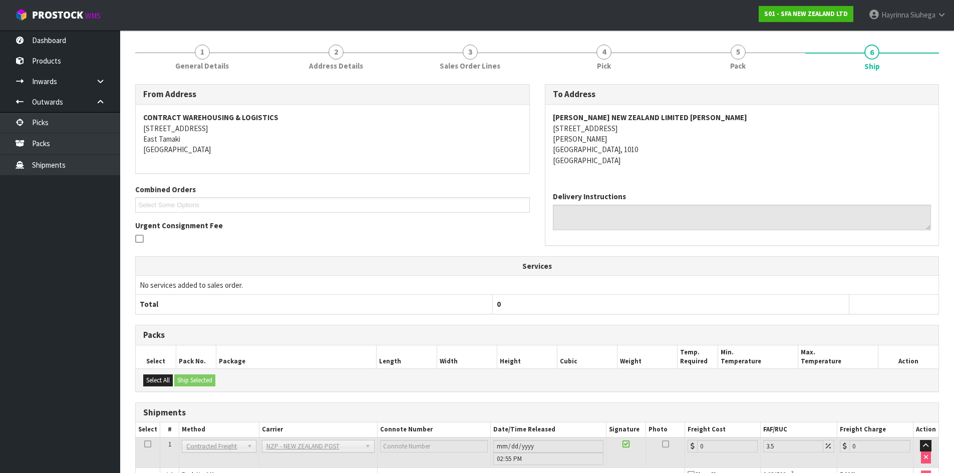
scroll to position [184, 0]
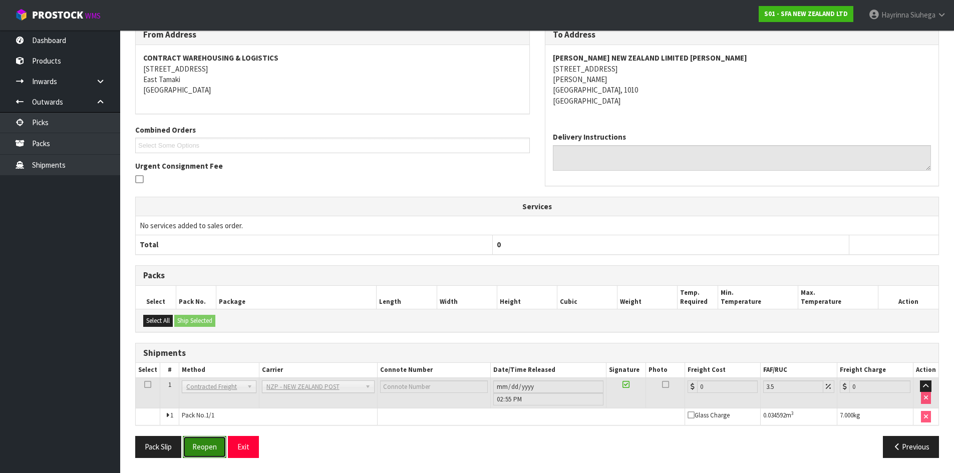
click at [211, 458] on button "Reopen" at bounding box center [205, 447] width 44 height 22
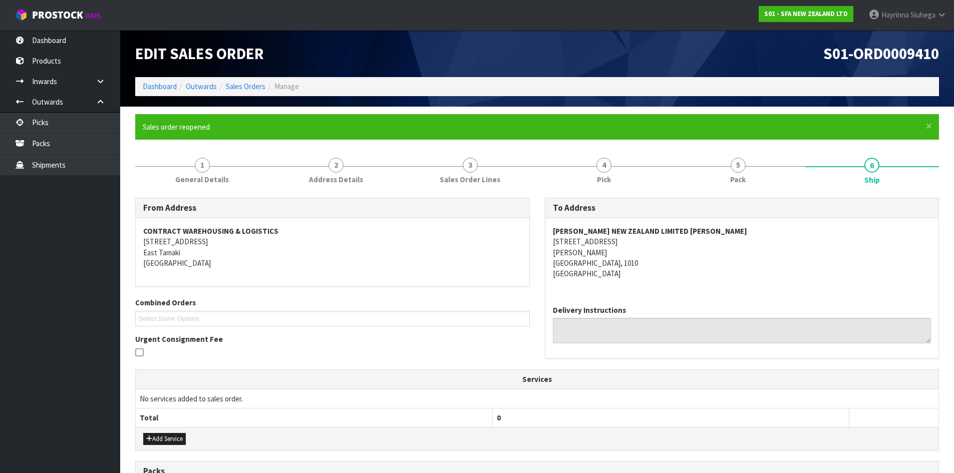
scroll to position [207, 0]
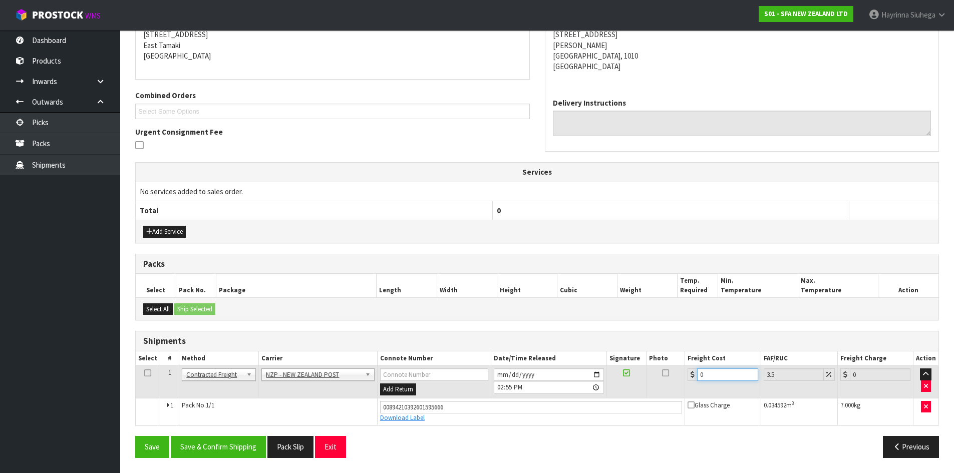
drag, startPoint x: 716, startPoint y: 372, endPoint x: 474, endPoint y: 371, distance: 242.8
click at [484, 372] on tr "1 Client Local Pickup Customer Local Pickup Company Freight Contracted Freight …" at bounding box center [537, 382] width 802 height 33
click at [135, 436] on button "Save" at bounding box center [152, 447] width 34 height 22
click at [237, 447] on button "Save & Confirm Shipping" at bounding box center [218, 447] width 95 height 22
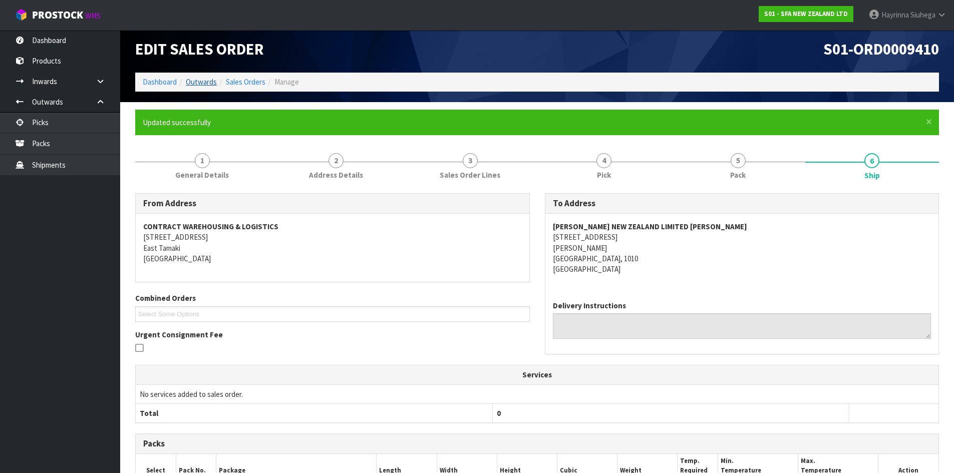
scroll to position [0, 0]
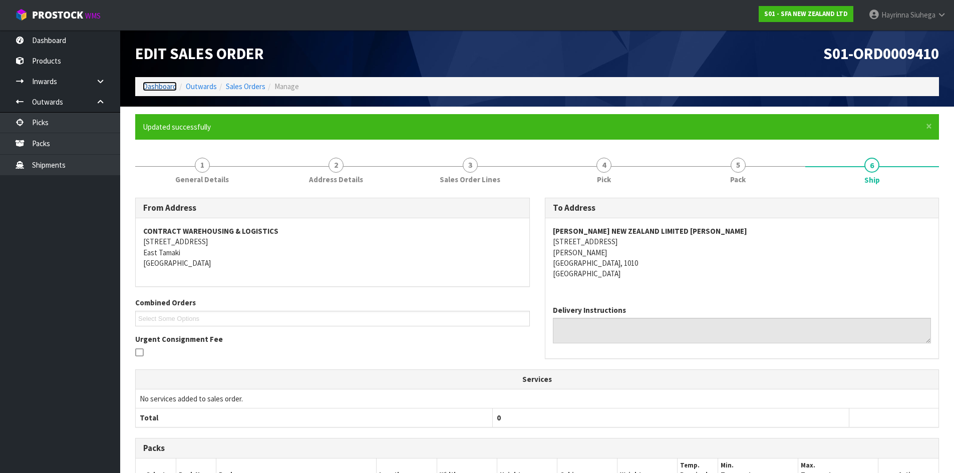
click at [170, 86] on link "Dashboard" at bounding box center [160, 87] width 34 height 10
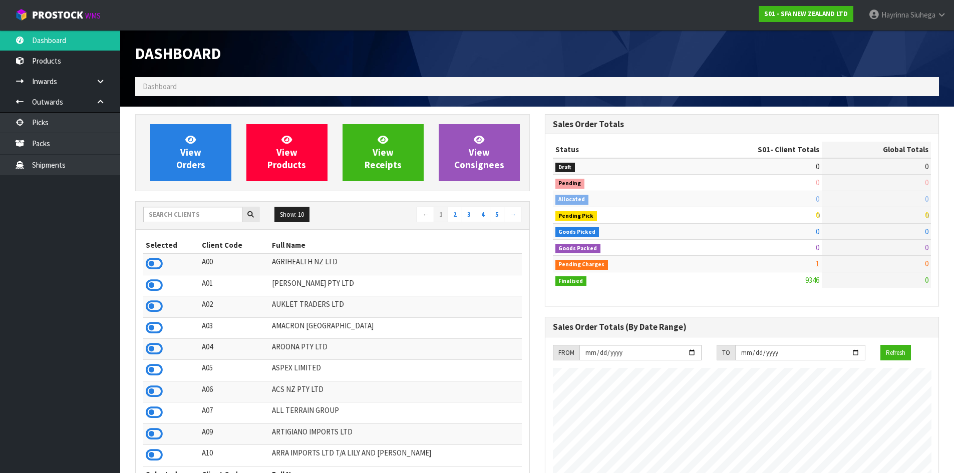
scroll to position [758, 409]
click at [208, 216] on input "text" at bounding box center [192, 215] width 99 height 16
click at [220, 216] on input "text" at bounding box center [192, 215] width 99 height 16
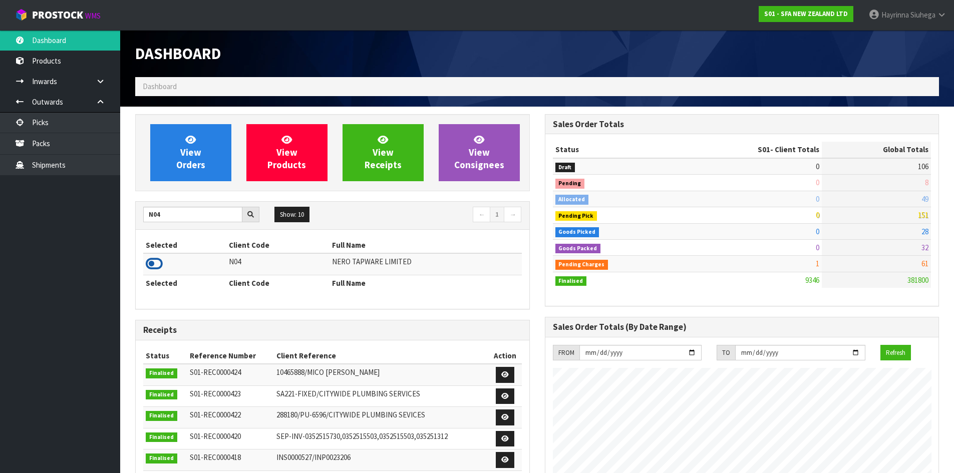
click at [148, 264] on icon at bounding box center [154, 263] width 17 height 15
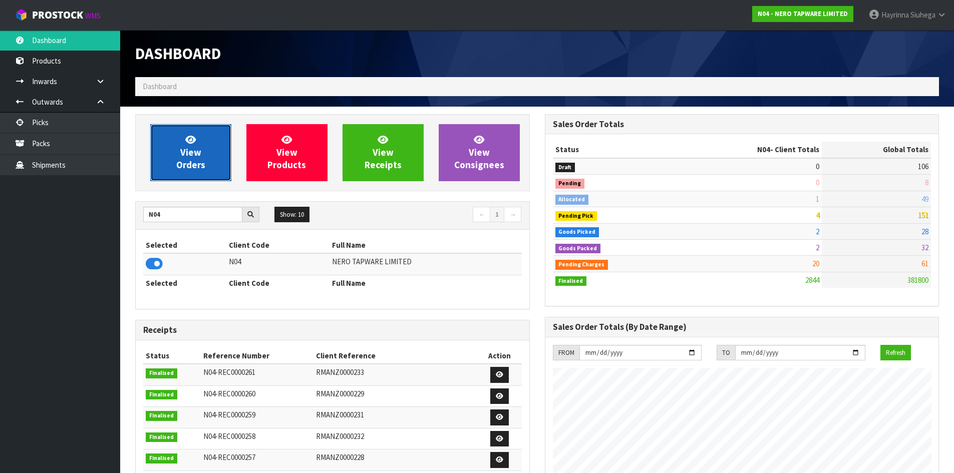
click at [176, 152] on link "View Orders" at bounding box center [190, 152] width 81 height 57
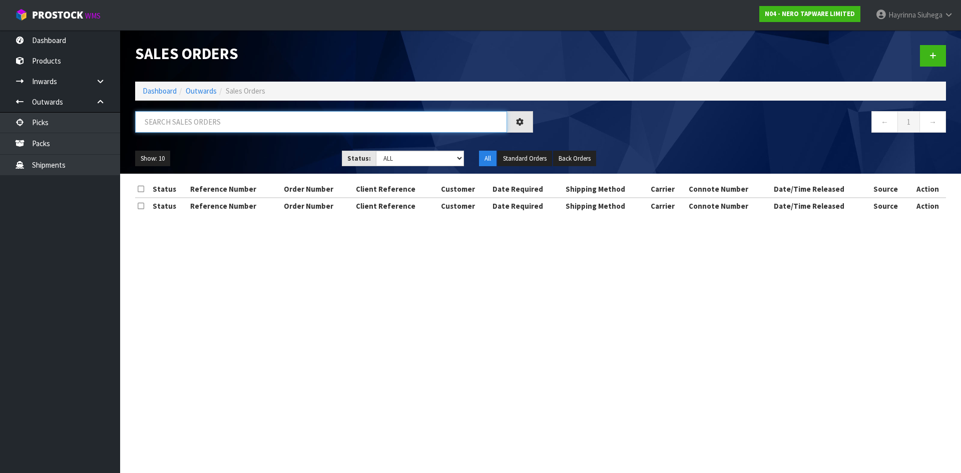
click at [202, 118] on input "text" at bounding box center [321, 122] width 372 height 22
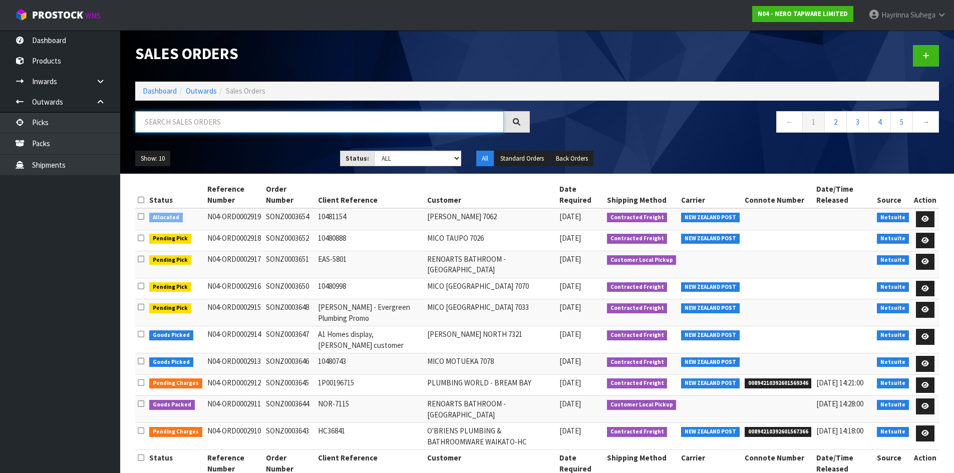
click at [246, 131] on input "text" at bounding box center [319, 122] width 368 height 22
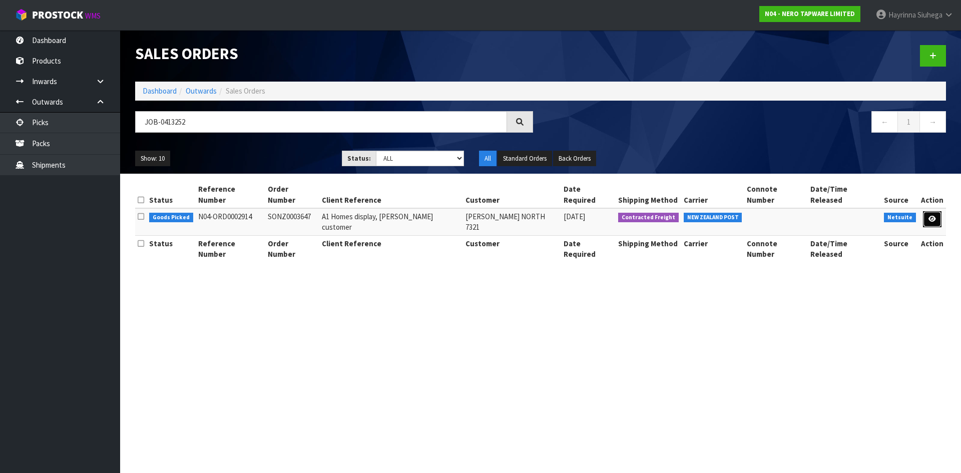
click at [938, 211] on link at bounding box center [932, 219] width 19 height 16
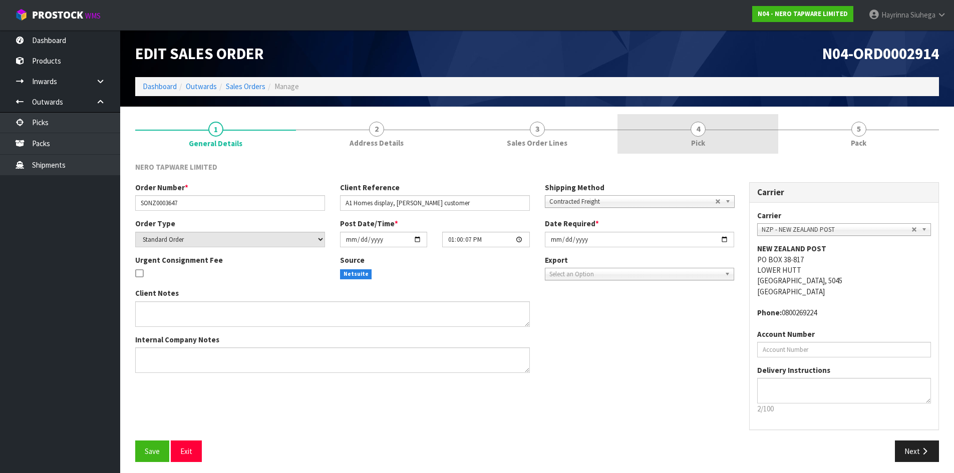
click at [750, 142] on link "4 Pick" at bounding box center [697, 134] width 161 height 40
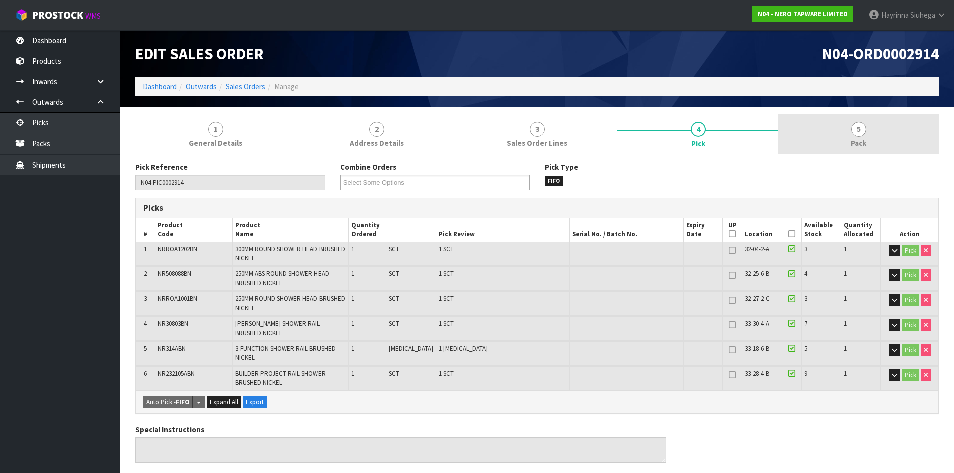
click at [839, 136] on link "5 Pack" at bounding box center [858, 134] width 161 height 40
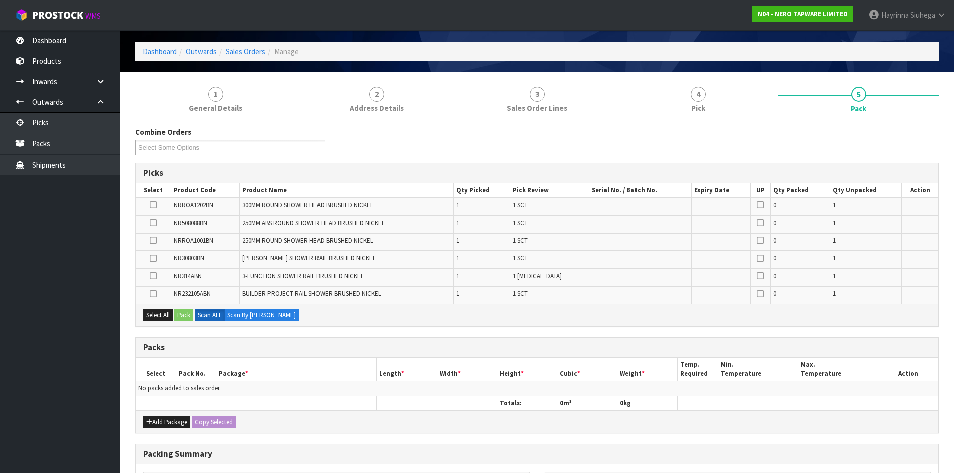
scroll to position [50, 0]
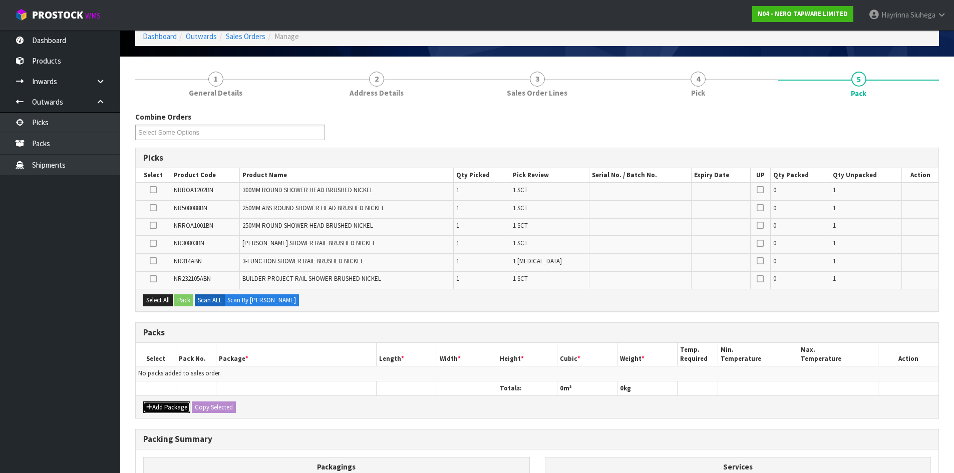
click at [161, 409] on button "Add Package" at bounding box center [166, 407] width 47 height 12
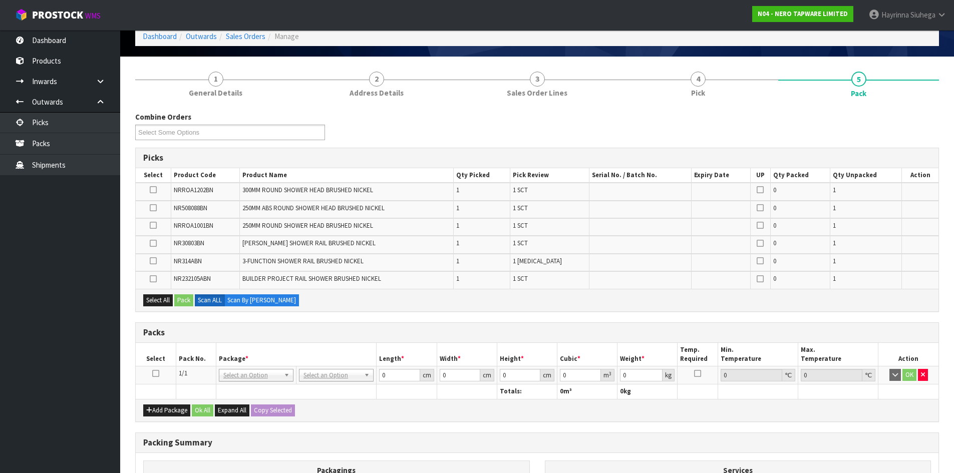
click at [154, 374] on icon at bounding box center [155, 373] width 7 height 1
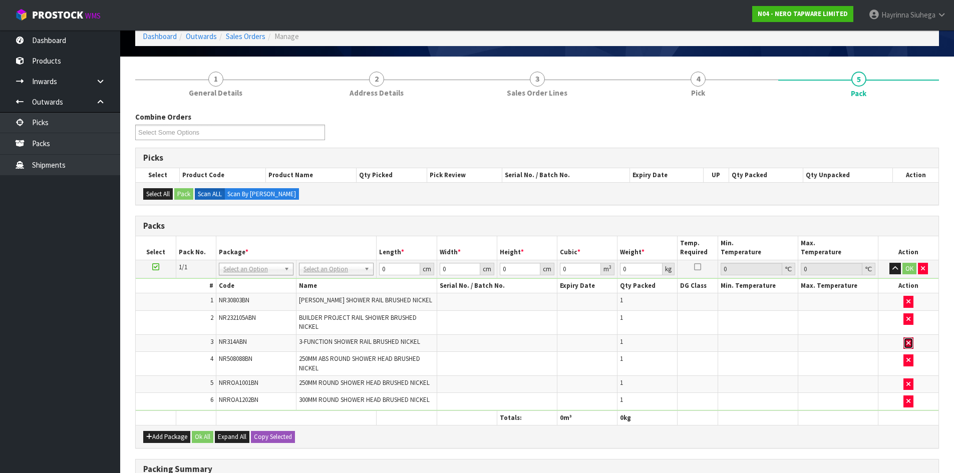
click at [906, 342] on icon "button" at bounding box center [908, 343] width 4 height 7
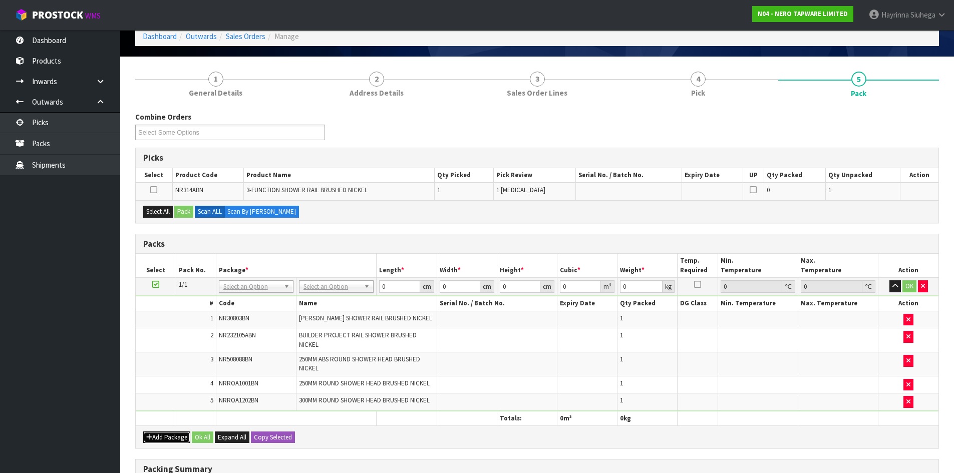
click at [169, 436] on button "Add Package" at bounding box center [166, 437] width 47 height 12
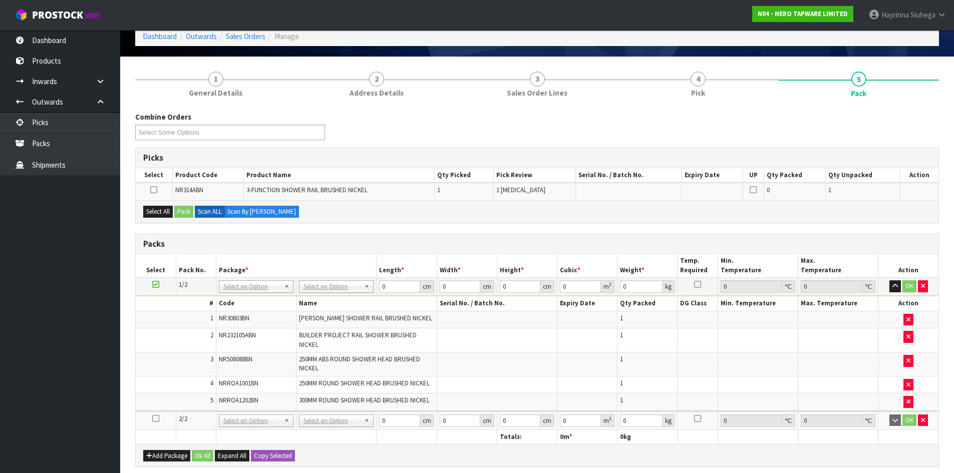
click at [155, 419] on icon at bounding box center [155, 418] width 7 height 1
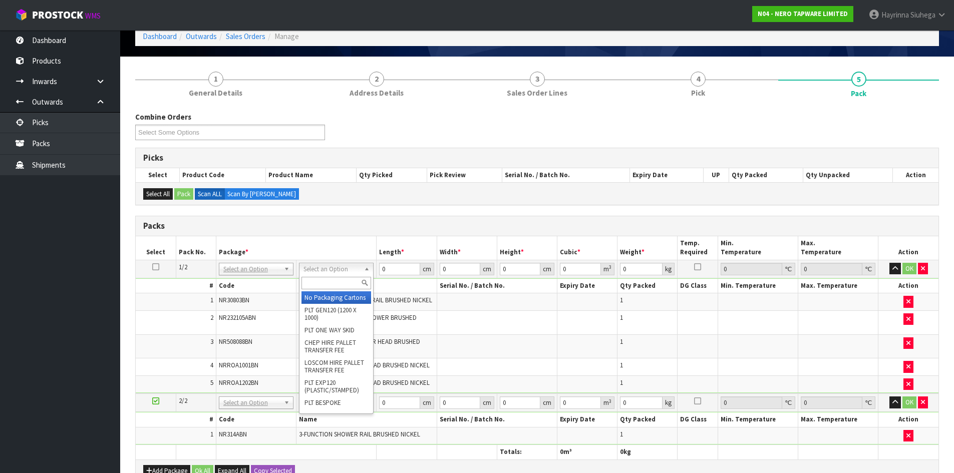
click at [330, 283] on input "text" at bounding box center [336, 283] width 70 height 13
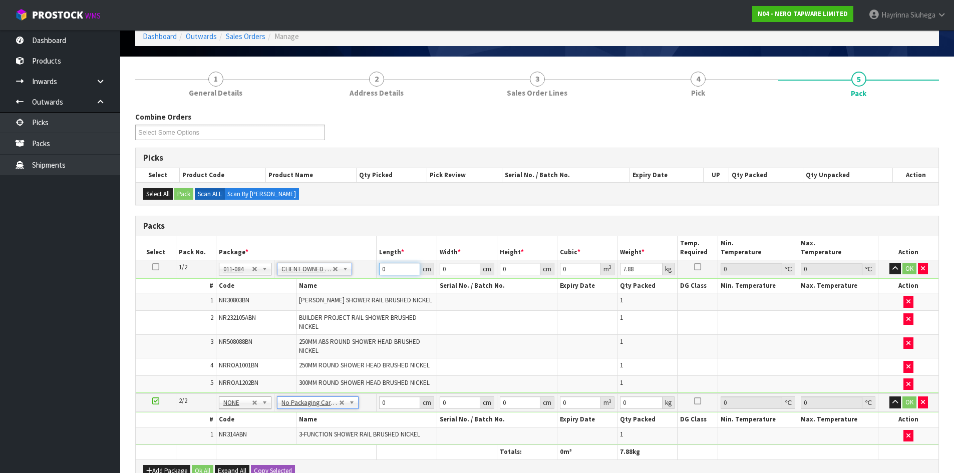
click at [380, 270] on input "0" at bounding box center [399, 269] width 41 height 13
click button "OK" at bounding box center [909, 269] width 14 height 12
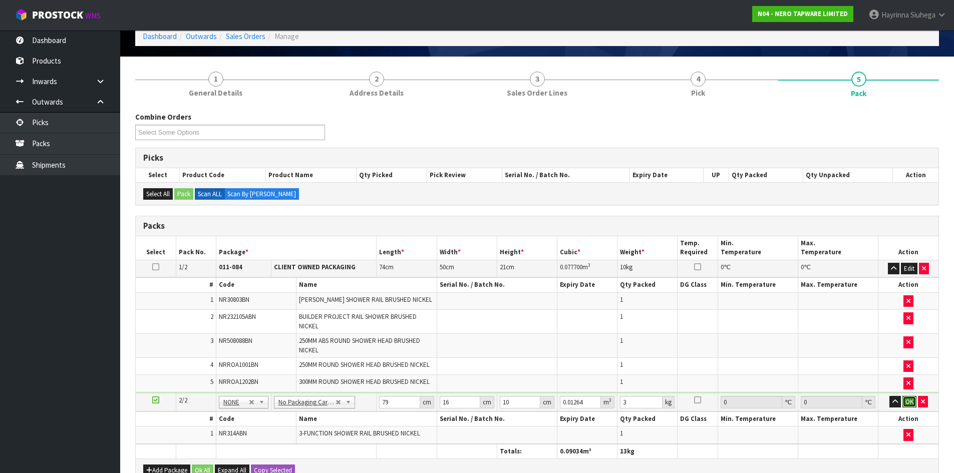
click button "OK" at bounding box center [909, 402] width 14 height 12
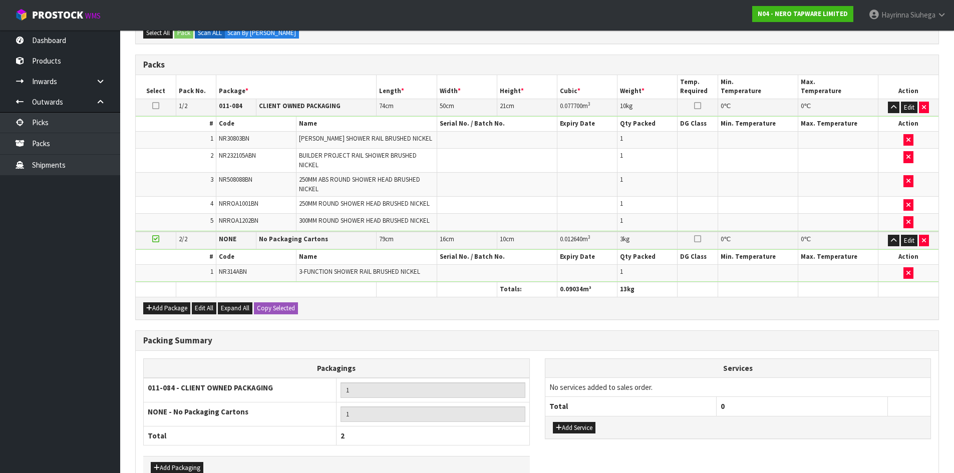
scroll to position [272, 0]
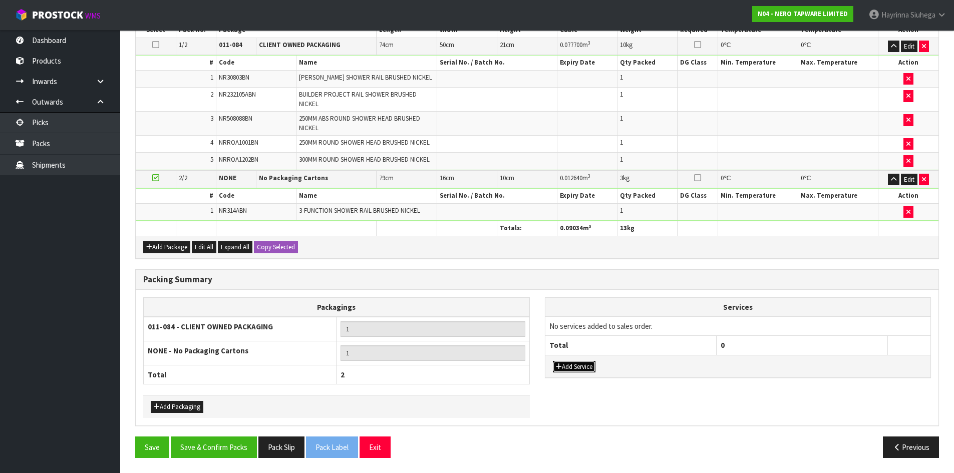
click at [594, 368] on button "Add Service" at bounding box center [574, 367] width 43 height 12
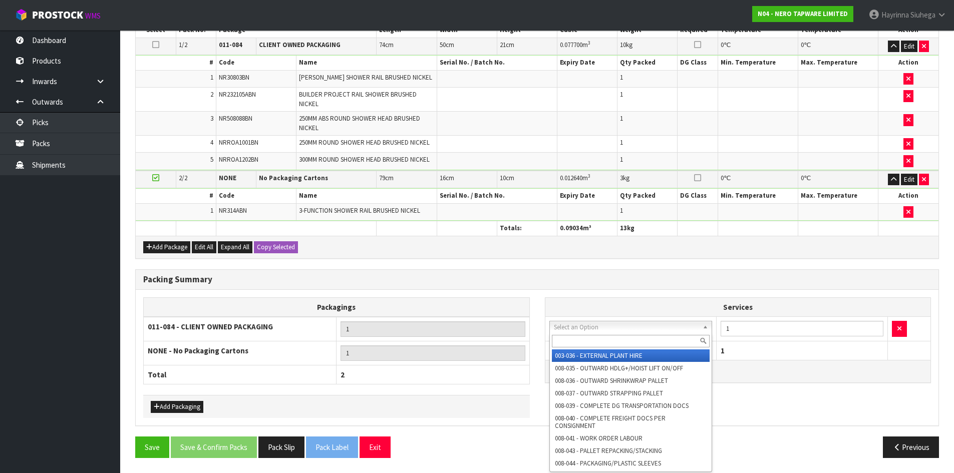
click at [621, 344] on input "text" at bounding box center [631, 341] width 158 height 13
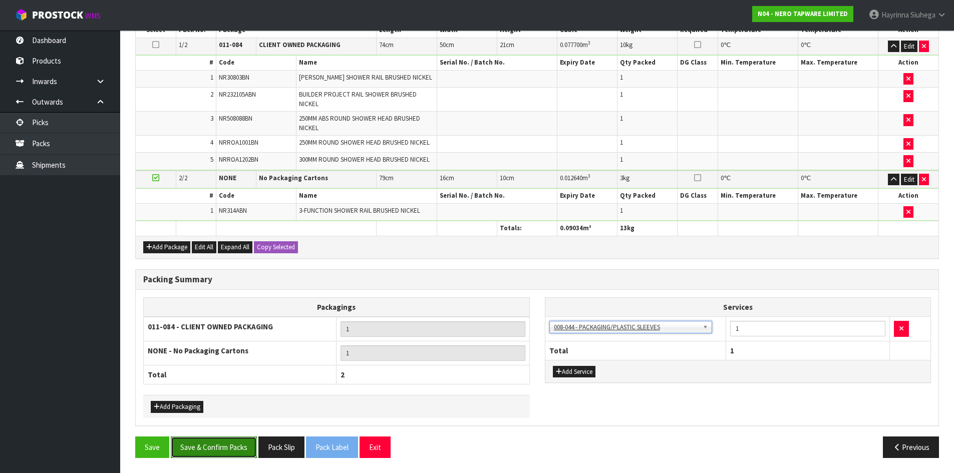
click at [230, 438] on button "Save & Confirm Packs" at bounding box center [214, 447] width 86 height 22
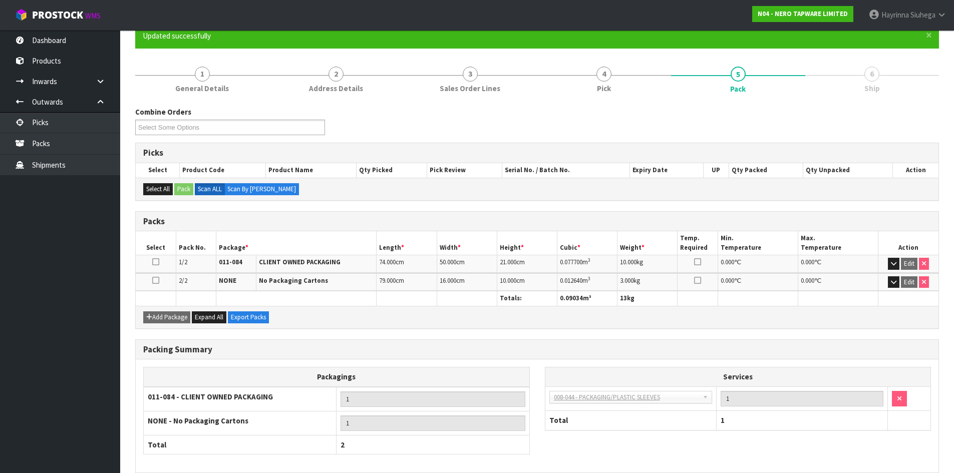
scroll to position [139, 0]
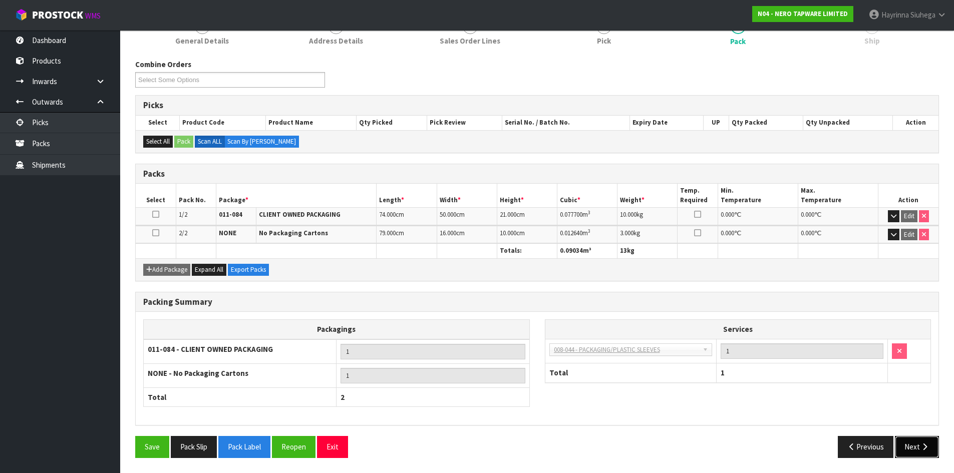
click at [921, 442] on button "Next" at bounding box center [916, 447] width 44 height 22
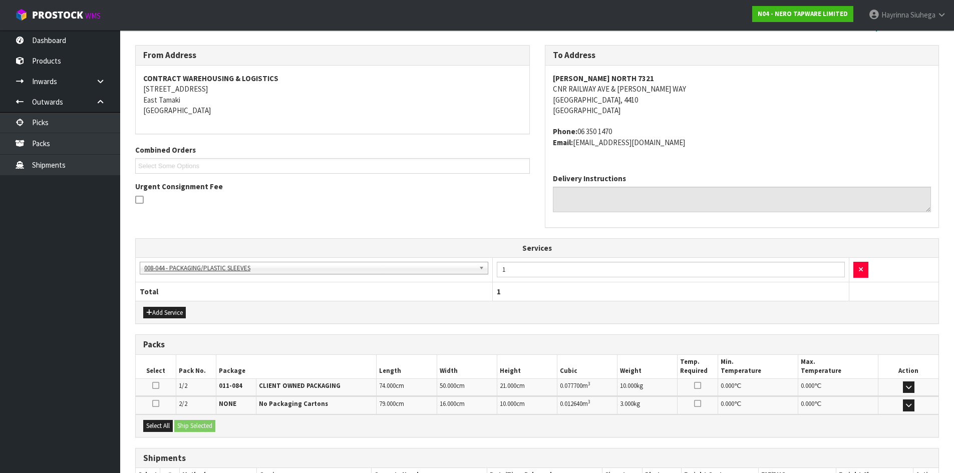
scroll to position [225, 0]
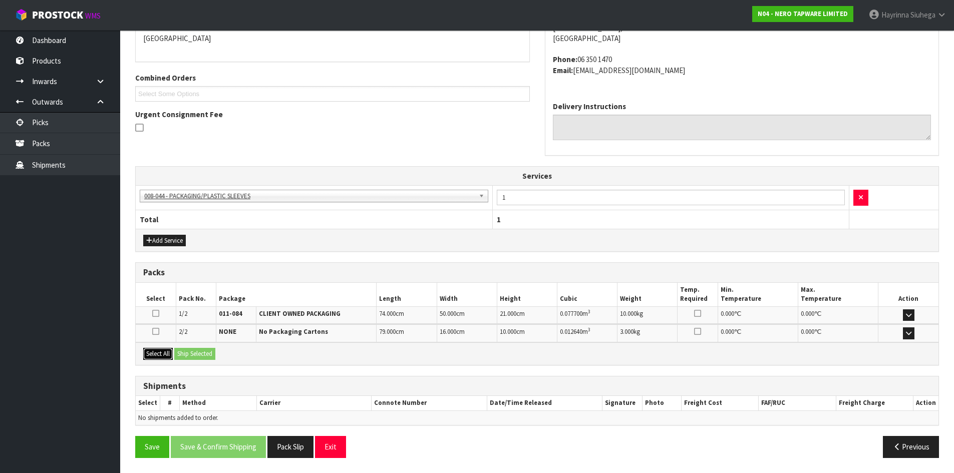
drag, startPoint x: 164, startPoint y: 354, endPoint x: 185, endPoint y: 351, distance: 21.2
click at [168, 354] on button "Select All" at bounding box center [158, 354] width 30 height 12
click at [196, 350] on button "Ship Selected" at bounding box center [194, 354] width 41 height 12
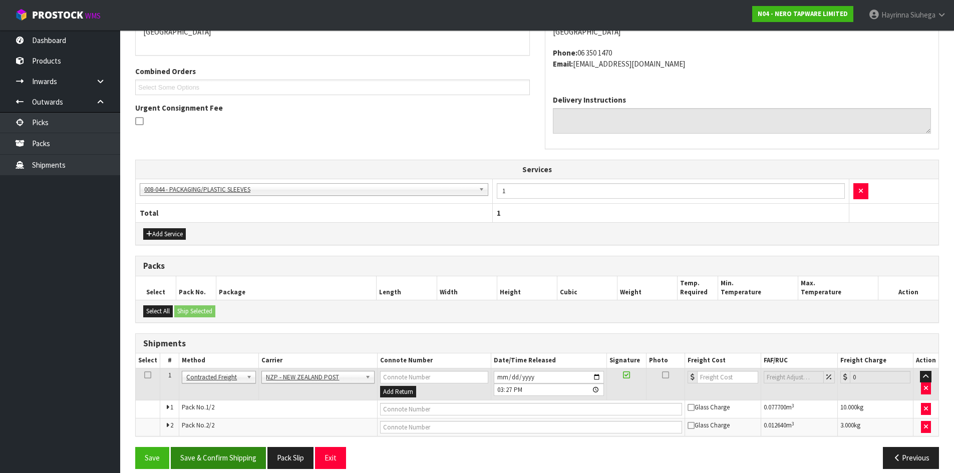
scroll to position [242, 0]
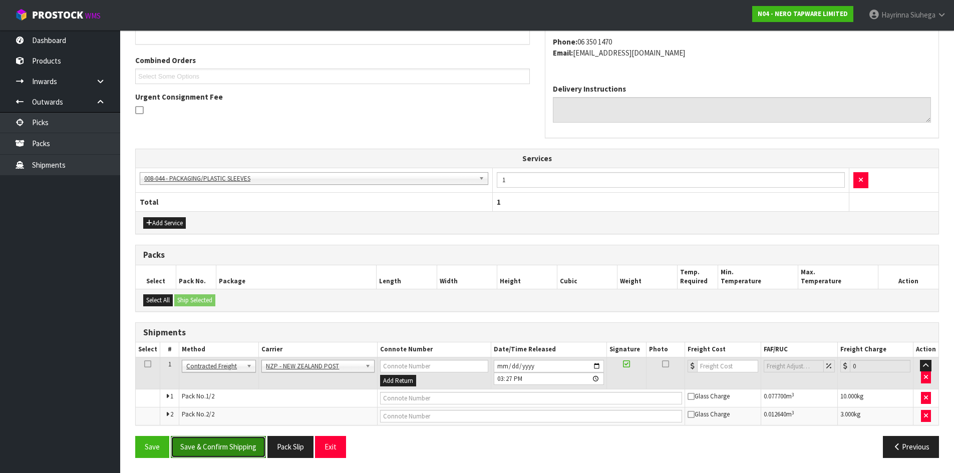
click at [208, 451] on button "Save & Confirm Shipping" at bounding box center [218, 447] width 95 height 22
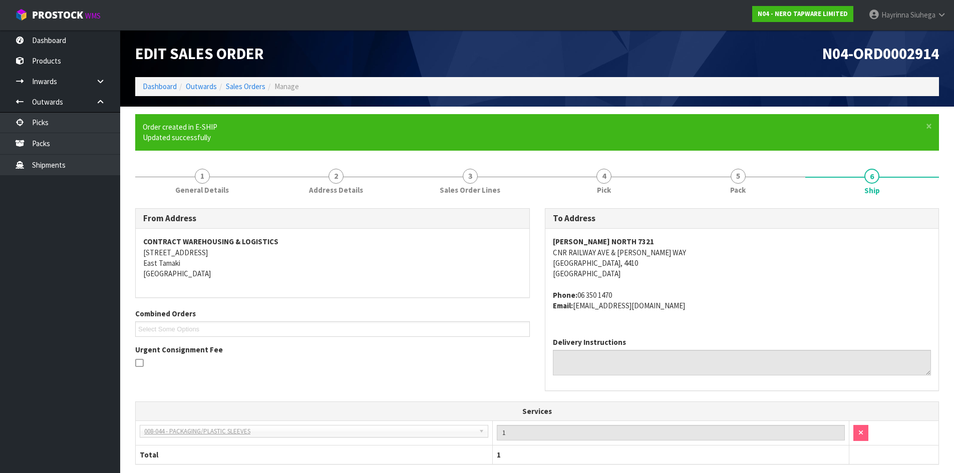
scroll to position [227, 0]
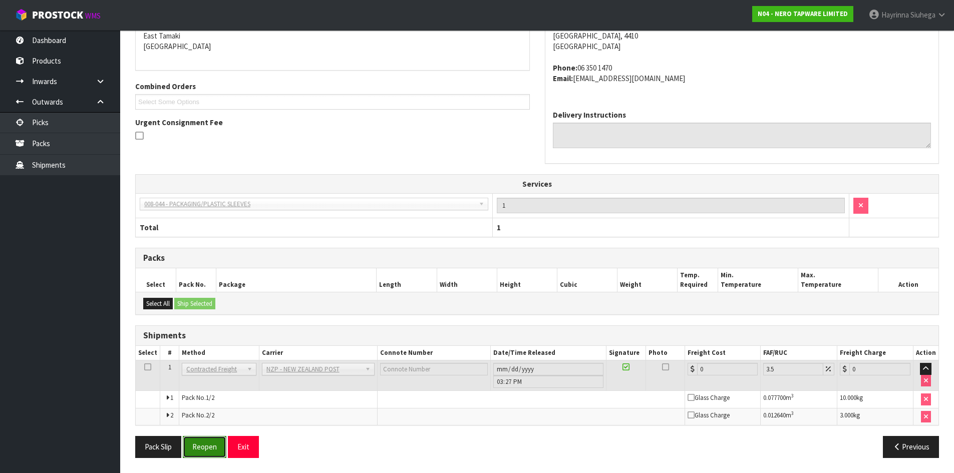
click at [217, 454] on button "Reopen" at bounding box center [205, 447] width 44 height 22
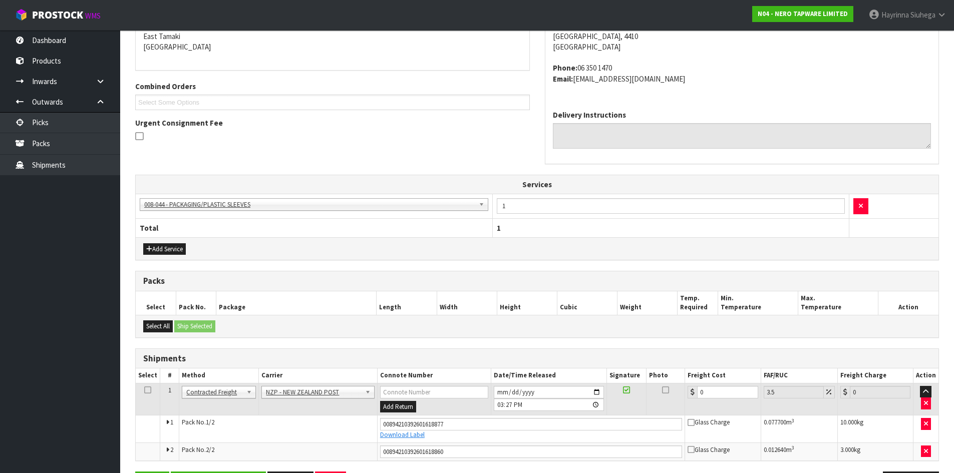
scroll to position [251, 0]
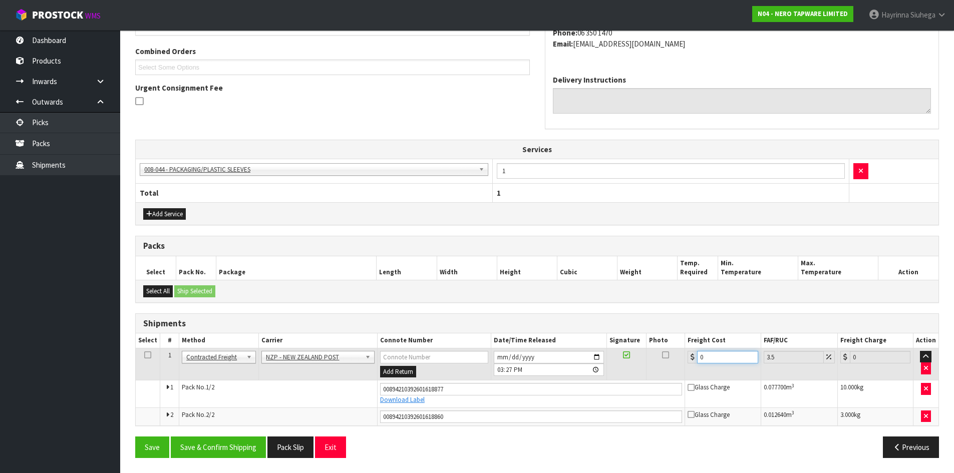
drag, startPoint x: 730, startPoint y: 359, endPoint x: 606, endPoint y: 353, distance: 123.8
click at [618, 353] on tr "1 Client Local Pickup Customer Local Pickup Company Freight Contracted Freight …" at bounding box center [537, 364] width 802 height 33
click at [135, 436] on button "Save" at bounding box center [152, 447] width 34 height 22
click at [244, 450] on button "Save & Confirm Shipping" at bounding box center [218, 447] width 95 height 22
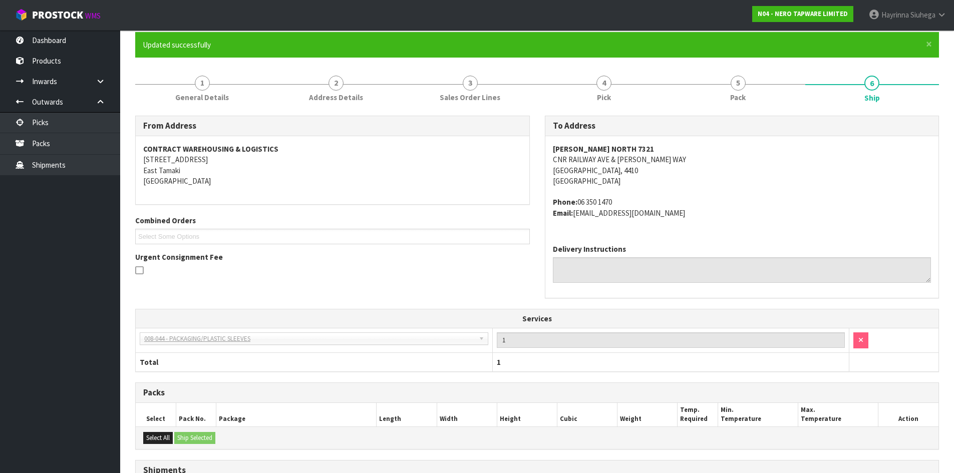
scroll to position [0, 0]
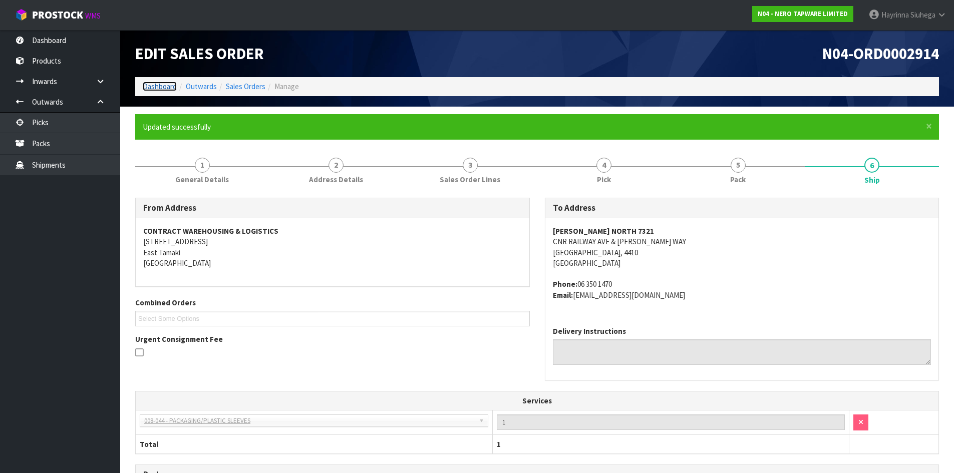
click at [153, 85] on link "Dashboard" at bounding box center [160, 87] width 34 height 10
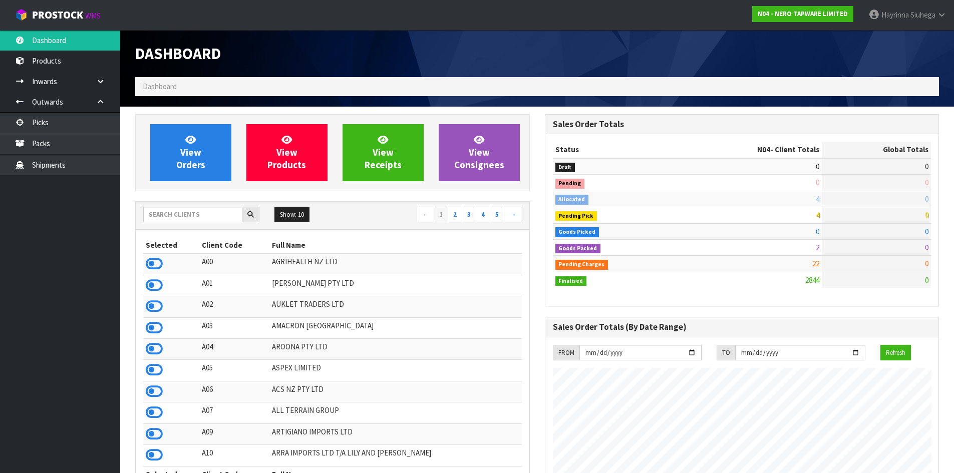
scroll to position [812, 409]
click at [168, 215] on input "text" at bounding box center [192, 215] width 99 height 16
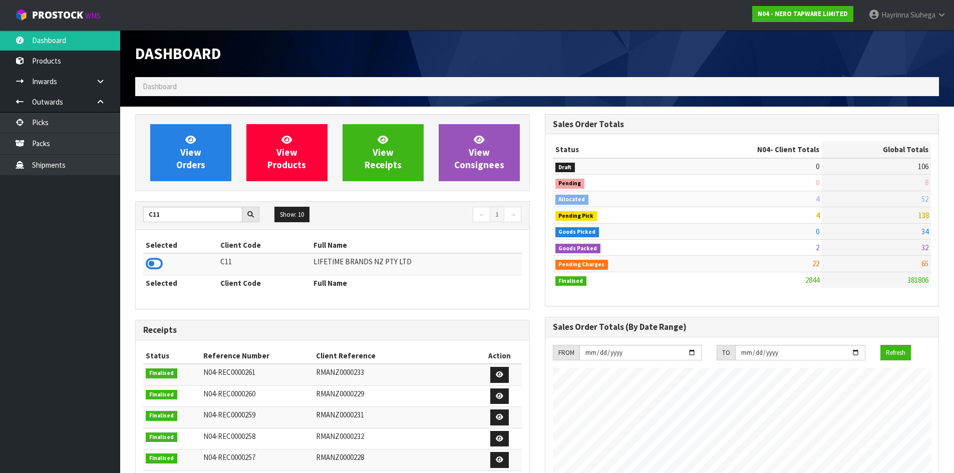
click at [150, 253] on th "Selected" at bounding box center [180, 245] width 75 height 16
click at [148, 264] on icon at bounding box center [154, 263] width 17 height 15
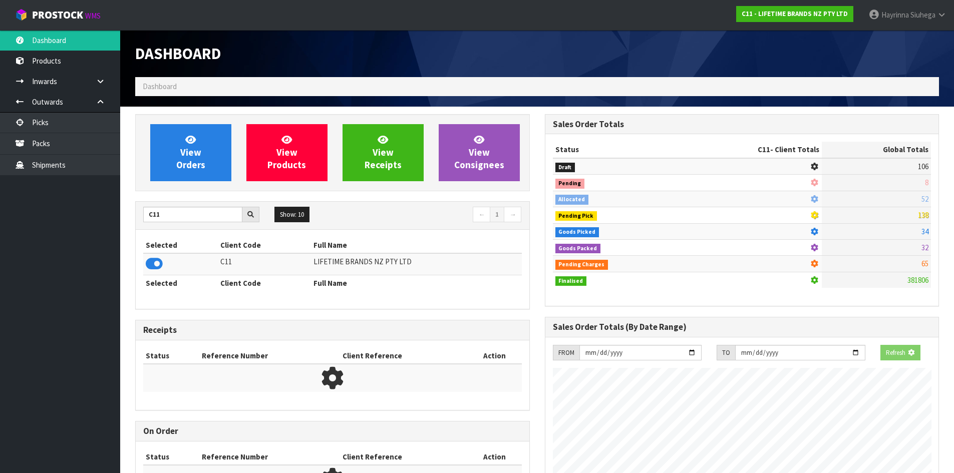
scroll to position [758, 409]
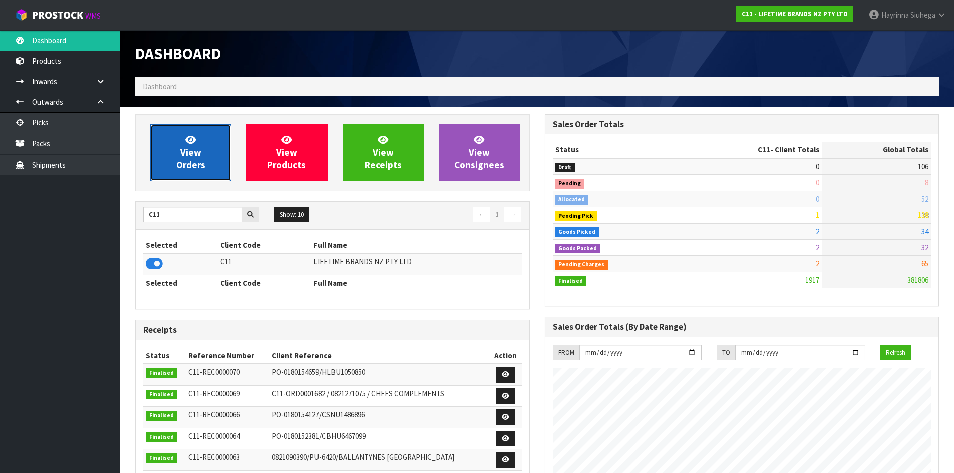
click at [198, 149] on span "View Orders" at bounding box center [190, 153] width 29 height 38
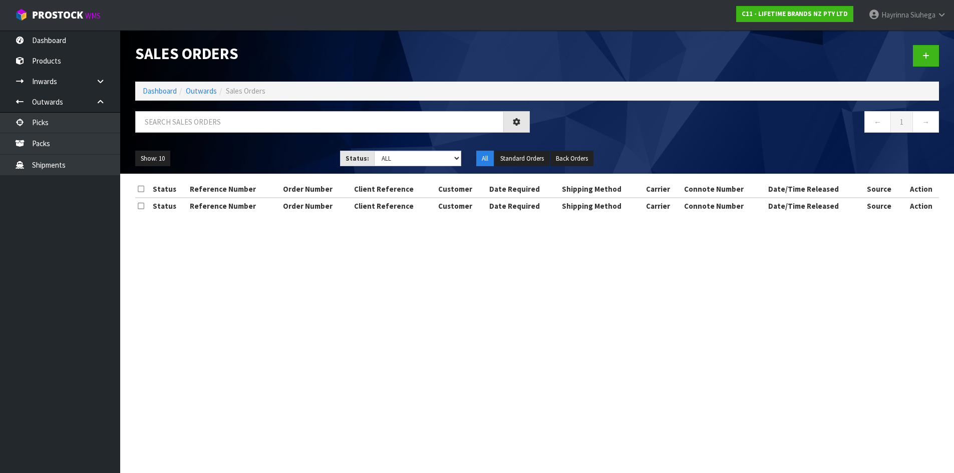
click at [222, 134] on div at bounding box center [332, 125] width 409 height 29
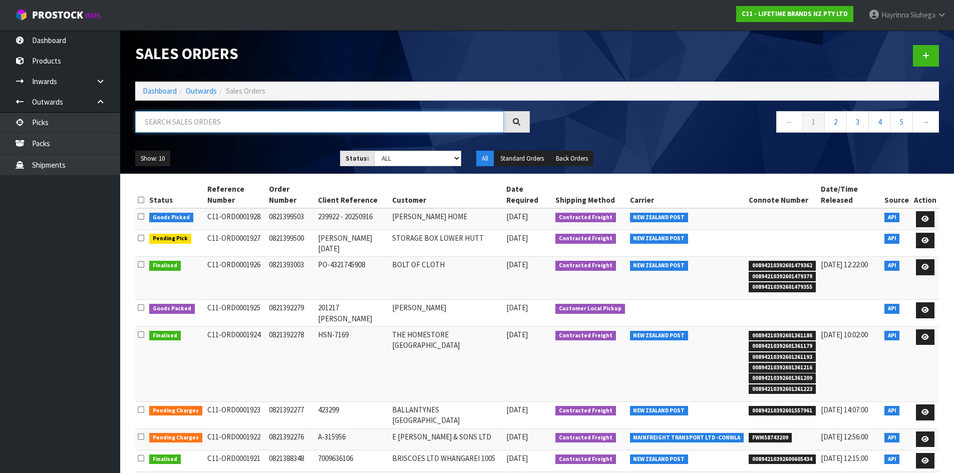
click at [226, 122] on input "text" at bounding box center [319, 122] width 368 height 22
click at [168, 95] on link "Dashboard" at bounding box center [160, 91] width 34 height 10
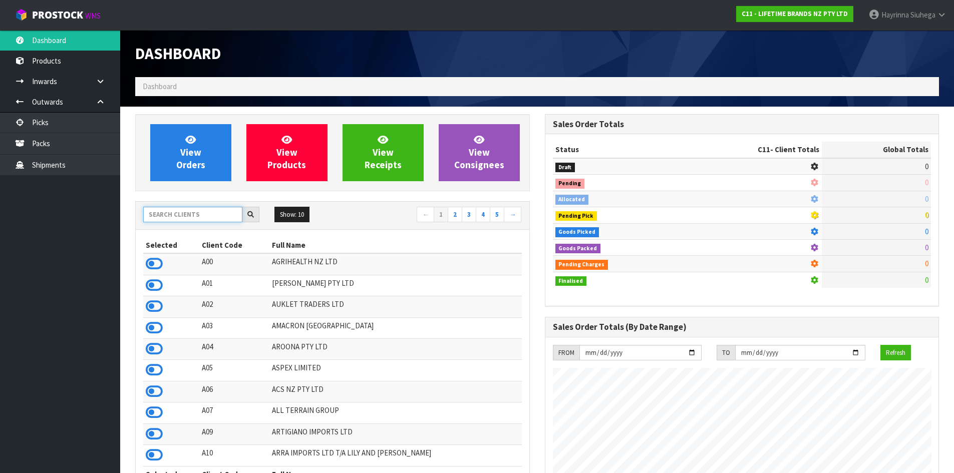
click at [212, 219] on input "text" at bounding box center [192, 215] width 99 height 16
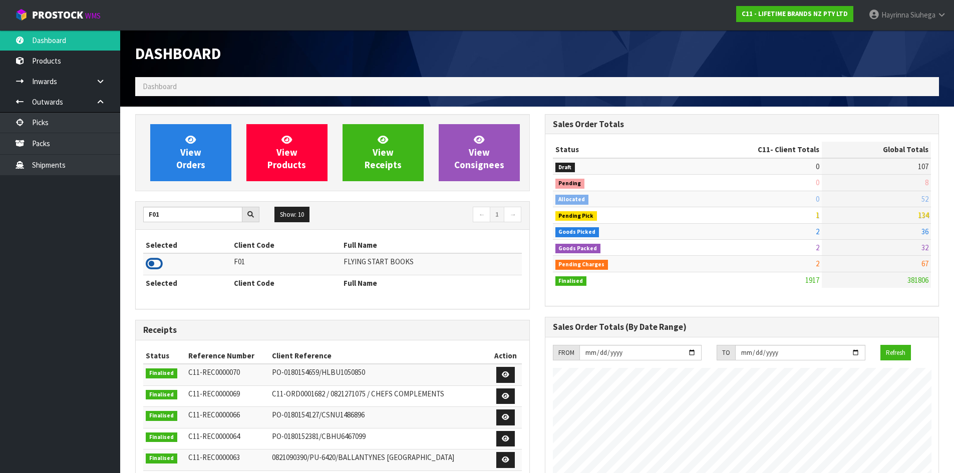
click at [160, 262] on icon at bounding box center [154, 263] width 17 height 15
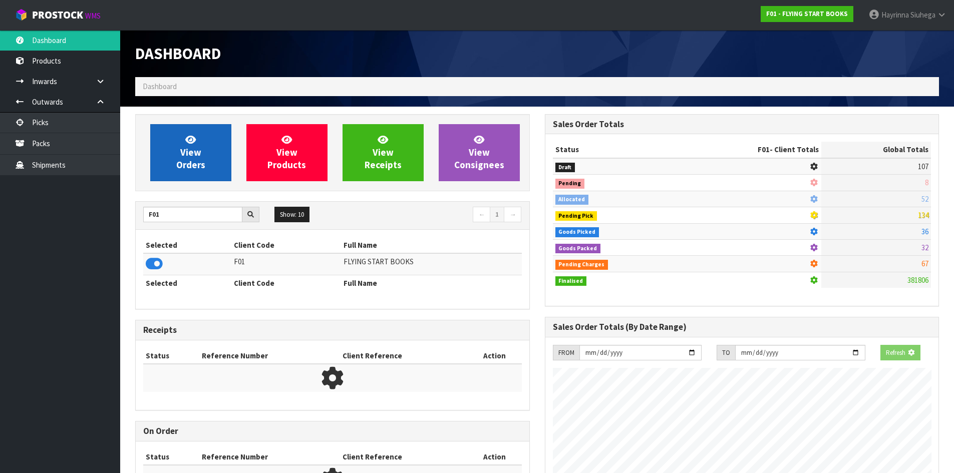
scroll to position [499930, 500144]
click at [186, 161] on span "View Orders" at bounding box center [190, 153] width 29 height 38
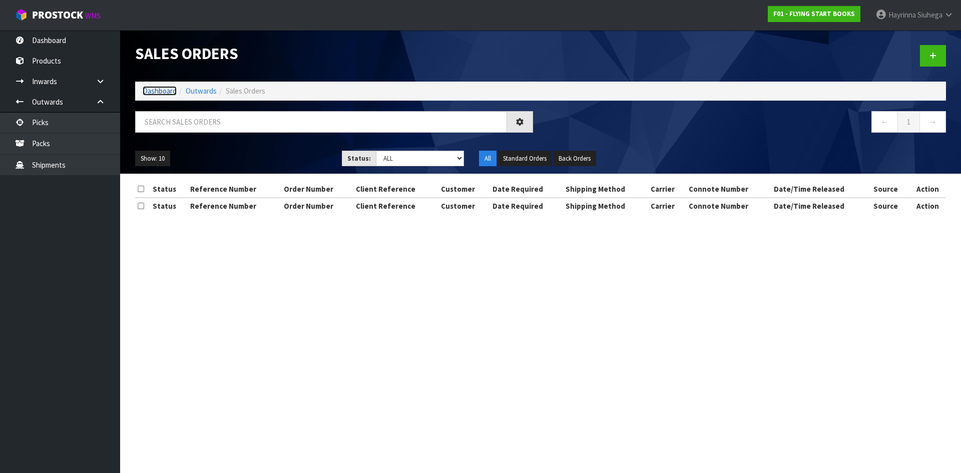
click at [163, 89] on link "Dashboard" at bounding box center [160, 91] width 34 height 10
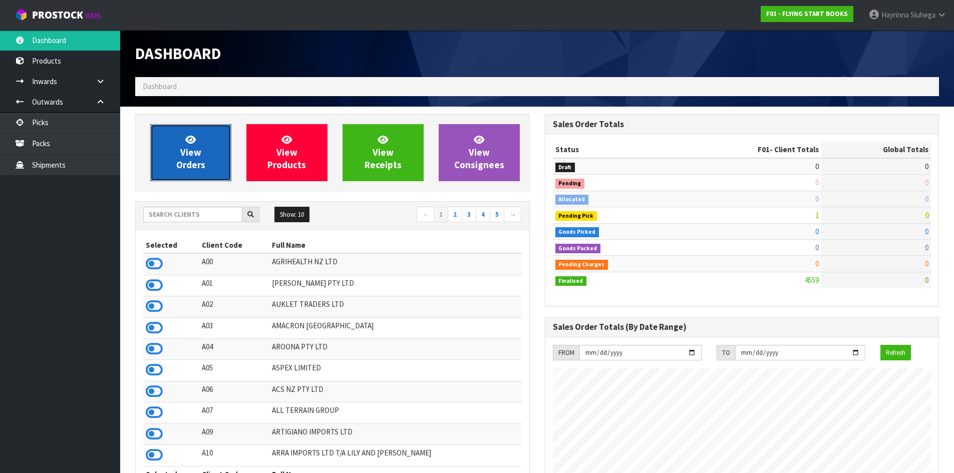
scroll to position [624, 409]
click at [181, 139] on link "View Orders" at bounding box center [190, 152] width 81 height 57
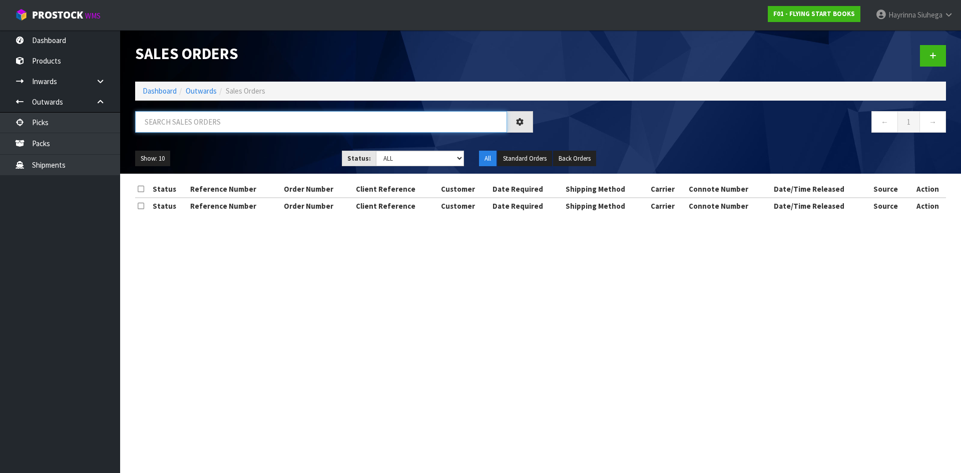
click at [202, 123] on input "text" at bounding box center [321, 122] width 372 height 22
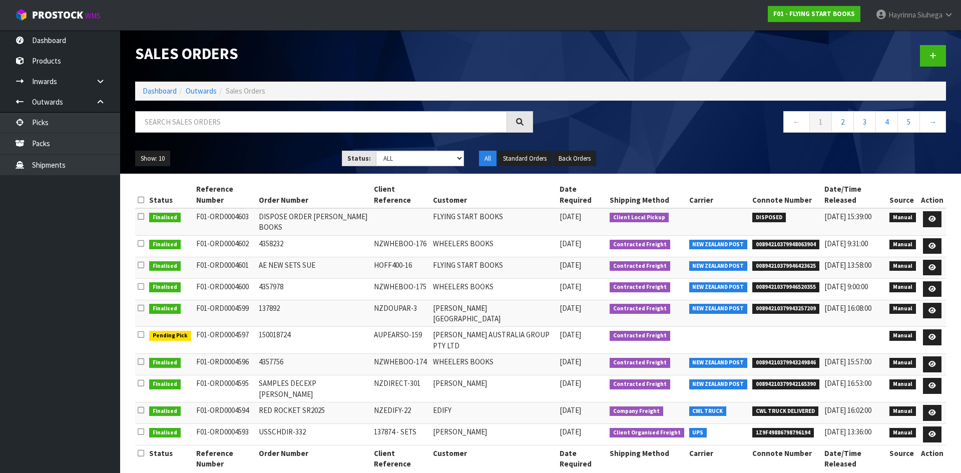
click at [231, 134] on div at bounding box center [334, 125] width 413 height 29
click at [257, 125] on input "text" at bounding box center [321, 122] width 372 height 22
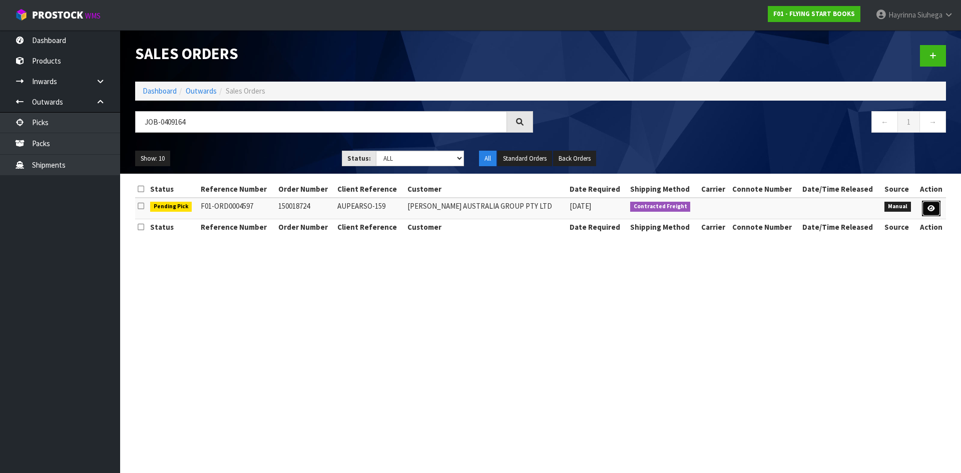
click at [932, 212] on link at bounding box center [931, 209] width 19 height 16
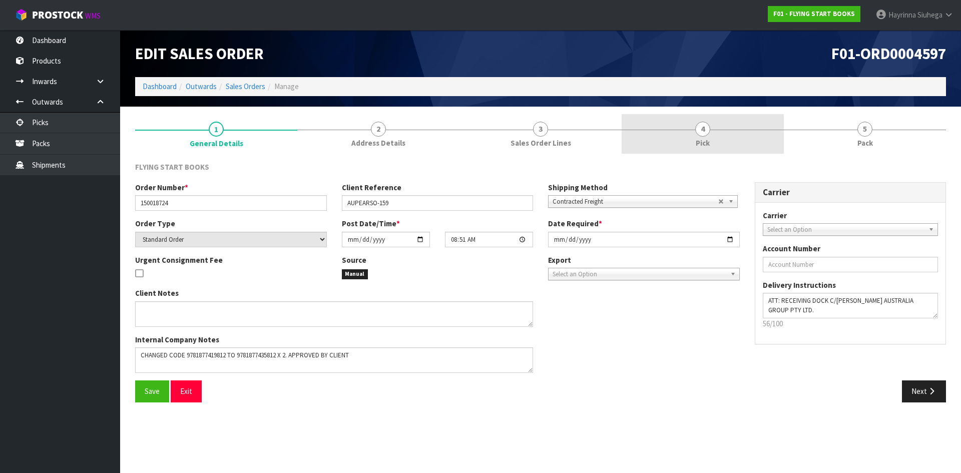
click at [733, 138] on link "4 Pick" at bounding box center [703, 134] width 162 height 40
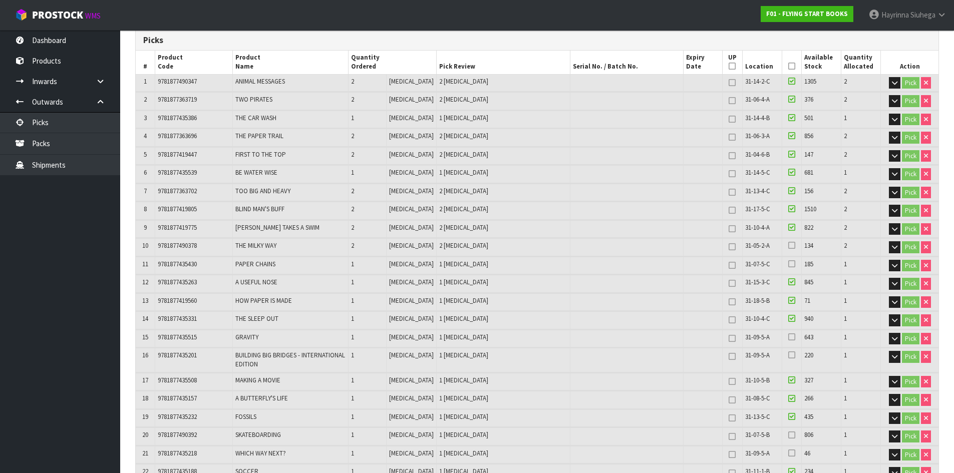
scroll to position [150, 0]
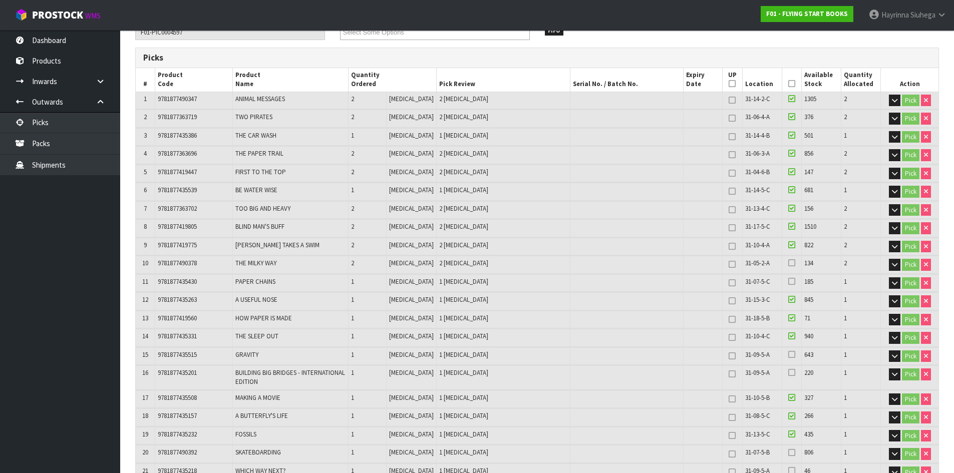
click at [789, 84] on icon at bounding box center [791, 84] width 7 height 1
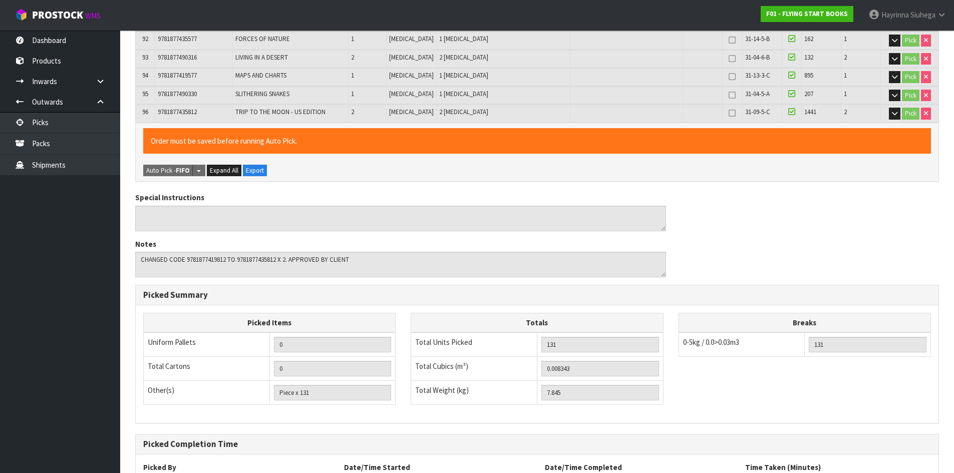
scroll to position [1974, 0]
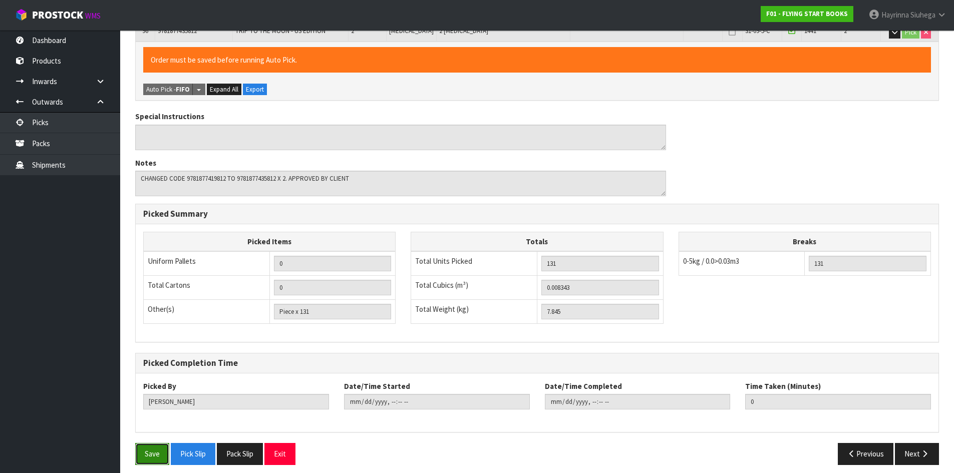
click at [159, 453] on button "Save" at bounding box center [152, 454] width 34 height 22
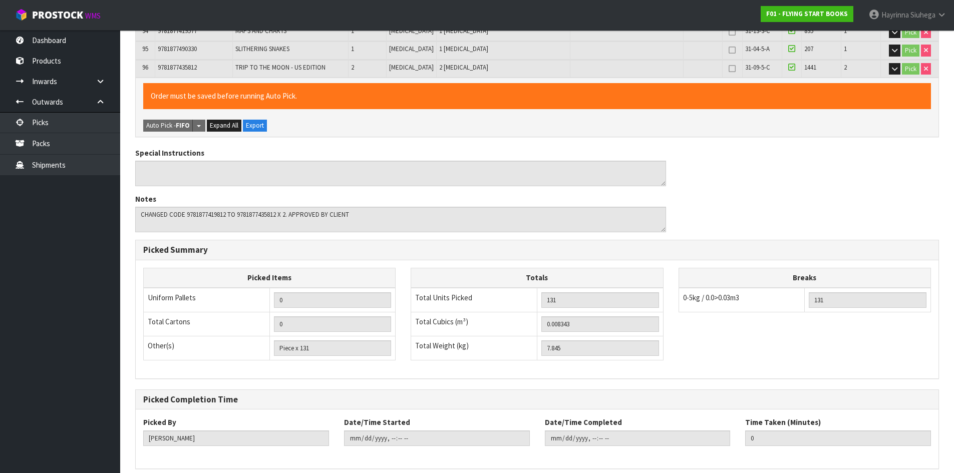
scroll to position [0, 0]
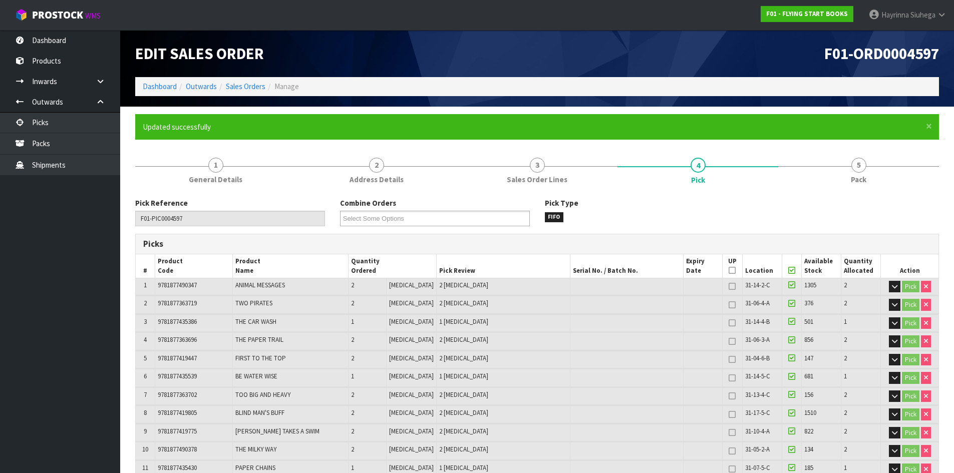
click at [833, 186] on link "5 Pack" at bounding box center [858, 170] width 161 height 40
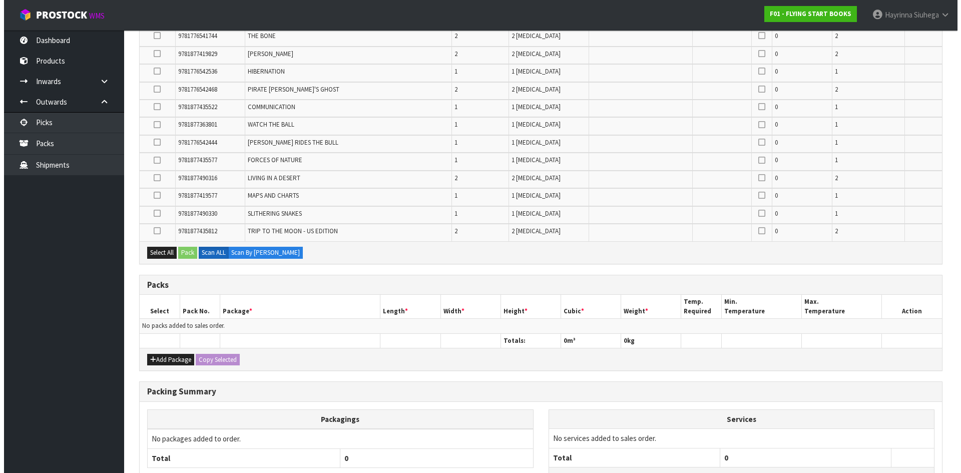
scroll to position [1814, 0]
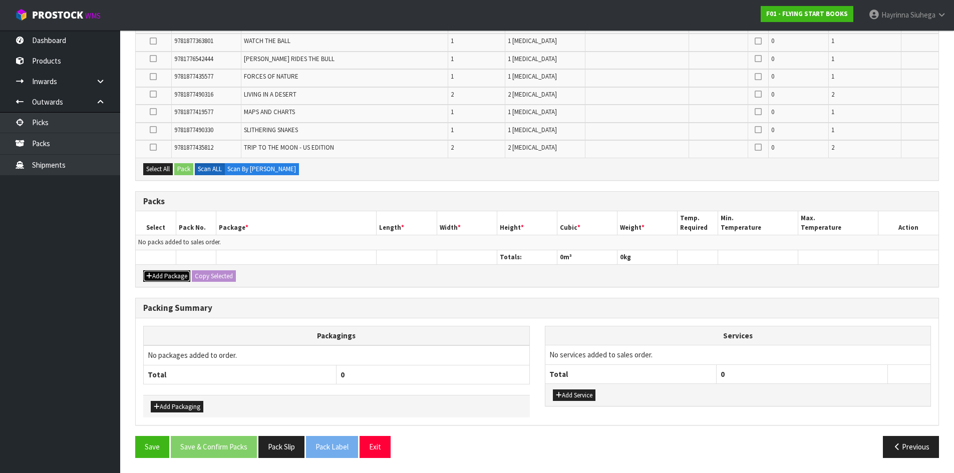
click at [173, 274] on button "Add Package" at bounding box center [166, 276] width 47 height 12
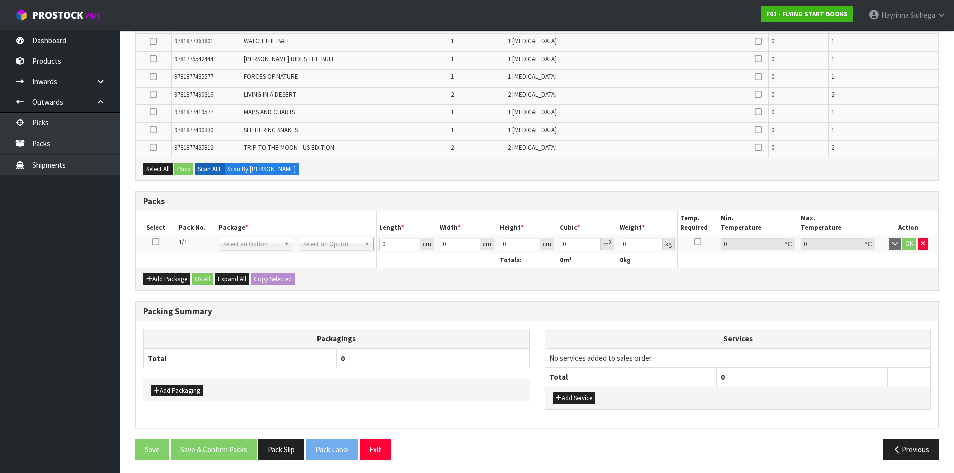
click at [152, 242] on icon at bounding box center [155, 242] width 7 height 1
click at [149, 172] on button "Select All" at bounding box center [158, 169] width 30 height 12
click at [187, 169] on button "Pack" at bounding box center [183, 169] width 19 height 12
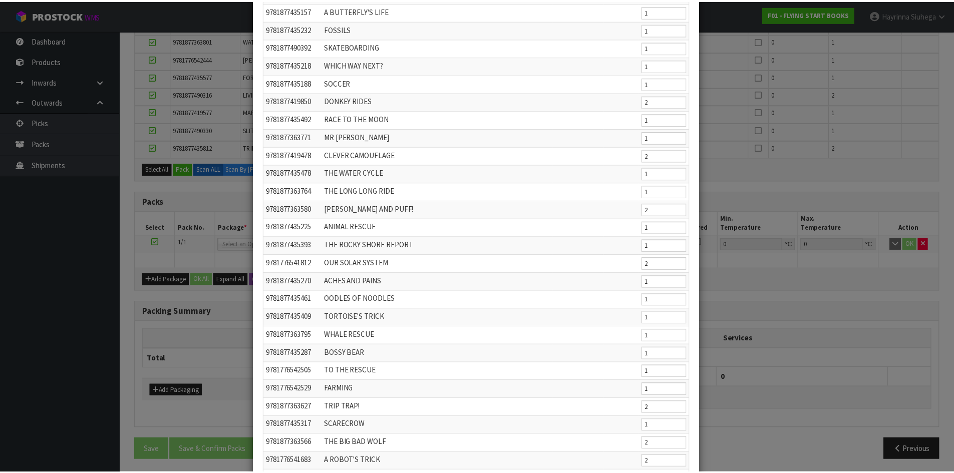
scroll to position [363, 0]
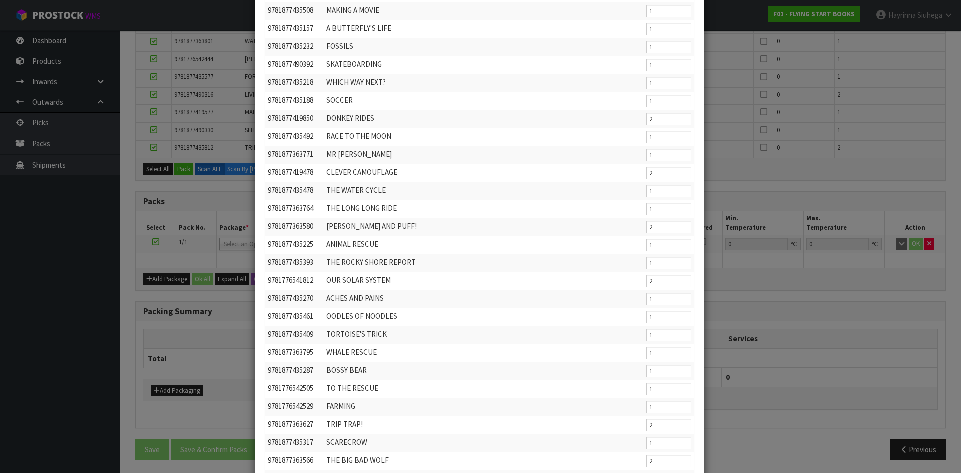
click at [785, 111] on div "Pack Code Name Batch # Expiry Date Serial # Pack Qty 9781877490347 ANIMAL MESSA…" at bounding box center [480, 236] width 961 height 473
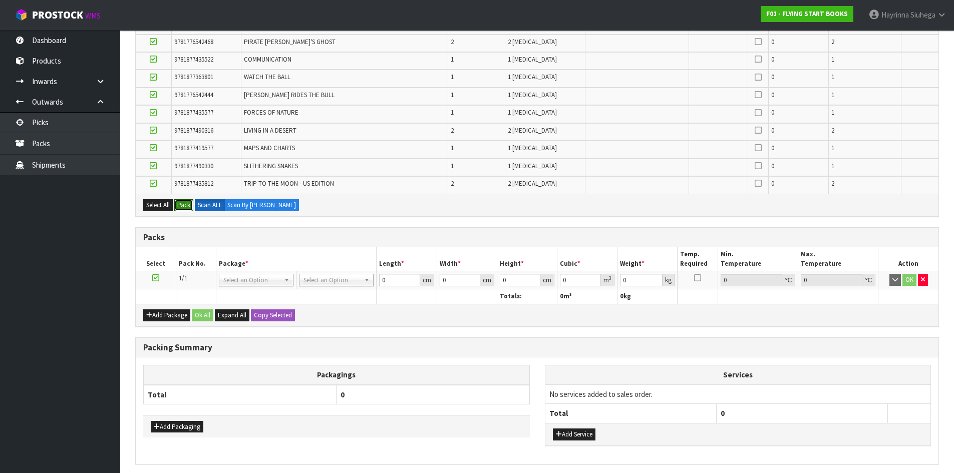
scroll to position [1817, 0]
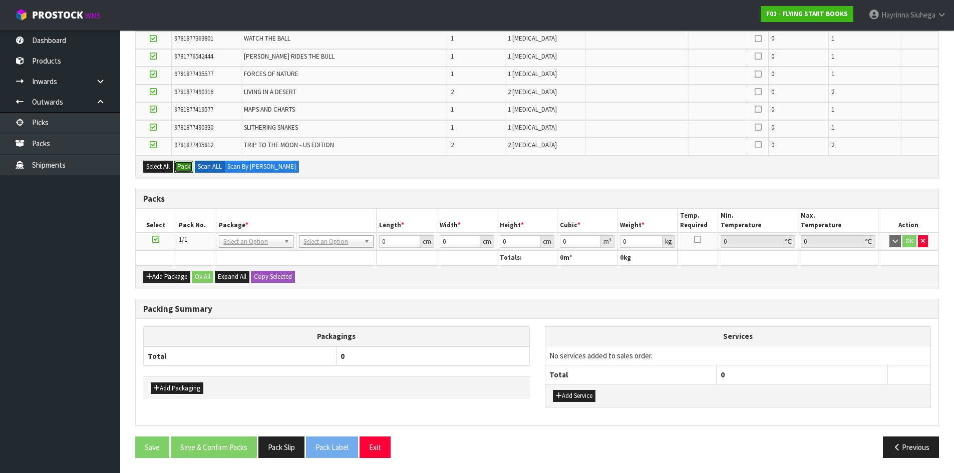
click at [174, 161] on button "Pack" at bounding box center [183, 167] width 19 height 12
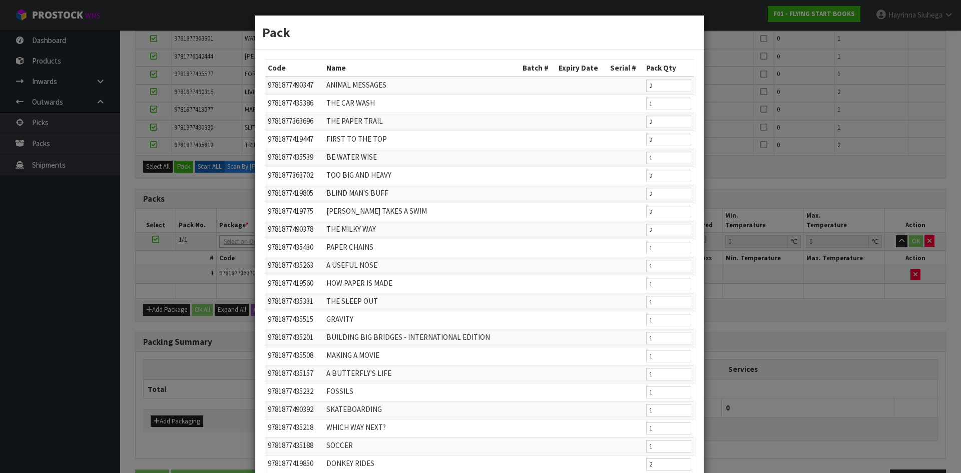
click at [770, 172] on div "Pack Code Name Batch # Expiry Date Serial # Pack Qty 9781877490347 ANIMAL MESSA…" at bounding box center [480, 236] width 961 height 473
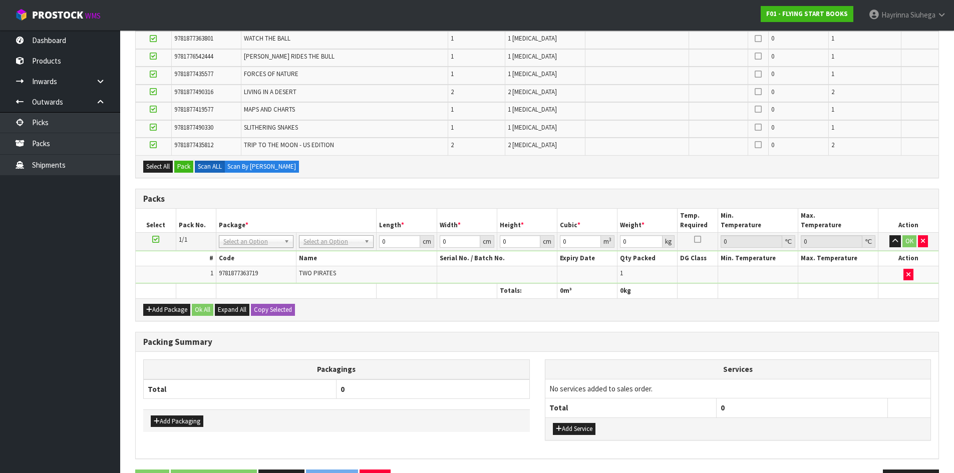
click at [157, 234] on td at bounding box center [156, 242] width 40 height 18
click at [154, 239] on icon at bounding box center [155, 239] width 7 height 1
click at [152, 145] on icon at bounding box center [153, 145] width 7 height 1
click at [0, 0] on input "checkbox" at bounding box center [0, 0] width 0 height 0
click at [154, 127] on icon at bounding box center [153, 127] width 7 height 1
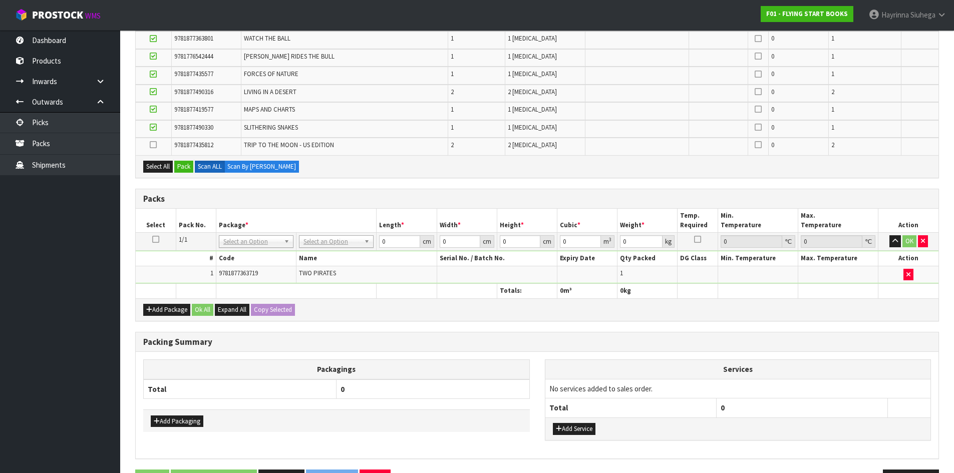
click at [0, 0] on input "checkbox" at bounding box center [0, 0] width 0 height 0
click at [155, 114] on label at bounding box center [153, 109] width 7 height 9
click at [0, 0] on input "checkbox" at bounding box center [0, 0] width 0 height 0
click at [153, 92] on icon at bounding box center [153, 92] width 7 height 1
click at [0, 0] on input "checkbox" at bounding box center [0, 0] width 0 height 0
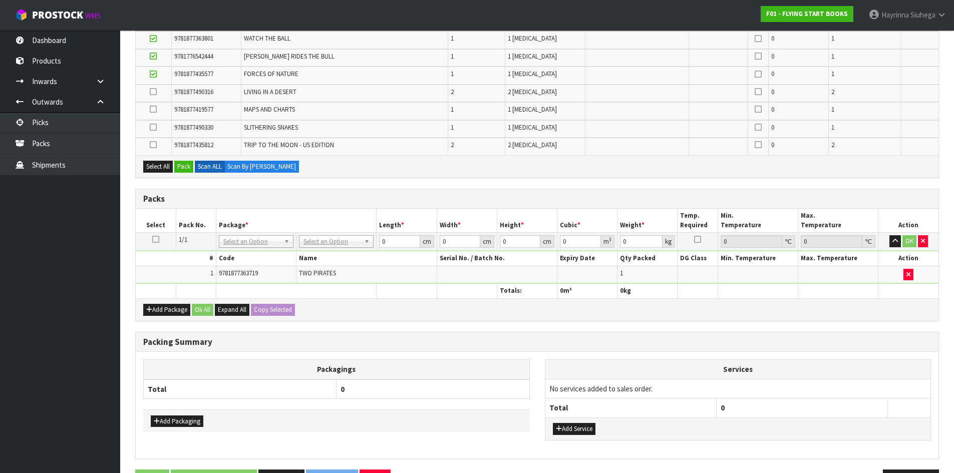
click at [151, 75] on icon at bounding box center [153, 74] width 7 height 1
click at [0, 0] on input "checkbox" at bounding box center [0, 0] width 0 height 0
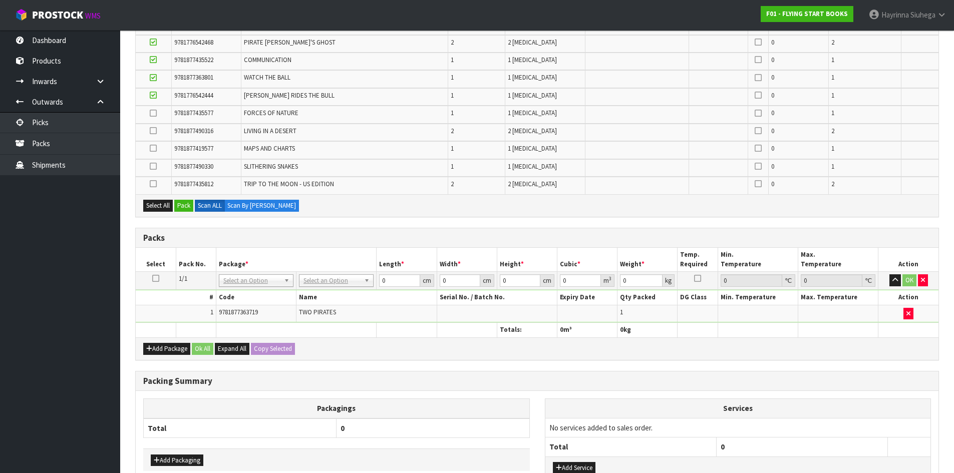
scroll to position [1716, 0]
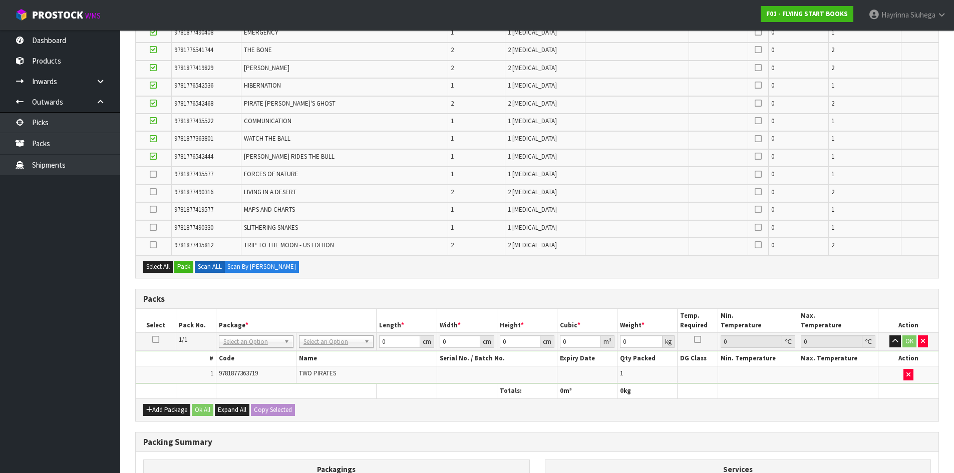
click at [153, 156] on icon at bounding box center [153, 156] width 7 height 1
click at [0, 0] on input "checkbox" at bounding box center [0, 0] width 0 height 0
click at [153, 139] on icon at bounding box center [153, 139] width 7 height 1
click at [0, 0] on input "checkbox" at bounding box center [0, 0] width 0 height 0
click at [152, 121] on icon at bounding box center [153, 121] width 7 height 1
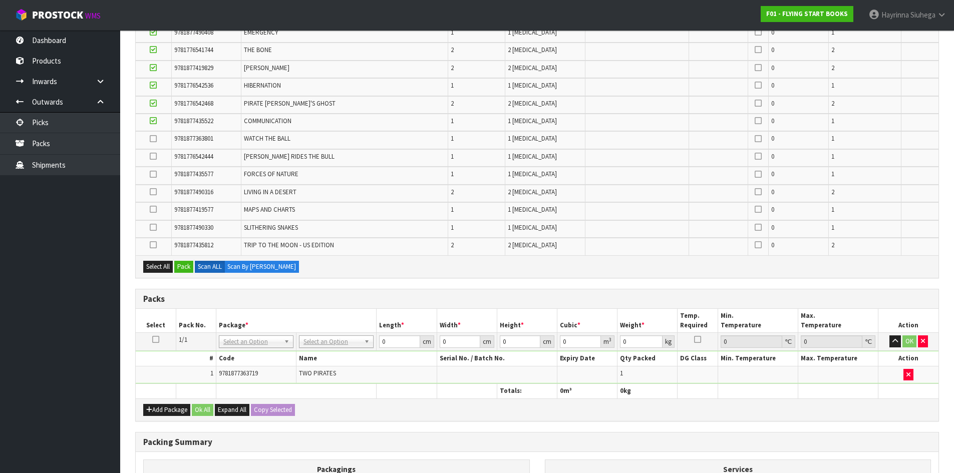
click at [0, 0] on input "checkbox" at bounding box center [0, 0] width 0 height 0
click at [155, 103] on icon at bounding box center [153, 103] width 7 height 1
click at [0, 0] on input "checkbox" at bounding box center [0, 0] width 0 height 0
click at [156, 85] on icon at bounding box center [153, 85] width 7 height 1
click at [0, 0] on input "checkbox" at bounding box center [0, 0] width 0 height 0
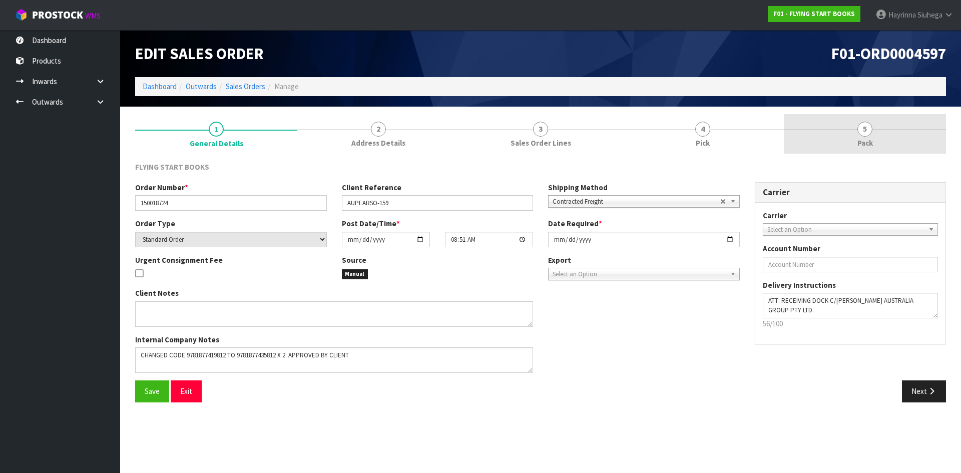
click at [853, 141] on link "5 Pack" at bounding box center [865, 134] width 162 height 40
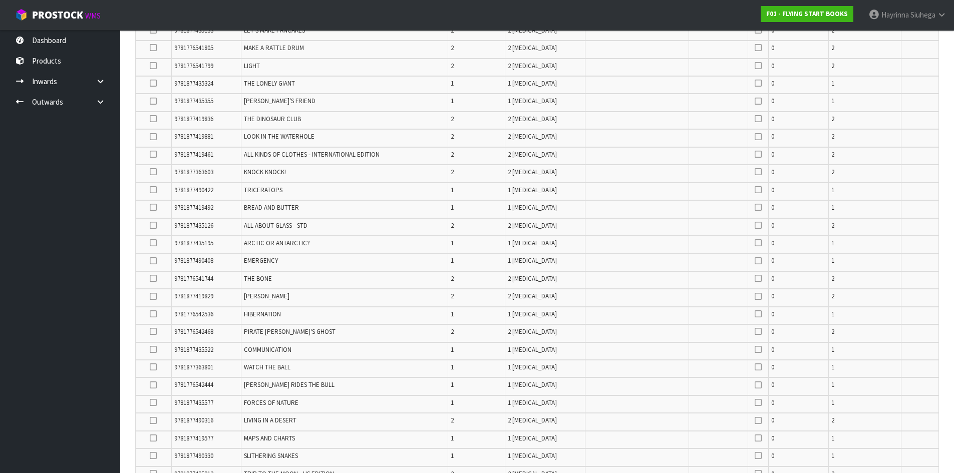
scroll to position [1777, 0]
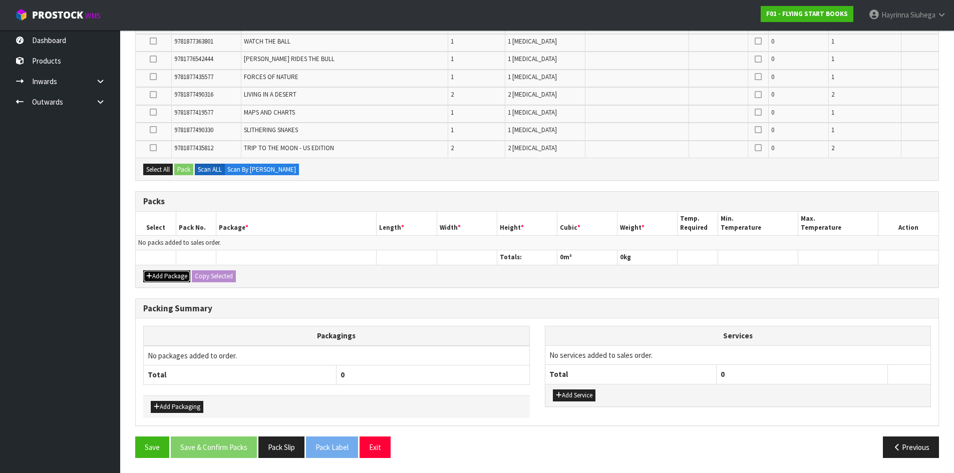
click at [163, 273] on button "Add Package" at bounding box center [166, 276] width 47 height 12
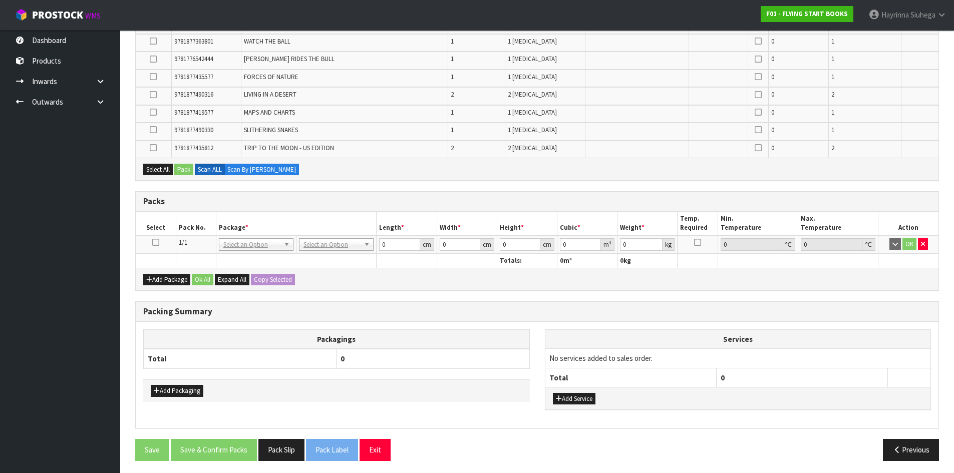
click at [157, 247] on td at bounding box center [156, 244] width 40 height 18
click at [157, 243] on icon at bounding box center [155, 242] width 7 height 1
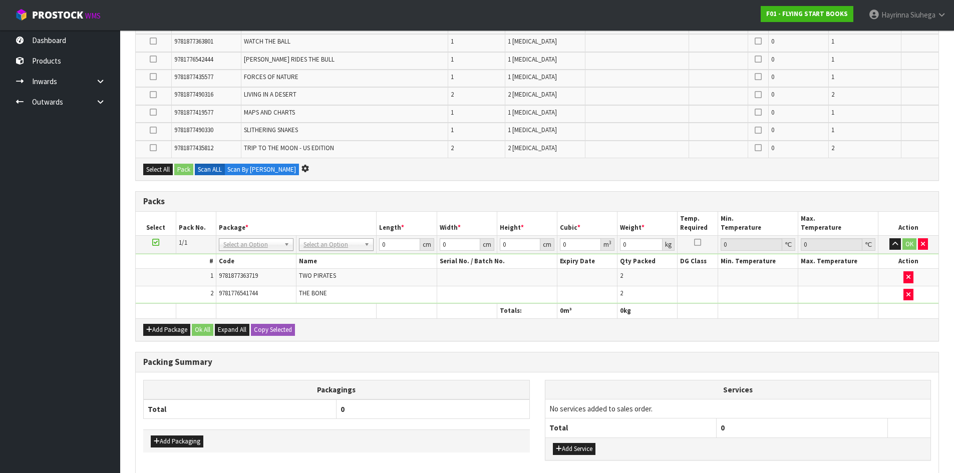
scroll to position [0, 0]
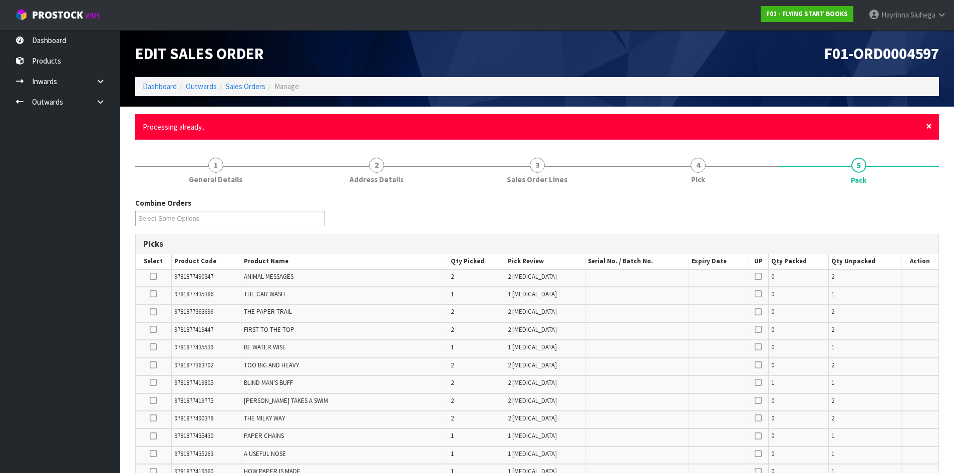
click at [929, 128] on span "×" at bounding box center [929, 126] width 6 height 14
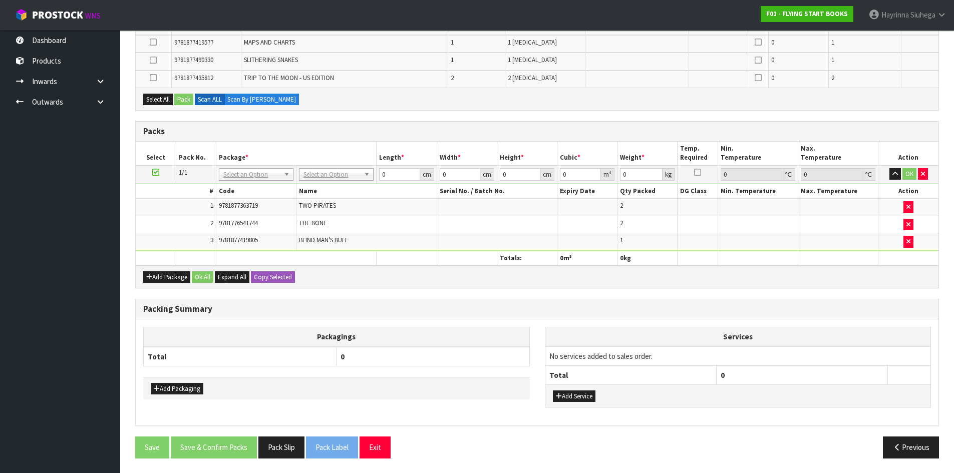
scroll to position [1813, 0]
click at [910, 241] on icon "button" at bounding box center [908, 241] width 4 height 7
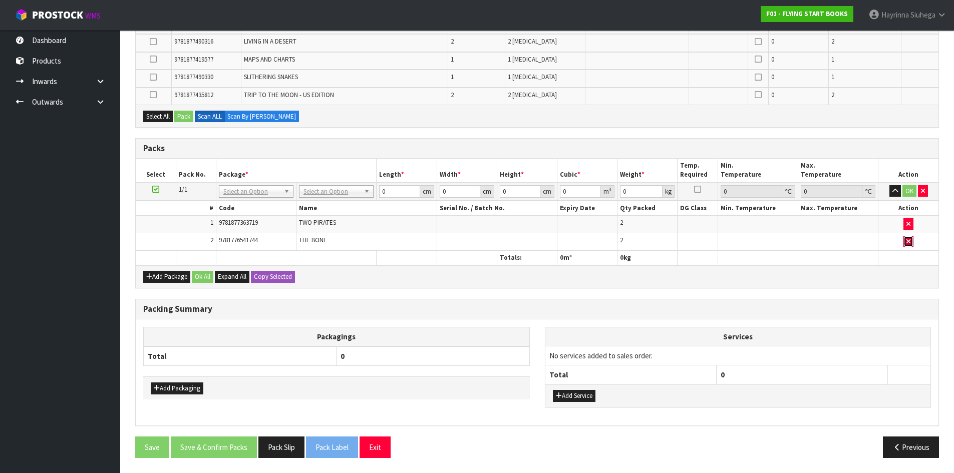
click at [909, 240] on icon "button" at bounding box center [908, 241] width 4 height 7
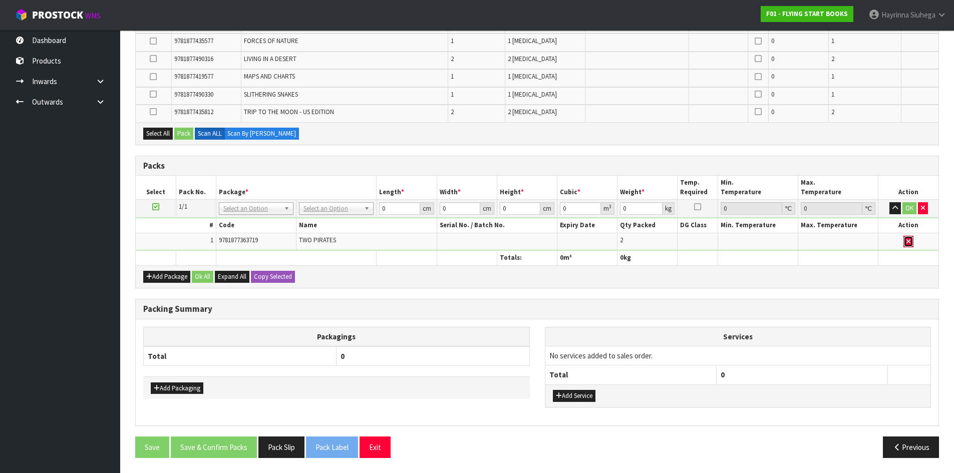
click at [911, 242] on button "button" at bounding box center [908, 242] width 10 height 12
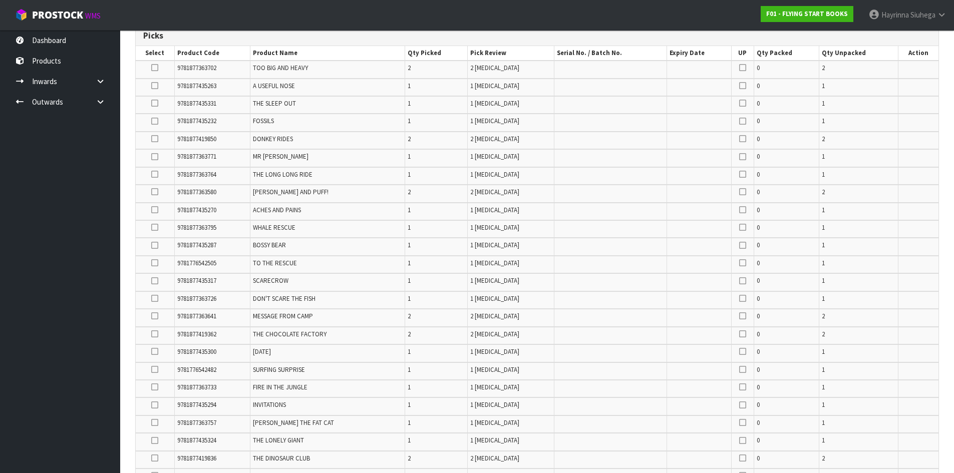
scroll to position [0, 0]
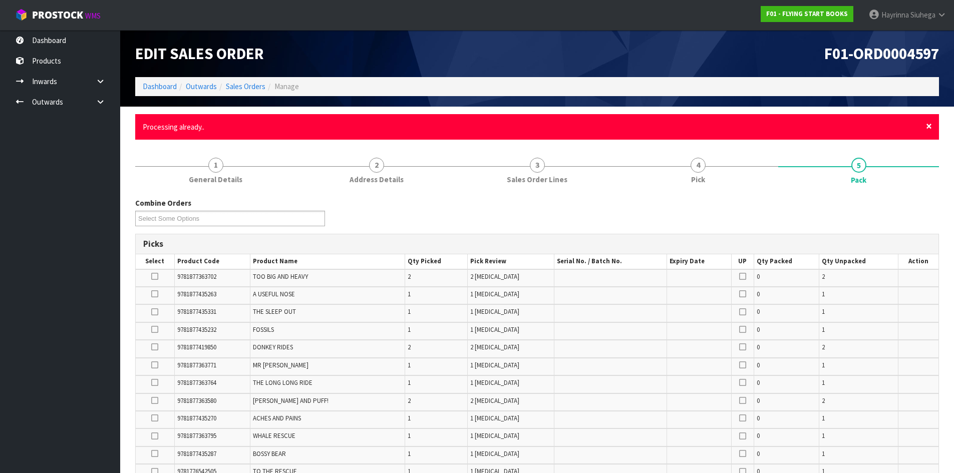
click at [929, 128] on span "×" at bounding box center [929, 126] width 6 height 14
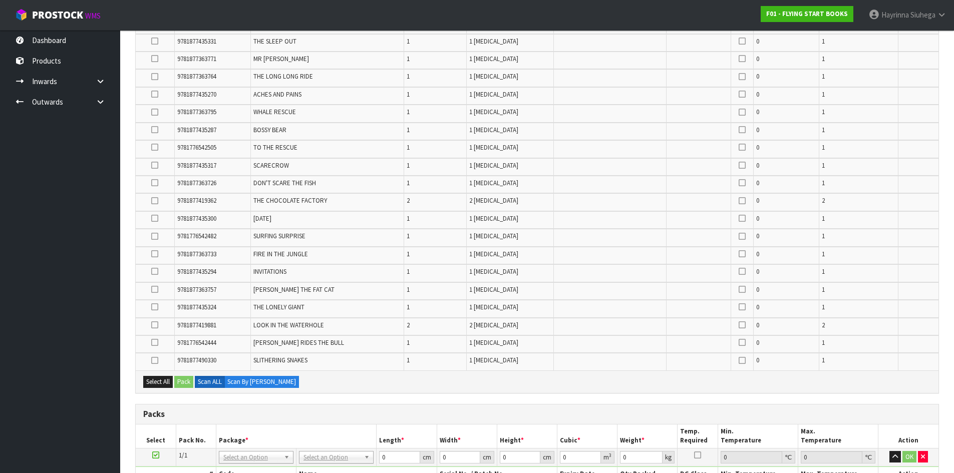
scroll to position [167, 0]
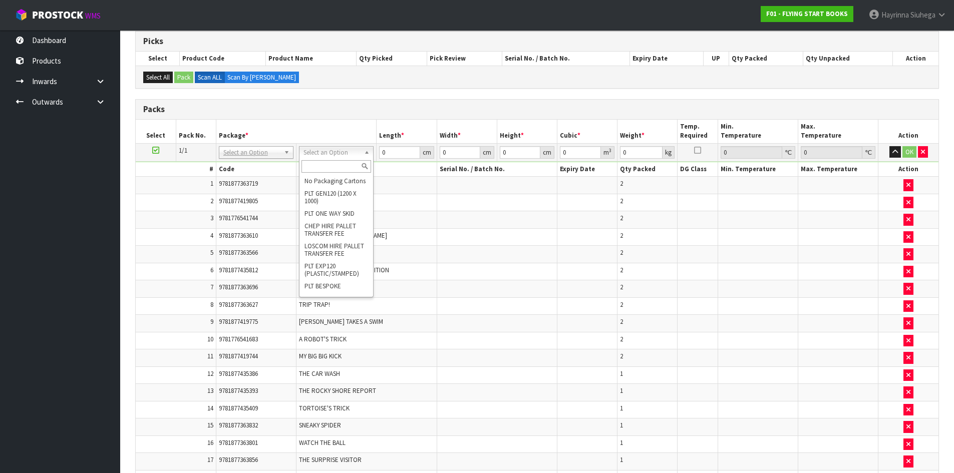
click at [331, 166] on input "text" at bounding box center [336, 166] width 70 height 13
type input "CTNA4S"
type input "30.5"
type input "21.5"
type input "20"
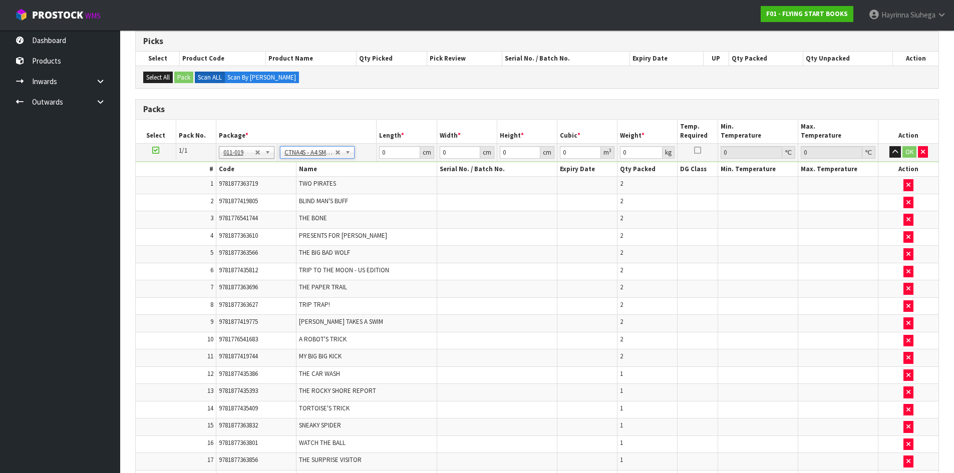
type input "0.013115"
type input "8.045"
click at [386, 159] on td "30.5 cm" at bounding box center [406, 152] width 60 height 18
click at [385, 151] on input "30.5" at bounding box center [399, 152] width 41 height 13
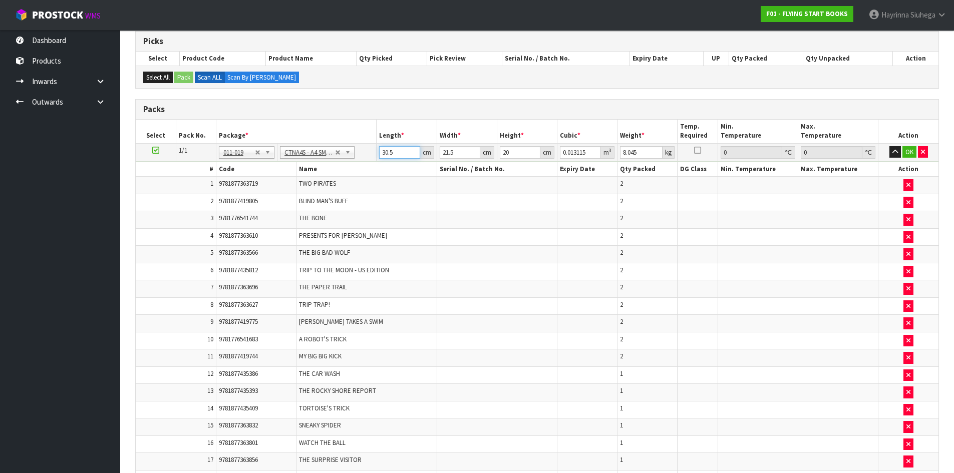
type input "3"
type input "0.00129"
type input "32"
type input "0.01376"
type input "32"
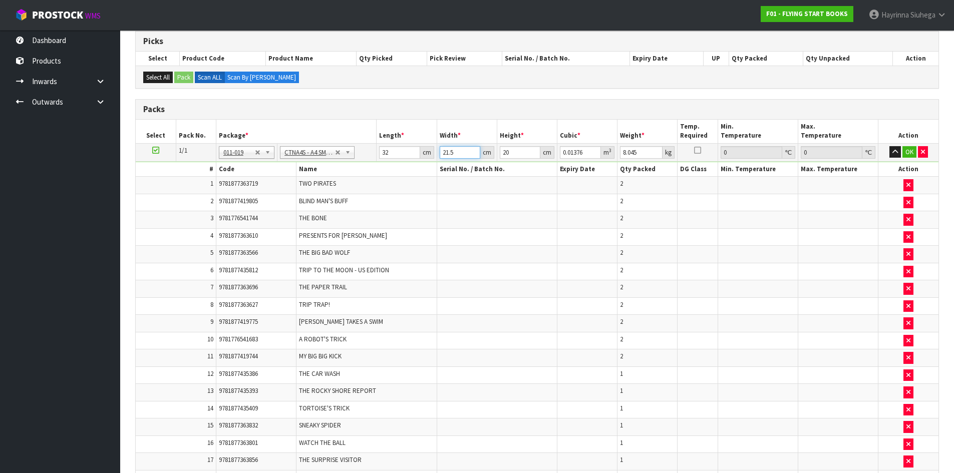
type input "2"
type input "0.00128"
type input "24"
type input "0.01536"
type input "24"
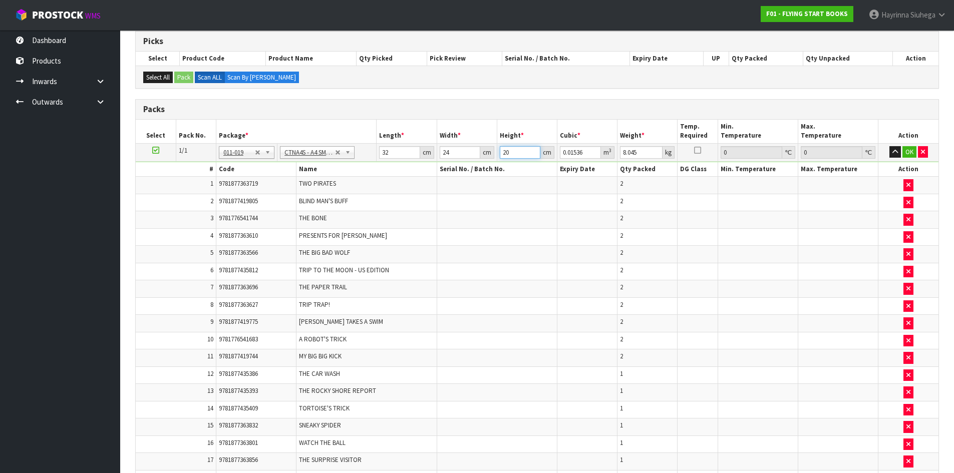
type input "1"
type input "0.000768"
type input "14"
type input "0.010752"
type input "14"
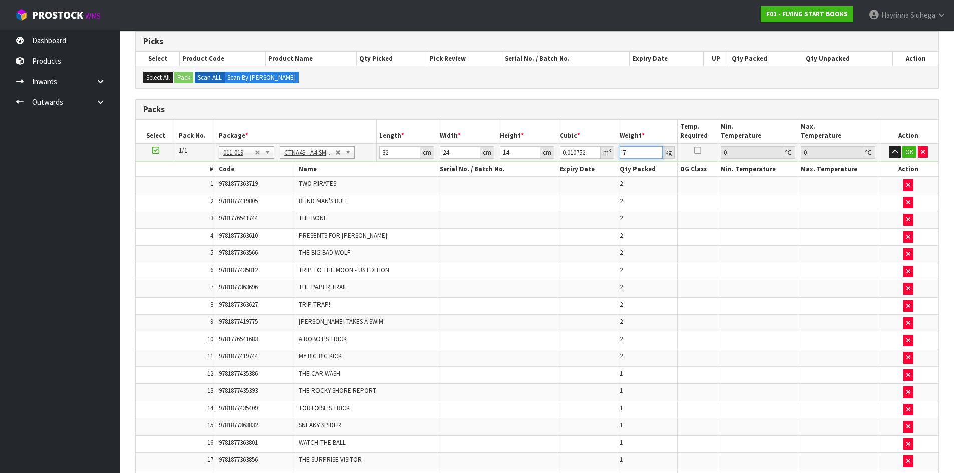
type input "7"
click button "OK" at bounding box center [909, 152] width 14 height 12
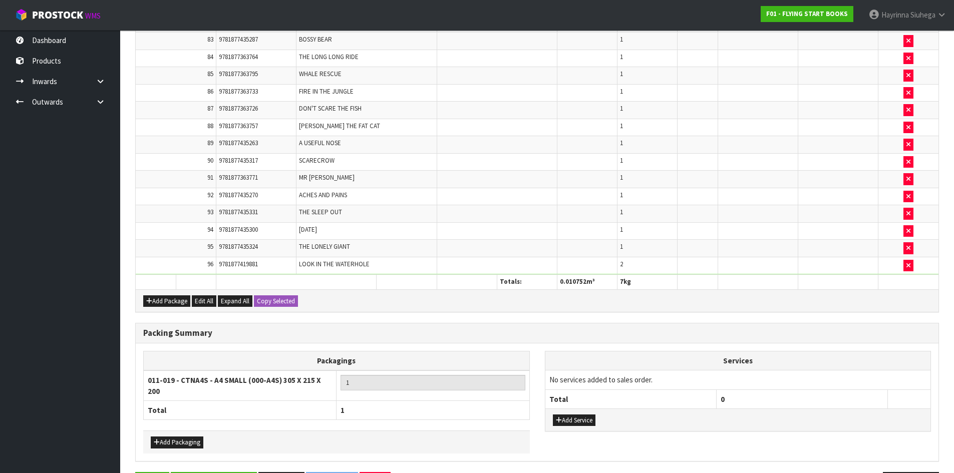
scroll to position [1775, 0]
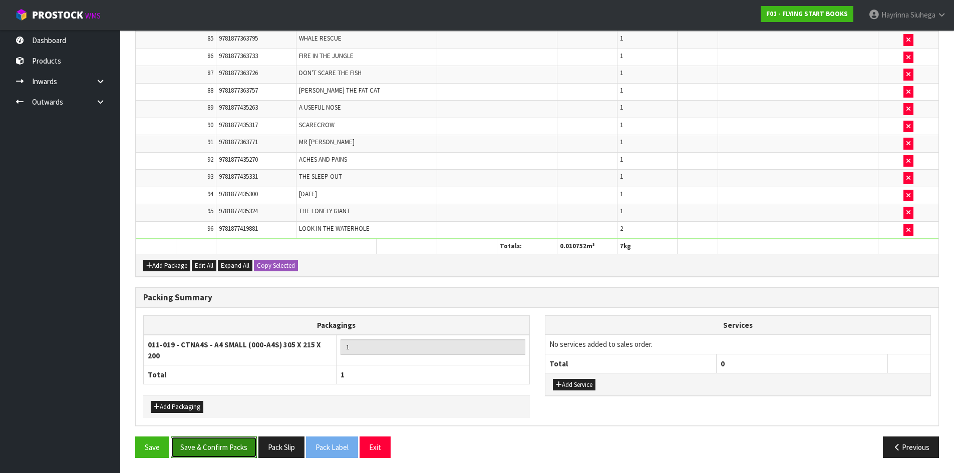
click at [203, 443] on button "Save & Confirm Packs" at bounding box center [214, 447] width 86 height 22
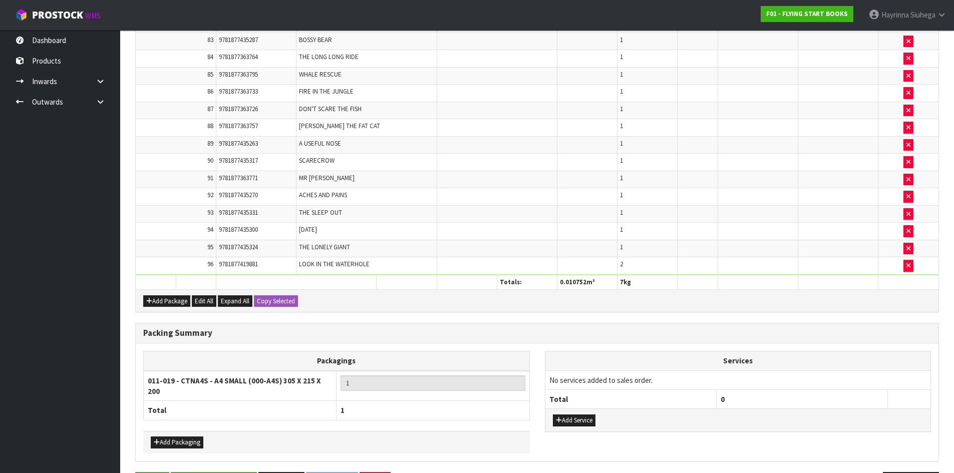
scroll to position [0, 0]
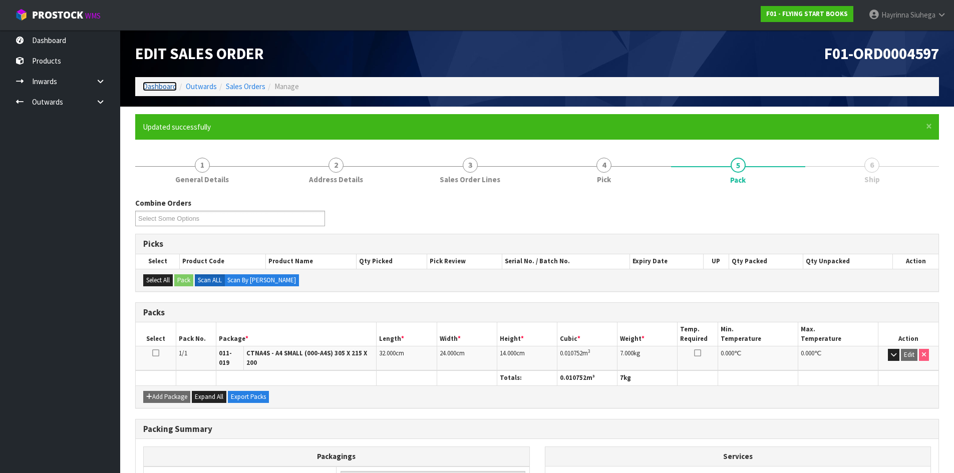
click at [168, 88] on link "Dashboard" at bounding box center [160, 87] width 34 height 10
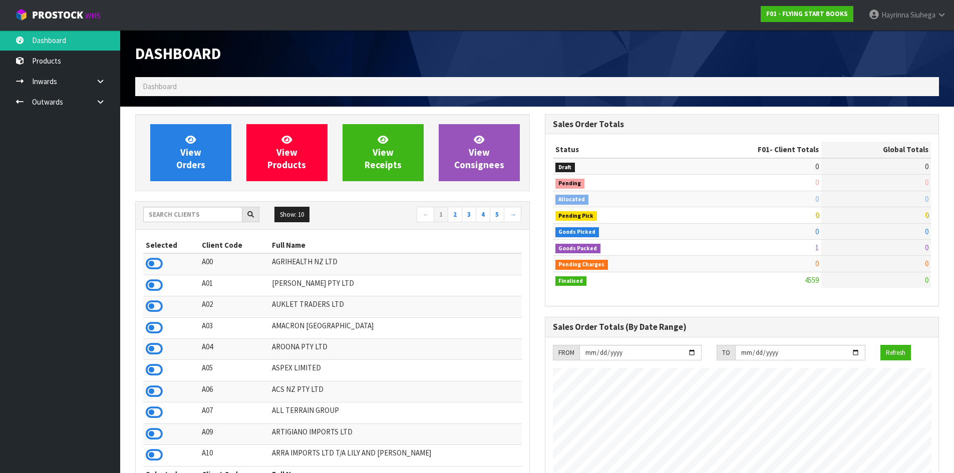
scroll to position [628, 409]
click at [196, 207] on input "text" at bounding box center [192, 215] width 99 height 16
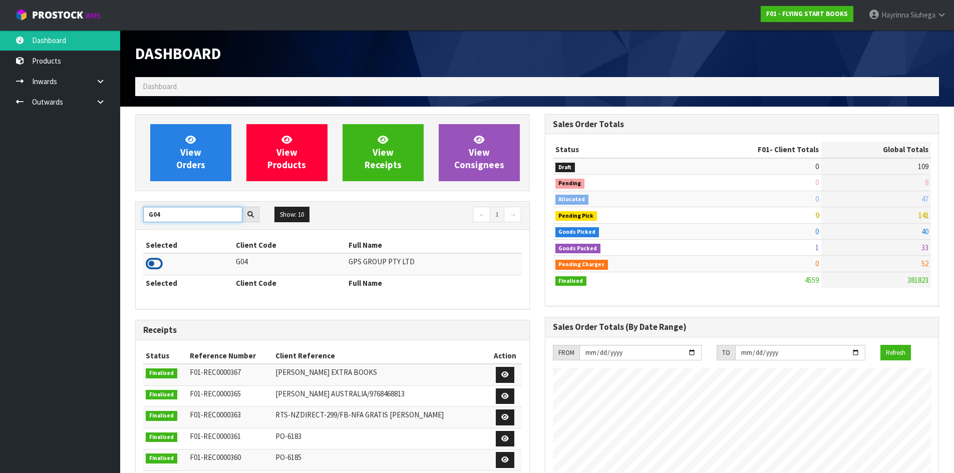
type input "G04"
click at [157, 264] on icon at bounding box center [154, 263] width 17 height 15
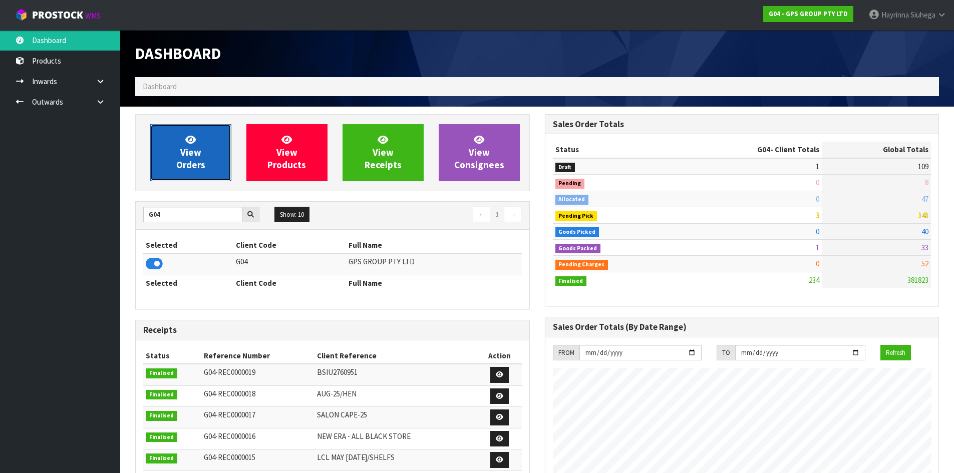
click at [209, 148] on link "View Orders" at bounding box center [190, 152] width 81 height 57
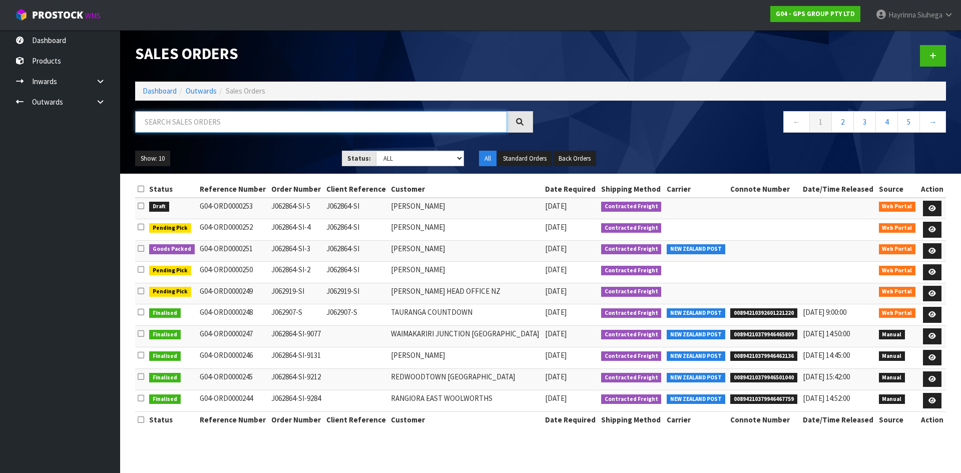
click at [214, 117] on input "text" at bounding box center [321, 122] width 372 height 22
type input "JOB-0413208"
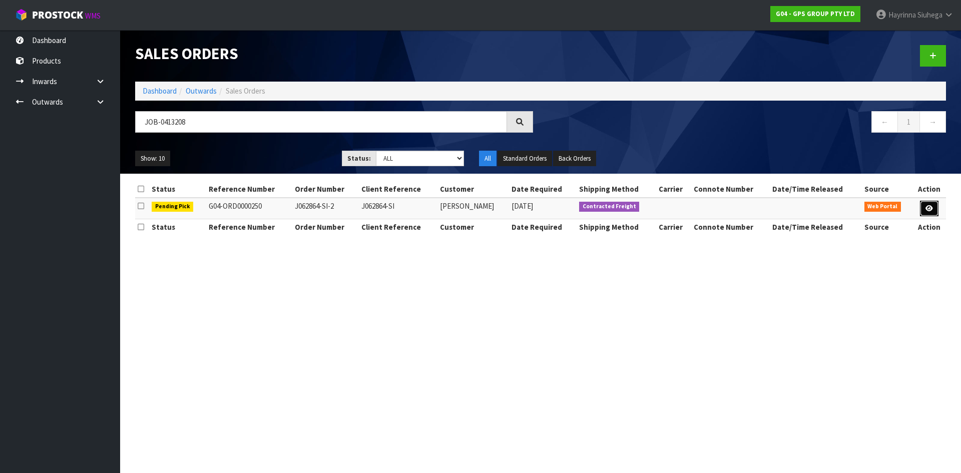
click at [926, 214] on link at bounding box center [929, 209] width 19 height 16
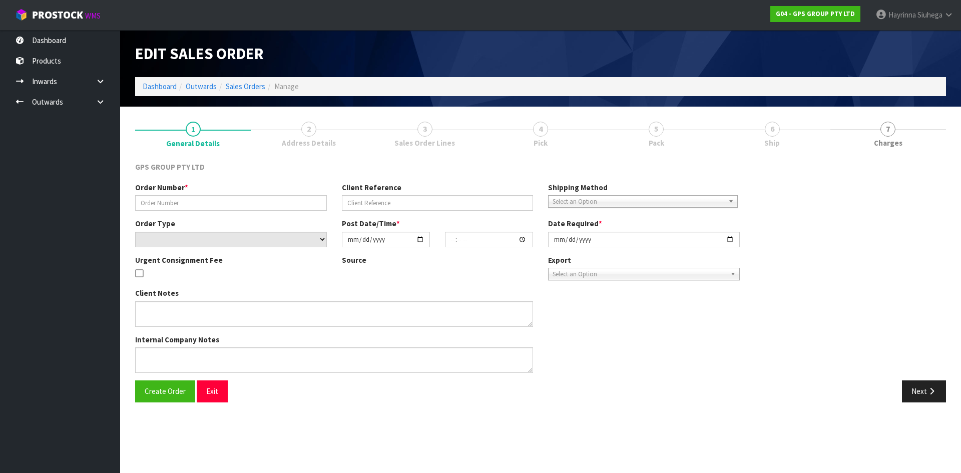
type input "J062864-SI-2"
type input "J062864-SI"
select select "number:0"
type input "[DATE]"
type input "12:21:00.000"
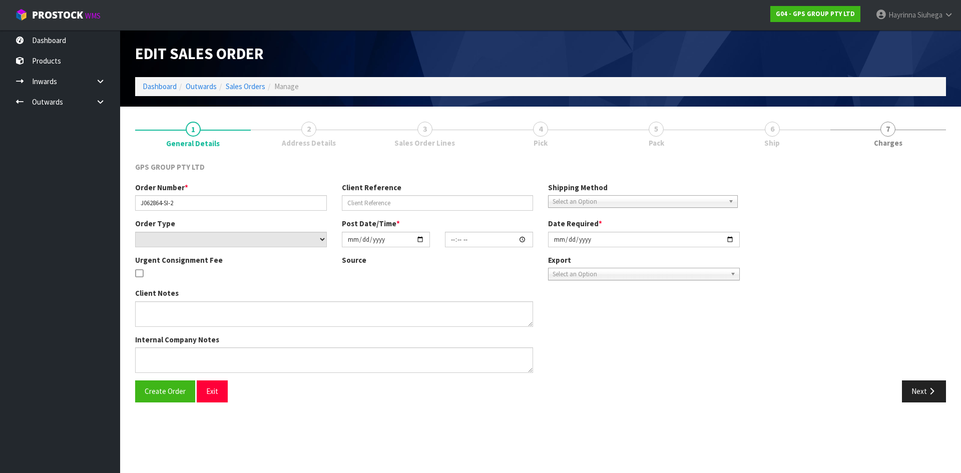
type input "[DATE]"
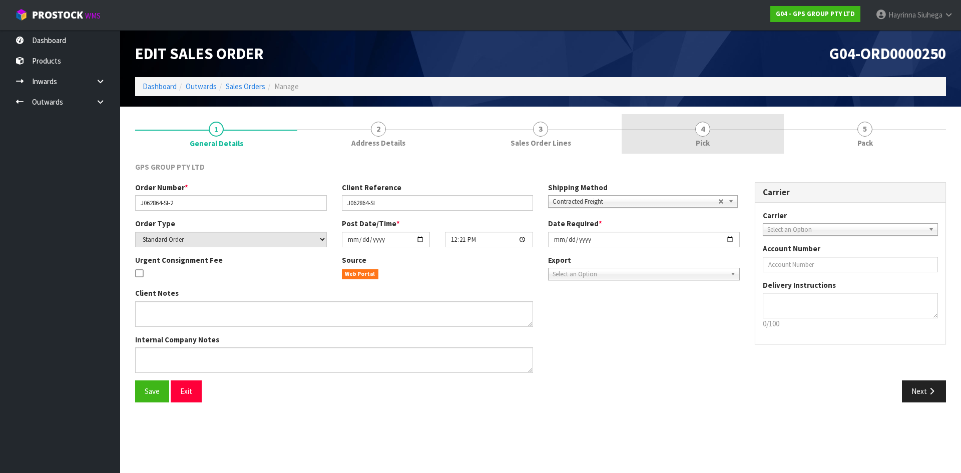
click at [724, 144] on link "4 Pick" at bounding box center [703, 134] width 162 height 40
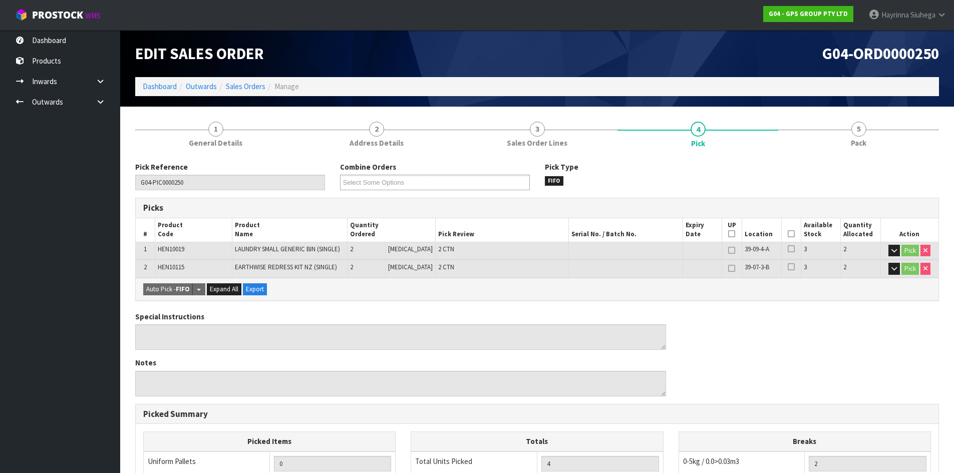
click at [783, 235] on th "Picked" at bounding box center [791, 230] width 20 height 24
drag, startPoint x: 787, startPoint y: 236, endPoint x: 724, endPoint y: 256, distance: 66.6
click at [787, 234] on icon at bounding box center [790, 234] width 7 height 1
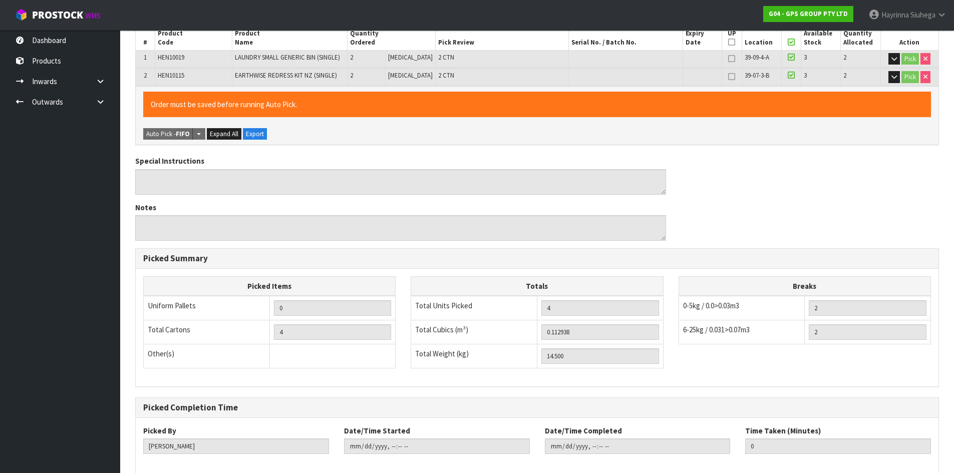
scroll to position [243, 0]
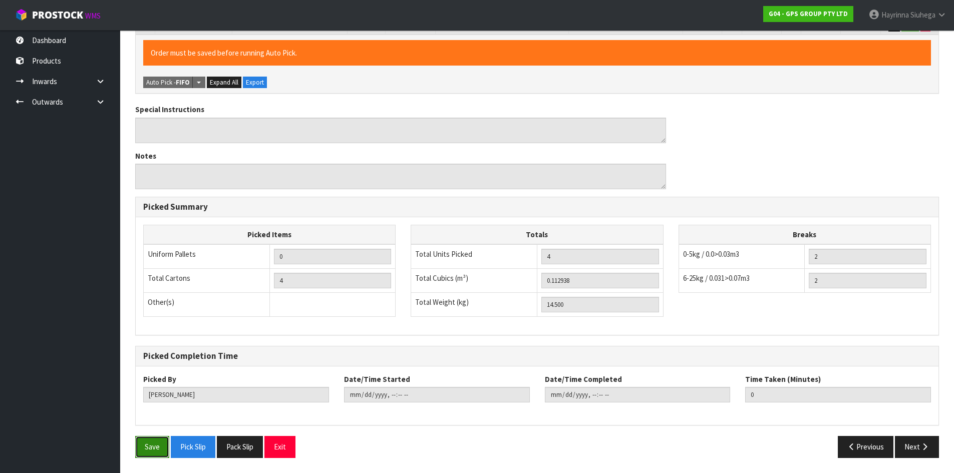
click at [162, 437] on button "Save" at bounding box center [152, 447] width 34 height 22
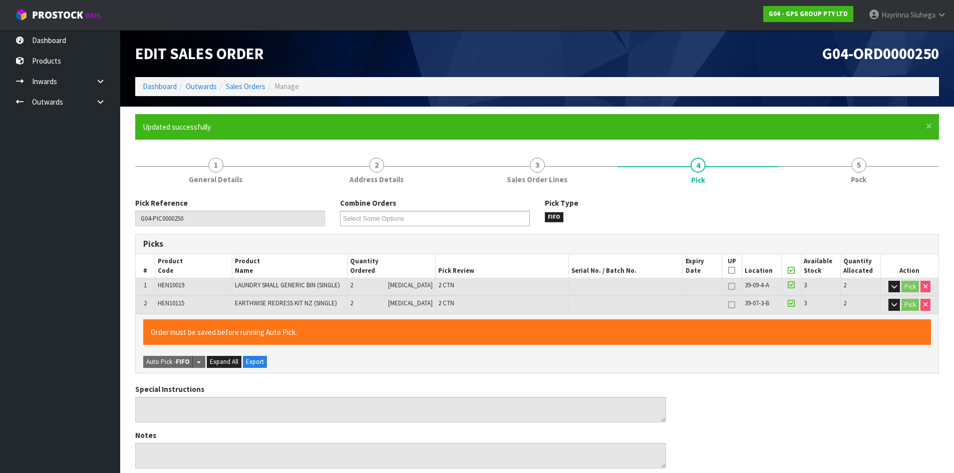
type input "[PERSON_NAME]"
type input "[DATE]T16:32:52"
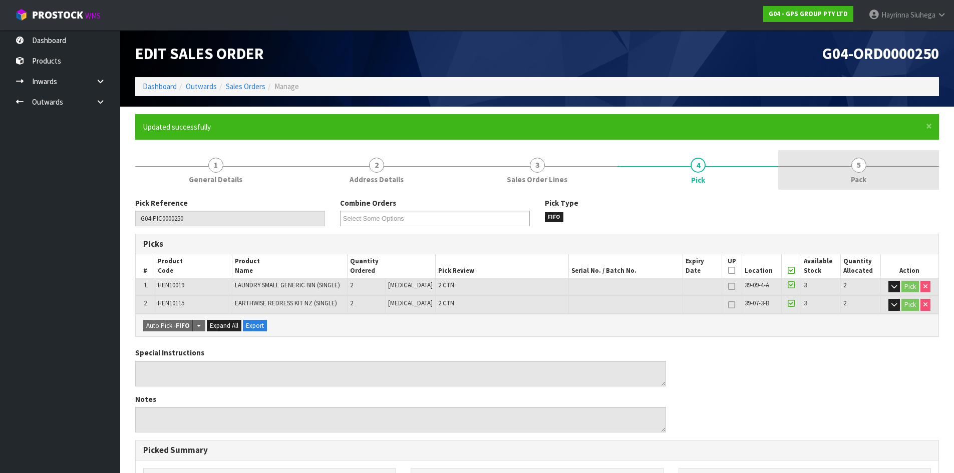
click at [855, 173] on link "5 Pack" at bounding box center [858, 170] width 161 height 40
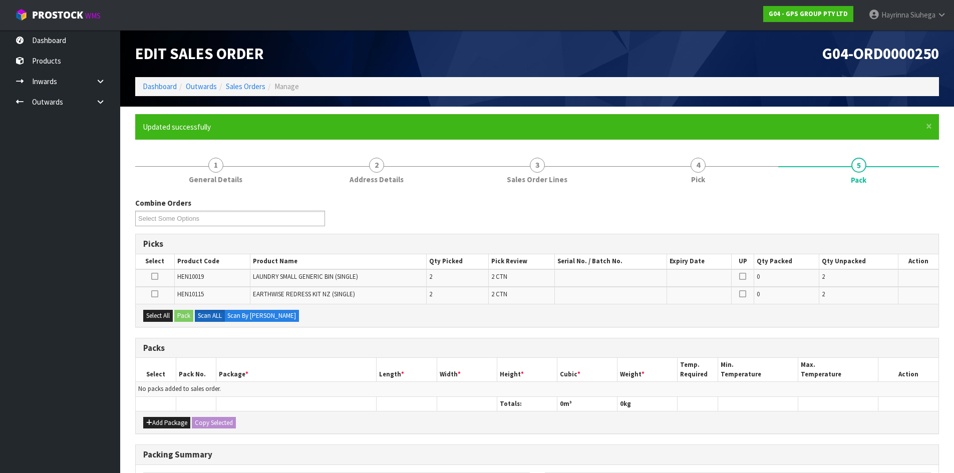
click at [152, 277] on icon at bounding box center [154, 276] width 7 height 1
click at [0, 0] on input "checkbox" at bounding box center [0, 0] width 0 height 0
click at [154, 294] on icon at bounding box center [154, 294] width 7 height 1
click at [0, 0] on input "checkbox" at bounding box center [0, 0] width 0 height 0
click at [165, 418] on button "Add Package" at bounding box center [166, 423] width 47 height 12
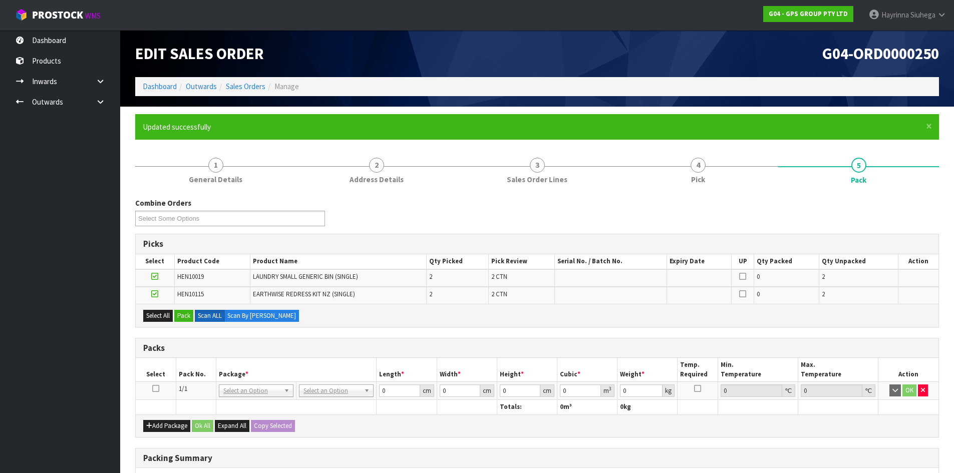
click at [155, 389] on icon at bounding box center [155, 388] width 7 height 1
click at [187, 312] on button "Pack" at bounding box center [183, 316] width 19 height 12
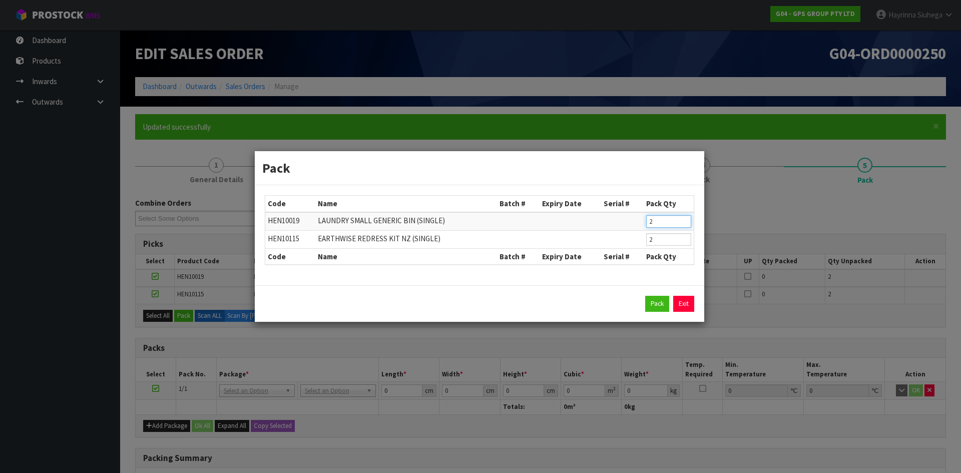
drag, startPoint x: 664, startPoint y: 223, endPoint x: 615, endPoint y: 227, distance: 49.2
click at [615, 227] on tr "HEN10019 LAUNDRY SMALL GENERIC BIN (SINGLE) 2" at bounding box center [479, 221] width 428 height 19
type input "1"
click button "Pack" at bounding box center [657, 304] width 24 height 16
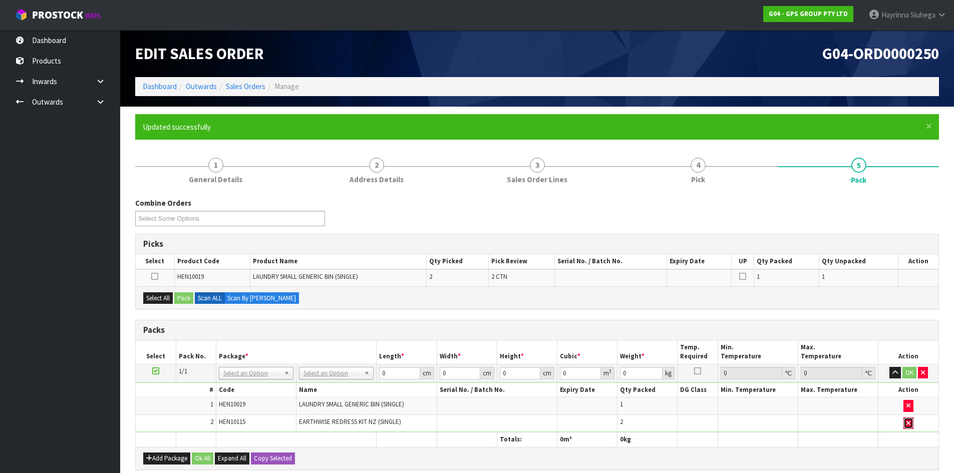
click at [912, 420] on button "button" at bounding box center [908, 423] width 10 height 12
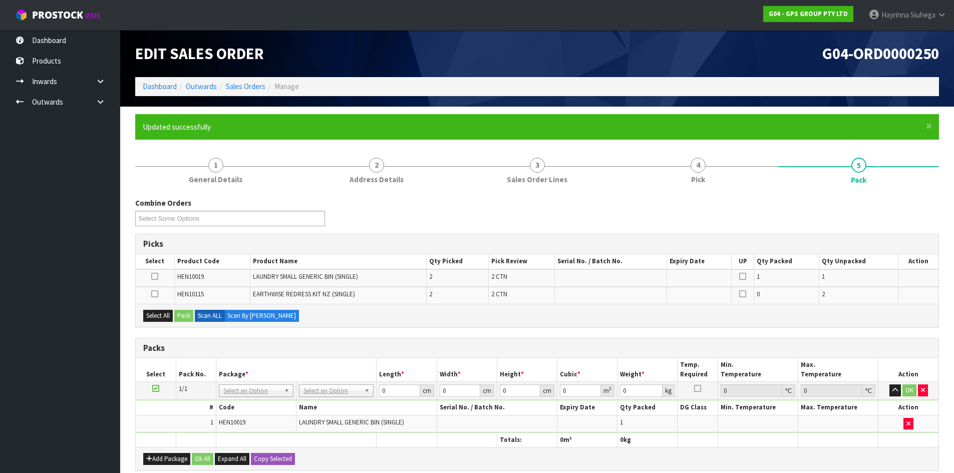
click at [151, 294] on icon at bounding box center [154, 294] width 7 height 1
click at [0, 0] on input "checkbox" at bounding box center [0, 0] width 0 height 0
click at [179, 318] on button "Pack" at bounding box center [183, 316] width 19 height 12
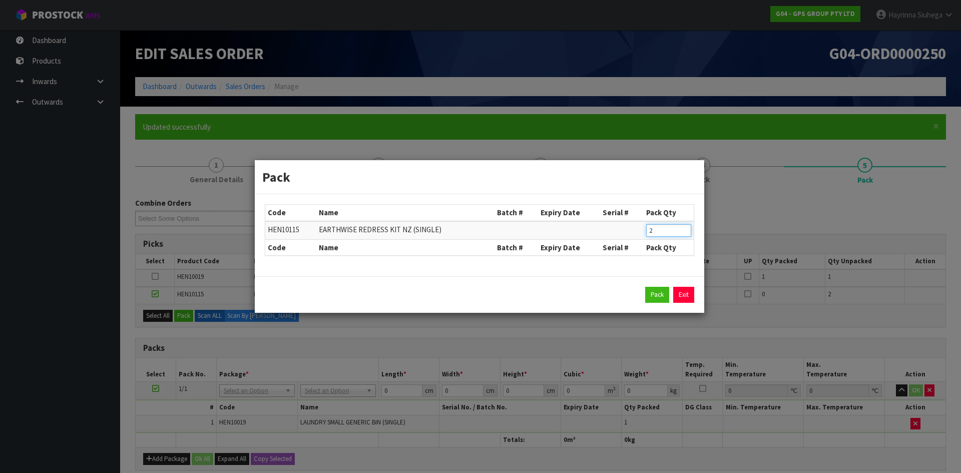
drag, startPoint x: 670, startPoint y: 227, endPoint x: 420, endPoint y: 228, distance: 249.3
click at [420, 228] on tr "HEN10115 EARTHWISE REDRESS KIT NZ (SINGLE) 2" at bounding box center [479, 230] width 428 height 19
type input "1"
click button "Pack" at bounding box center [657, 295] width 24 height 16
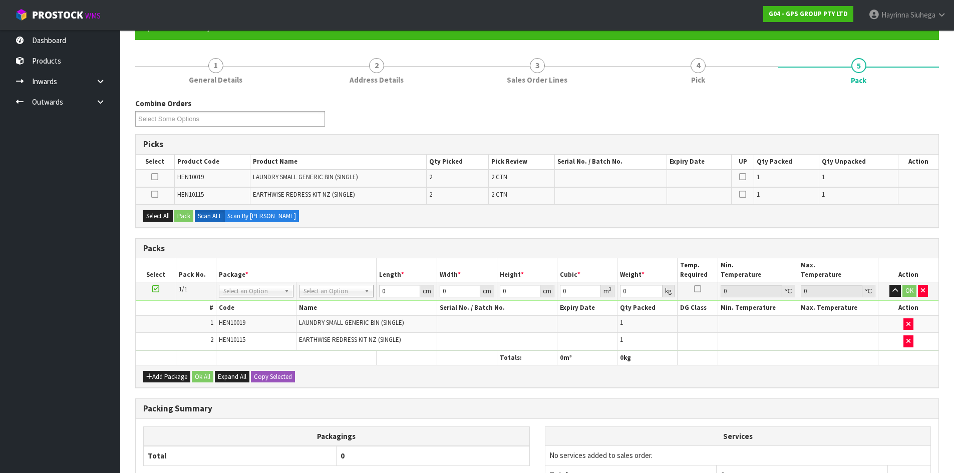
scroll to position [100, 0]
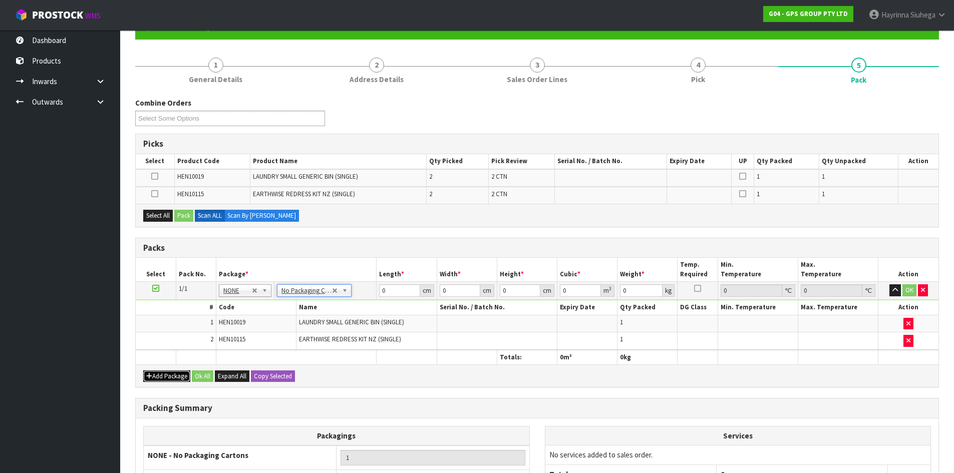
click at [153, 371] on button "Add Package" at bounding box center [166, 376] width 47 height 12
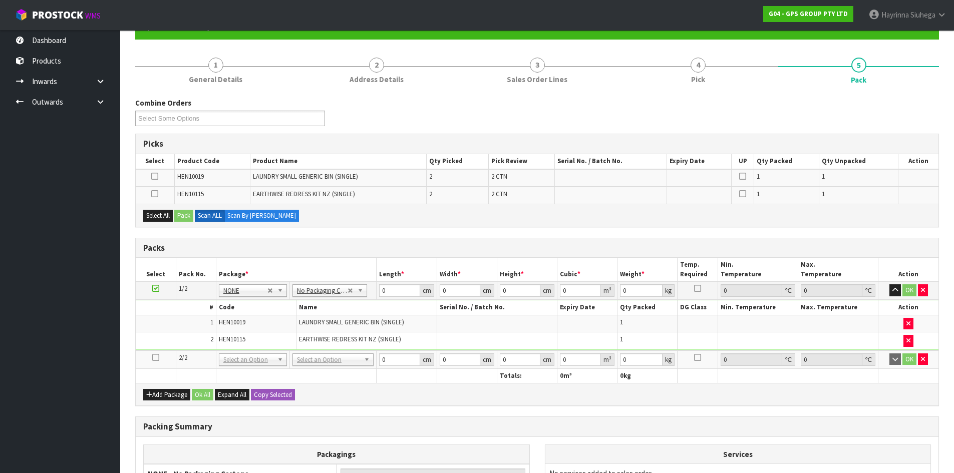
click at [155, 358] on icon at bounding box center [155, 357] width 7 height 1
click at [164, 215] on button "Select All" at bounding box center [158, 216] width 30 height 12
click at [190, 216] on button "Pack" at bounding box center [183, 216] width 19 height 12
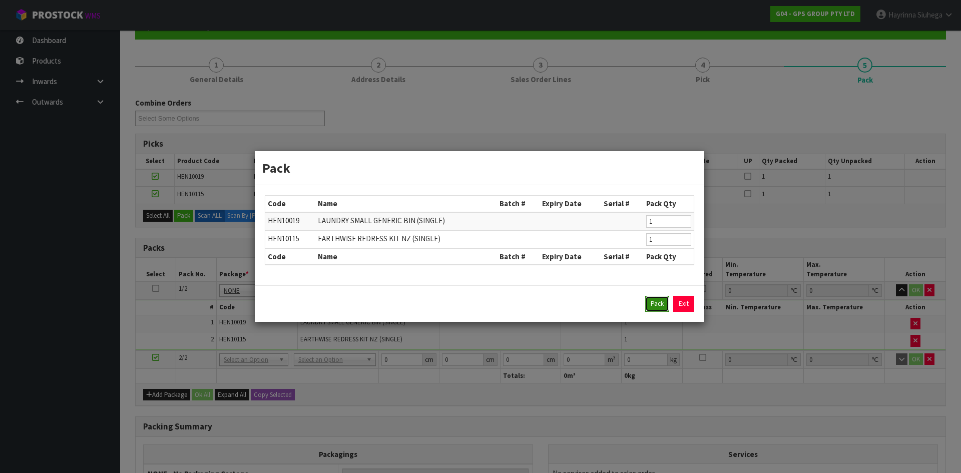
click at [652, 306] on button "Pack" at bounding box center [657, 304] width 24 height 16
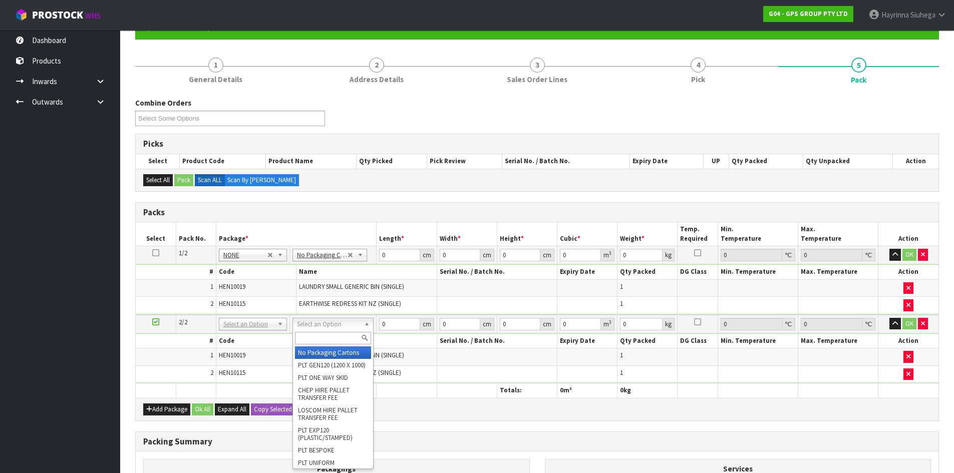
type input "2"
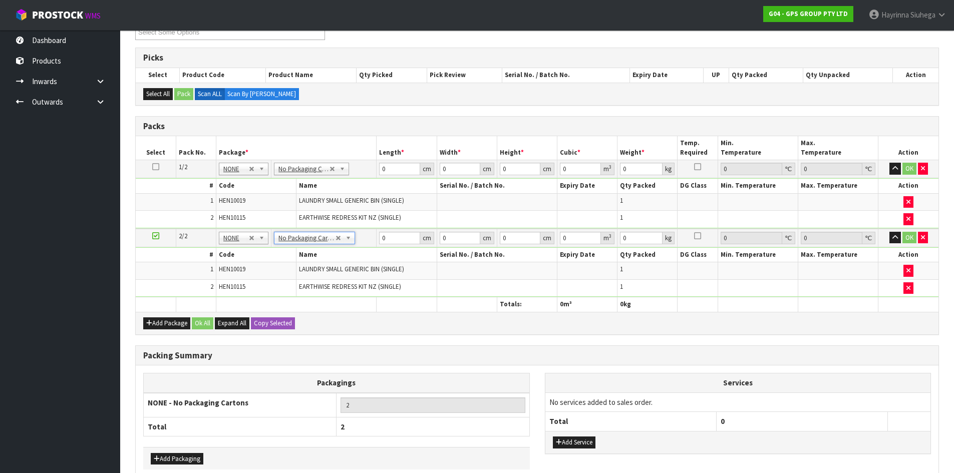
scroll to position [238, 0]
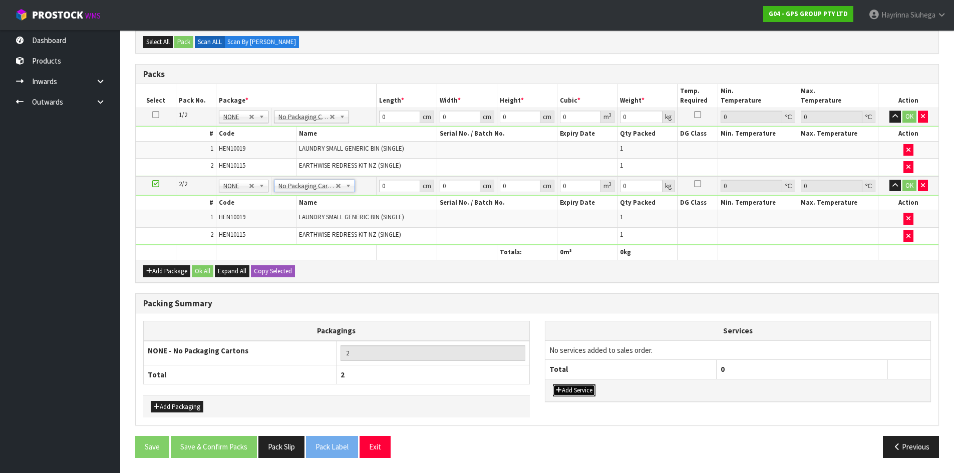
click at [557, 393] on button "Add Service" at bounding box center [574, 390] width 43 height 12
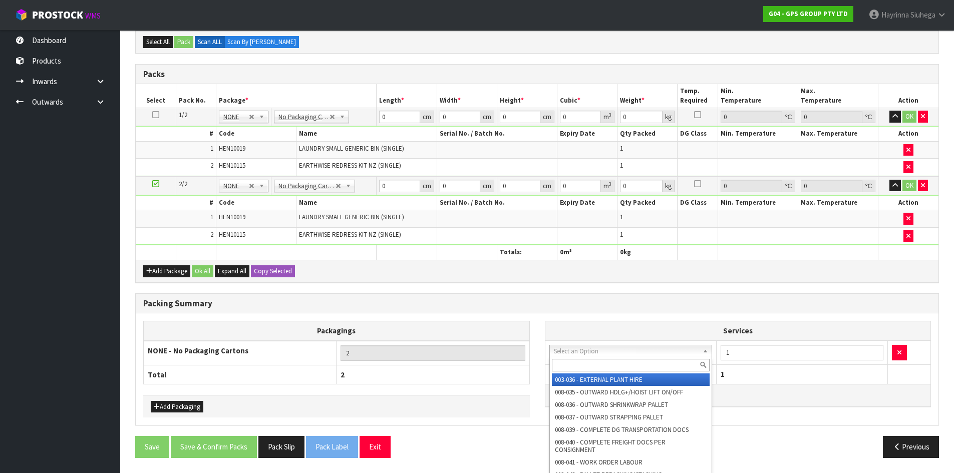
click at [590, 364] on input "text" at bounding box center [631, 365] width 158 height 13
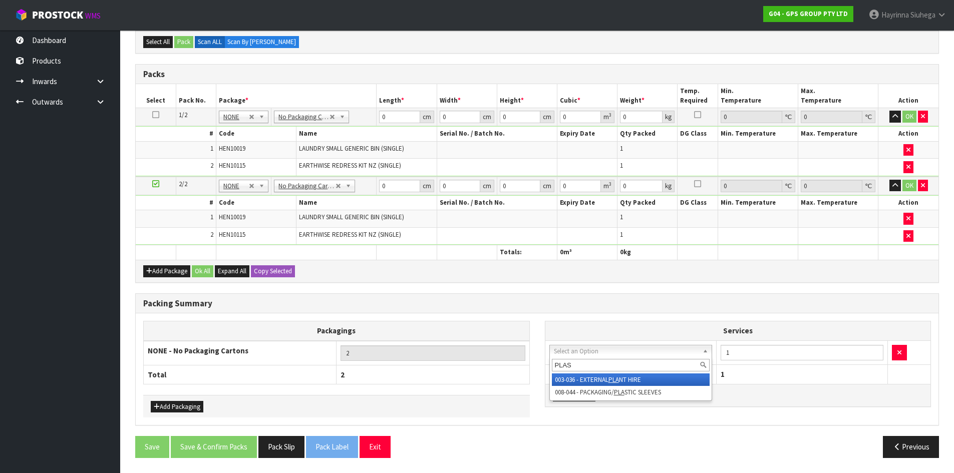
type input "PLAST"
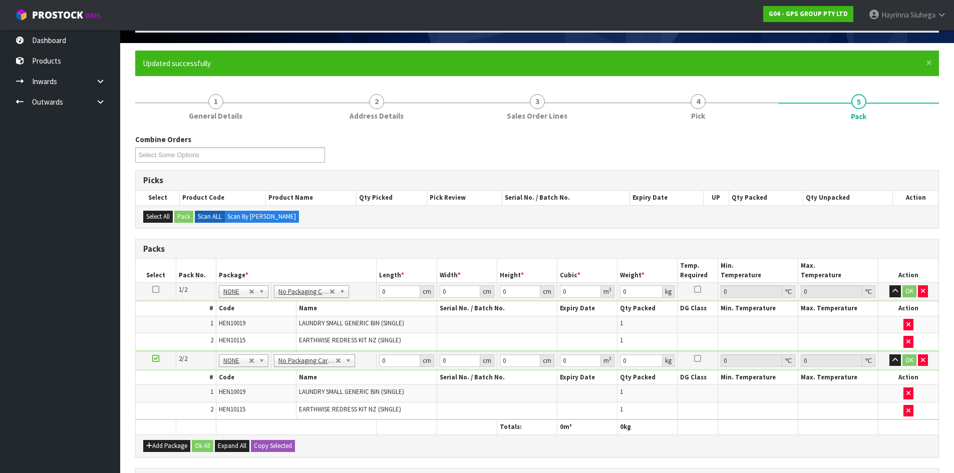
scroll to position [38, 0]
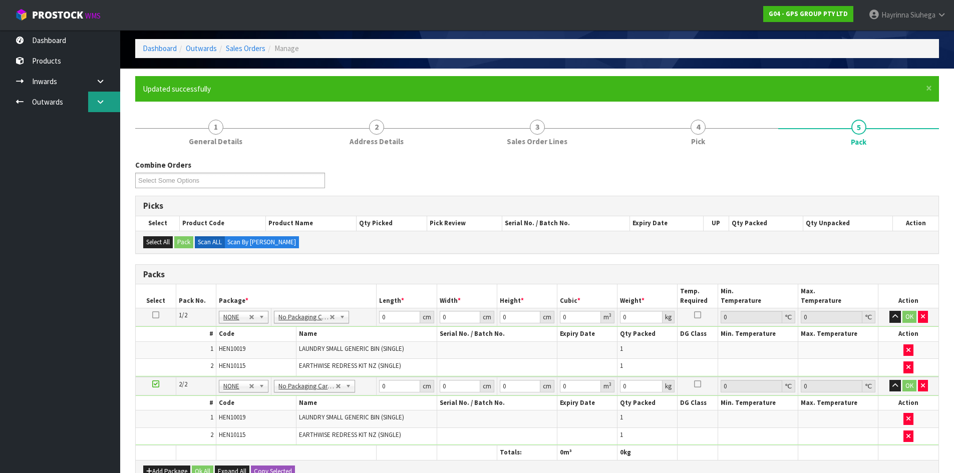
click at [111, 104] on link at bounding box center [104, 102] width 32 height 21
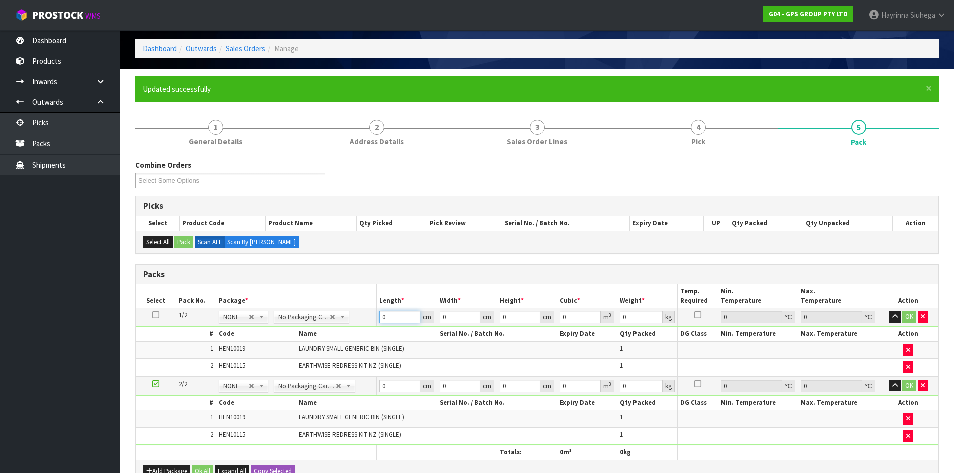
click at [380, 321] on input "0" at bounding box center [399, 317] width 41 height 13
type input "135"
type input "50"
type input "1"
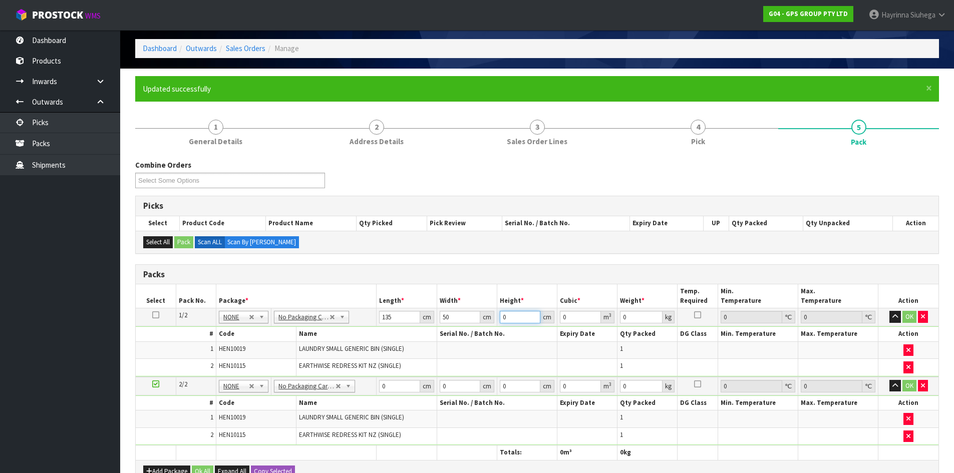
type input "0.00675"
type input "10"
type input "0.0675"
type input "10"
type input "8"
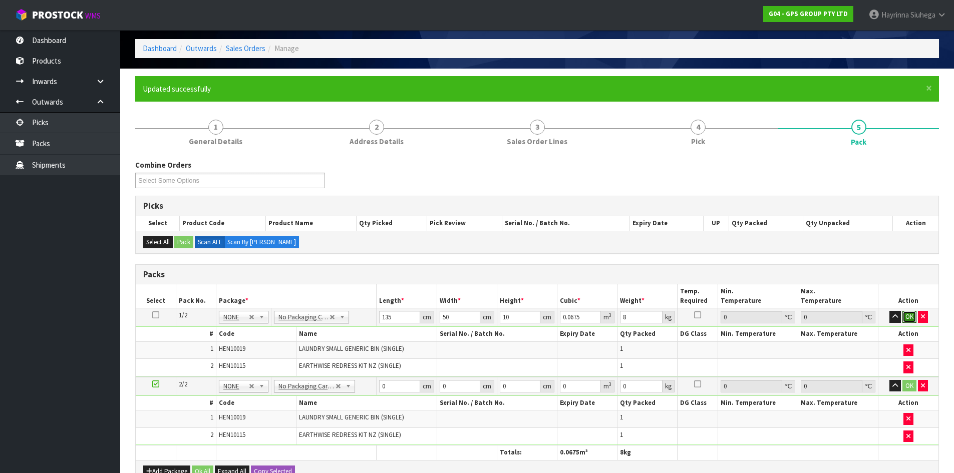
click button "OK" at bounding box center [909, 317] width 14 height 12
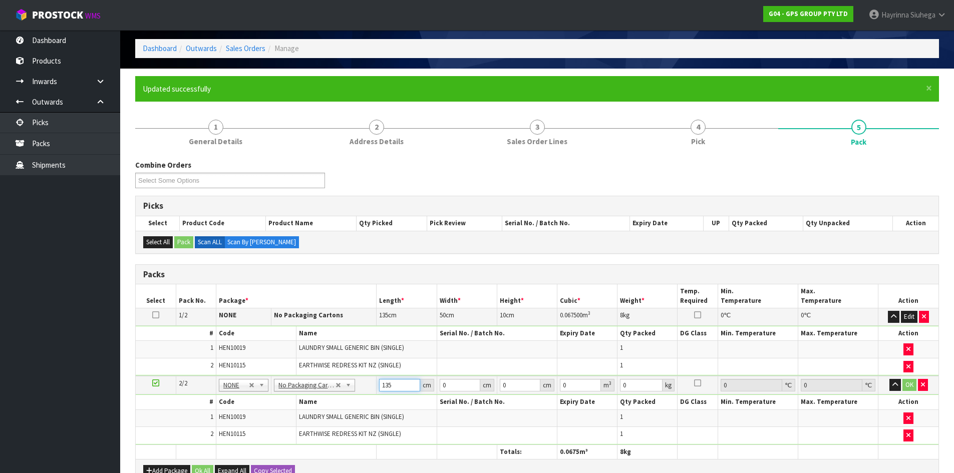
type input "135"
type input "50"
type input "1"
type input "0.00675"
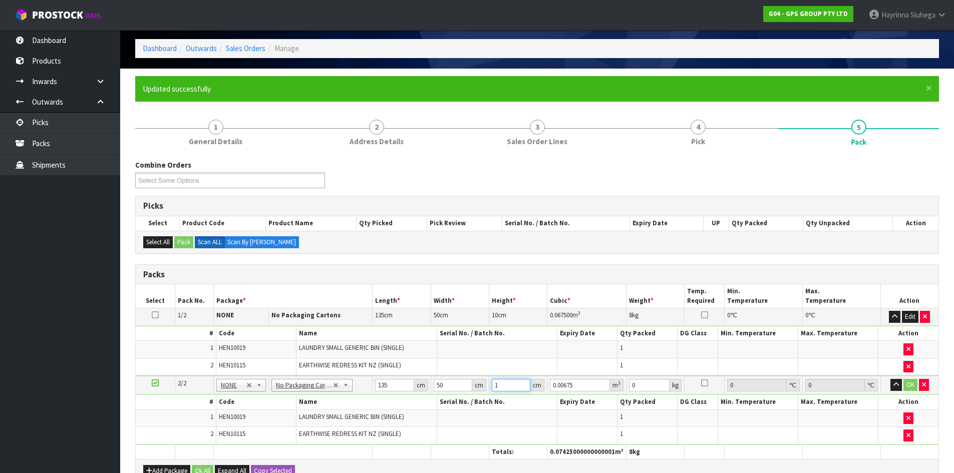
type input "10"
type input "0.0675"
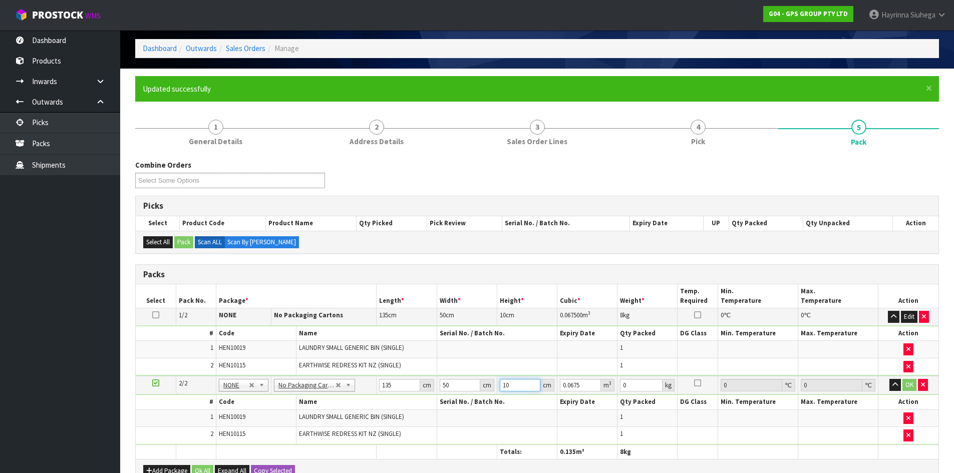
type input "10"
type input "8"
click button "OK" at bounding box center [909, 385] width 14 height 12
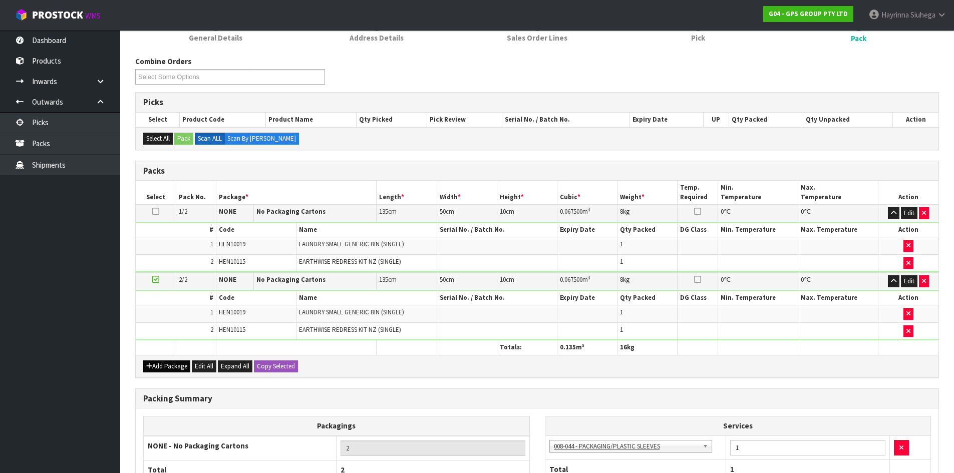
scroll to position [237, 0]
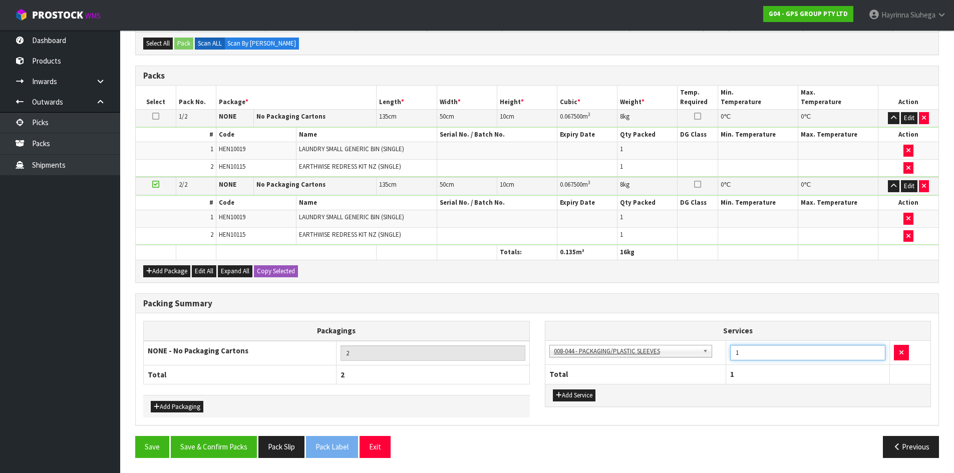
drag, startPoint x: 749, startPoint y: 350, endPoint x: 727, endPoint y: 377, distance: 34.5
click at [691, 358] on tr "003-036 - EXTERNAL PLANT HIRE 008-035 - OUTWARD HDLG+/HOIST LIFT ON/OFF 008-036…" at bounding box center [737, 352] width 385 height 25
type input "2"
click at [199, 452] on button "Save & Confirm Packs" at bounding box center [214, 447] width 86 height 22
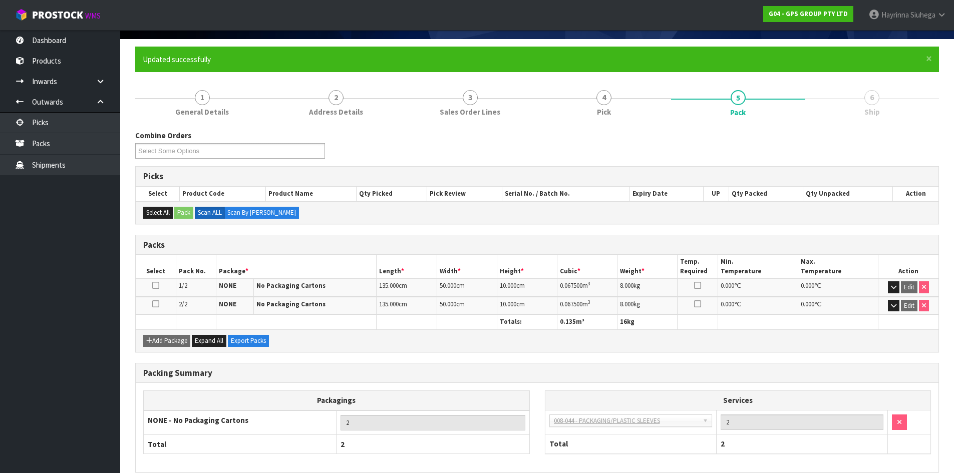
scroll to position [115, 0]
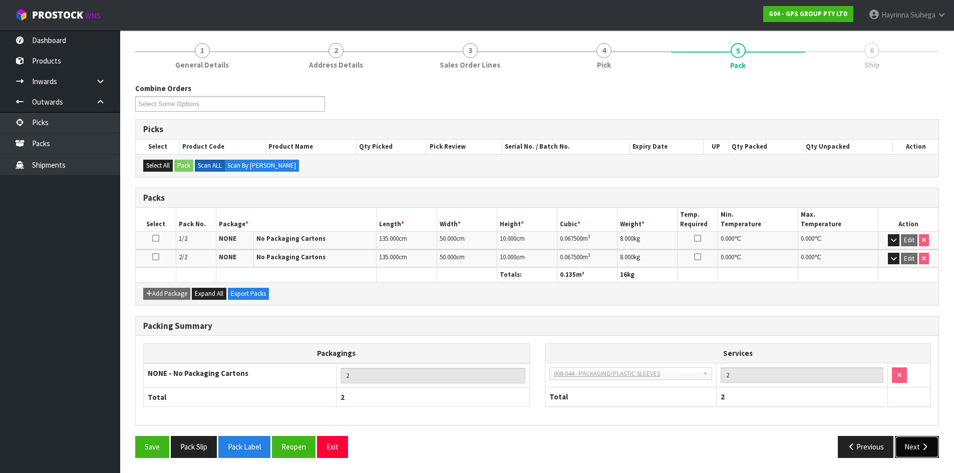
click at [925, 451] on button "Next" at bounding box center [916, 447] width 44 height 22
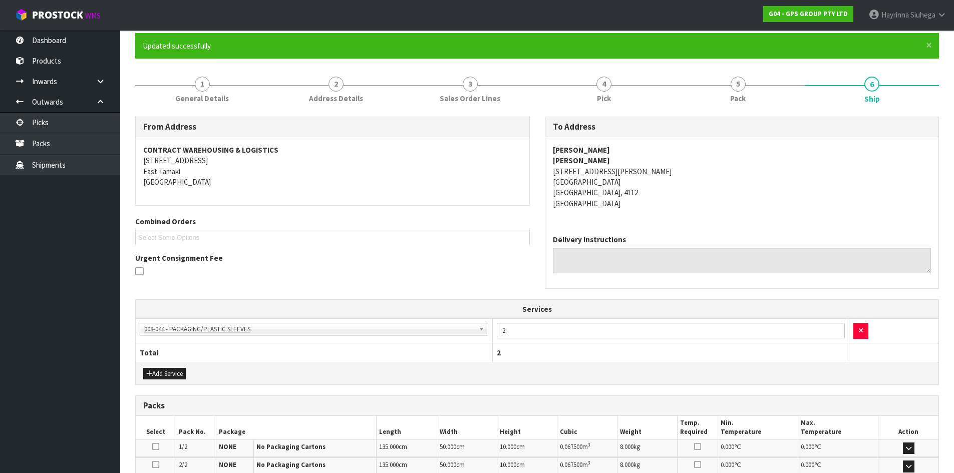
scroll to position [214, 0]
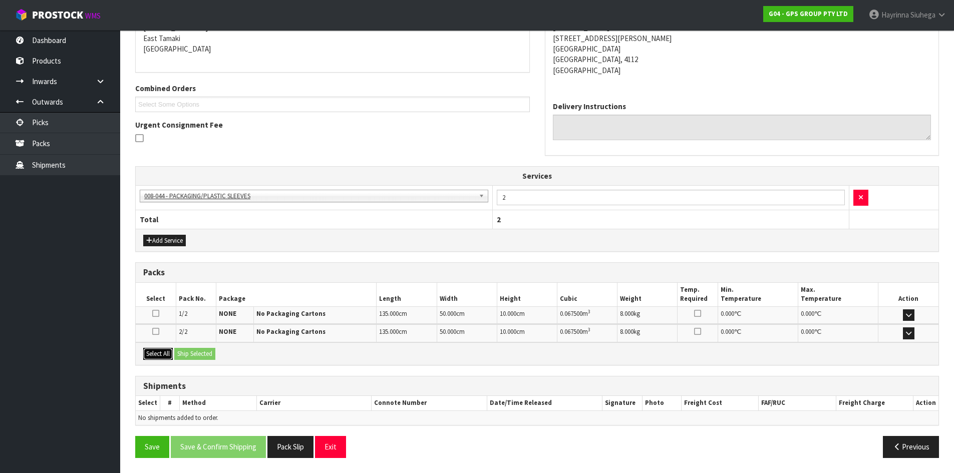
click at [163, 352] on button "Select All" at bounding box center [158, 354] width 30 height 12
click at [204, 354] on button "Ship Selected" at bounding box center [194, 354] width 41 height 12
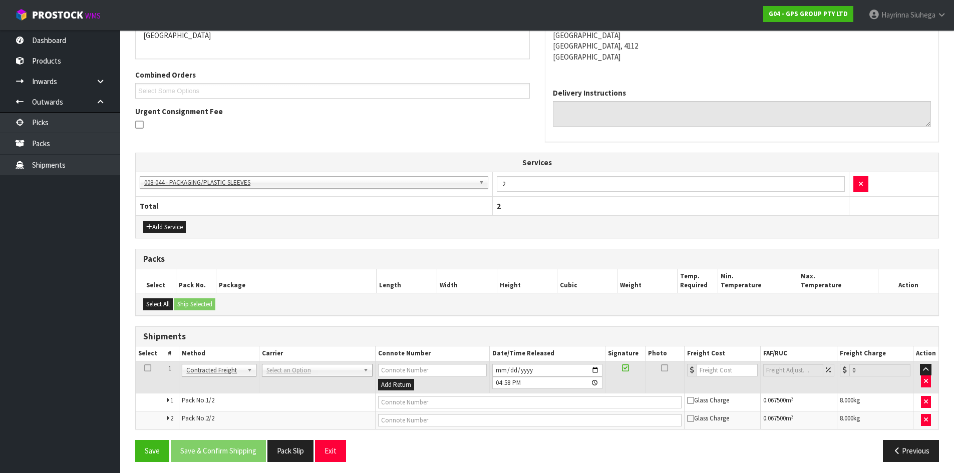
scroll to position [232, 0]
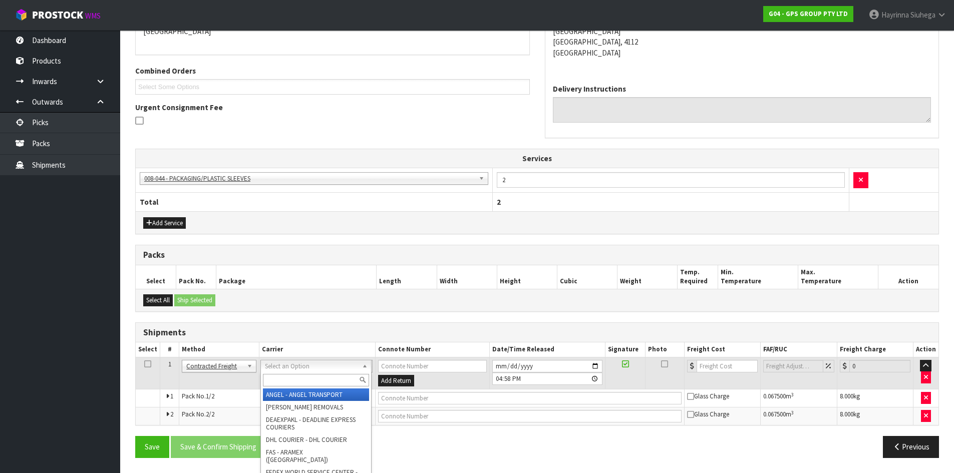
click at [308, 381] on input "text" at bounding box center [316, 380] width 106 height 13
type input "NZP"
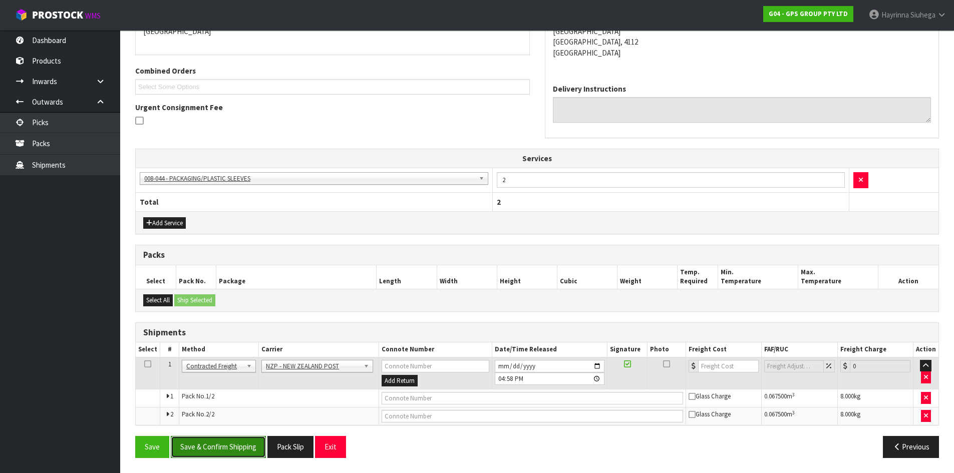
click at [229, 454] on button "Save & Confirm Shipping" at bounding box center [218, 447] width 95 height 22
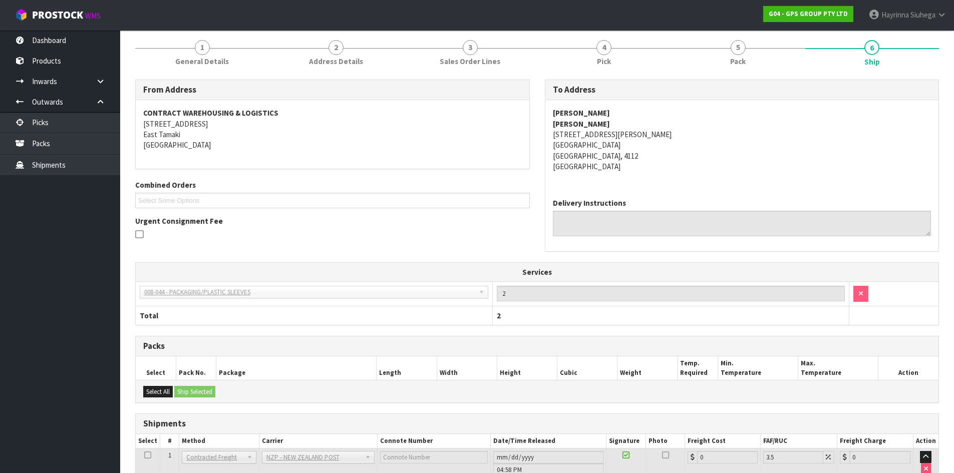
scroll to position [217, 0]
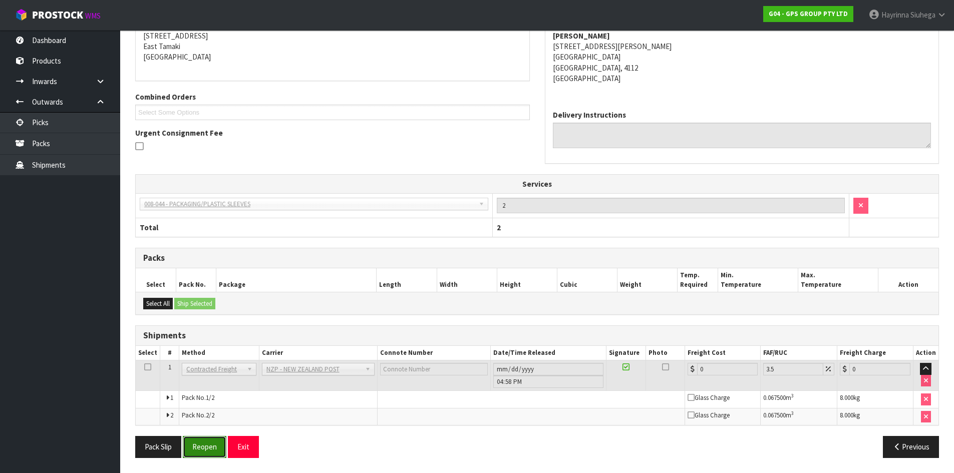
click at [215, 442] on button "Reopen" at bounding box center [205, 447] width 44 height 22
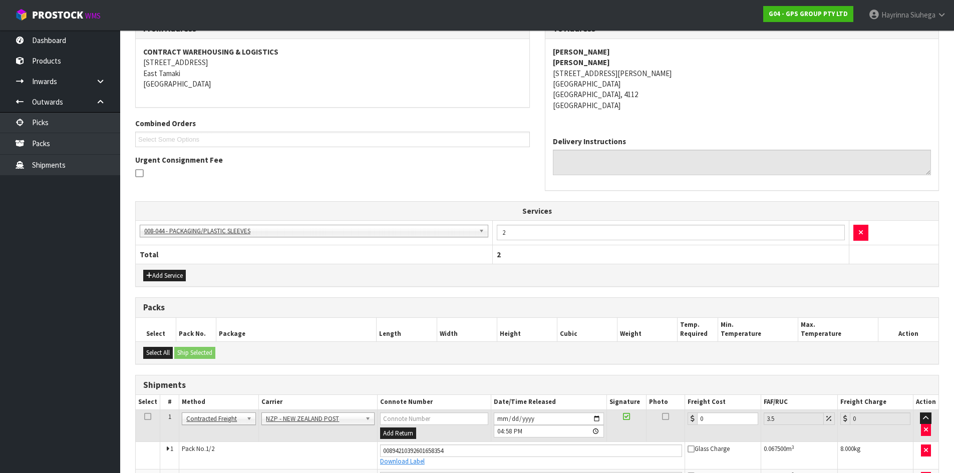
scroll to position [206, 0]
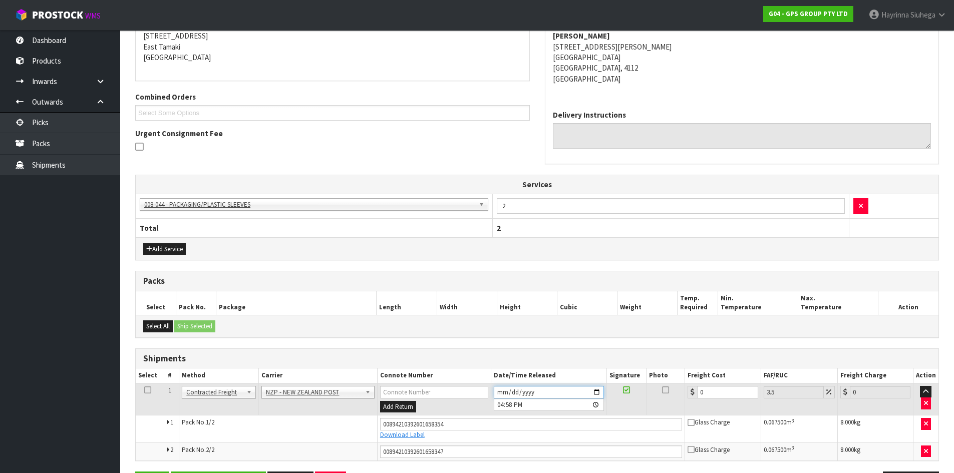
click at [500, 388] on input "[DATE]" at bounding box center [549, 392] width 110 height 13
type input "[DATE]"
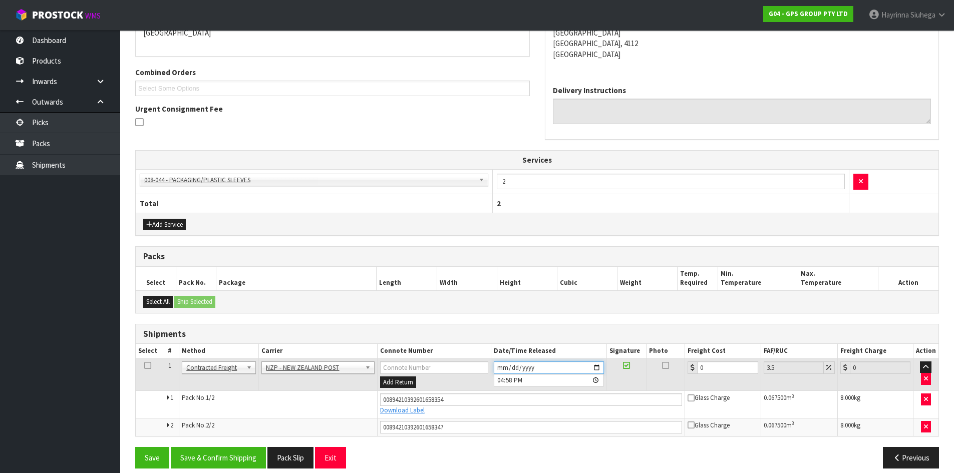
scroll to position [241, 0]
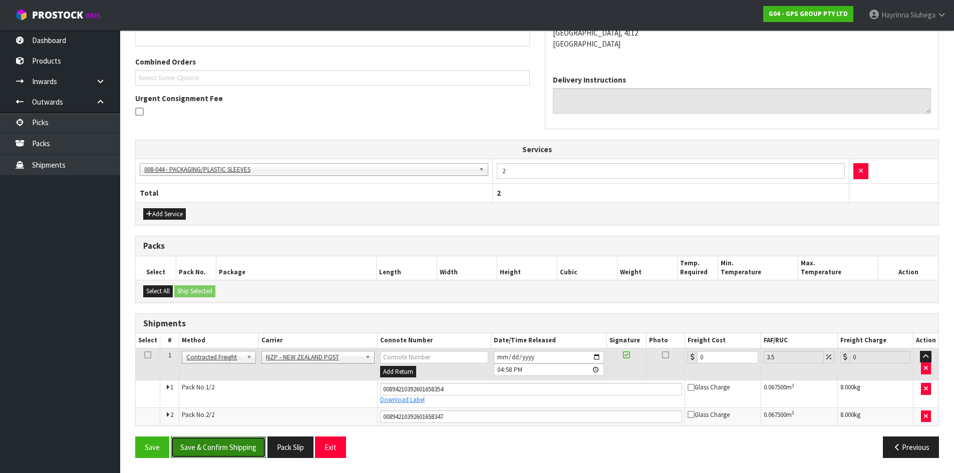
click at [230, 451] on button "Save & Confirm Shipping" at bounding box center [218, 447] width 95 height 22
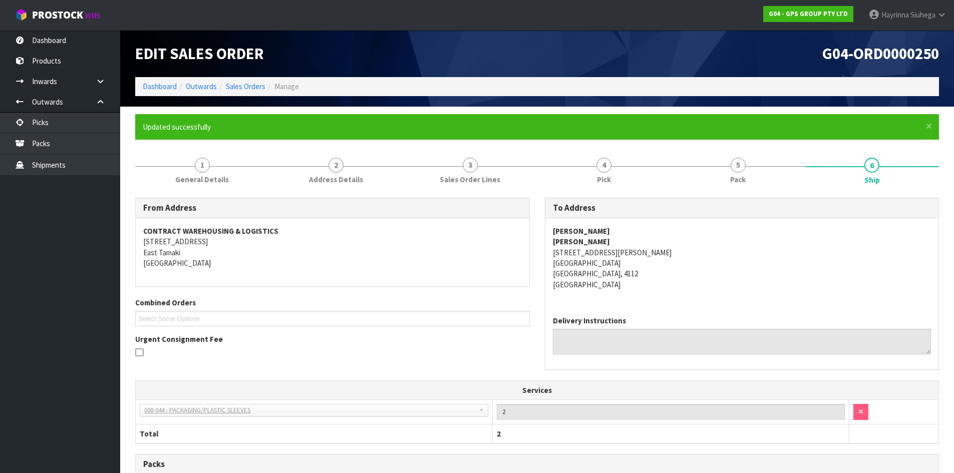
scroll to position [213, 0]
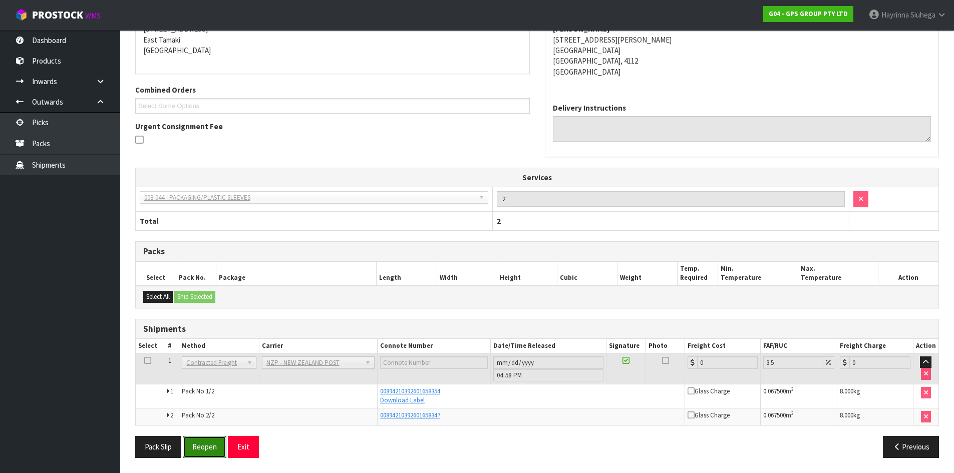
click at [215, 451] on button "Reopen" at bounding box center [205, 447] width 44 height 22
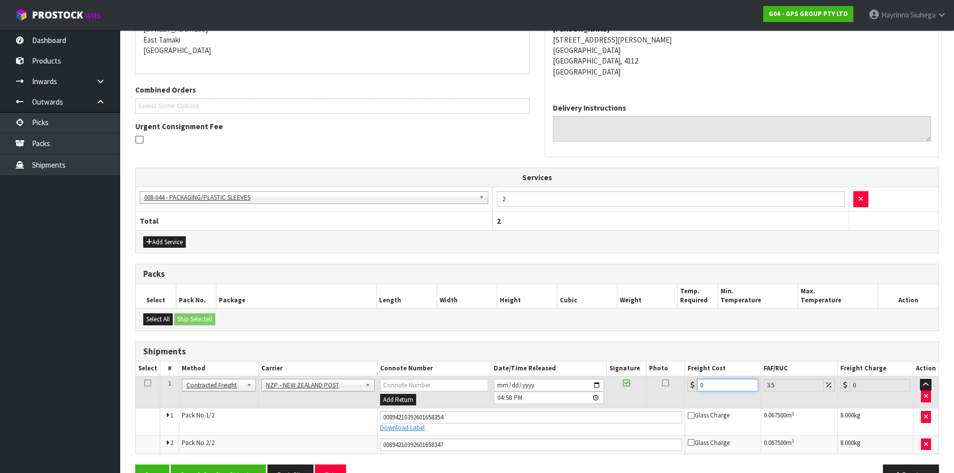
drag, startPoint x: 703, startPoint y: 381, endPoint x: 603, endPoint y: 382, distance: 100.1
click at [603, 382] on tr "1 Client Local Pickup Customer Local Pickup Company Freight Contracted Freight …" at bounding box center [537, 392] width 802 height 33
type input "2"
type input "2.07"
type input "23"
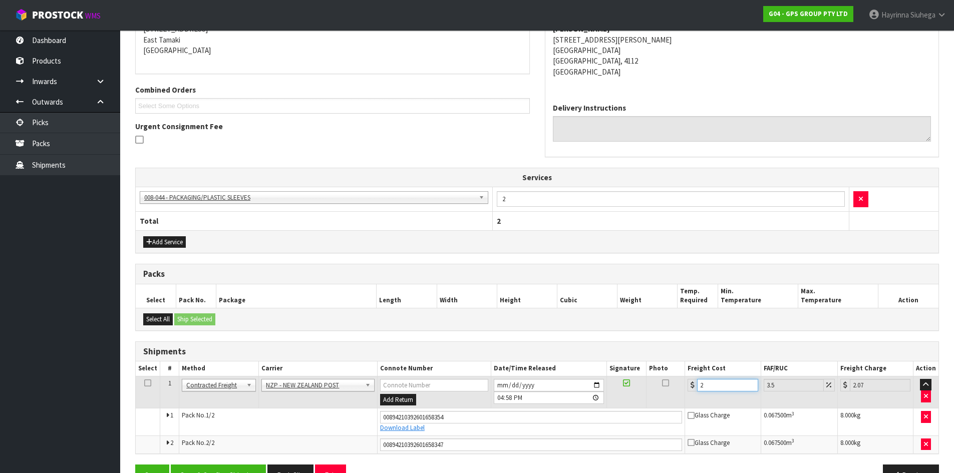
type input "23.8"
type input "23.4"
type input "24.22"
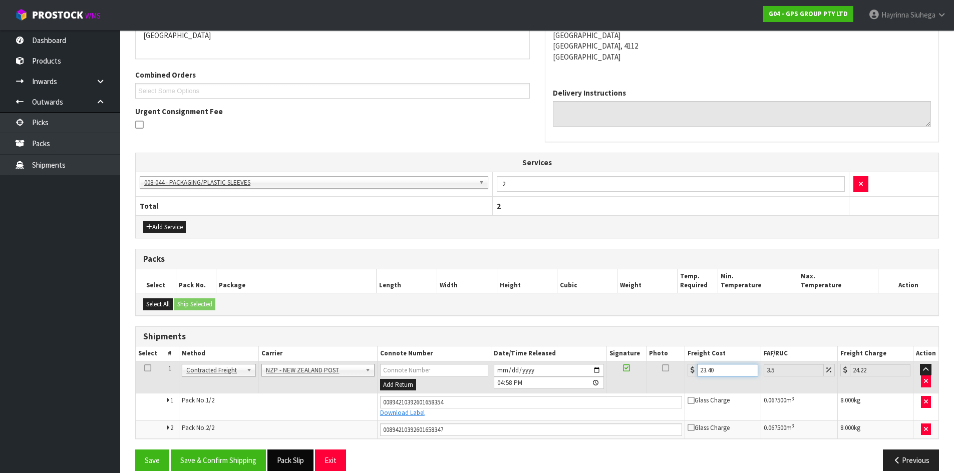
scroll to position [241, 0]
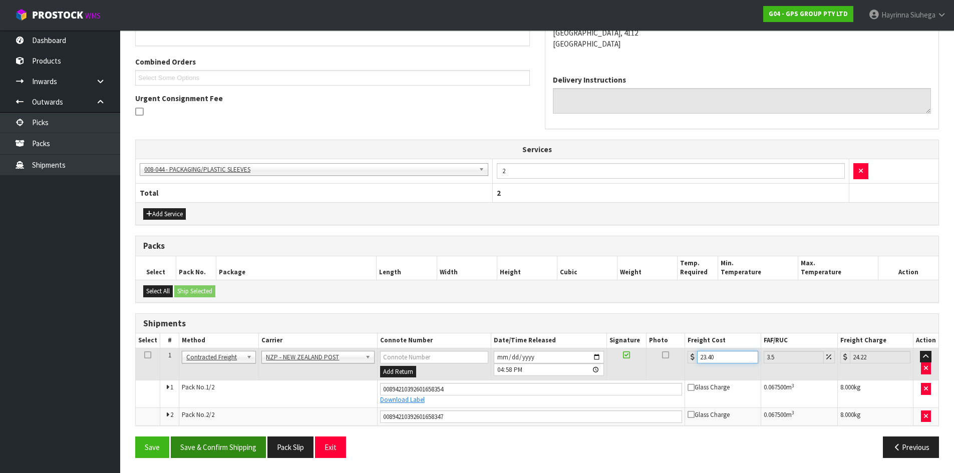
type input "23.40"
click at [252, 436] on button "Save & Confirm Shipping" at bounding box center [218, 447] width 95 height 22
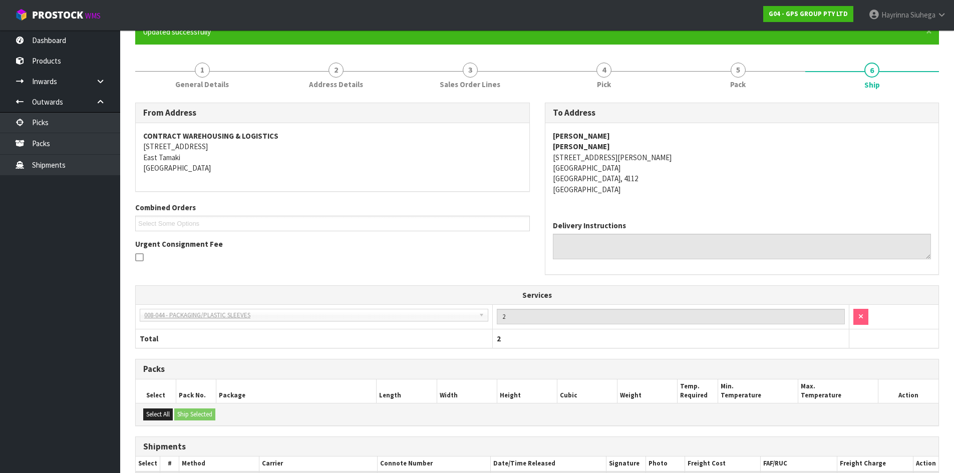
scroll to position [0, 0]
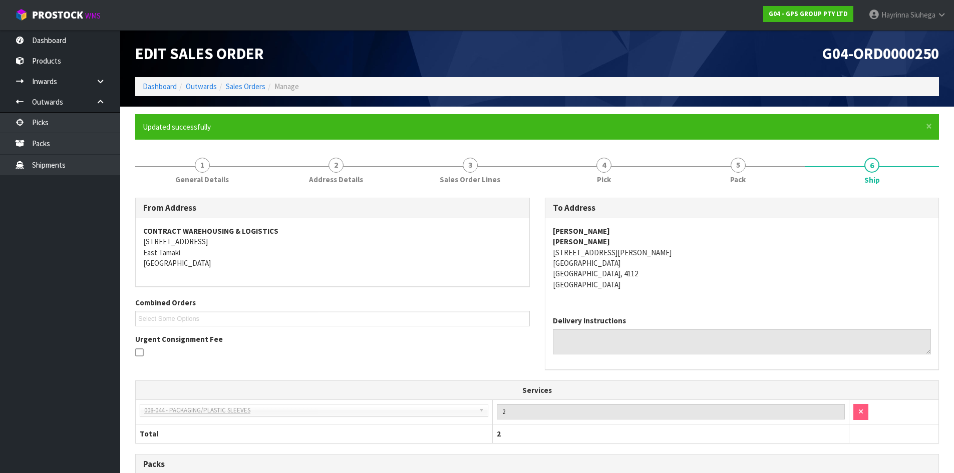
click at [161, 96] on ol "Dashboard Outwards Sales Orders Manage" at bounding box center [536, 86] width 803 height 19
click at [164, 88] on link "Dashboard" at bounding box center [160, 87] width 34 height 10
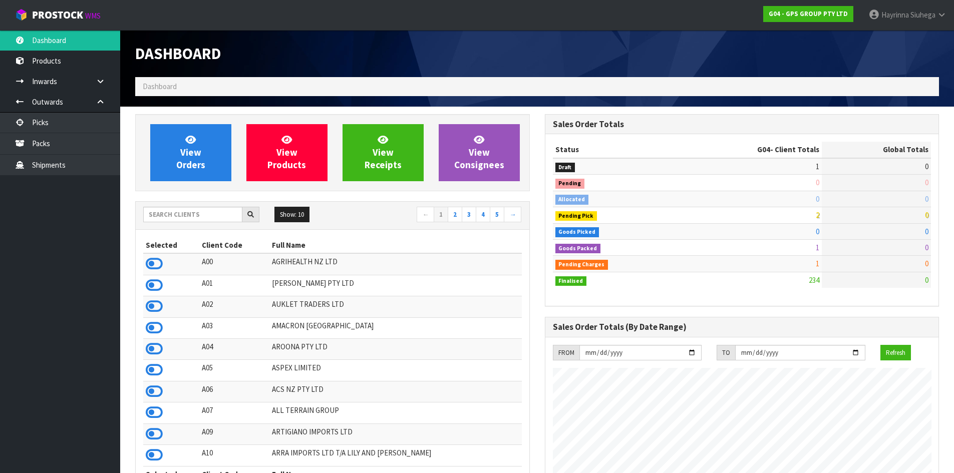
scroll to position [628, 409]
click at [184, 157] on span "View Orders" at bounding box center [190, 153] width 29 height 38
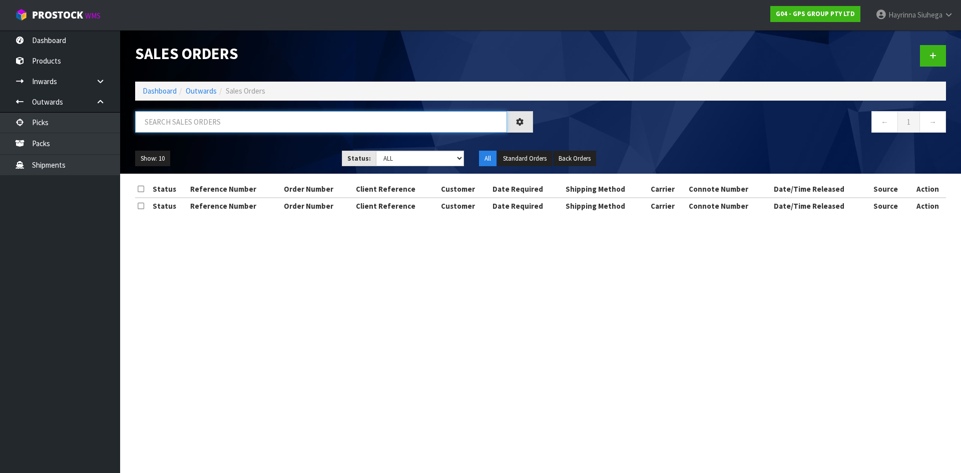
click at [197, 125] on input "text" at bounding box center [321, 122] width 372 height 22
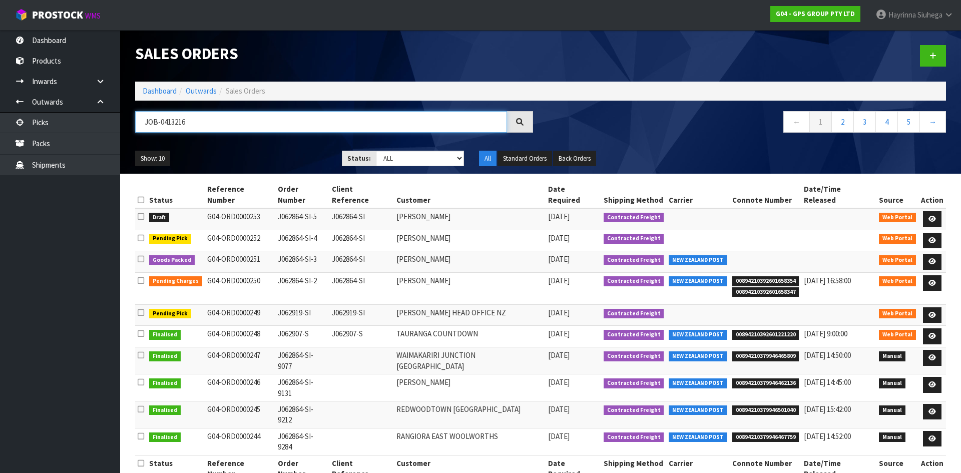
type input "JOB-0413216"
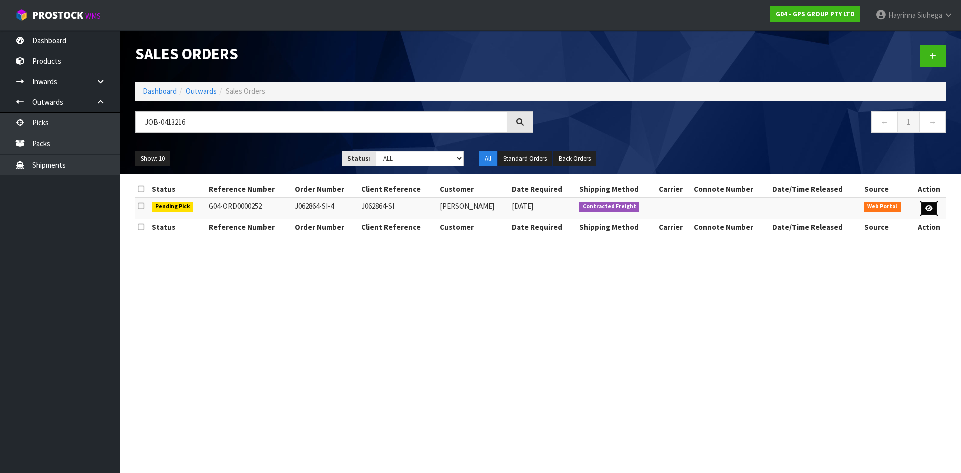
click at [931, 211] on icon at bounding box center [930, 208] width 8 height 7
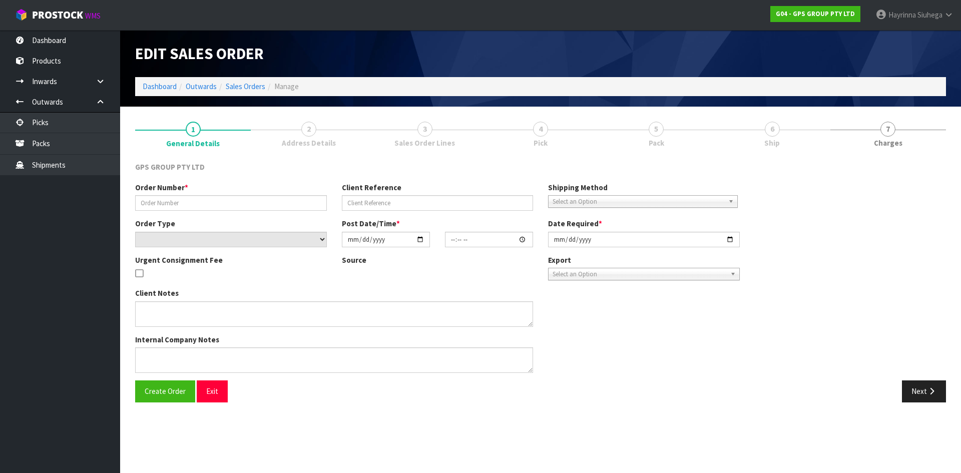
type input "J062864-SI-4"
type input "J062864-SI"
select select "number:0"
type input "[DATE]"
type input "10:30:00.000"
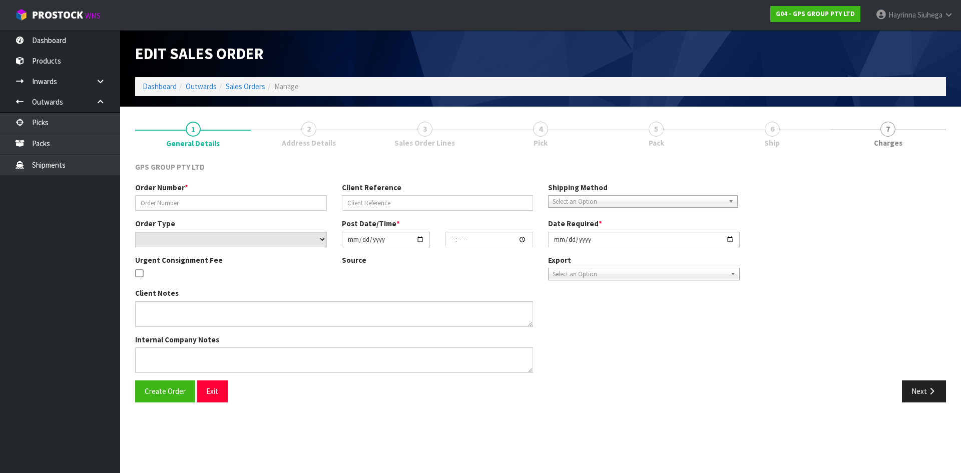
type input "[DATE]"
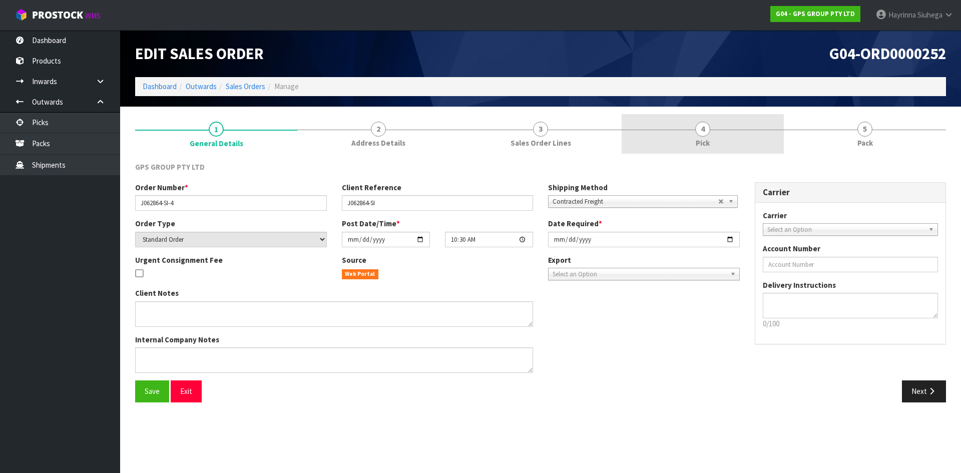
click at [671, 130] on div at bounding box center [703, 130] width 162 height 1
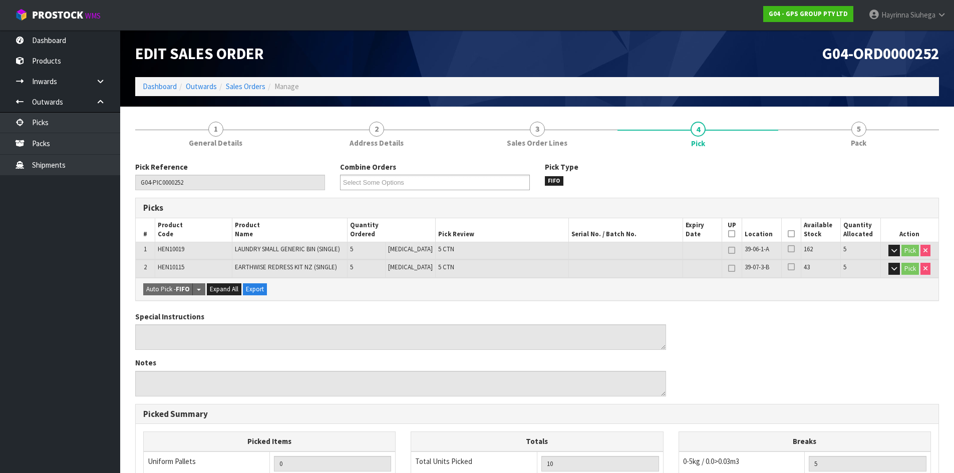
click at [787, 234] on icon at bounding box center [790, 234] width 7 height 1
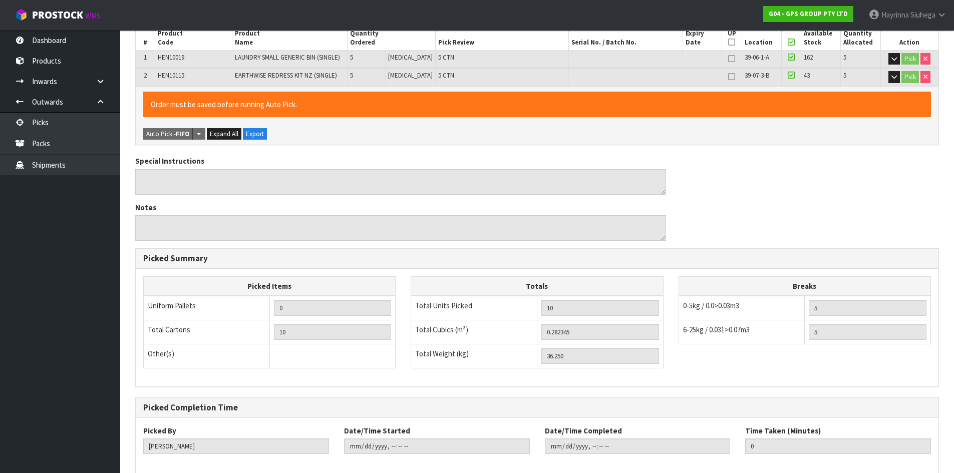
scroll to position [243, 0]
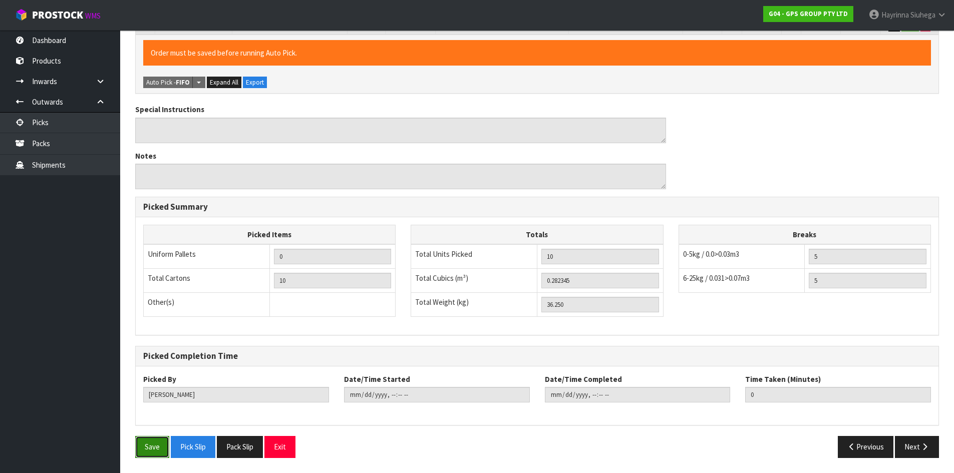
click at [154, 439] on button "Save" at bounding box center [152, 447] width 34 height 22
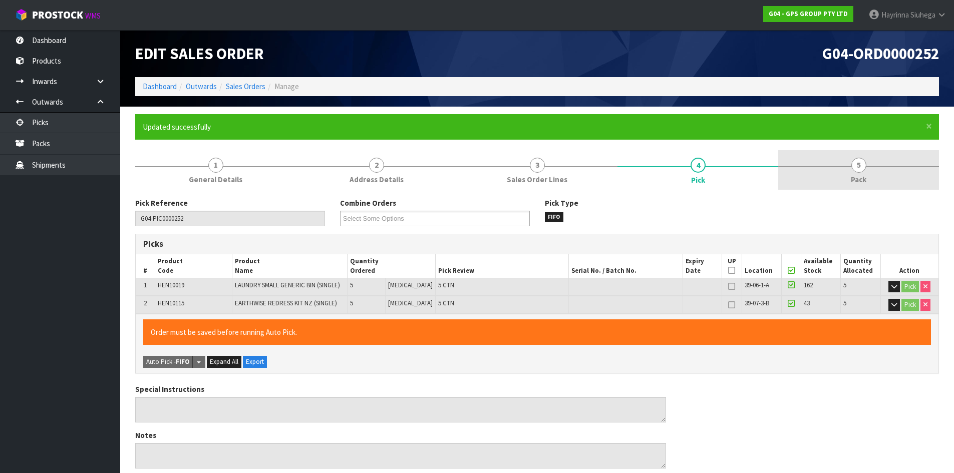
click at [877, 173] on link "5 Pack" at bounding box center [858, 170] width 161 height 40
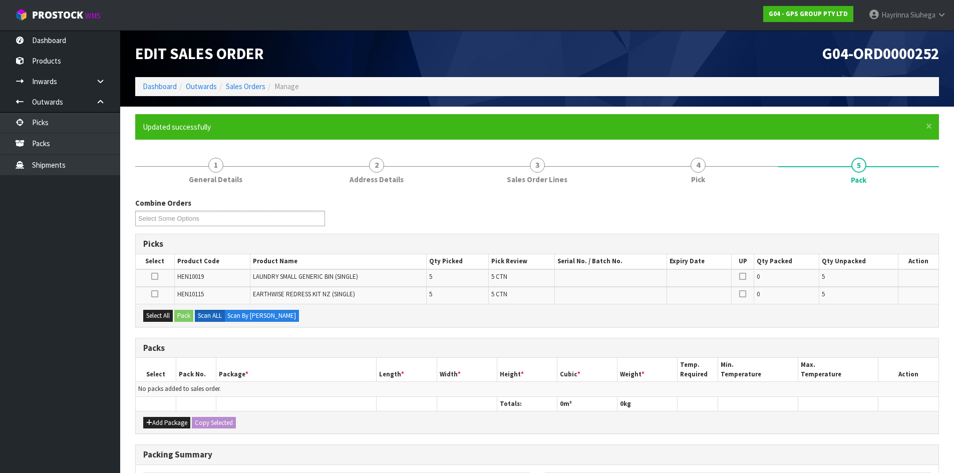
click at [157, 276] on icon at bounding box center [154, 276] width 7 height 1
click at [0, 0] on input "checkbox" at bounding box center [0, 0] width 0 height 0
click at [153, 294] on icon at bounding box center [154, 294] width 7 height 1
click at [0, 0] on input "checkbox" at bounding box center [0, 0] width 0 height 0
click at [160, 425] on button "Add Package" at bounding box center [166, 423] width 47 height 12
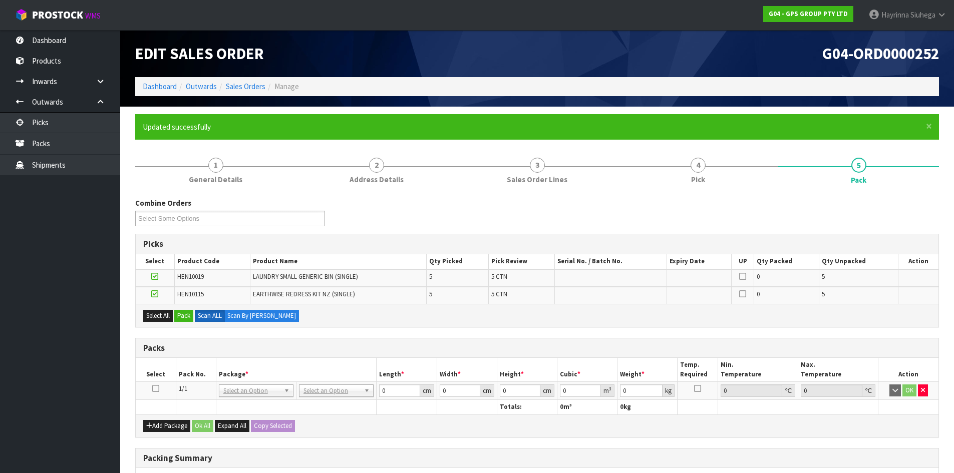
click at [153, 388] on icon at bounding box center [155, 388] width 7 height 1
click at [185, 321] on button "Pack" at bounding box center [183, 316] width 19 height 12
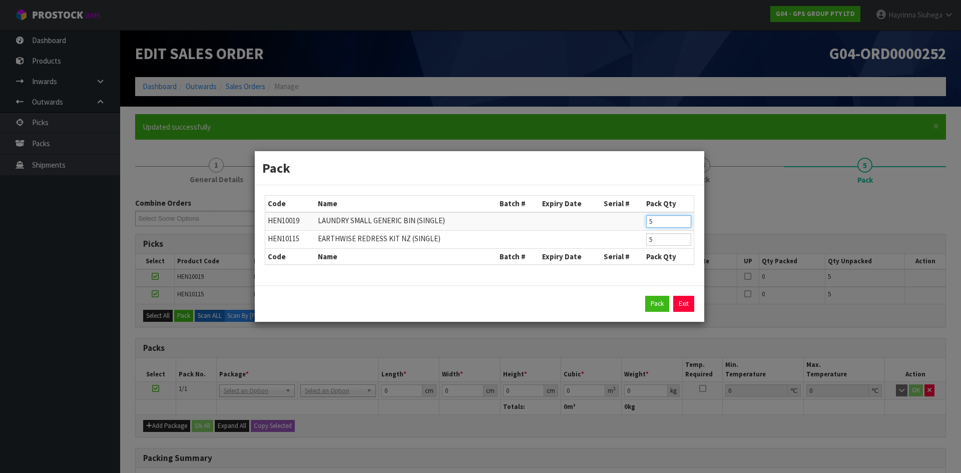
drag, startPoint x: 656, startPoint y: 227, endPoint x: 615, endPoint y: 228, distance: 40.6
click at [617, 227] on tr "HEN10019 LAUNDRY SMALL GENERIC BIN (SINGLE) 5" at bounding box center [479, 221] width 428 height 19
type input "1"
click button "Pack" at bounding box center [657, 304] width 24 height 16
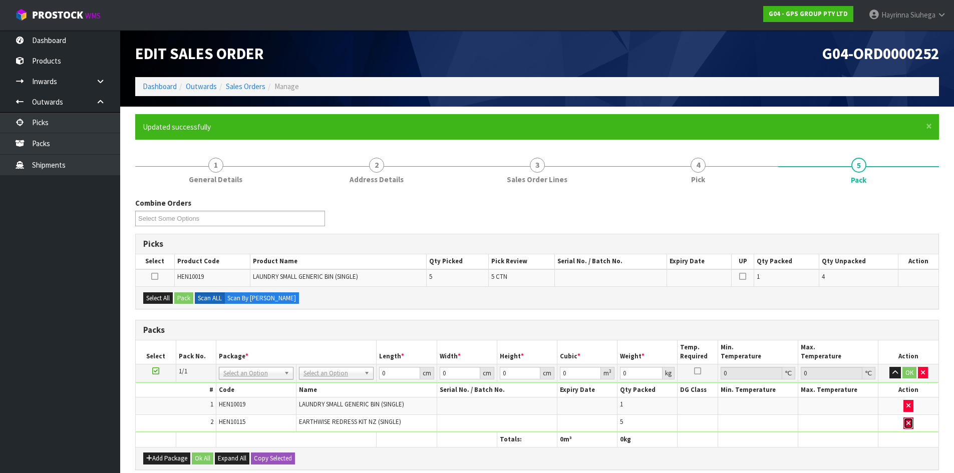
click at [906, 422] on button "button" at bounding box center [908, 423] width 10 height 12
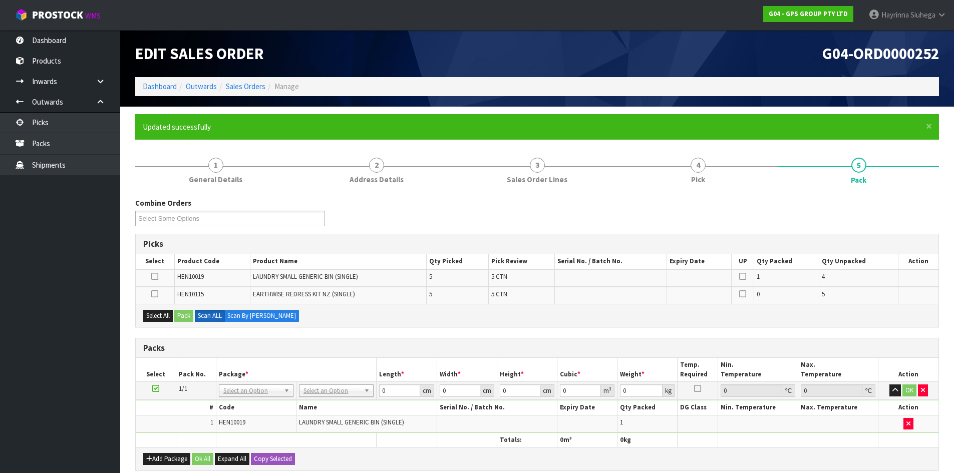
click at [155, 299] on label at bounding box center [154, 294] width 7 height 9
click at [0, 0] on input "checkbox" at bounding box center [0, 0] width 0 height 0
click at [181, 320] on button "Pack" at bounding box center [183, 316] width 19 height 12
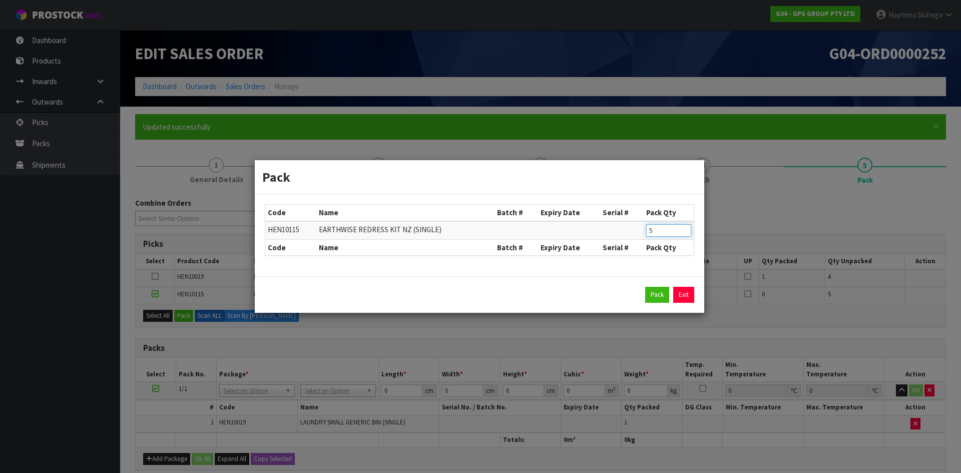
click at [611, 235] on tr "HEN10115 EARTHWISE REDRESS KIT NZ (SINGLE) 5" at bounding box center [479, 230] width 428 height 19
type input "1"
click button "Pack" at bounding box center [657, 295] width 24 height 16
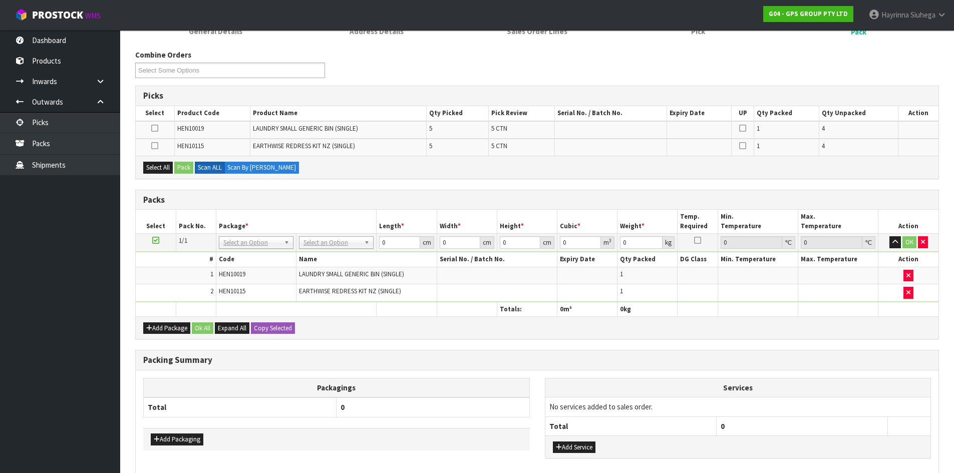
scroll to position [150, 0]
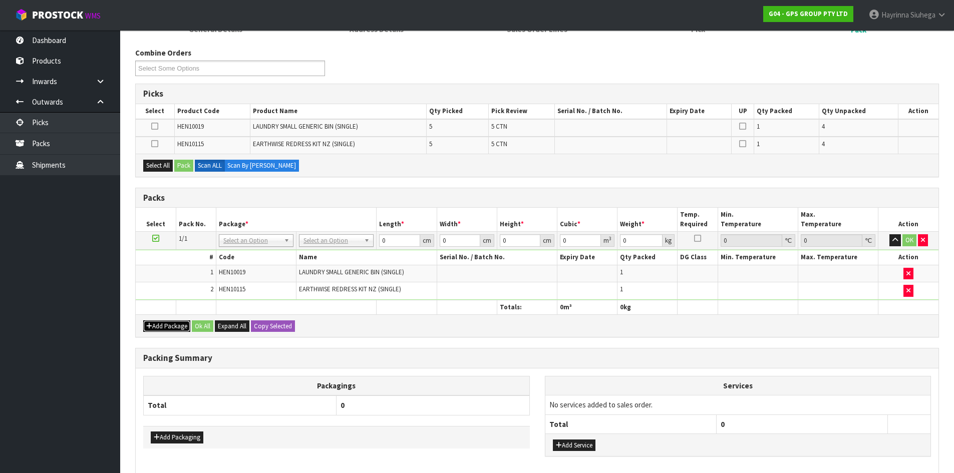
click at [167, 324] on button "Add Package" at bounding box center [166, 326] width 47 height 12
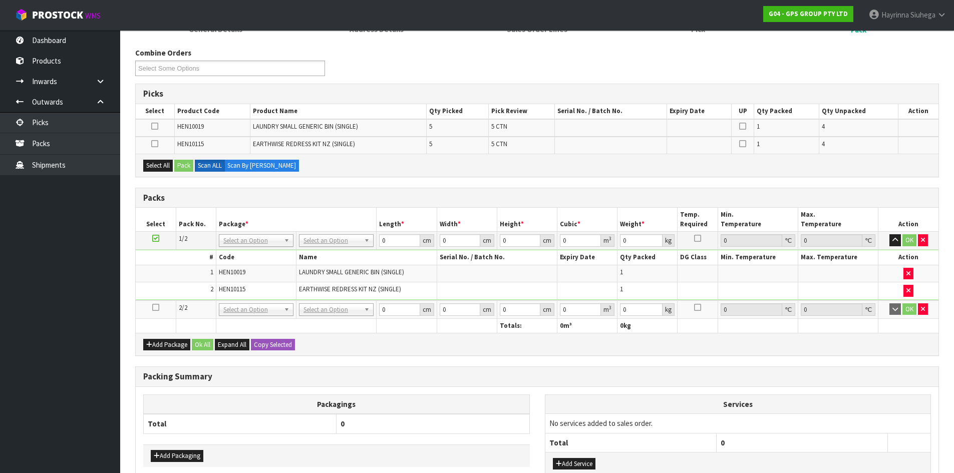
click at [154, 311] on link at bounding box center [155, 307] width 7 height 9
click at [161, 168] on button "Select All" at bounding box center [158, 166] width 30 height 12
click at [187, 163] on button "Pack" at bounding box center [183, 166] width 19 height 12
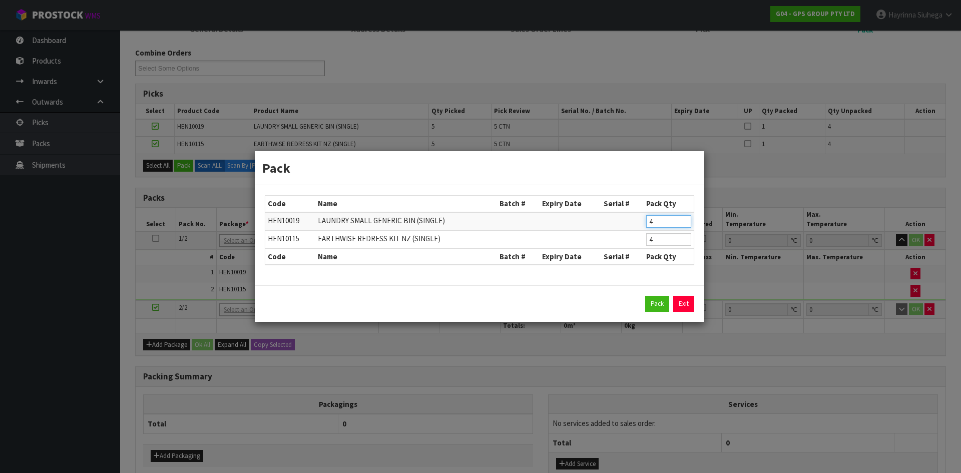
drag, startPoint x: 674, startPoint y: 222, endPoint x: 625, endPoint y: 224, distance: 49.1
click at [611, 220] on tr "HEN10019 LAUNDRY SMALL GENERIC BIN (SINGLE) 4" at bounding box center [479, 221] width 428 height 19
type input "1"
drag, startPoint x: 664, startPoint y: 243, endPoint x: 639, endPoint y: 243, distance: 25.0
click at [639, 243] on tr "HEN10115 EARTHWISE REDRESS KIT NZ (SINGLE) 4" at bounding box center [479, 239] width 428 height 18
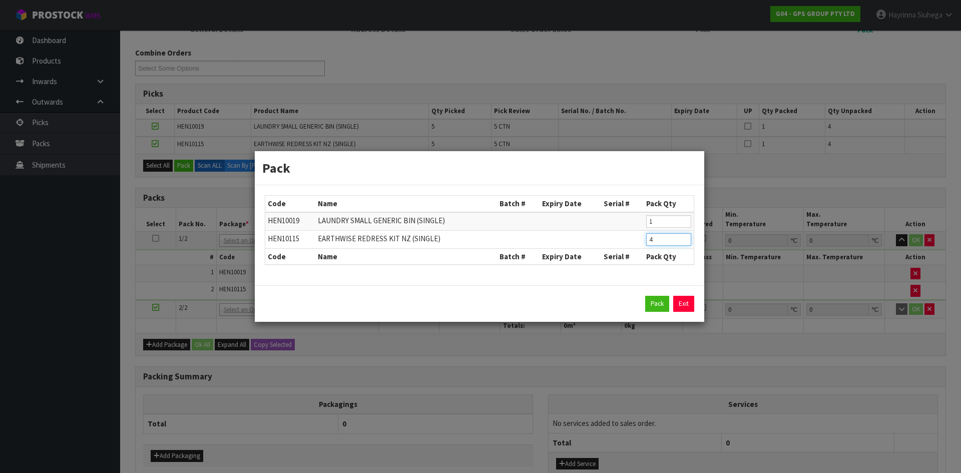
type input "1"
click button "Pack" at bounding box center [657, 304] width 24 height 16
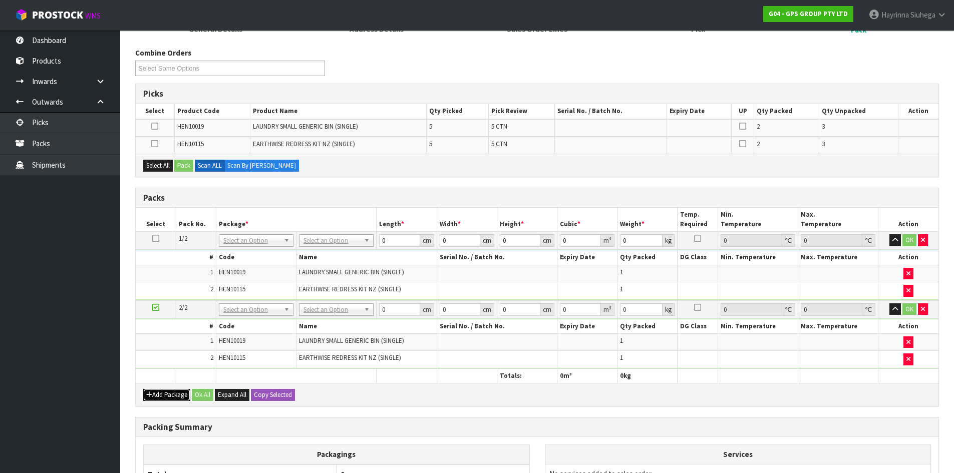
click at [163, 393] on button "Add Package" at bounding box center [166, 395] width 47 height 12
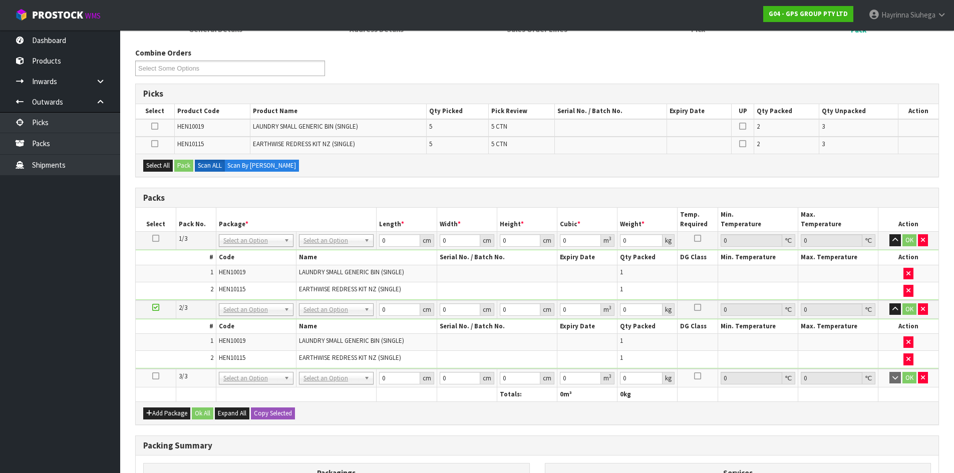
drag, startPoint x: 158, startPoint y: 374, endPoint x: 155, endPoint y: 361, distance: 12.8
click at [157, 376] on icon at bounding box center [155, 376] width 7 height 1
click at [154, 161] on button "Select All" at bounding box center [158, 166] width 30 height 12
click at [187, 170] on button "Pack" at bounding box center [183, 166] width 19 height 12
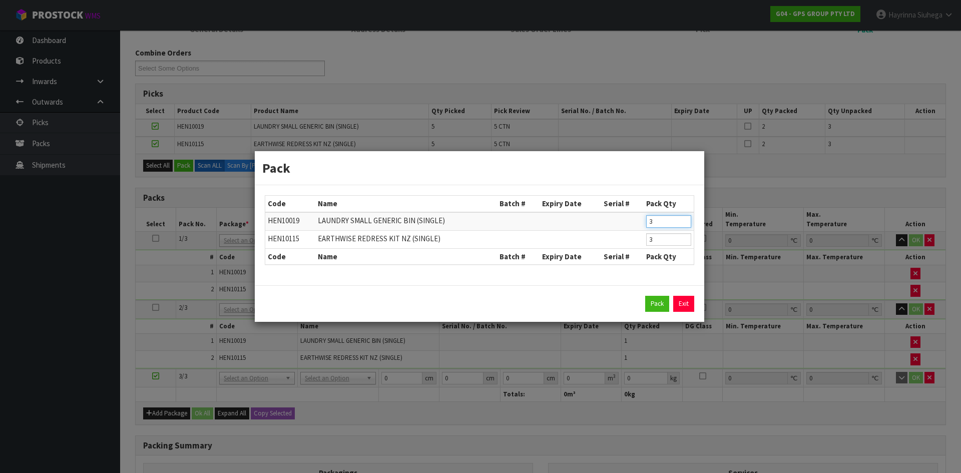
drag, startPoint x: 661, startPoint y: 220, endPoint x: 601, endPoint y: 223, distance: 60.1
click at [601, 223] on tr "HEN10019 LAUNDRY SMALL GENERIC BIN (SINGLE) 3" at bounding box center [479, 221] width 428 height 19
type input "1"
drag, startPoint x: 657, startPoint y: 236, endPoint x: 618, endPoint y: 240, distance: 39.2
click at [618, 240] on tr "HEN10115 EARTHWISE REDRESS KIT NZ (SINGLE) 3" at bounding box center [479, 239] width 428 height 18
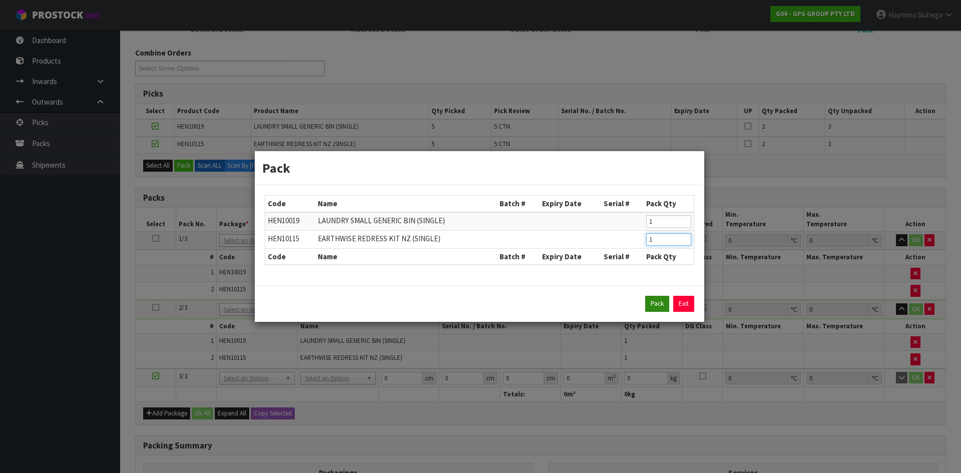
type input "1"
click at [661, 308] on button "Pack" at bounding box center [657, 304] width 24 height 16
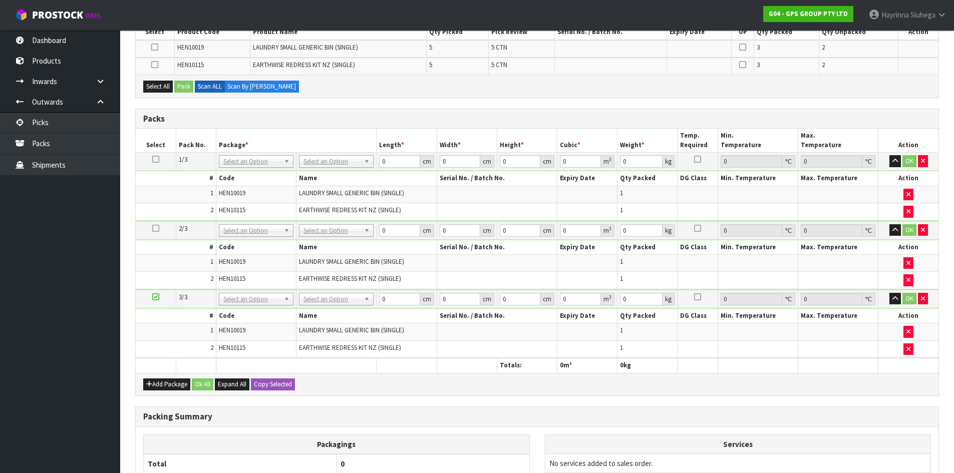
scroll to position [250, 0]
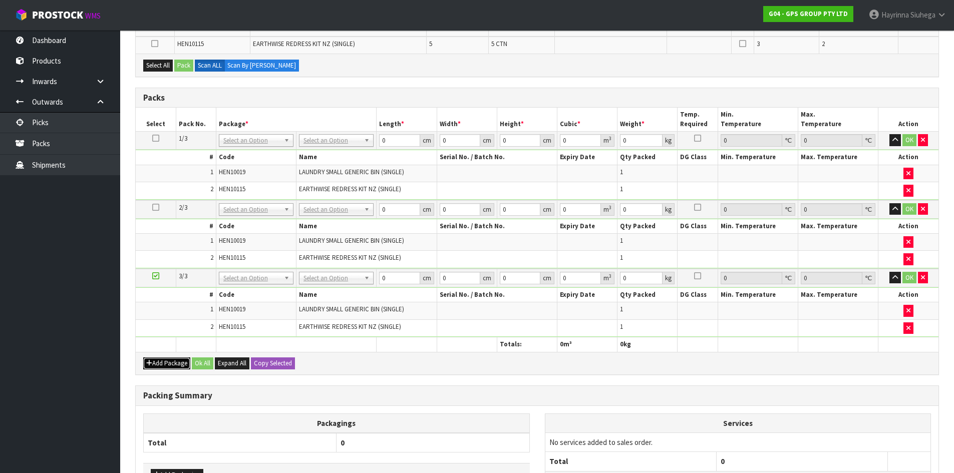
click at [168, 361] on button "Add Package" at bounding box center [166, 363] width 47 height 12
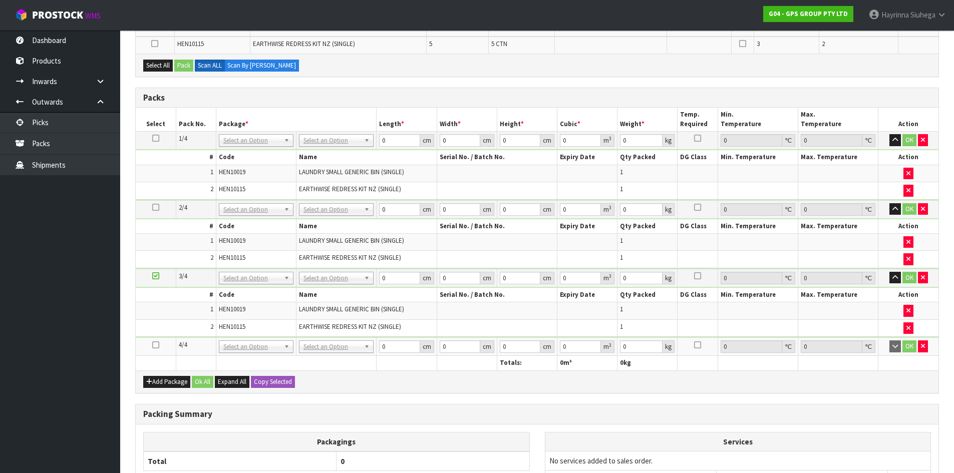
click at [154, 345] on icon at bounding box center [155, 345] width 7 height 1
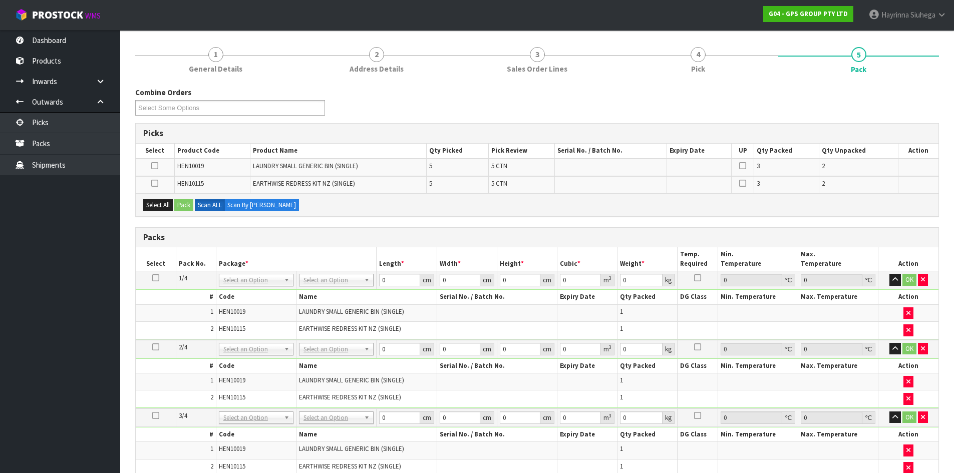
scroll to position [100, 0]
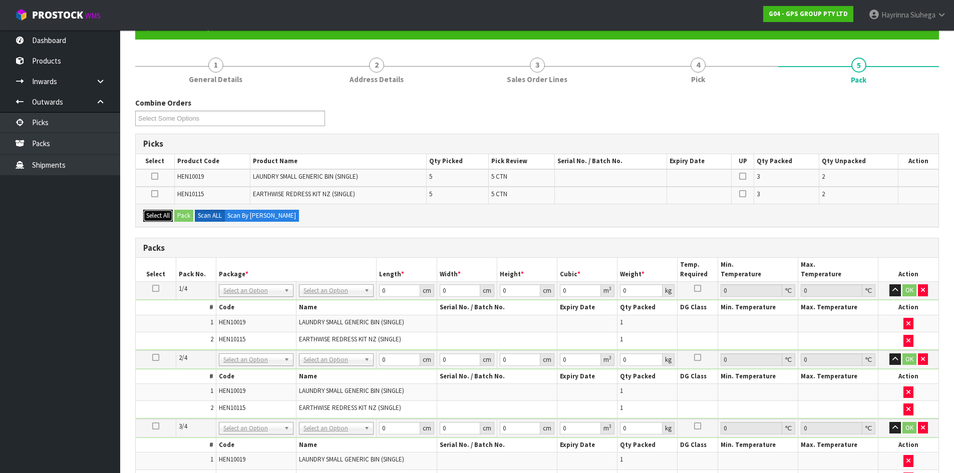
click at [161, 220] on button "Select All" at bounding box center [158, 216] width 30 height 12
click at [182, 217] on button "Pack" at bounding box center [183, 216] width 19 height 12
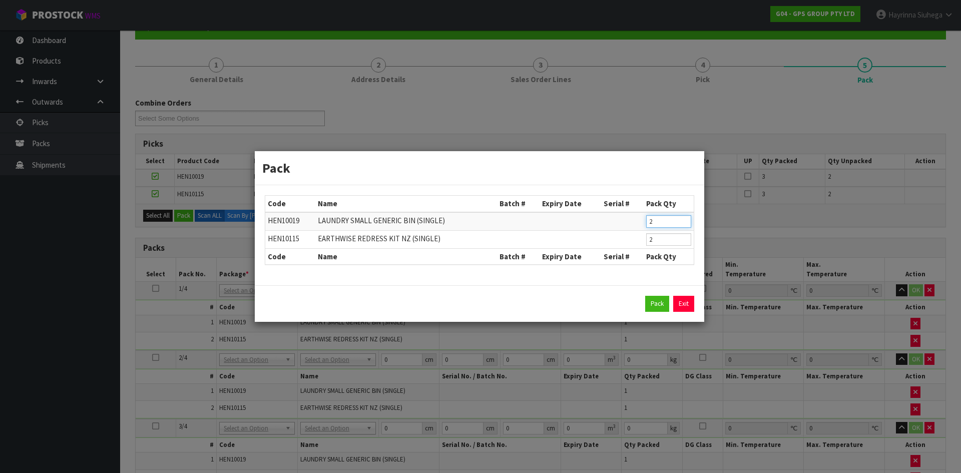
drag, startPoint x: 668, startPoint y: 224, endPoint x: 617, endPoint y: 242, distance: 54.1
click at [611, 227] on tr "HEN10019 LAUNDRY SMALL GENERIC BIN (SINGLE) 2" at bounding box center [479, 221] width 428 height 19
type input "1"
drag, startPoint x: 659, startPoint y: 244, endPoint x: 615, endPoint y: 244, distance: 43.5
click at [619, 244] on tr "HEN10115 EARTHWISE REDRESS KIT NZ (SINGLE) 2" at bounding box center [479, 239] width 428 height 18
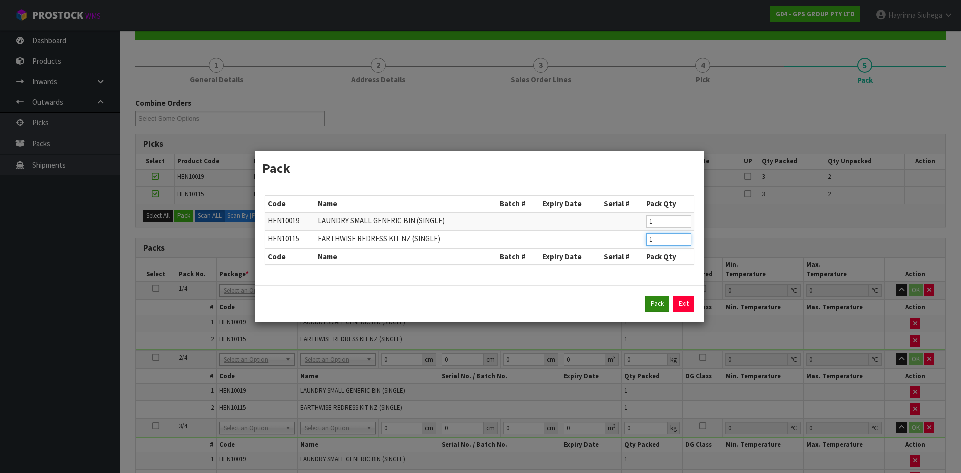
type input "1"
click at [654, 307] on button "Pack" at bounding box center [657, 304] width 24 height 16
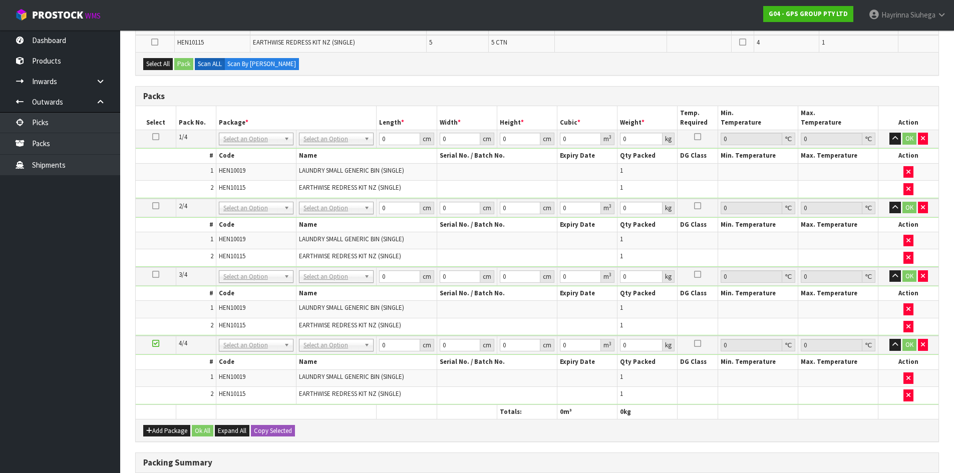
scroll to position [400, 0]
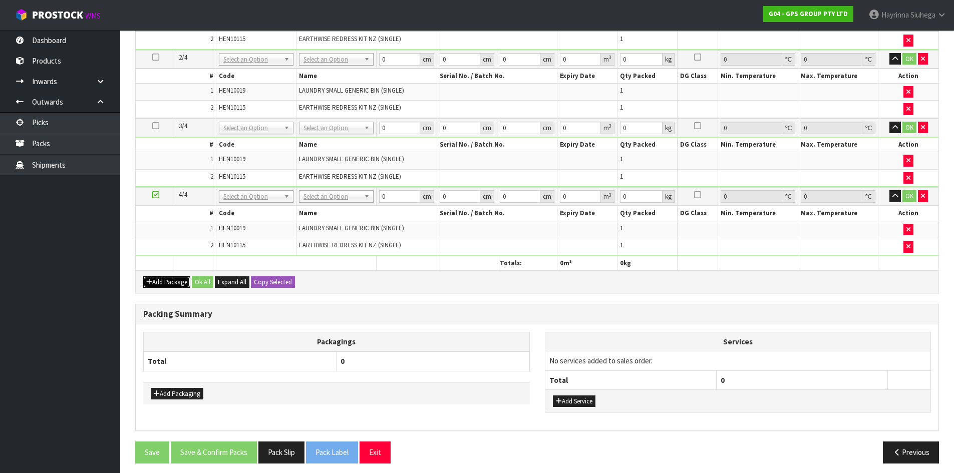
click at [163, 282] on button "Add Package" at bounding box center [166, 282] width 47 height 12
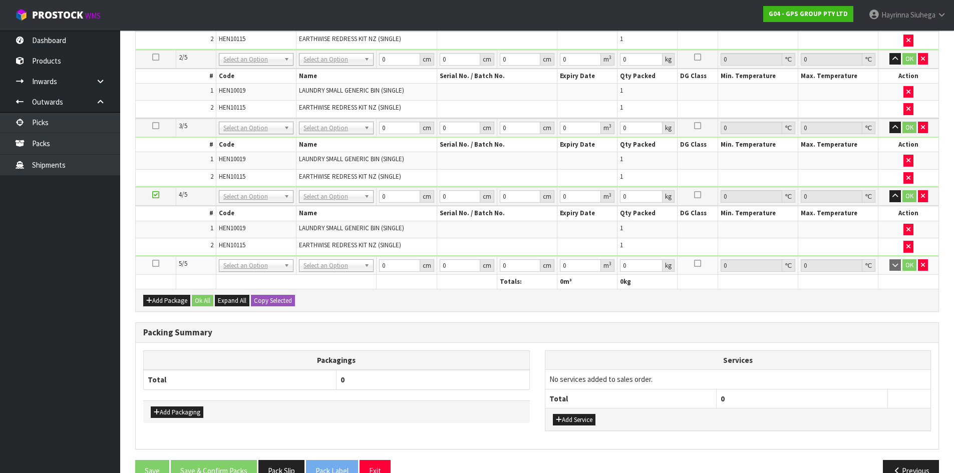
click at [157, 264] on icon at bounding box center [155, 263] width 7 height 1
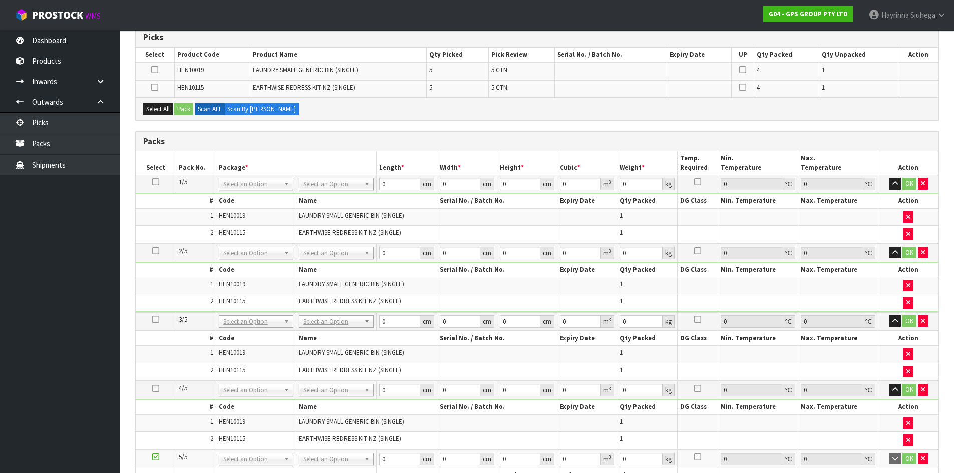
scroll to position [200, 0]
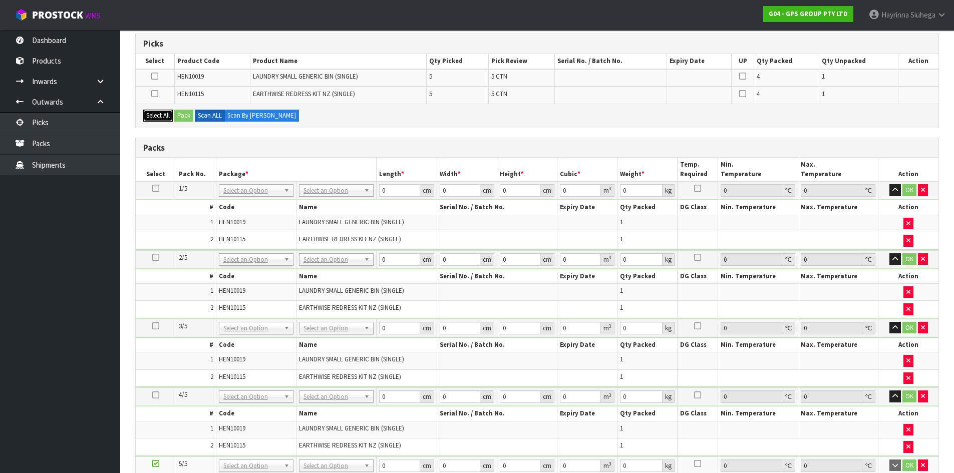
click at [156, 118] on button "Select All" at bounding box center [158, 116] width 30 height 12
click at [189, 115] on button "Pack" at bounding box center [183, 116] width 19 height 12
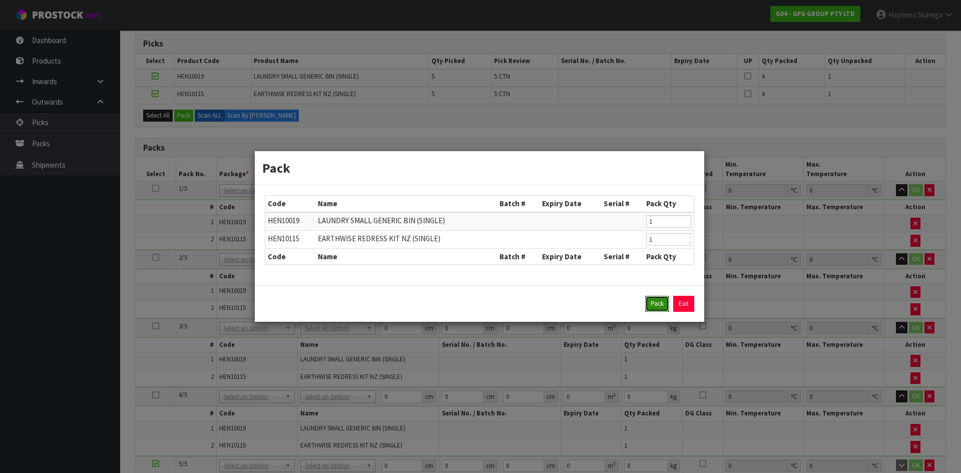
click at [662, 302] on button "Pack" at bounding box center [657, 304] width 24 height 16
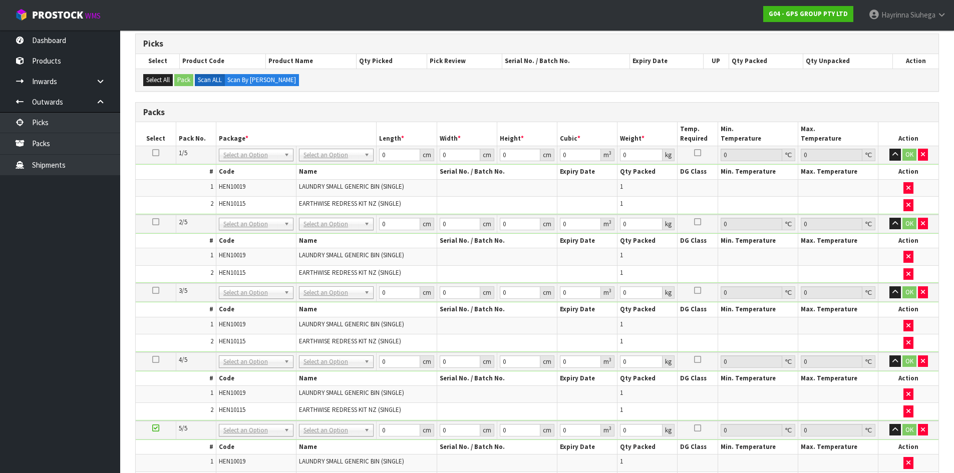
click at [346, 147] on td "No Packaging Cartons PLT GEN120 (1200 X 1000) PLT ONE WAY SKID CHEP HIRE PALLET…" at bounding box center [336, 155] width 80 height 18
click at [155, 153] on icon at bounding box center [155, 153] width 7 height 1
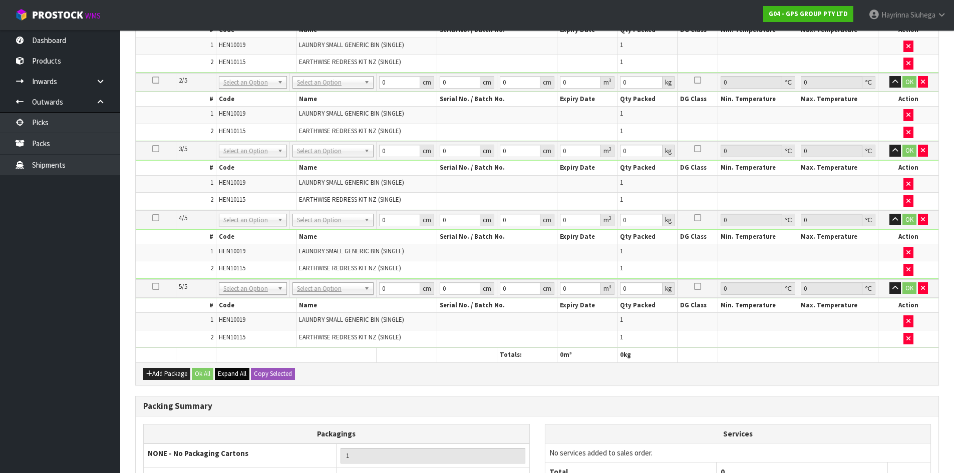
scroll to position [444, 0]
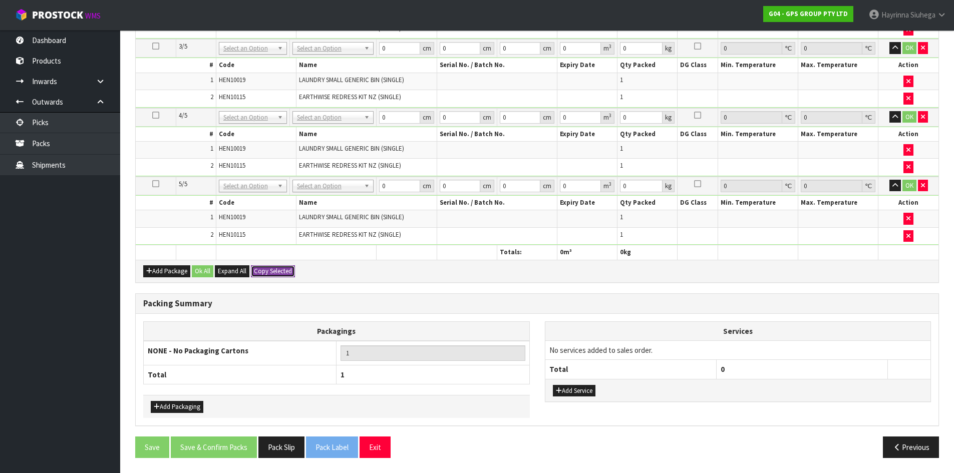
click at [269, 275] on button "Copy Selected" at bounding box center [273, 271] width 44 height 12
click at [270, 275] on span "Confirm" at bounding box center [265, 271] width 22 height 9
type input "5"
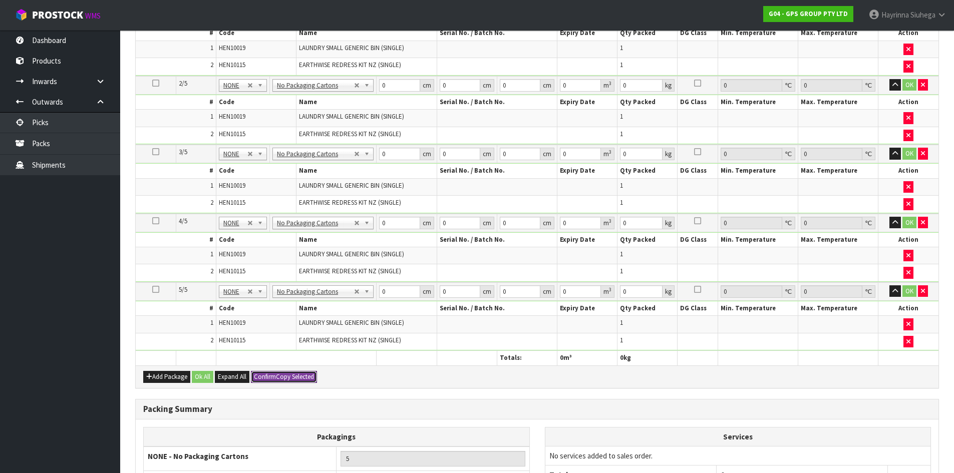
scroll to position [194, 0]
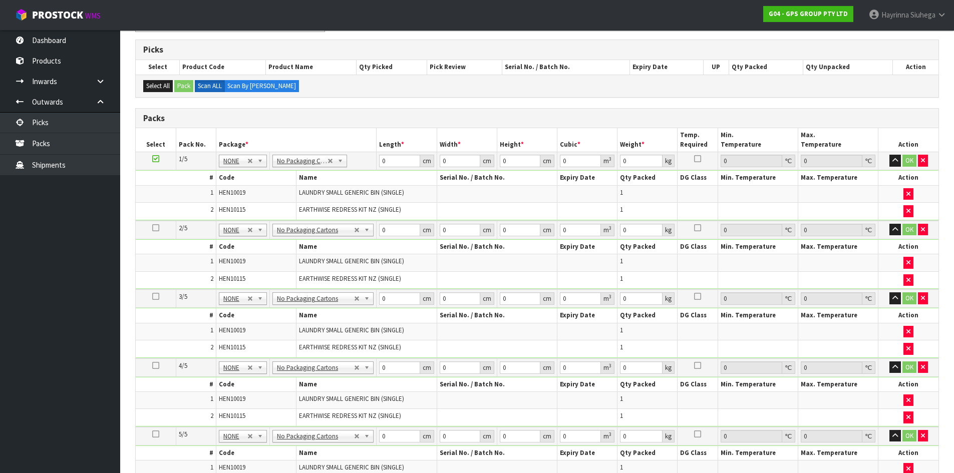
click at [378, 155] on td "0 cm" at bounding box center [406, 161] width 60 height 18
click at [382, 163] on input "0" at bounding box center [399, 161] width 41 height 13
type input "135"
type input "50"
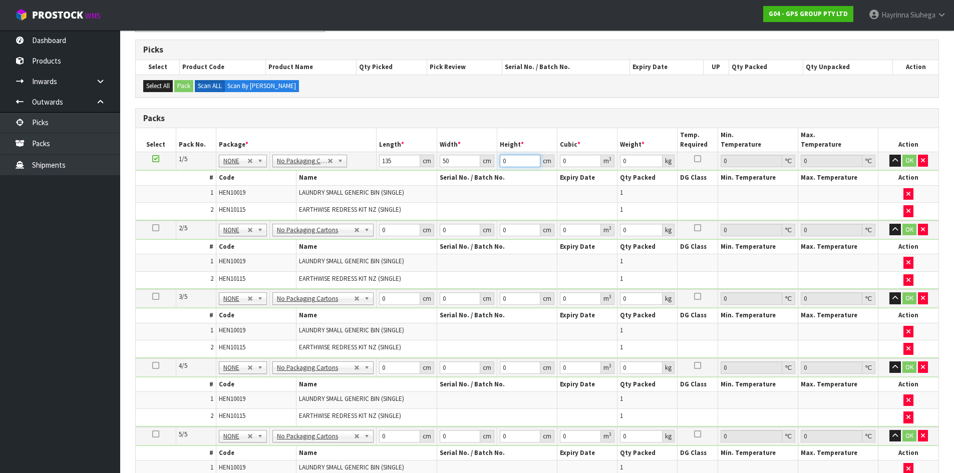
type input "1"
type input "0.00675"
type input "10"
type input "0.0675"
type input "10"
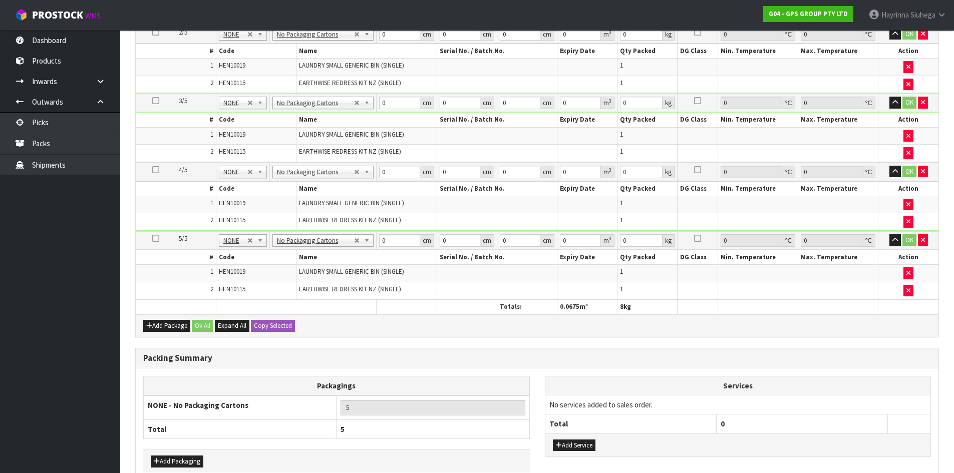
scroll to position [444, 0]
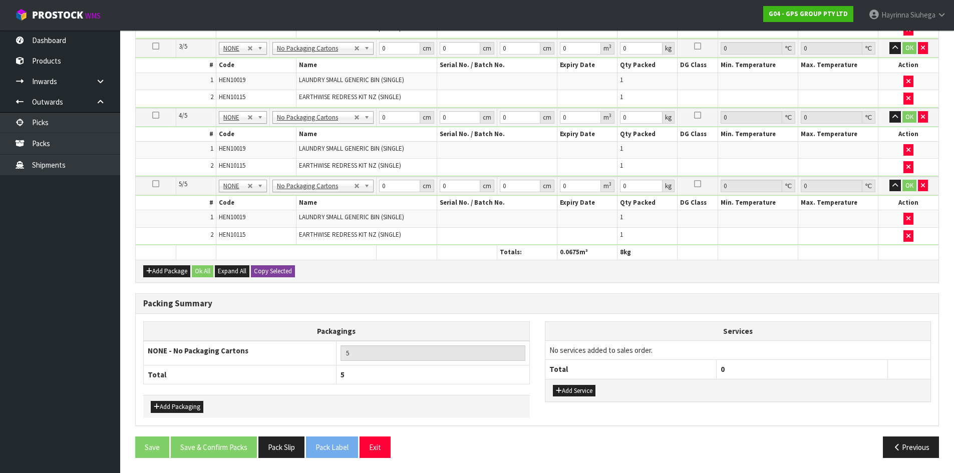
type input "8"
click at [278, 274] on button "Copy Selected" at bounding box center [273, 271] width 44 height 12
type input "135"
type input "50"
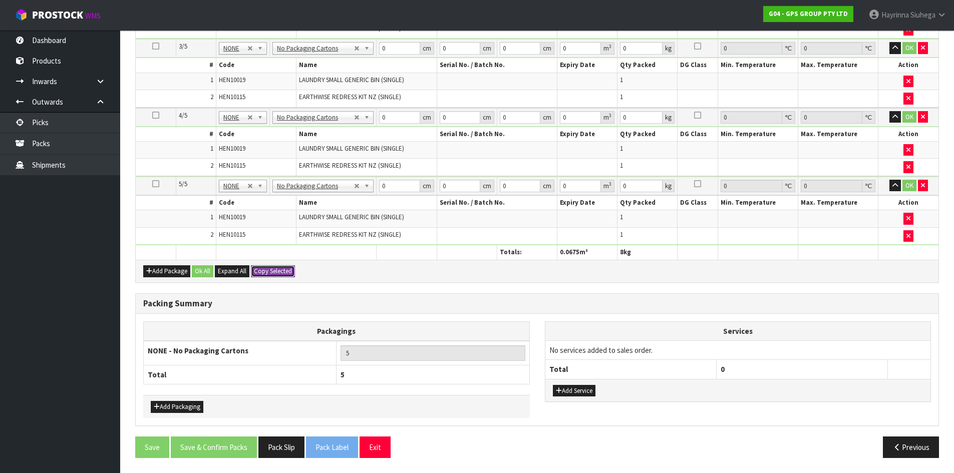
type input "10"
type input "0.0675"
type input "8"
type input "135"
type input "50"
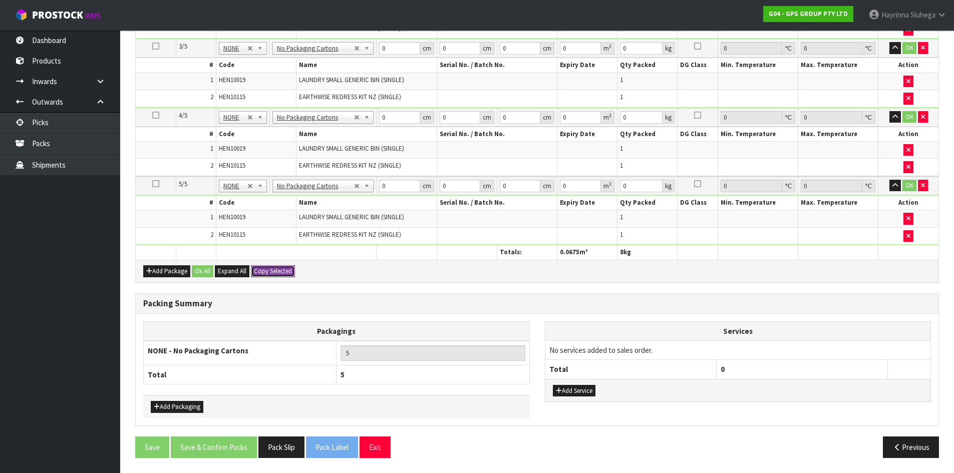
type input "10"
type input "0.0675"
type input "8"
type input "135"
type input "50"
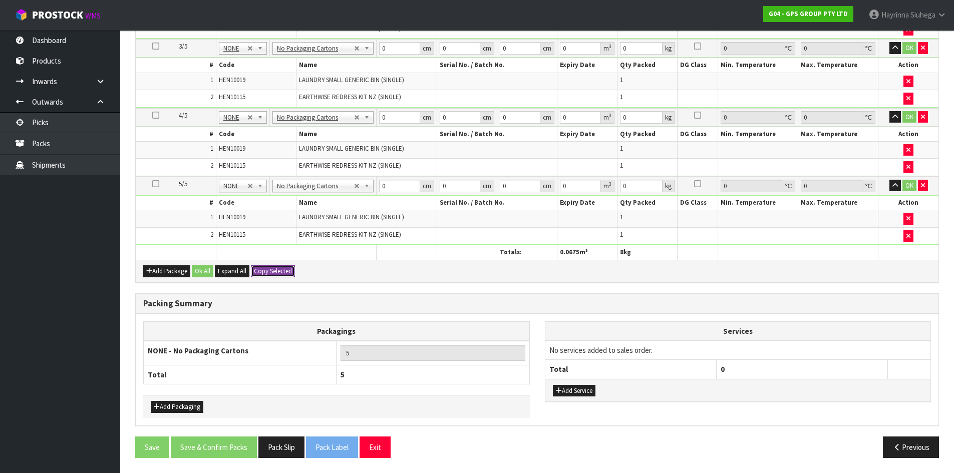
type input "10"
type input "0.0675"
type input "8"
type input "135"
type input "50"
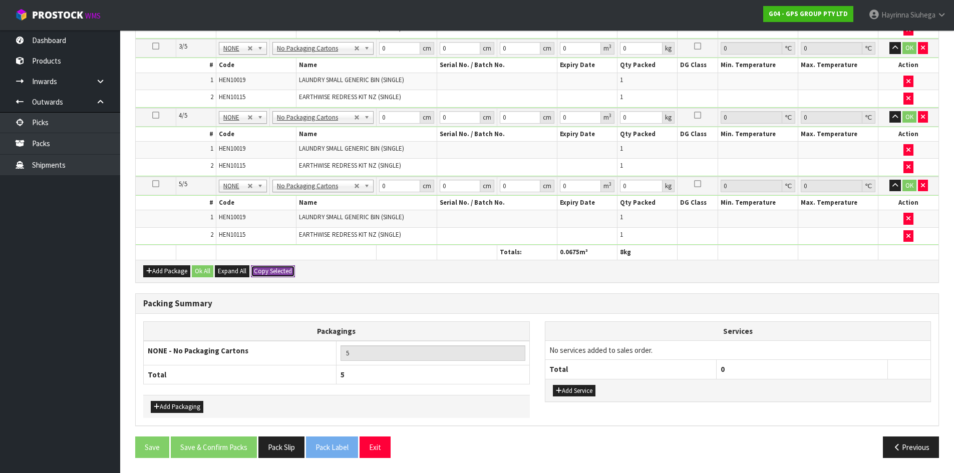
type input "10"
type input "0.0675"
type input "8"
click at [581, 394] on button "Add Service" at bounding box center [574, 391] width 43 height 12
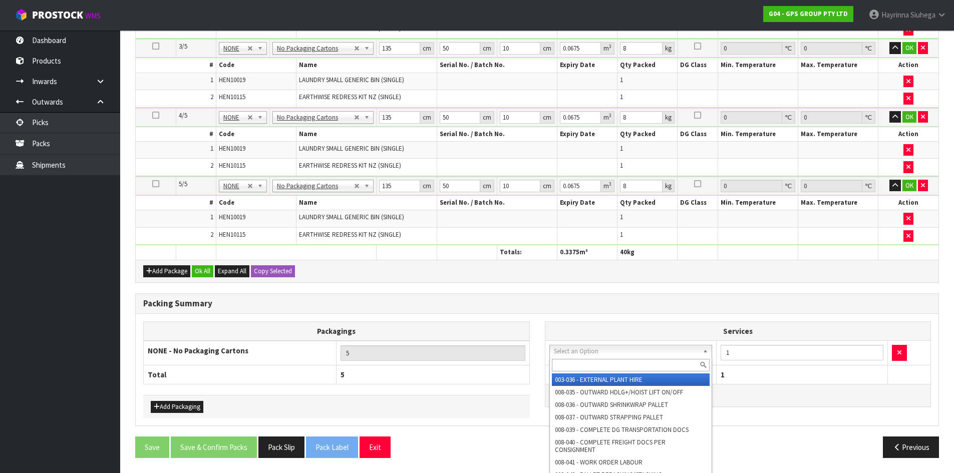
click at [595, 362] on input "text" at bounding box center [631, 365] width 158 height 13
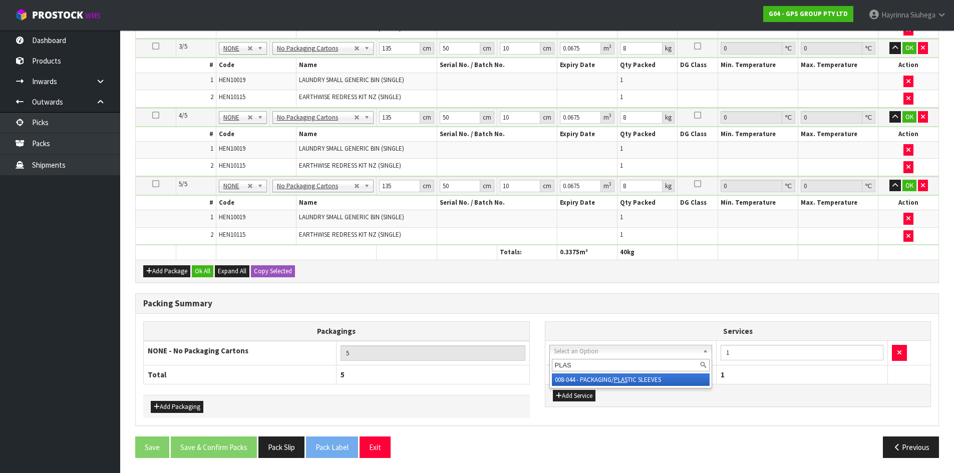
type input "PLAST"
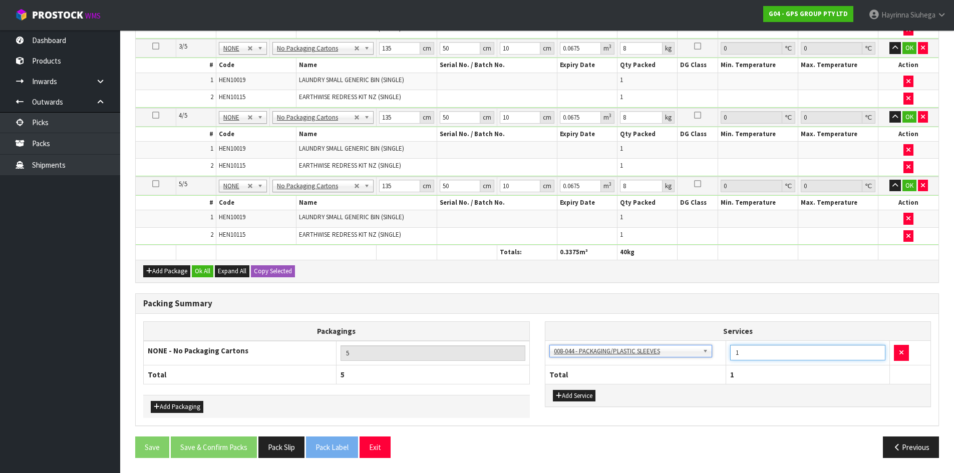
drag, startPoint x: 763, startPoint y: 352, endPoint x: 674, endPoint y: 360, distance: 88.9
click at [676, 359] on tr "003-036 - EXTERNAL PLANT HIRE 008-035 - OUTWARD HDLG+/HOIST LIFT ON/OFF 008-036…" at bounding box center [737, 353] width 385 height 25
type input "5"
click at [203, 275] on button "Ok All" at bounding box center [203, 271] width 22 height 12
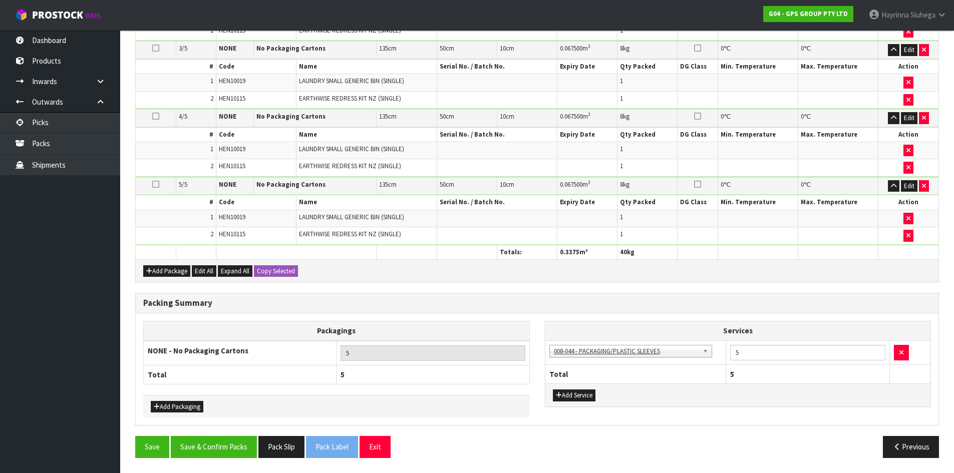
scroll to position [441, 0]
click at [219, 444] on button "Save & Confirm Packs" at bounding box center [214, 447] width 86 height 22
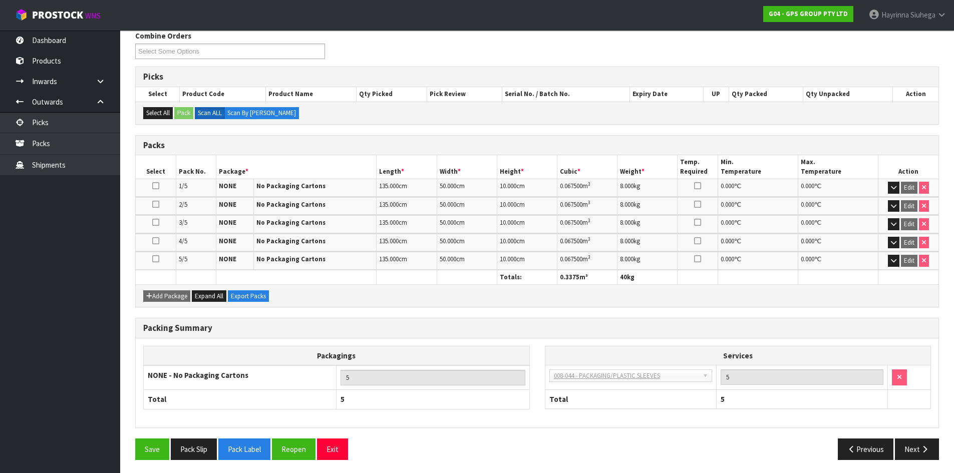
scroll to position [169, 0]
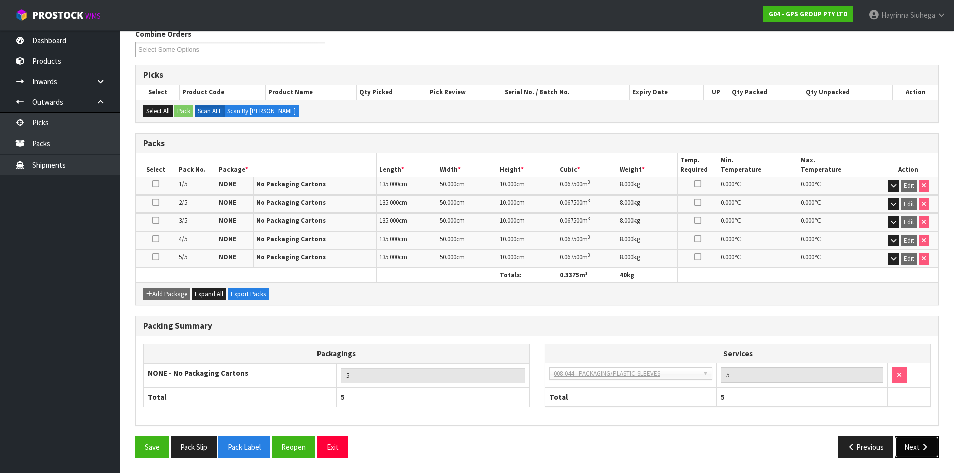
click at [920, 448] on icon "button" at bounding box center [925, 447] width 10 height 8
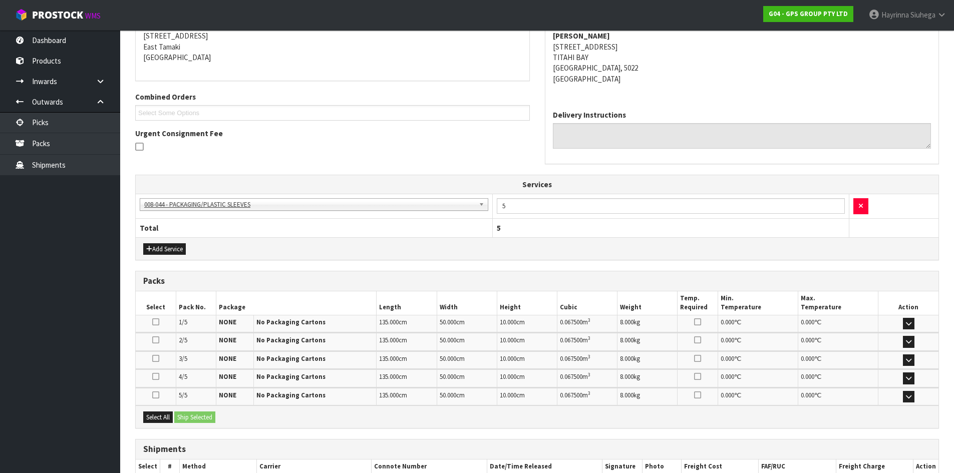
scroll to position [269, 0]
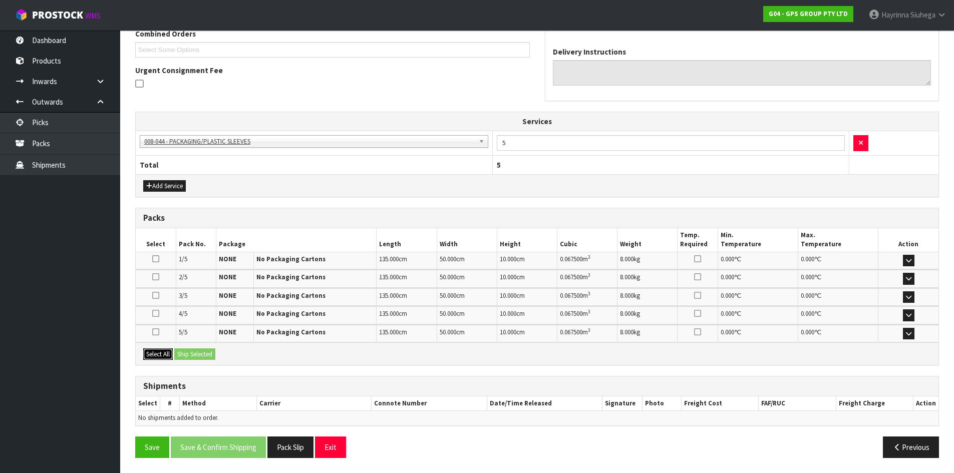
drag, startPoint x: 157, startPoint y: 350, endPoint x: 168, endPoint y: 350, distance: 11.0
click at [159, 351] on button "Select All" at bounding box center [158, 354] width 30 height 12
click at [184, 350] on button "Ship Selected" at bounding box center [194, 354] width 41 height 12
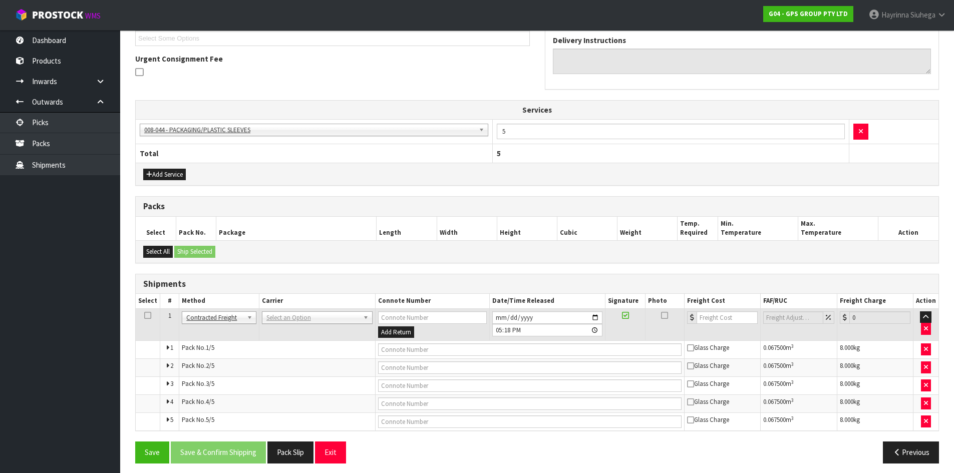
scroll to position [286, 0]
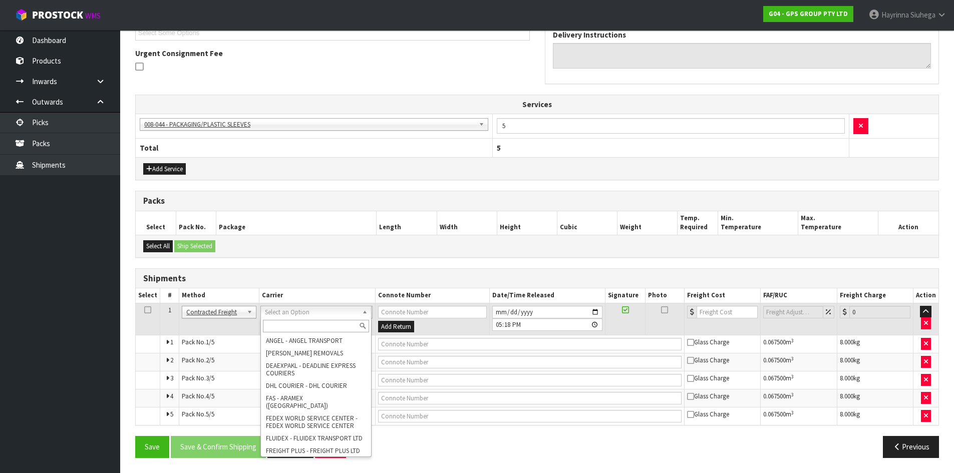
click at [290, 330] on input "text" at bounding box center [316, 326] width 106 height 13
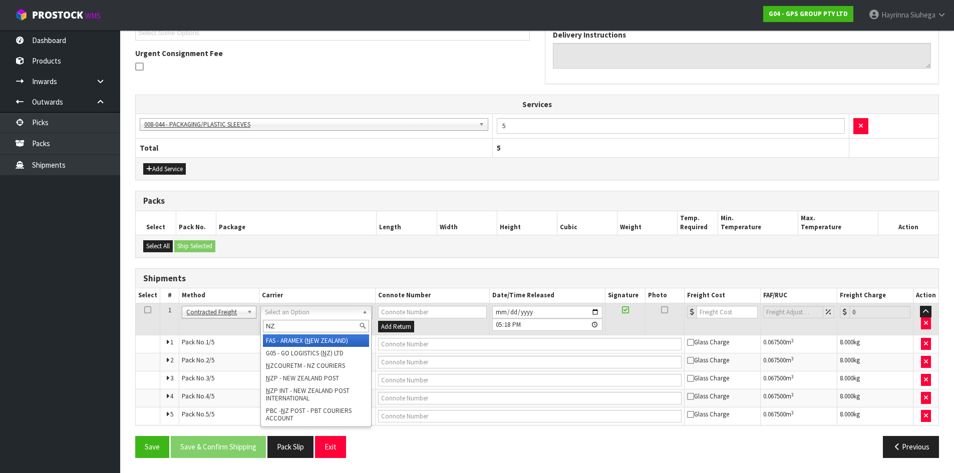
type input "NZP"
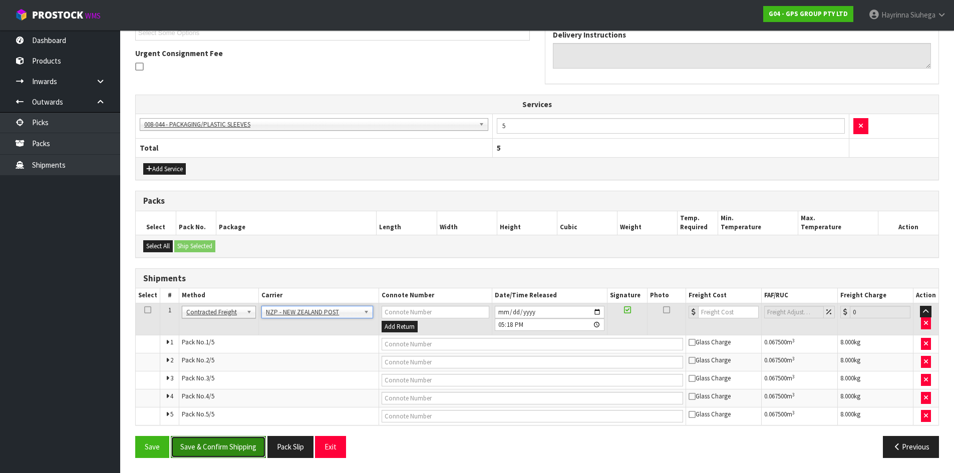
click at [238, 441] on button "Save & Confirm Shipping" at bounding box center [218, 447] width 95 height 22
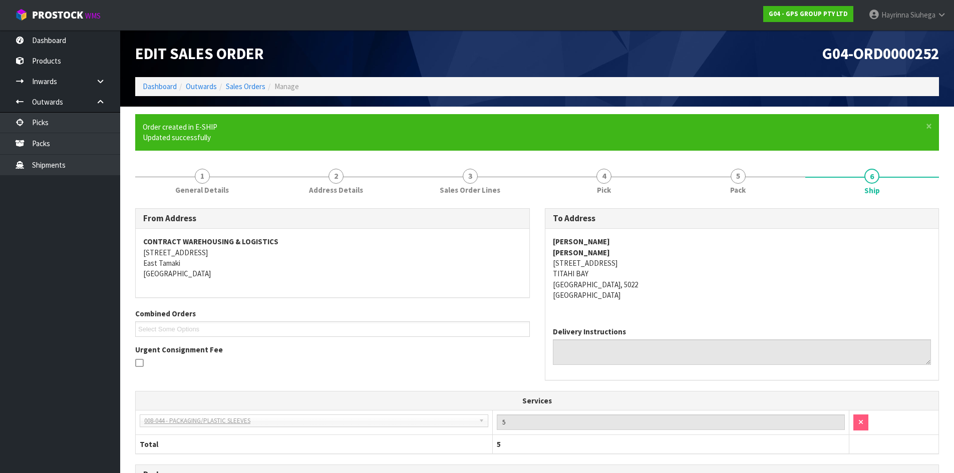
scroll to position [268, 0]
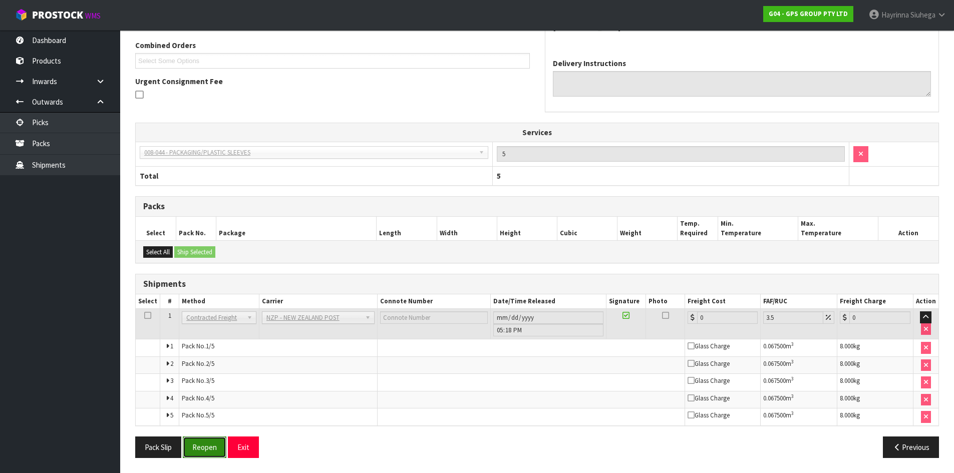
click at [202, 454] on button "Reopen" at bounding box center [205, 447] width 44 height 22
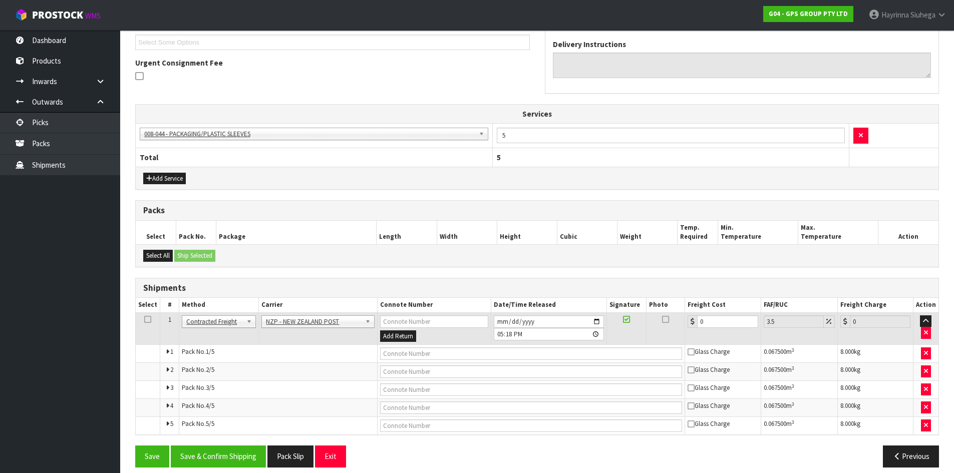
scroll to position [286, 0]
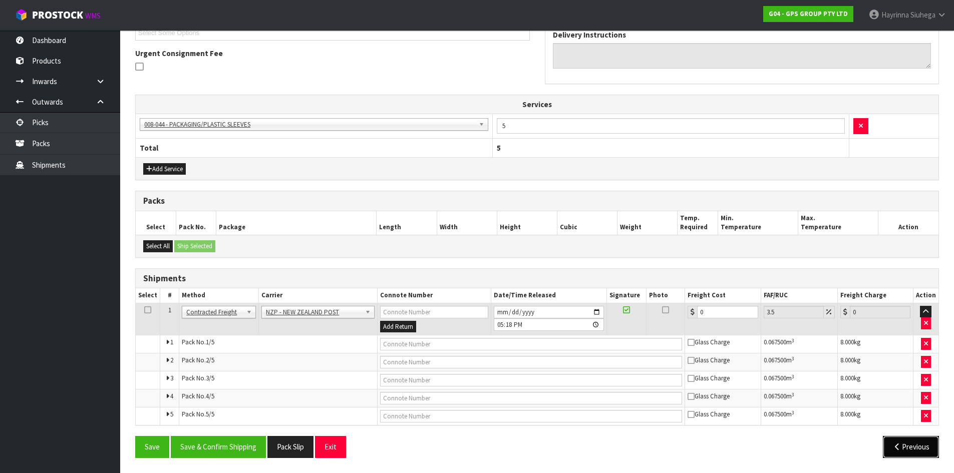
click at [914, 440] on button "Previous" at bounding box center [910, 447] width 56 height 22
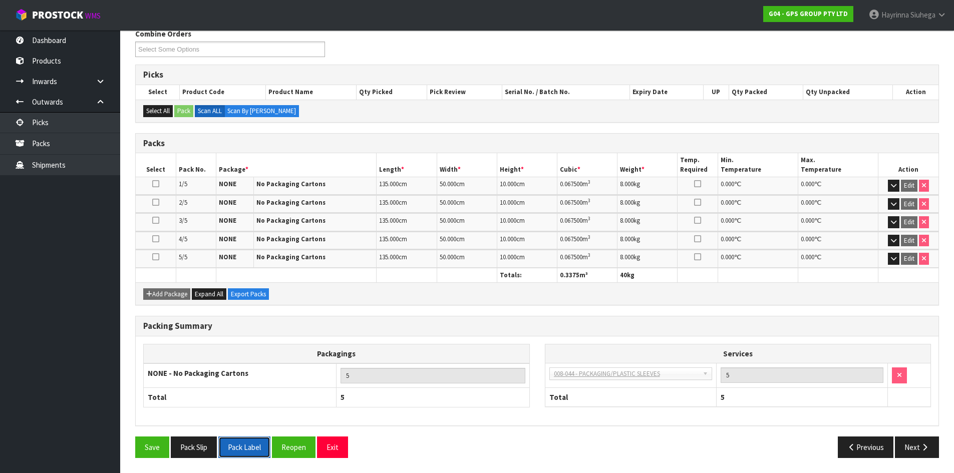
click at [256, 448] on button "Pack Label" at bounding box center [244, 447] width 52 height 22
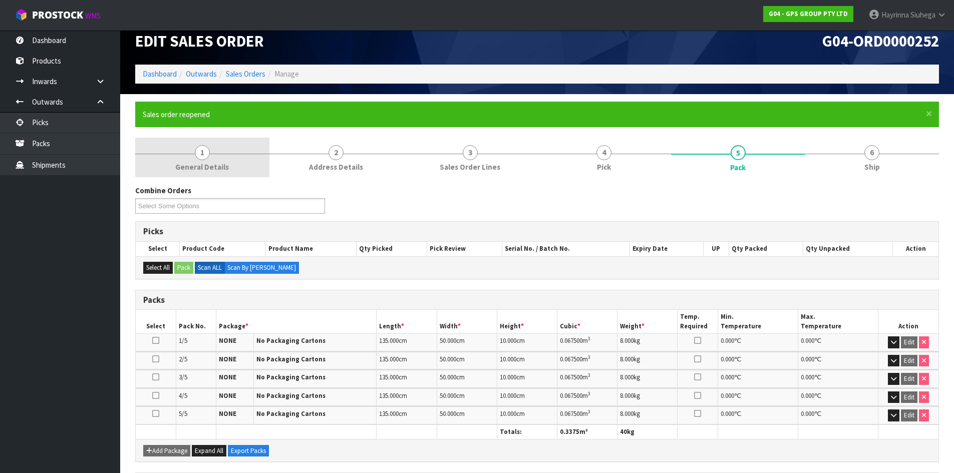
scroll to position [0, 0]
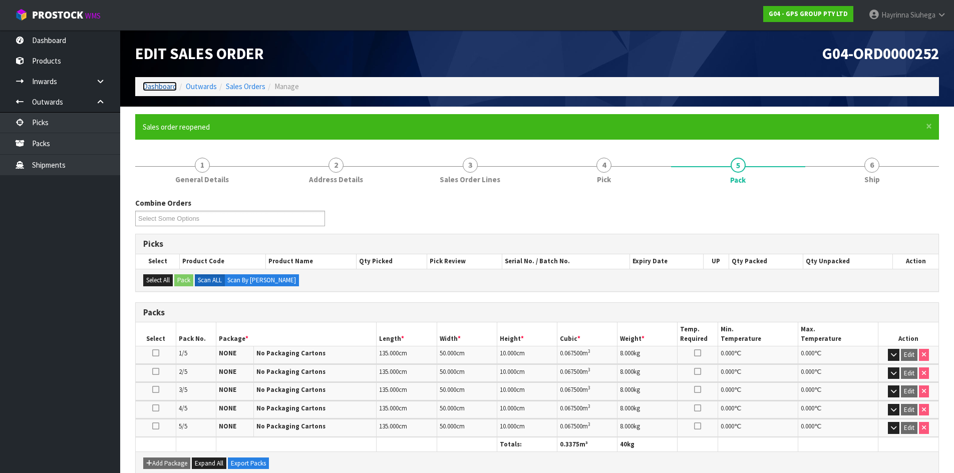
click at [169, 89] on link "Dashboard" at bounding box center [160, 87] width 34 height 10
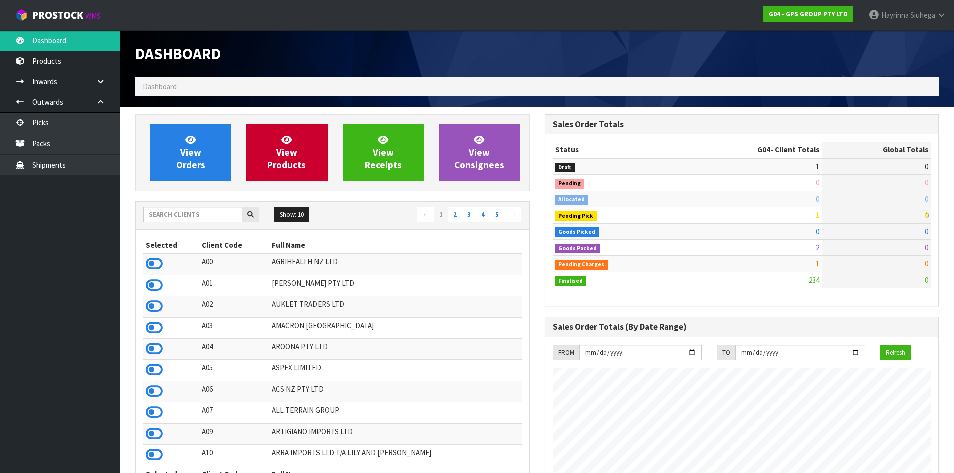
scroll to position [628, 409]
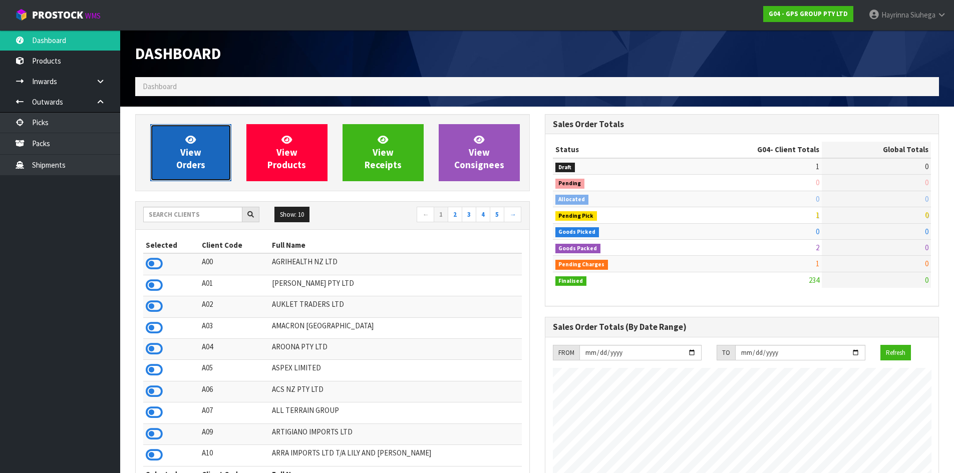
click at [199, 157] on span "View Orders" at bounding box center [190, 153] width 29 height 38
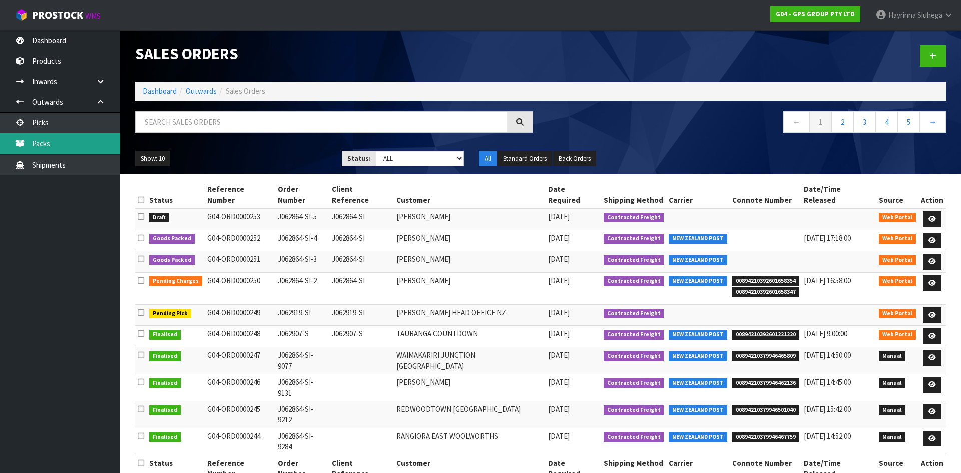
click at [83, 140] on link "Packs" at bounding box center [60, 143] width 120 height 21
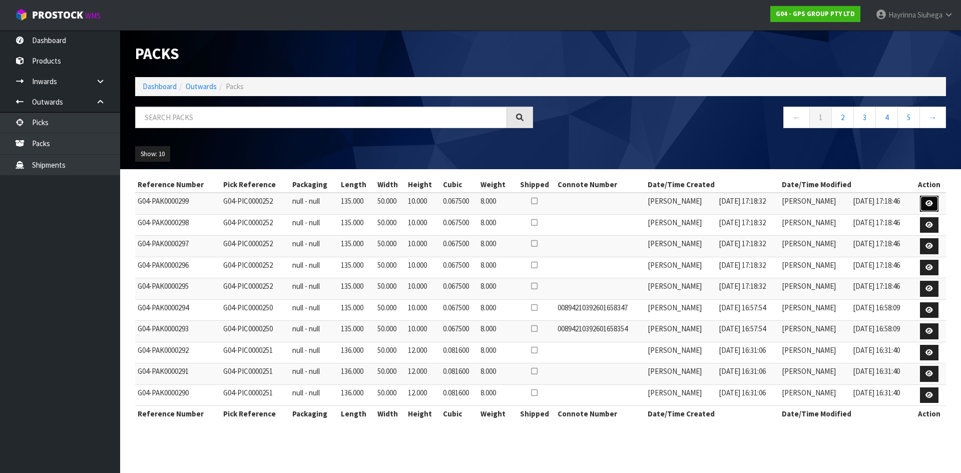
click at [924, 200] on link at bounding box center [929, 204] width 19 height 16
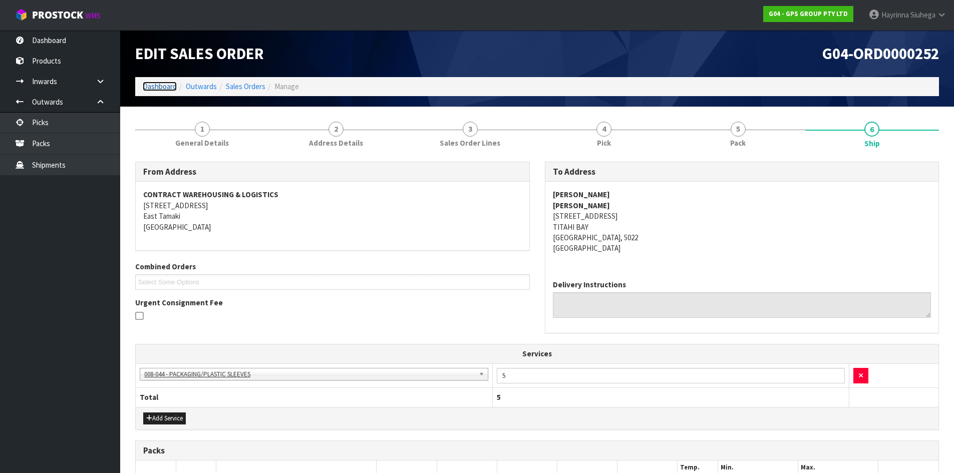
click at [152, 84] on link "Dashboard" at bounding box center [160, 87] width 34 height 10
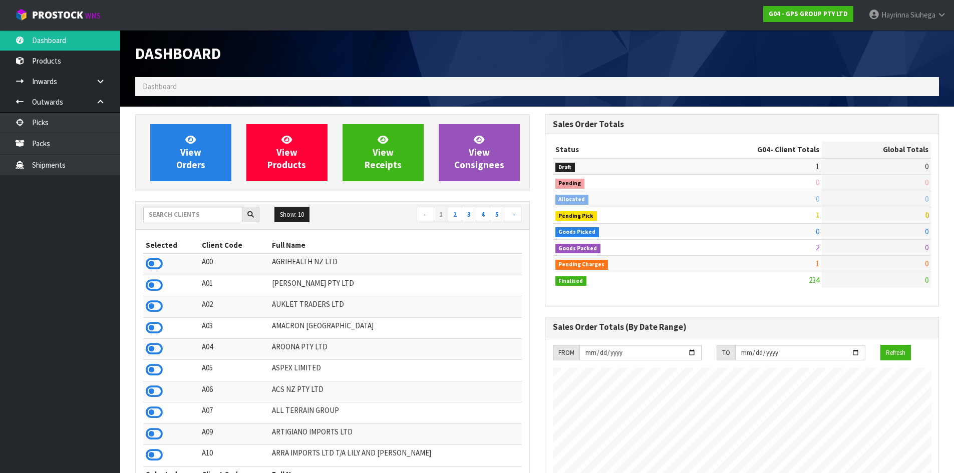
scroll to position [628, 409]
click at [183, 222] on input "text" at bounding box center [192, 215] width 99 height 16
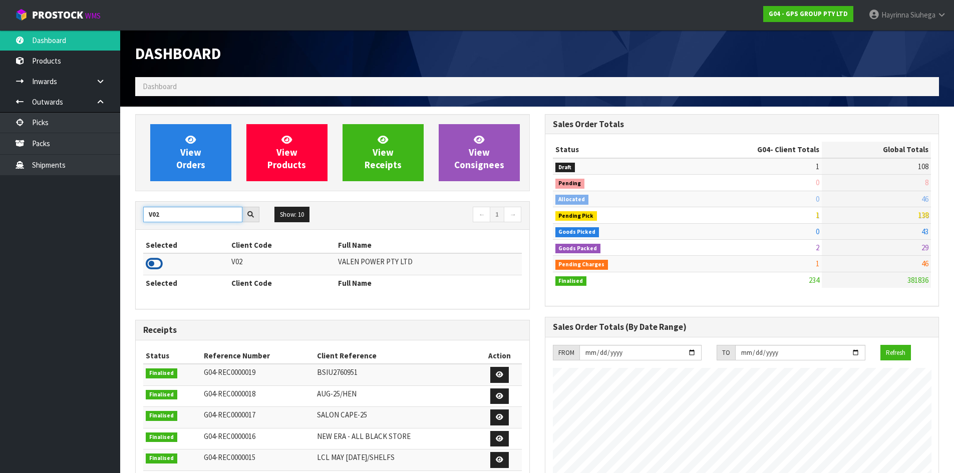
type input "V02"
click at [146, 262] on icon at bounding box center [154, 263] width 17 height 15
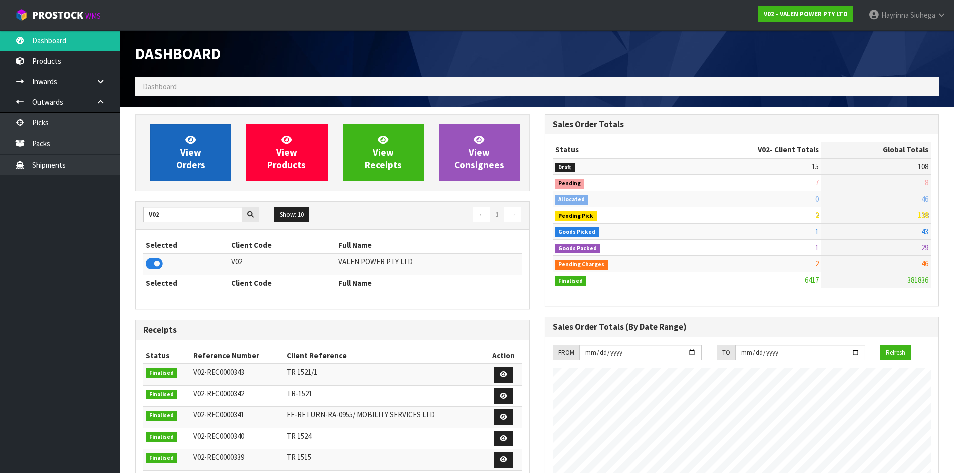
scroll to position [758, 409]
click at [190, 147] on span "View Orders" at bounding box center [190, 153] width 29 height 38
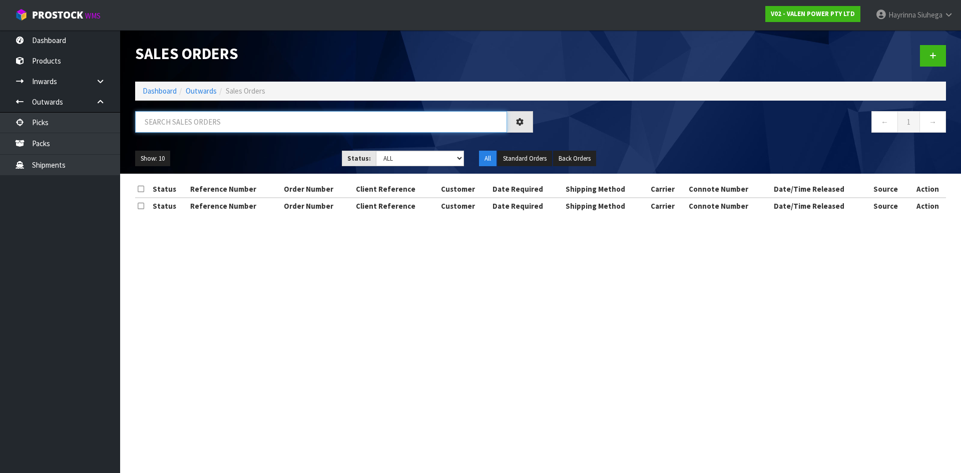
click at [195, 119] on input "text" at bounding box center [321, 122] width 372 height 22
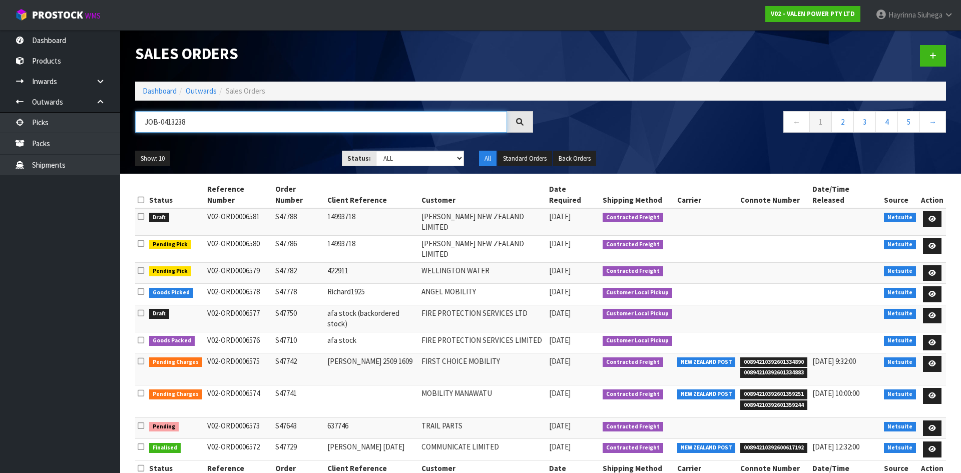
type input "JOB-0413238"
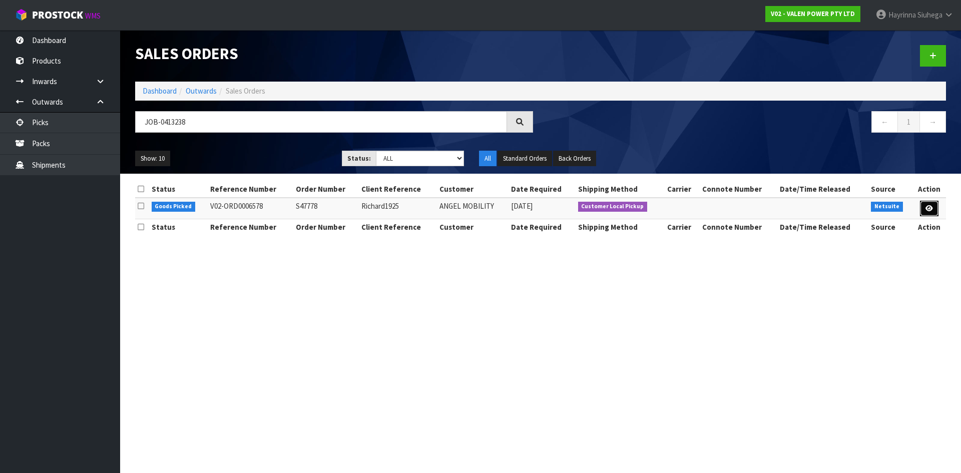
click at [931, 209] on icon at bounding box center [930, 208] width 8 height 7
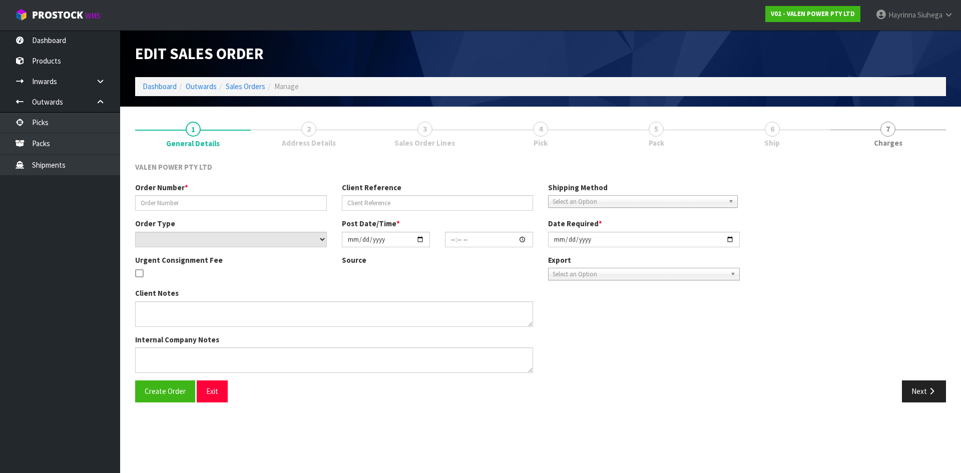
type input "S47778"
type input "Richard1925"
select select "number:0"
type input "[DATE]"
type input "11:45:07.000"
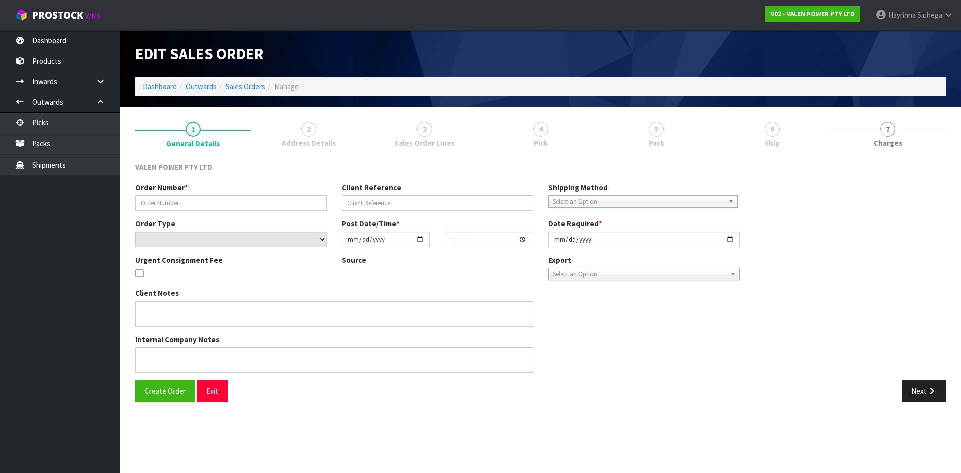
type input "[DATE]"
type textarea "[PERSON_NAME] to collect [DATE] 19th 9.30am [PERSON_NAME] to collect [DATE] 19t…"
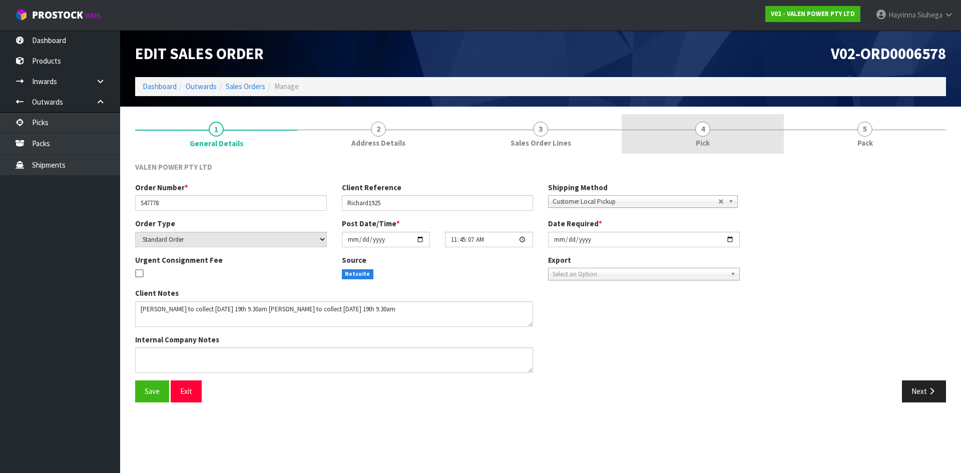
click at [766, 134] on link "4 Pick" at bounding box center [703, 134] width 162 height 40
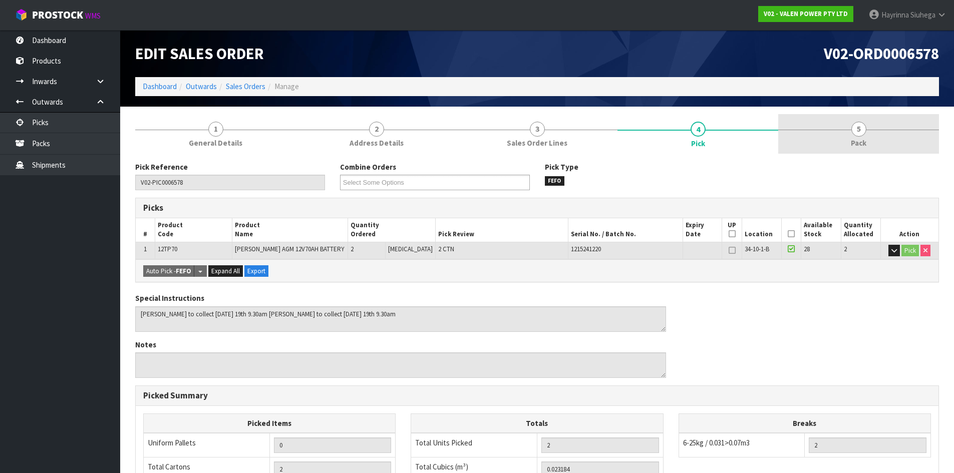
click at [836, 134] on link "5 Pack" at bounding box center [858, 134] width 161 height 40
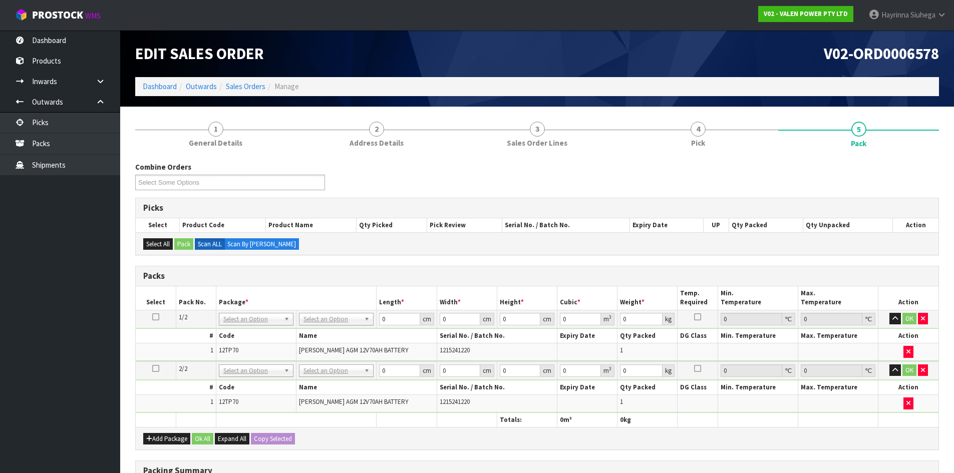
drag, startPoint x: 343, startPoint y: 315, endPoint x: 333, endPoint y: 337, distance: 23.5
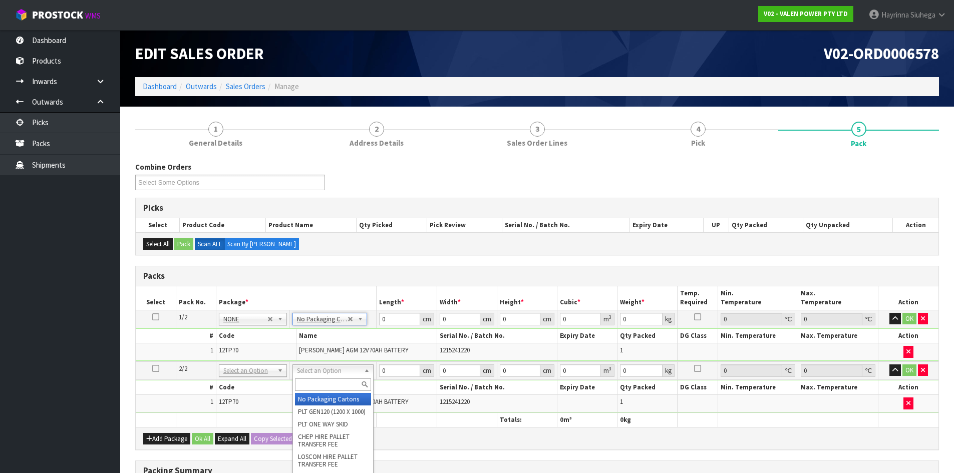
type input "2"
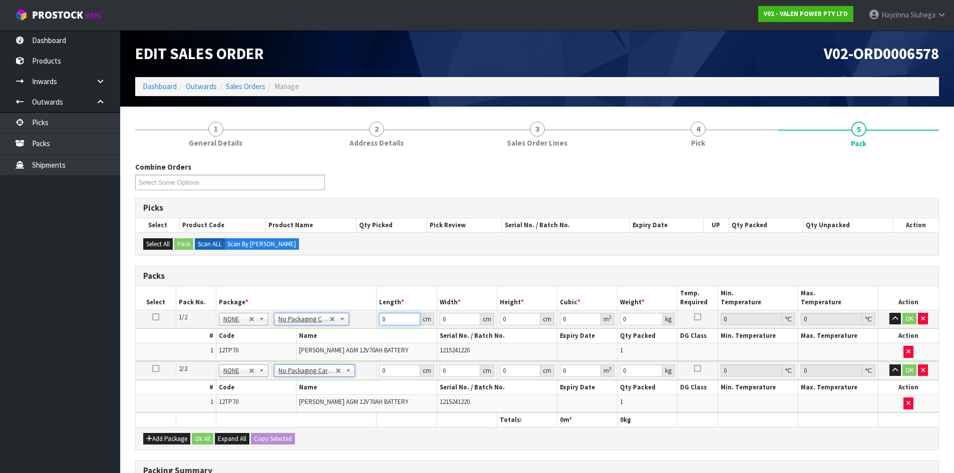
click at [383, 314] on input "0" at bounding box center [399, 319] width 41 height 13
type input "29"
type input "19"
type input "2"
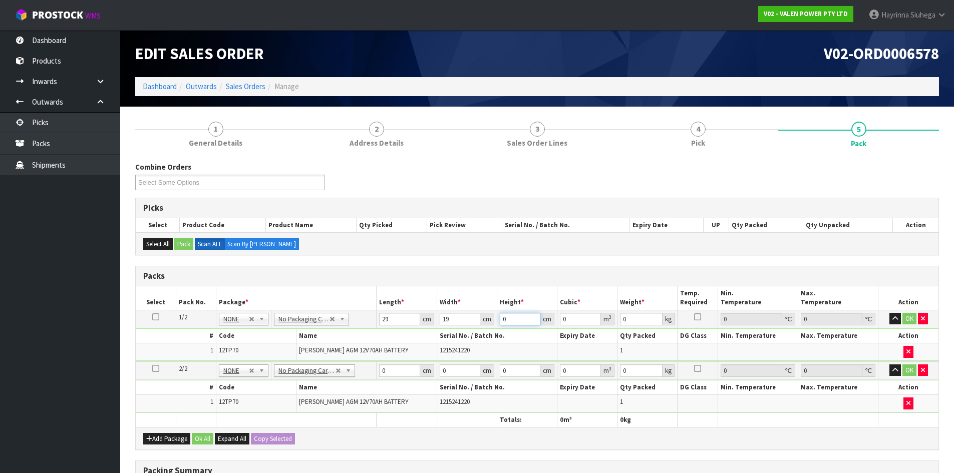
type input "0.001102"
type input "25"
type input "0.013775"
type input "25"
type input "26"
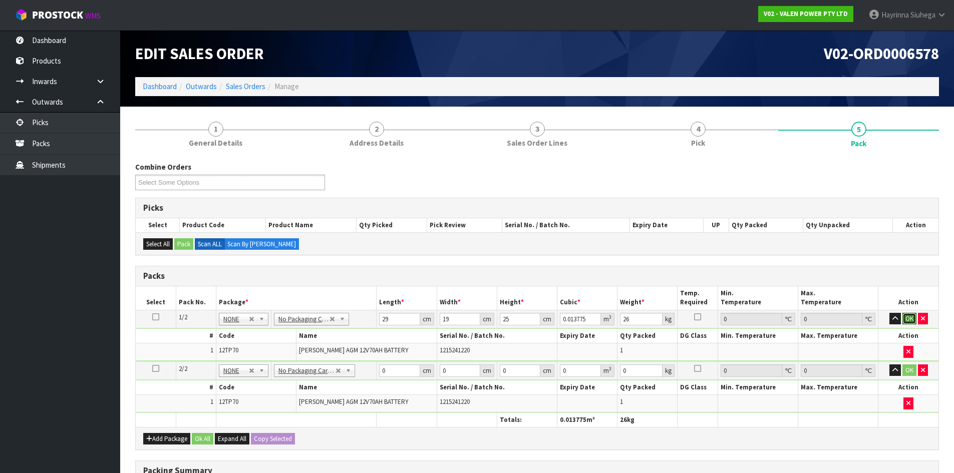
click button "OK" at bounding box center [909, 319] width 14 height 12
type input "29"
type input "19"
type input "2"
type input "0.001102"
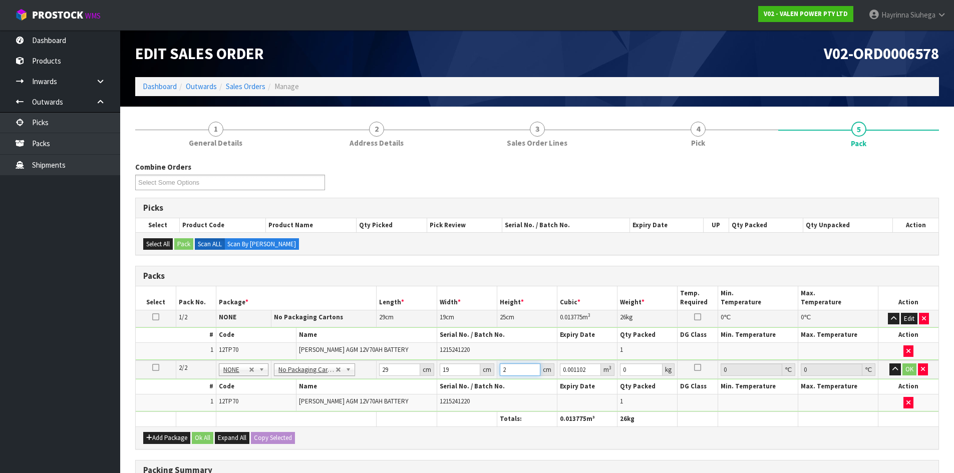
type input "25"
type input "0.013775"
type input "25"
type input "26"
click button "OK" at bounding box center [909, 369] width 14 height 12
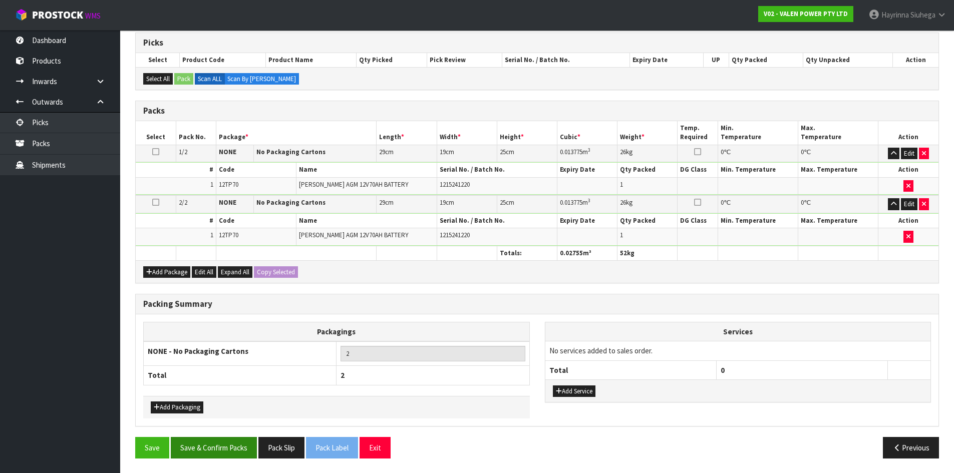
scroll to position [166, 0]
click at [230, 444] on button "Save & Confirm Packs" at bounding box center [214, 447] width 86 height 22
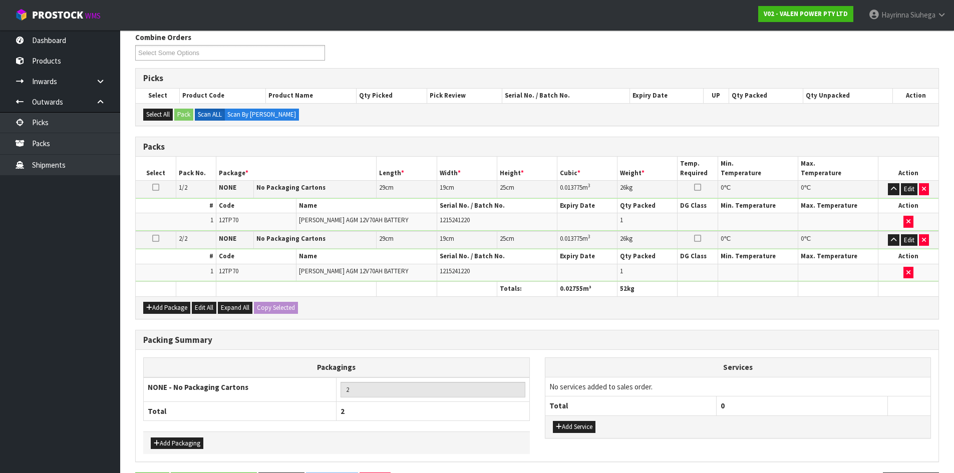
scroll to position [0, 0]
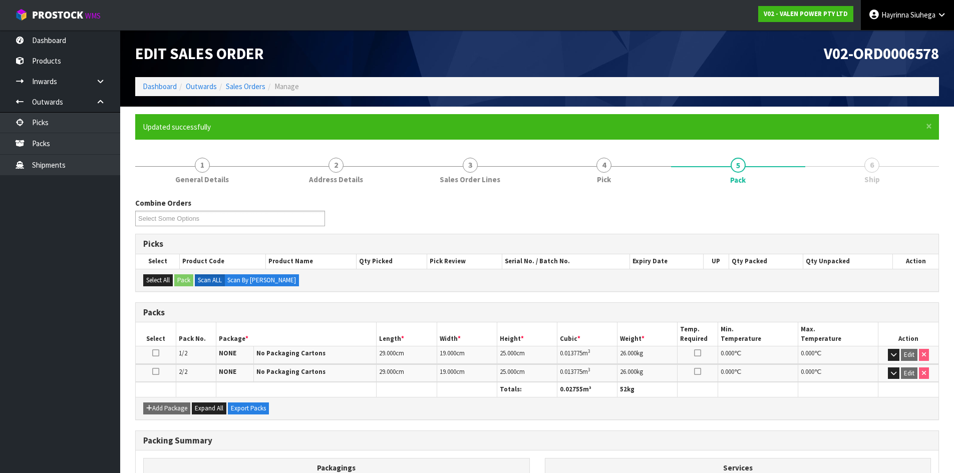
click at [887, 18] on span "Hayrinna" at bounding box center [895, 15] width 28 height 10
click at [879, 37] on link "Logout" at bounding box center [913, 40] width 79 height 14
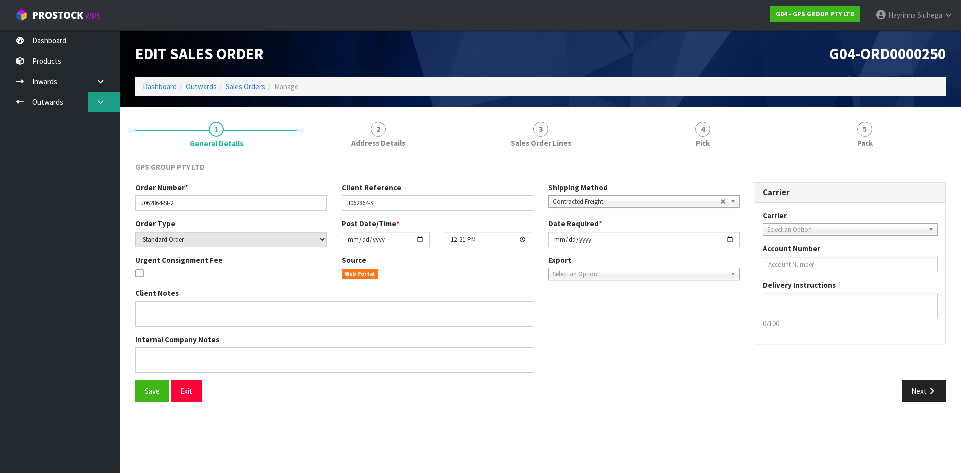
click at [97, 105] on icon at bounding box center [101, 102] width 10 height 8
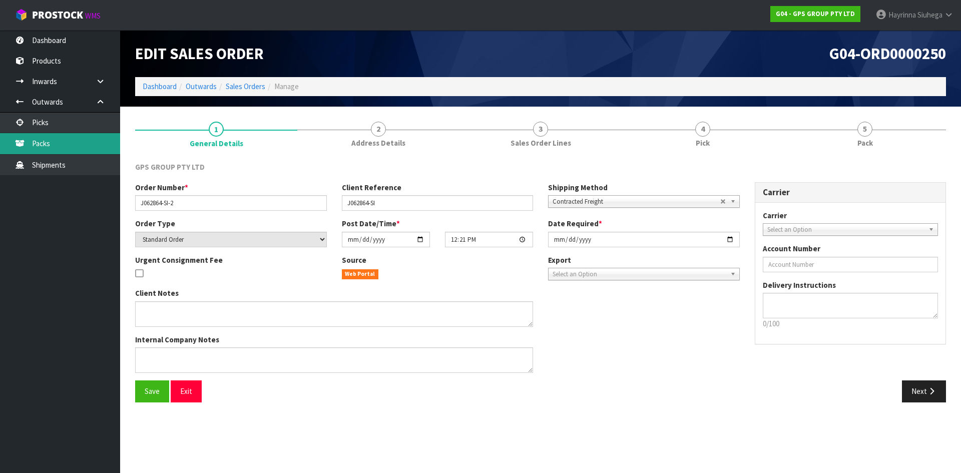
click at [64, 139] on link "Packs" at bounding box center [60, 143] width 120 height 21
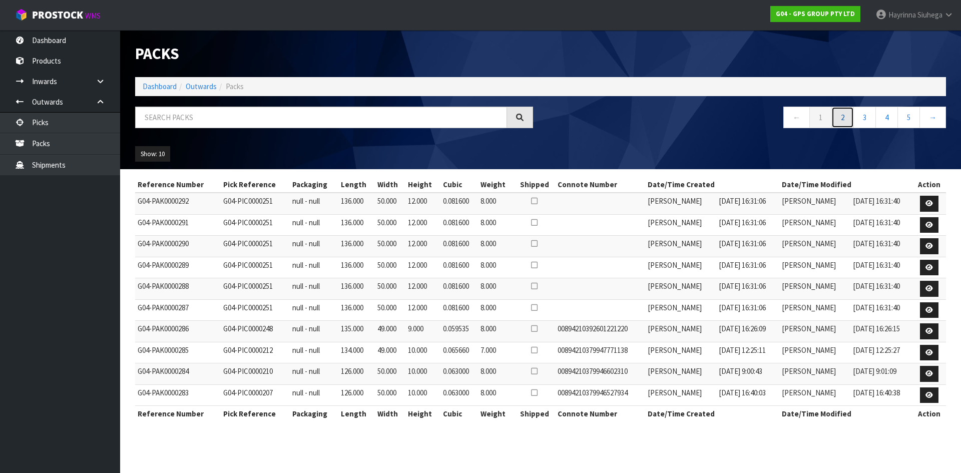
click at [840, 123] on link "2" at bounding box center [842, 118] width 23 height 22
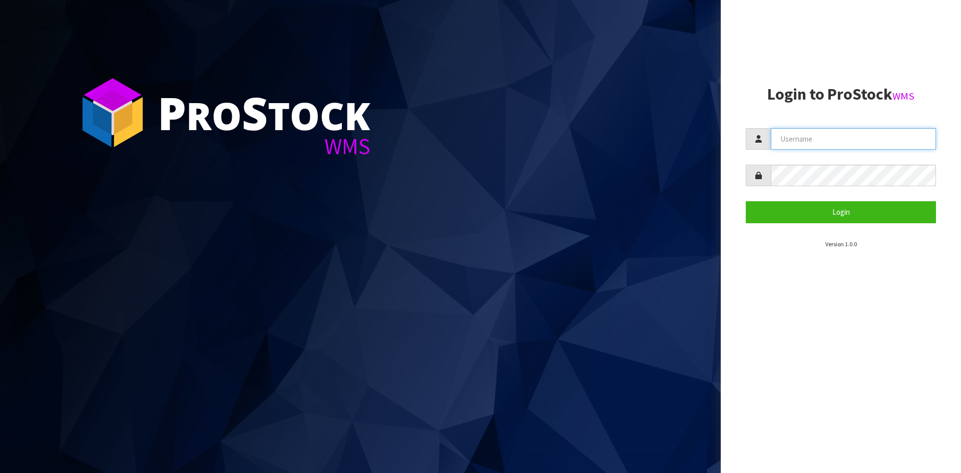
click at [869, 136] on input "text" at bounding box center [853, 139] width 165 height 22
type input "Hayrinna"
click at [746, 201] on button "Login" at bounding box center [841, 212] width 190 height 22
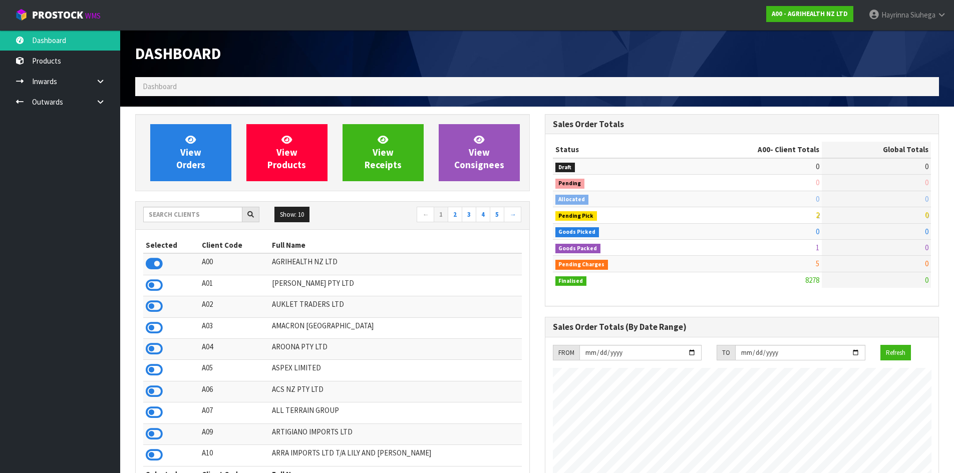
scroll to position [758, 409]
click at [219, 222] on input "text" at bounding box center [192, 215] width 99 height 16
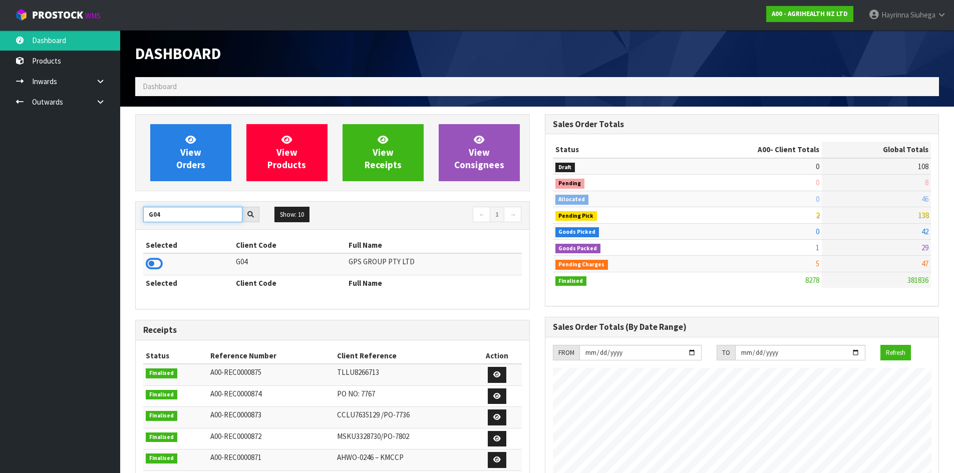
type input "G04"
click at [163, 263] on td at bounding box center [188, 264] width 90 height 22
click at [158, 266] on icon at bounding box center [154, 263] width 17 height 15
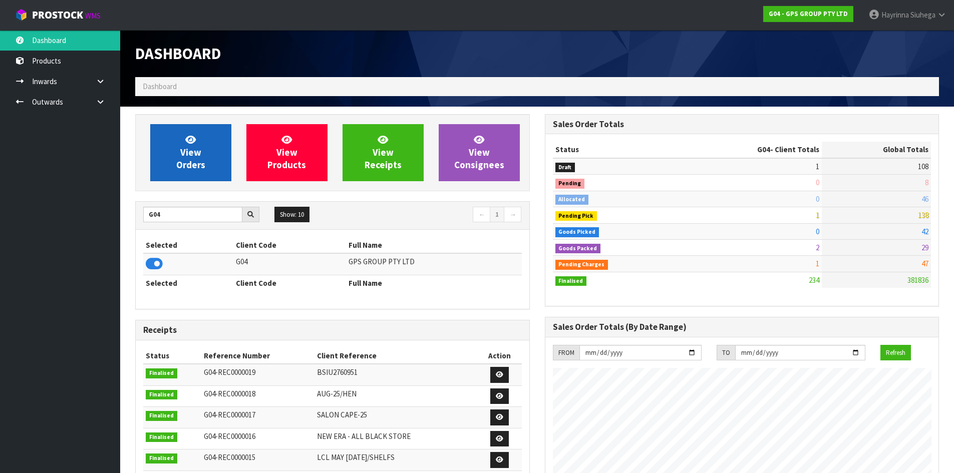
scroll to position [628, 409]
click at [207, 144] on link "View Orders" at bounding box center [190, 152] width 81 height 57
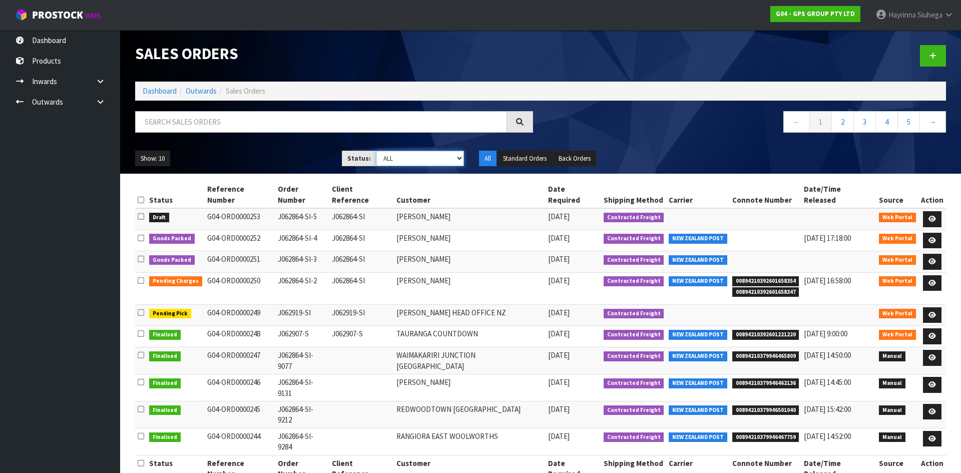
click at [393, 154] on select "Draft Pending Allocated Pending Pick Goods Picked Goods Packed Pending Charges …" at bounding box center [420, 159] width 89 height 16
select select "string:3"
click at [376, 151] on select "Draft Pending Allocated Pending Pick Goods Picked Goods Packed Pending Charges …" at bounding box center [420, 159] width 89 height 16
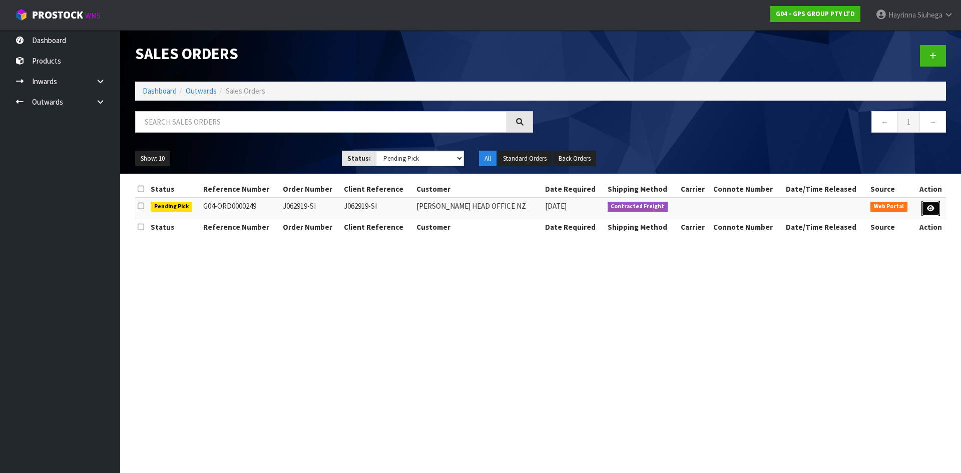
click at [931, 203] on link at bounding box center [931, 209] width 19 height 16
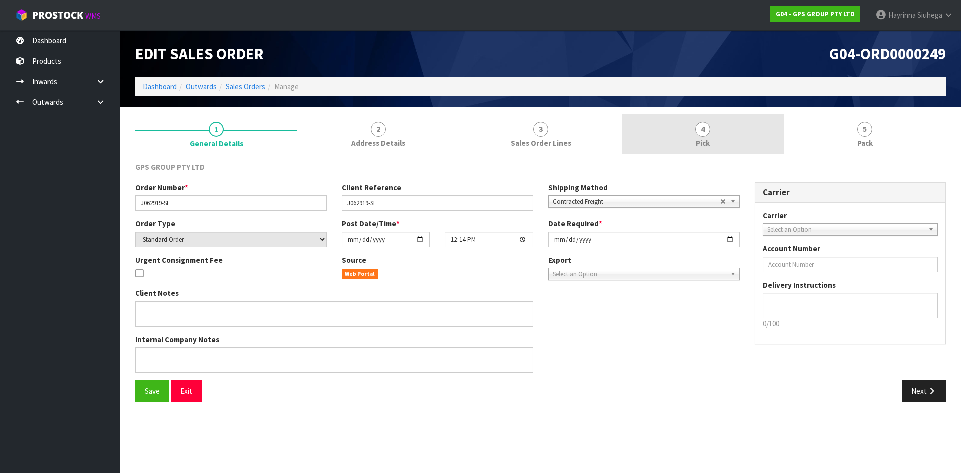
click at [722, 132] on link "4 Pick" at bounding box center [703, 134] width 162 height 40
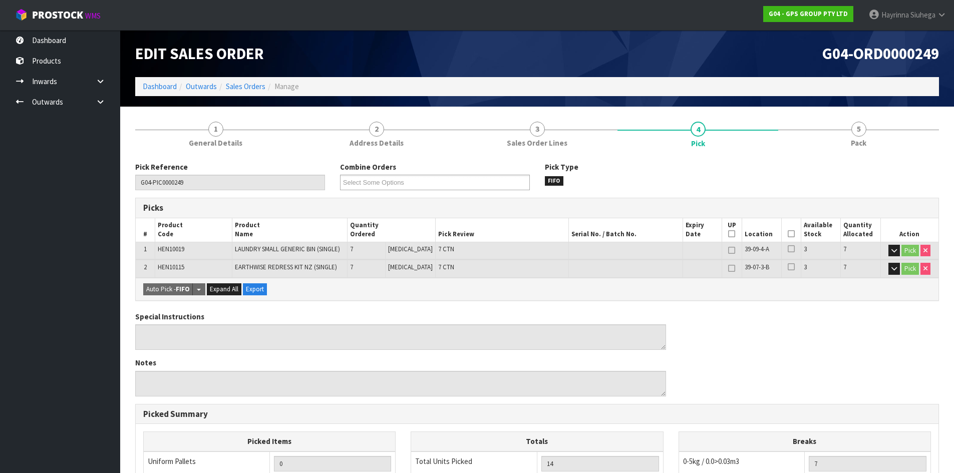
click at [788, 234] on icon at bounding box center [790, 234] width 7 height 1
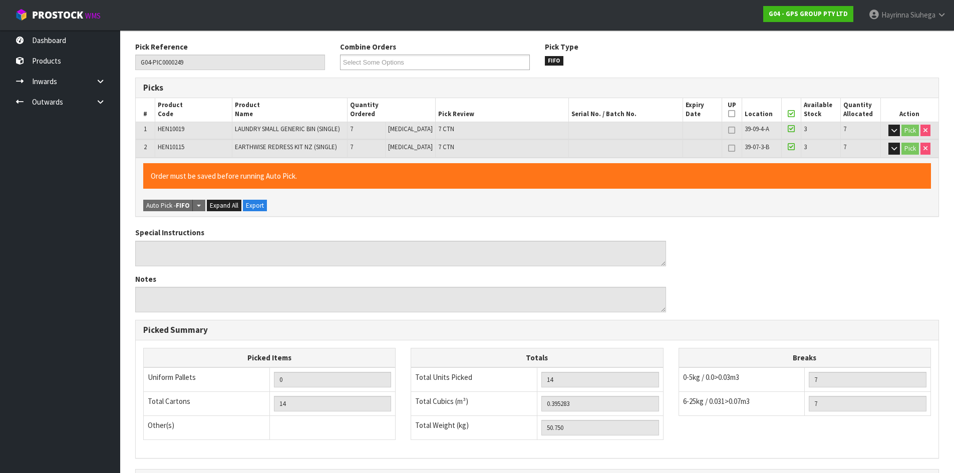
scroll to position [243, 0]
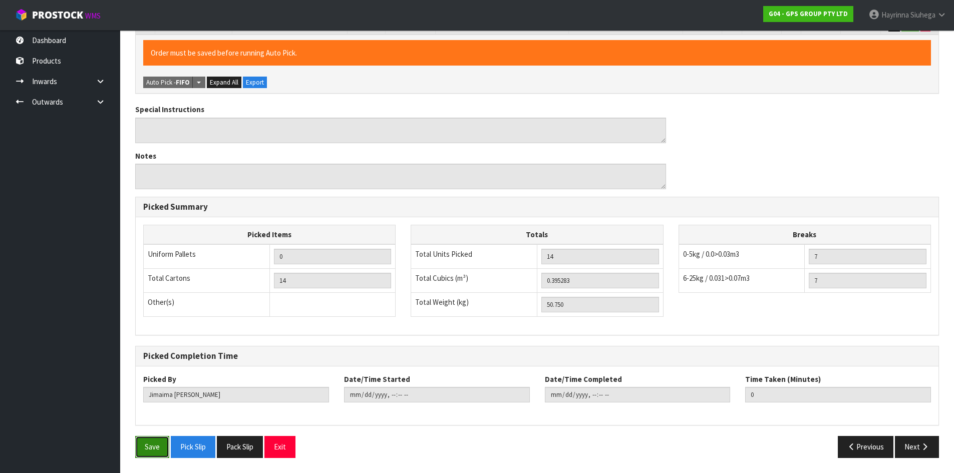
click at [143, 451] on button "Save" at bounding box center [152, 447] width 34 height 22
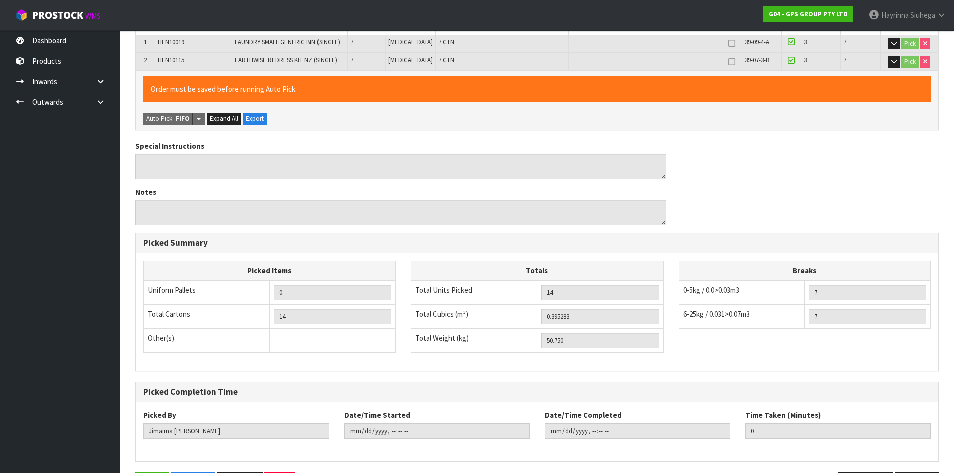
scroll to position [0, 0]
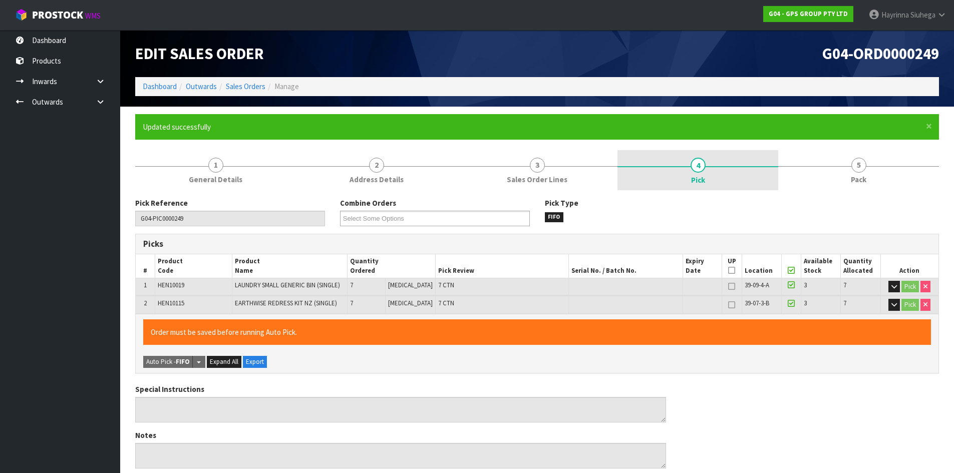
type input "[PERSON_NAME]"
type input "2025-09-18T17:29:25"
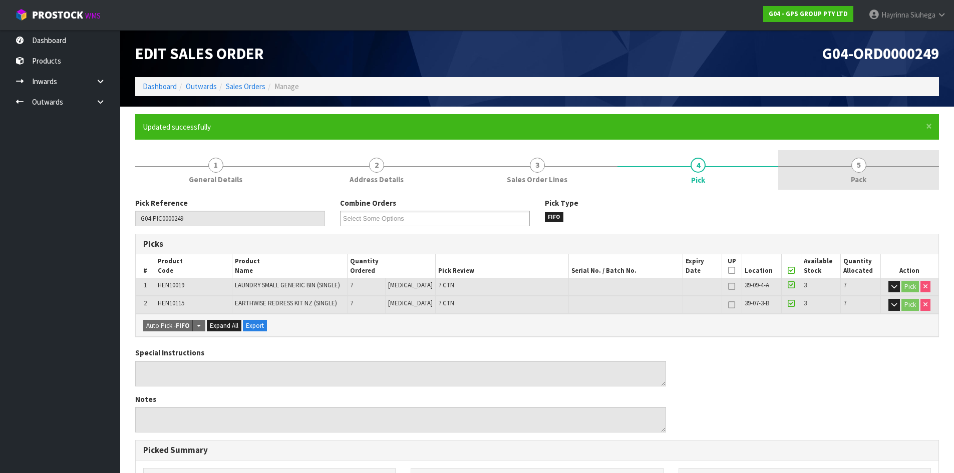
drag, startPoint x: 869, startPoint y: 169, endPoint x: 844, endPoint y: 173, distance: 25.3
click at [869, 170] on link "5 Pack" at bounding box center [858, 170] width 161 height 40
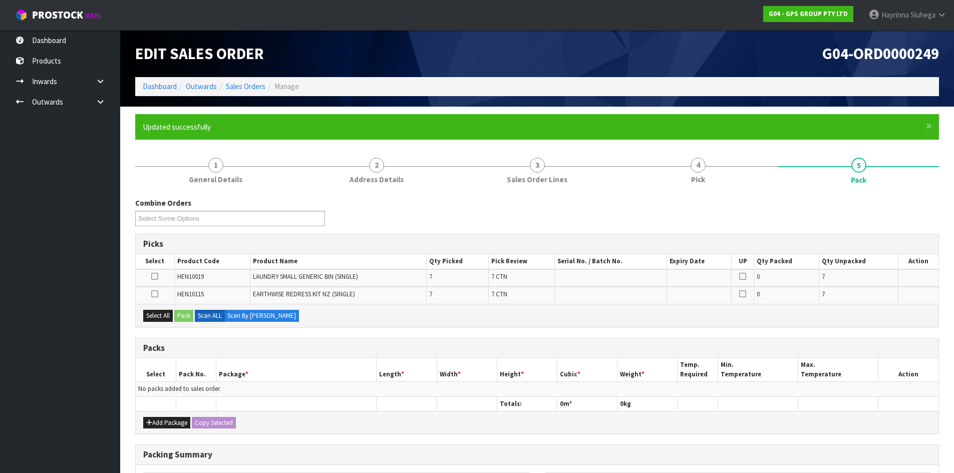
click at [155, 277] on icon at bounding box center [154, 276] width 7 height 1
click at [0, 0] on input "checkbox" at bounding box center [0, 0] width 0 height 0
click at [152, 290] on label at bounding box center [154, 294] width 7 height 9
click at [0, 0] on input "checkbox" at bounding box center [0, 0] width 0 height 0
click at [152, 314] on button "Select All" at bounding box center [158, 316] width 30 height 12
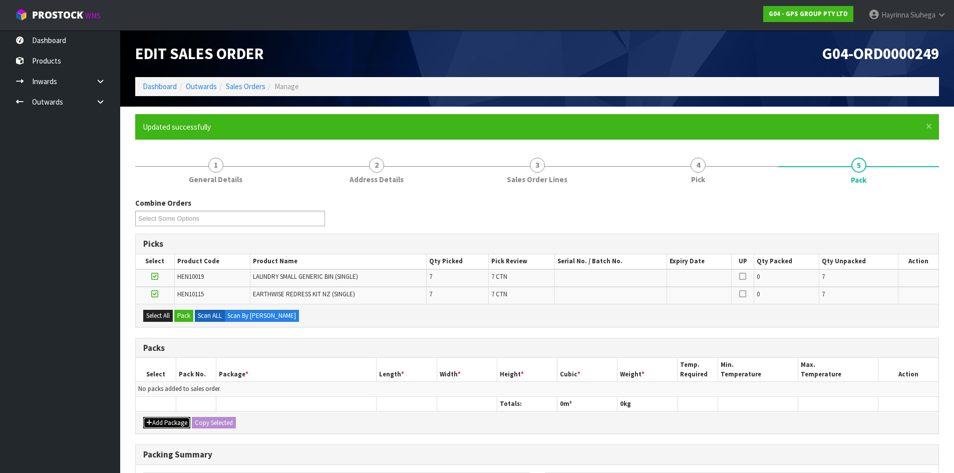
click at [170, 421] on button "Add Package" at bounding box center [166, 423] width 47 height 12
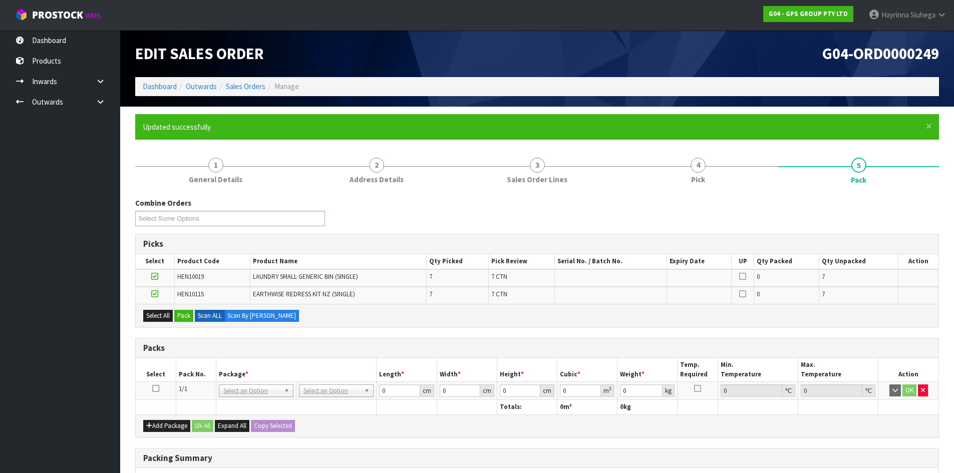
click at [152, 389] on icon at bounding box center [155, 388] width 7 height 1
click at [177, 314] on button "Pack" at bounding box center [183, 316] width 19 height 12
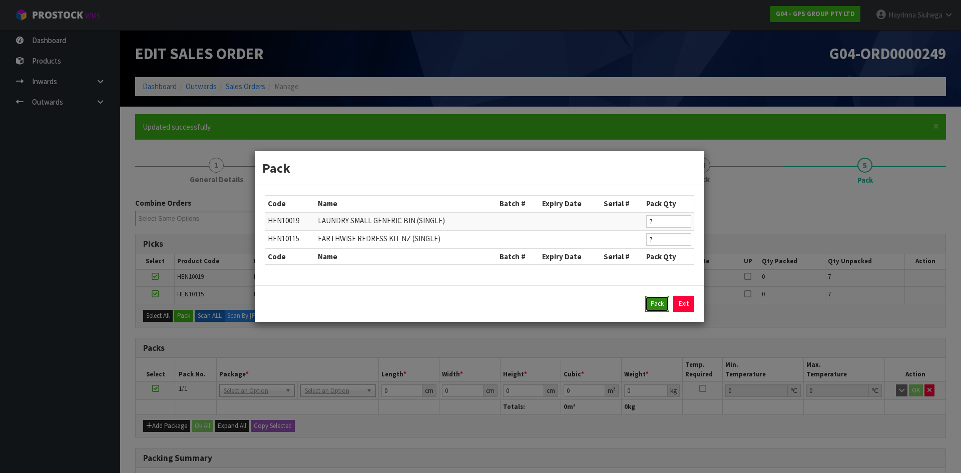
click at [647, 311] on button "Pack" at bounding box center [657, 304] width 24 height 16
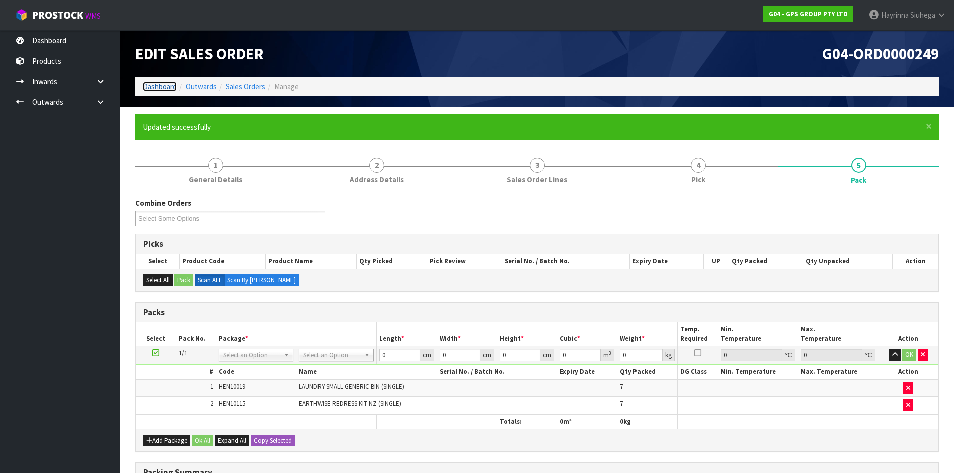
click at [170, 85] on link "Dashboard" at bounding box center [160, 87] width 34 height 10
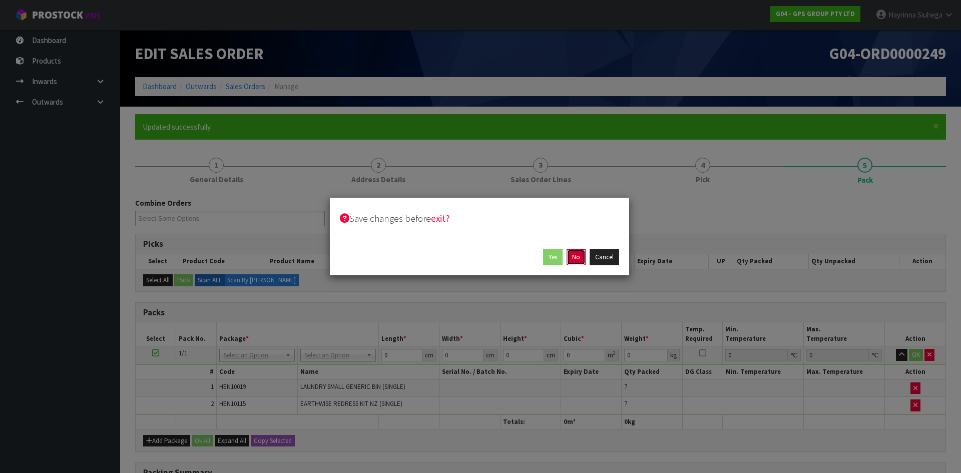
click at [571, 254] on button "No" at bounding box center [576, 257] width 19 height 16
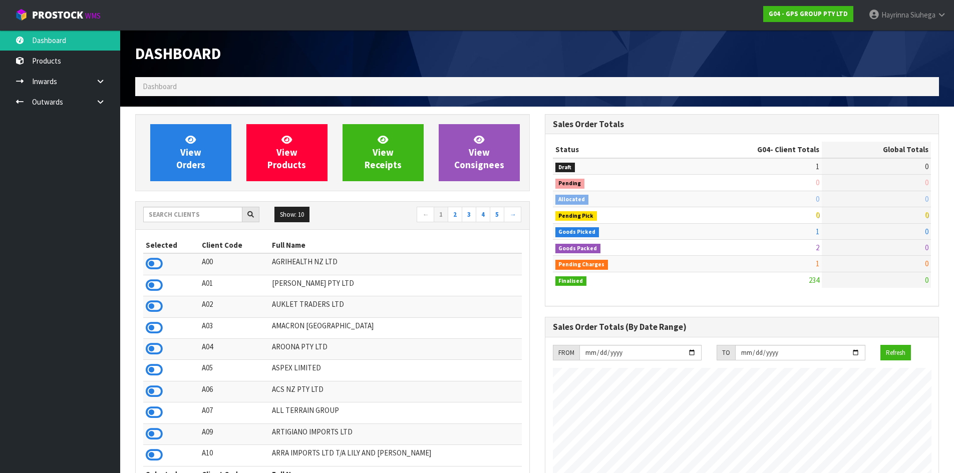
scroll to position [628, 409]
click at [193, 217] on input "text" at bounding box center [192, 215] width 99 height 16
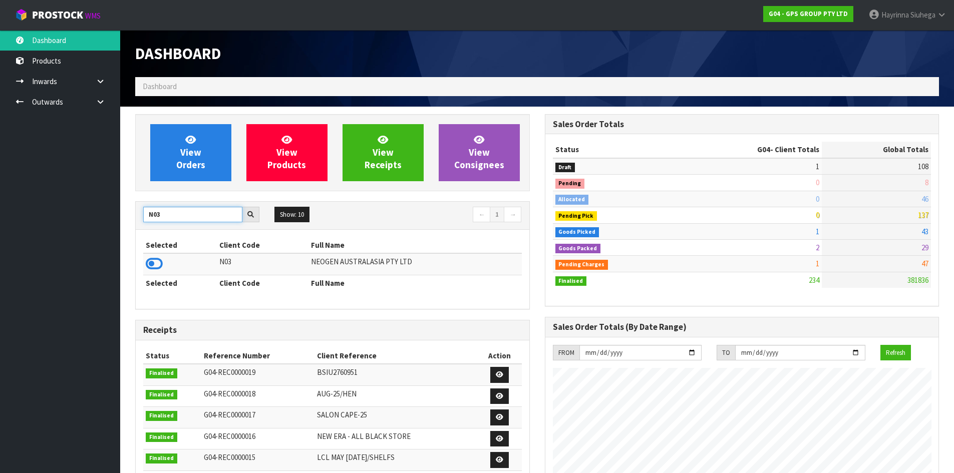
type input "N03"
click at [154, 272] on td at bounding box center [180, 264] width 74 height 22
click at [152, 260] on icon at bounding box center [154, 263] width 17 height 15
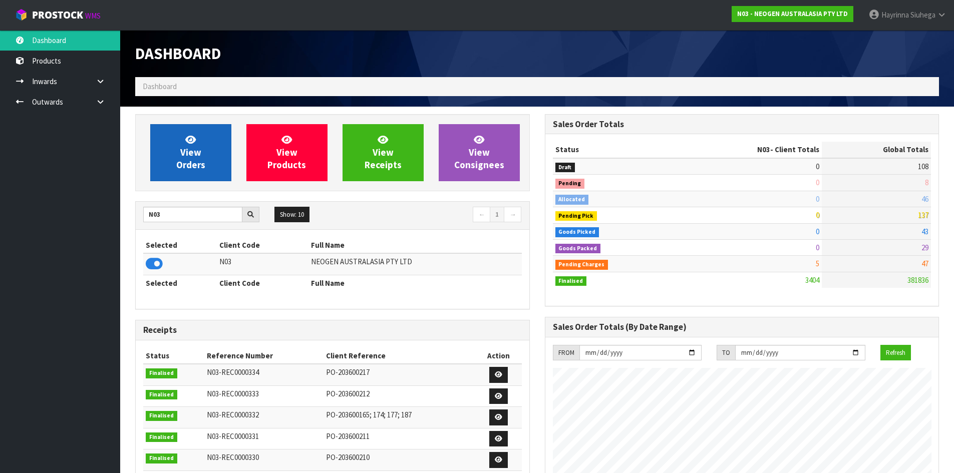
scroll to position [758, 409]
click at [178, 157] on link "View Orders" at bounding box center [190, 152] width 81 height 57
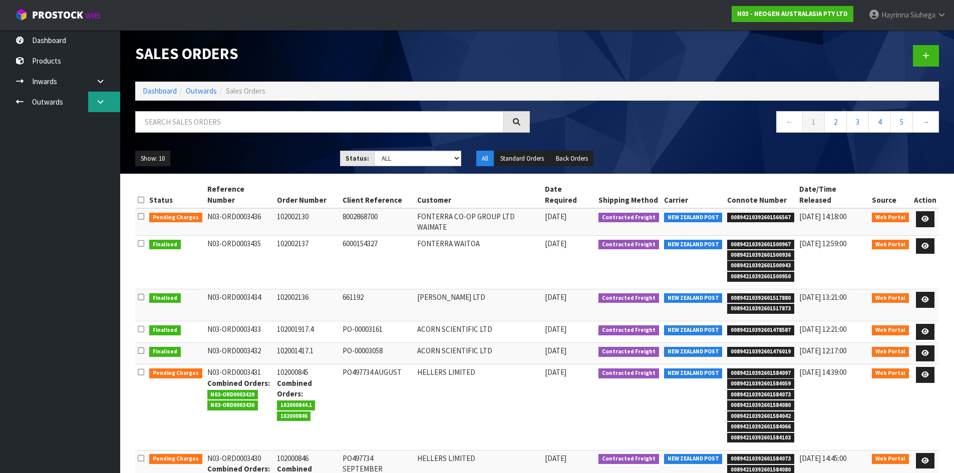
click at [98, 104] on icon at bounding box center [101, 102] width 10 height 8
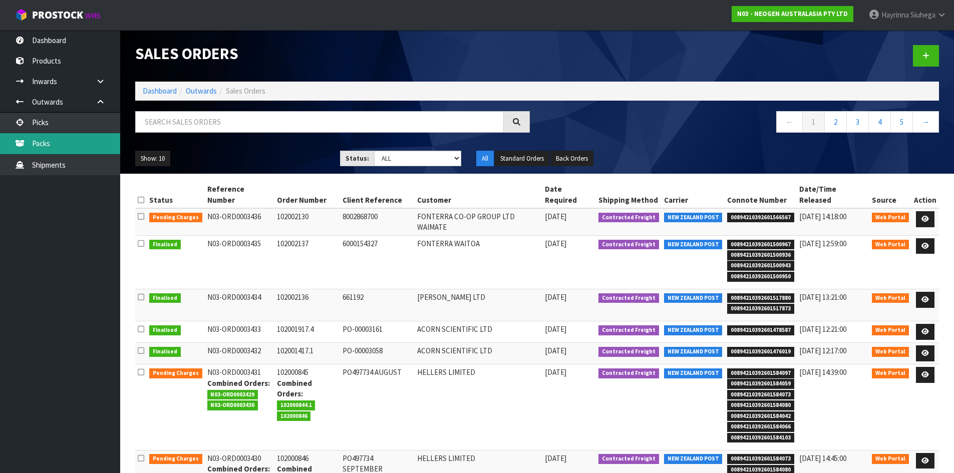
click at [84, 141] on link "Packs" at bounding box center [60, 143] width 120 height 21
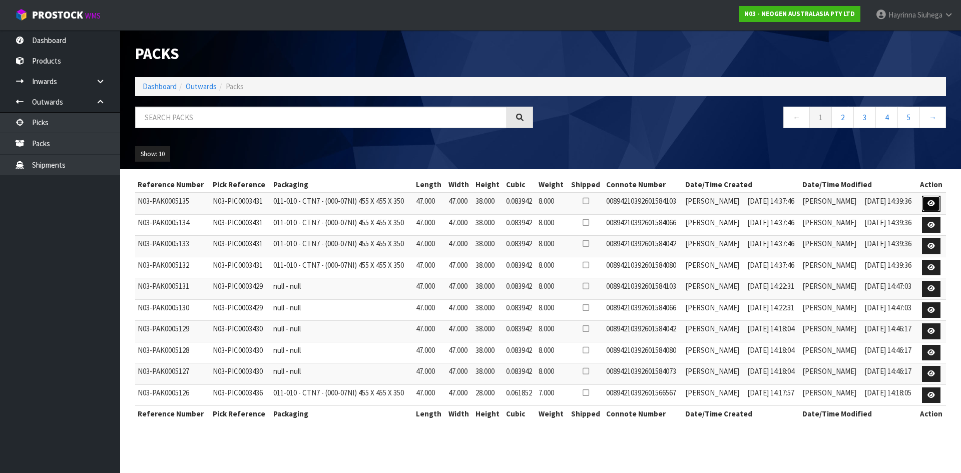
click at [930, 199] on link at bounding box center [931, 204] width 19 height 16
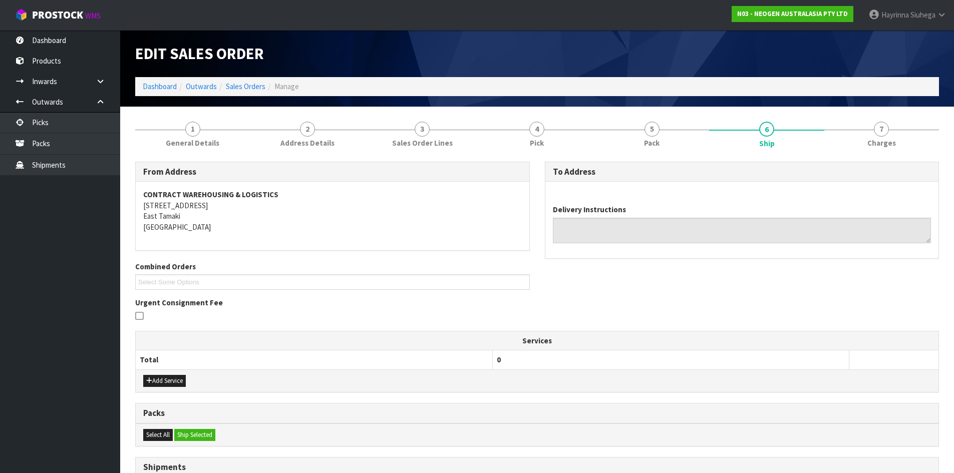
type textarea "CHILLED GOODS -OVERNIGHT"
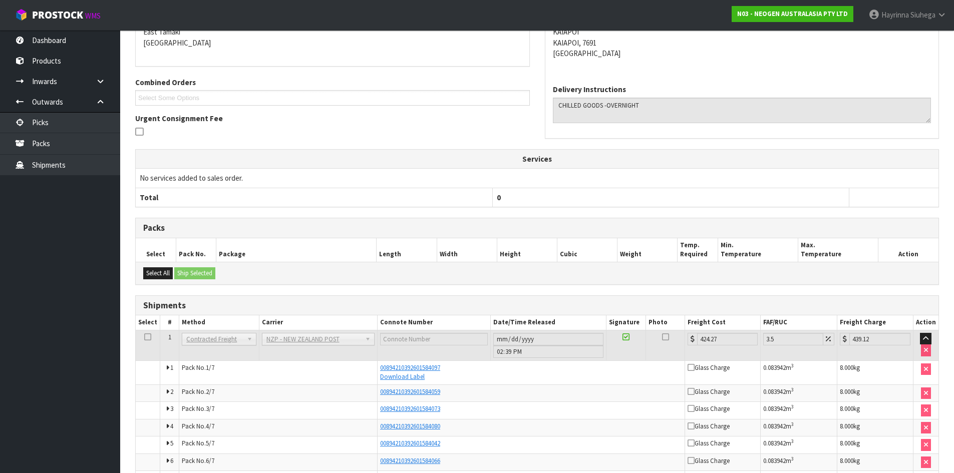
scroll to position [247, 0]
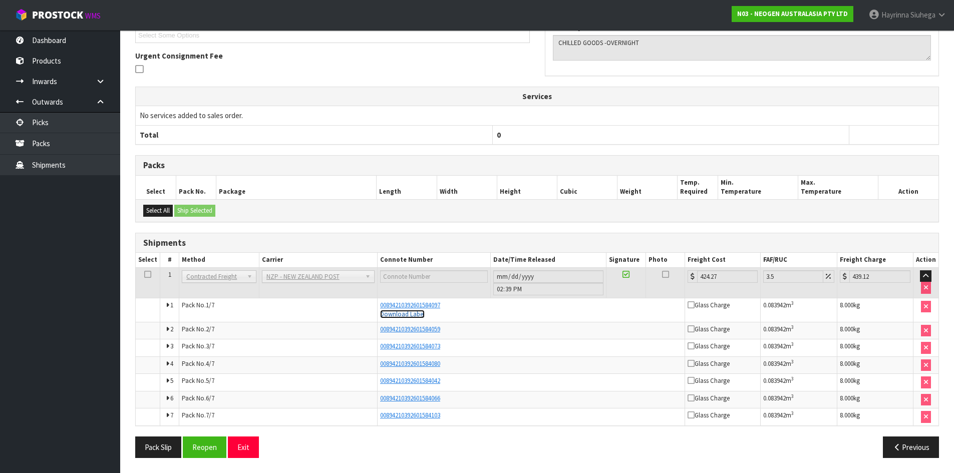
click at [403, 316] on link "Download Label" at bounding box center [402, 314] width 45 height 9
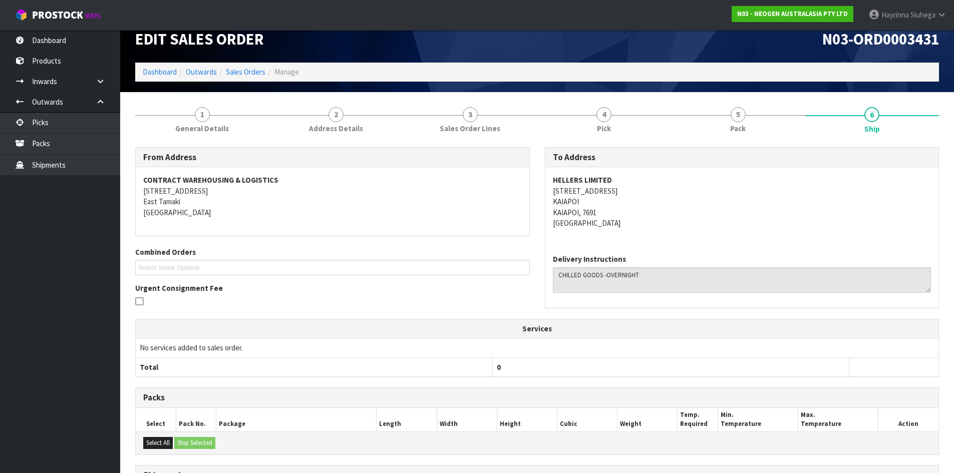
scroll to position [0, 0]
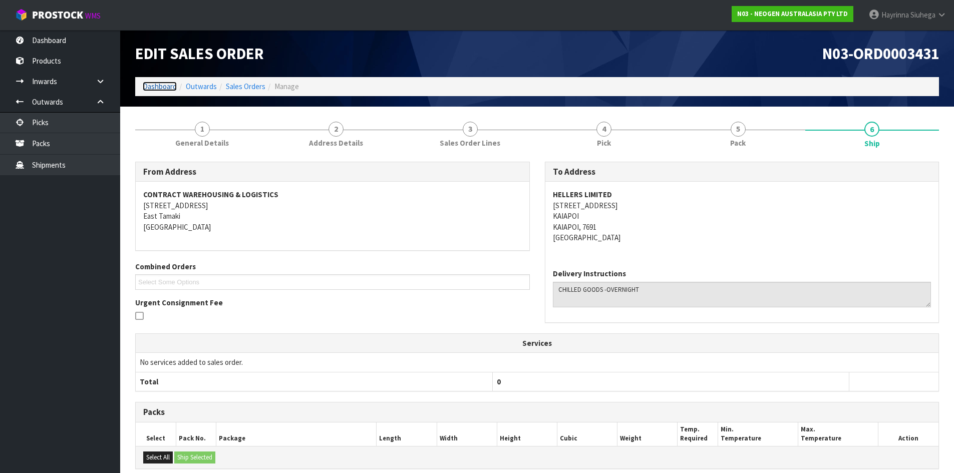
click at [158, 89] on link "Dashboard" at bounding box center [160, 87] width 34 height 10
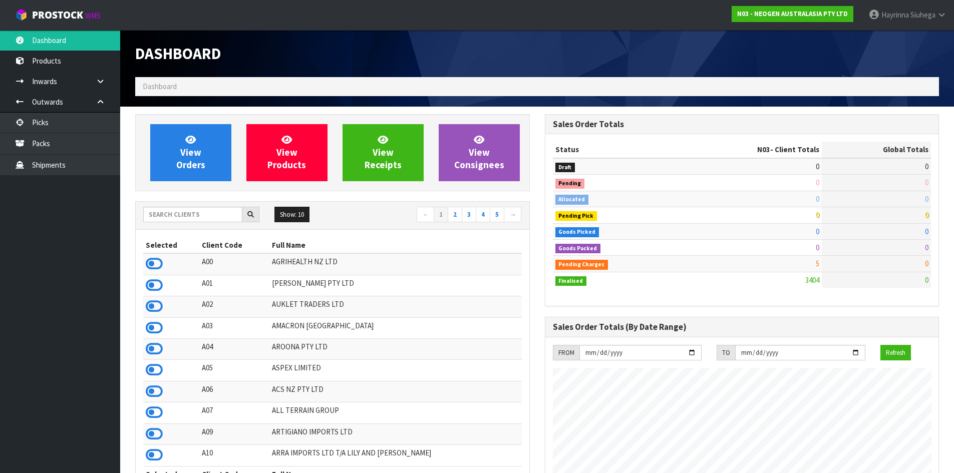
scroll to position [758, 409]
click at [909, 15] on span at bounding box center [910, 15] width 2 height 10
click at [901, 40] on link "Logout" at bounding box center [913, 40] width 79 height 14
